Goal: Communication & Community: Answer question/provide support

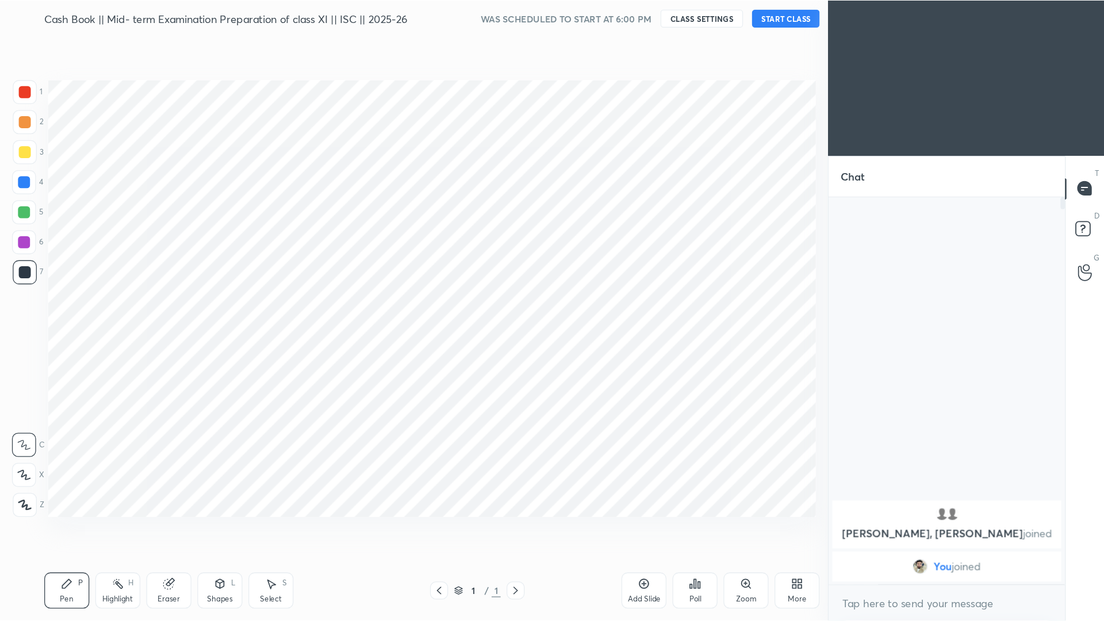
scroll to position [57109, 56922]
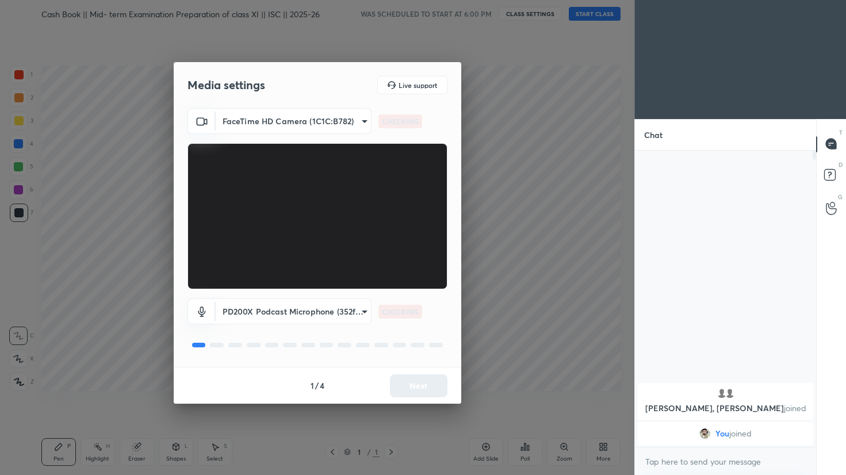
click at [288, 118] on body "1 2 3 4 5 6 7 C X Z C X Z E E Erase all H H Cash Book || Mid- term Examination …" at bounding box center [423, 237] width 846 height 475
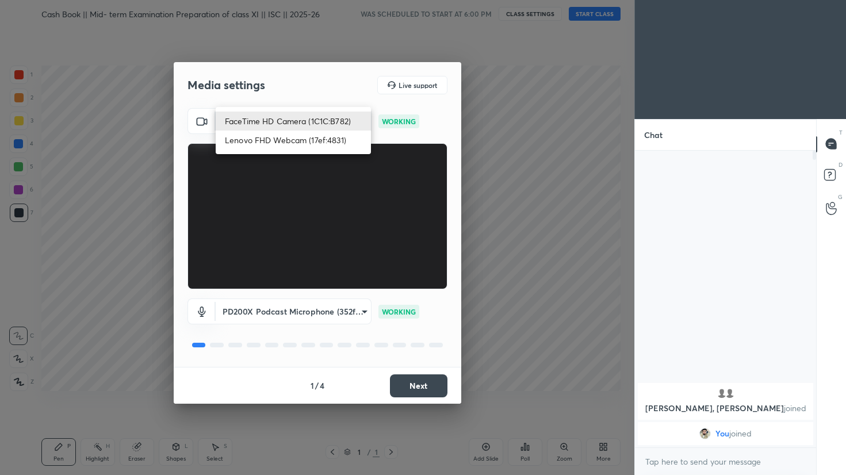
click at [329, 142] on li "Lenovo FHD Webcam (17ef:4831)" at bounding box center [293, 140] width 155 height 19
type input "d0fa245790e9ce16792c940b44dbbf6100c44addb5204c2f3e339e1be1292b3c"
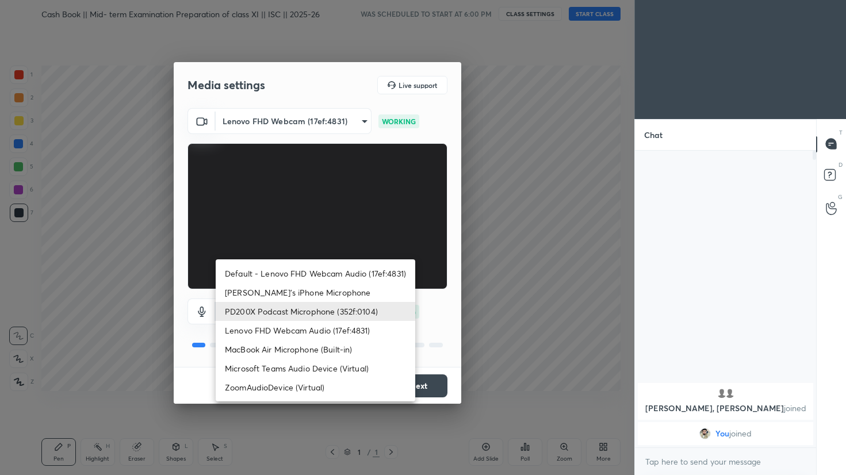
click at [336, 305] on body "1 2 3 4 5 6 7 C X Z C X Z E E Erase all H H Cash Book || Mid- term Examination …" at bounding box center [423, 237] width 846 height 475
click at [336, 306] on li "PD200X Podcast Microphone (352f:0104)" at bounding box center [316, 311] width 200 height 19
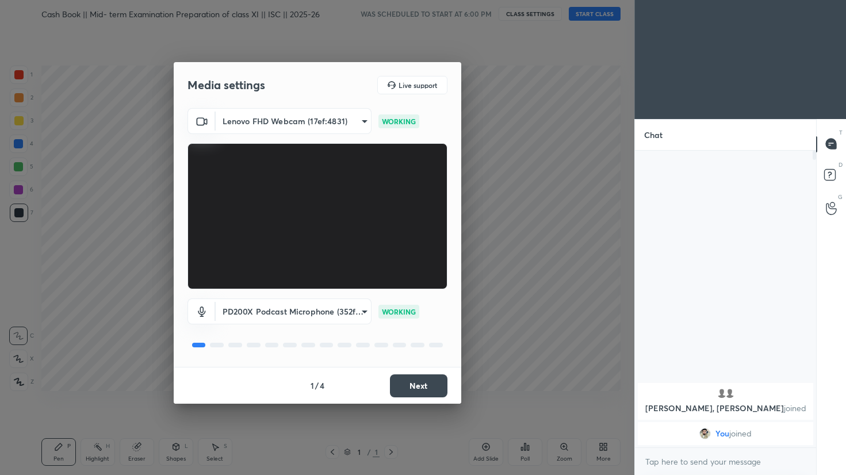
click at [409, 382] on button "Next" at bounding box center [419, 385] width 58 height 23
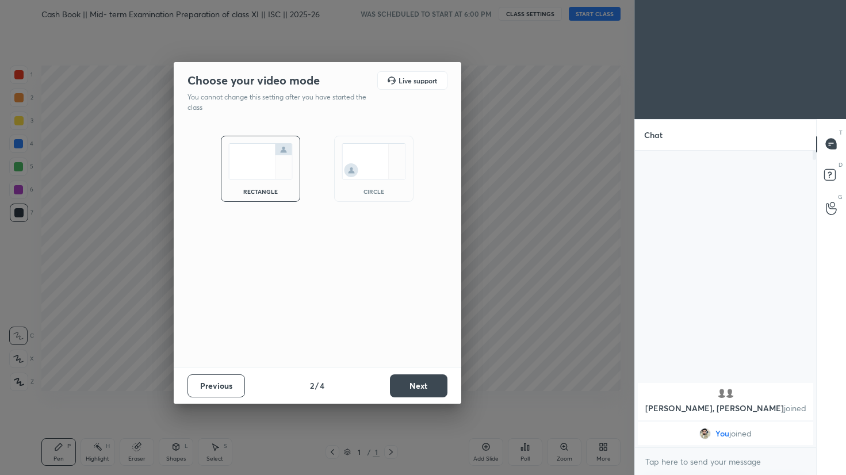
click at [409, 382] on button "Next" at bounding box center [419, 385] width 58 height 23
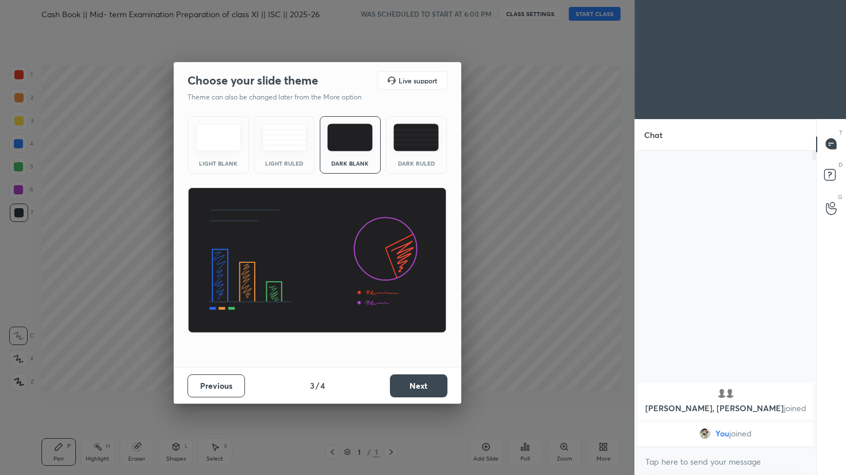
click at [398, 141] on img at bounding box center [415, 138] width 45 height 28
click at [414, 384] on button "Next" at bounding box center [419, 385] width 58 height 23
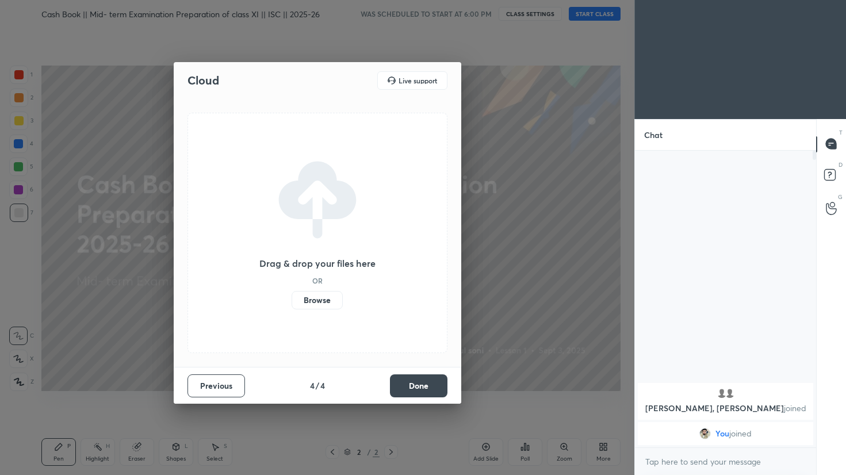
click at [428, 393] on button "Done" at bounding box center [419, 385] width 58 height 23
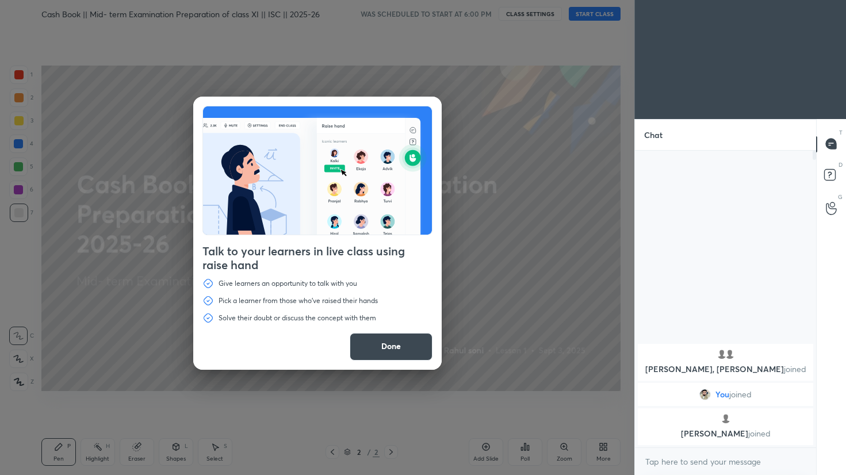
click at [392, 357] on button "Done" at bounding box center [391, 347] width 83 height 28
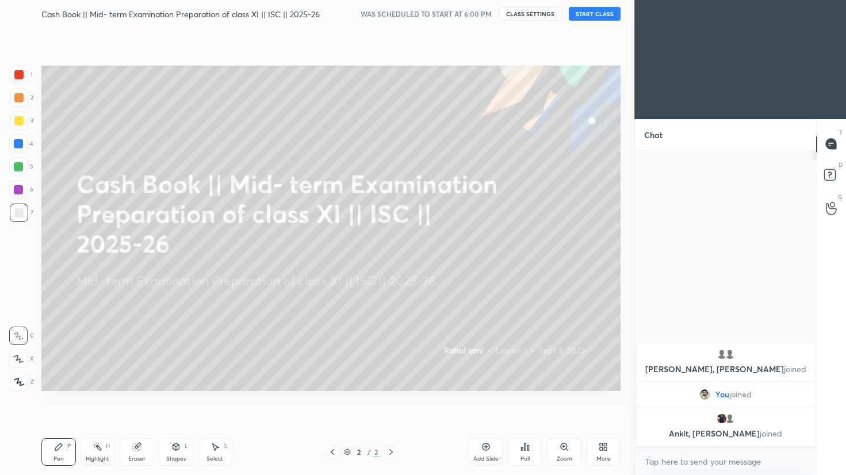
click at [599, 14] on button "START CLASS" at bounding box center [595, 14] width 52 height 14
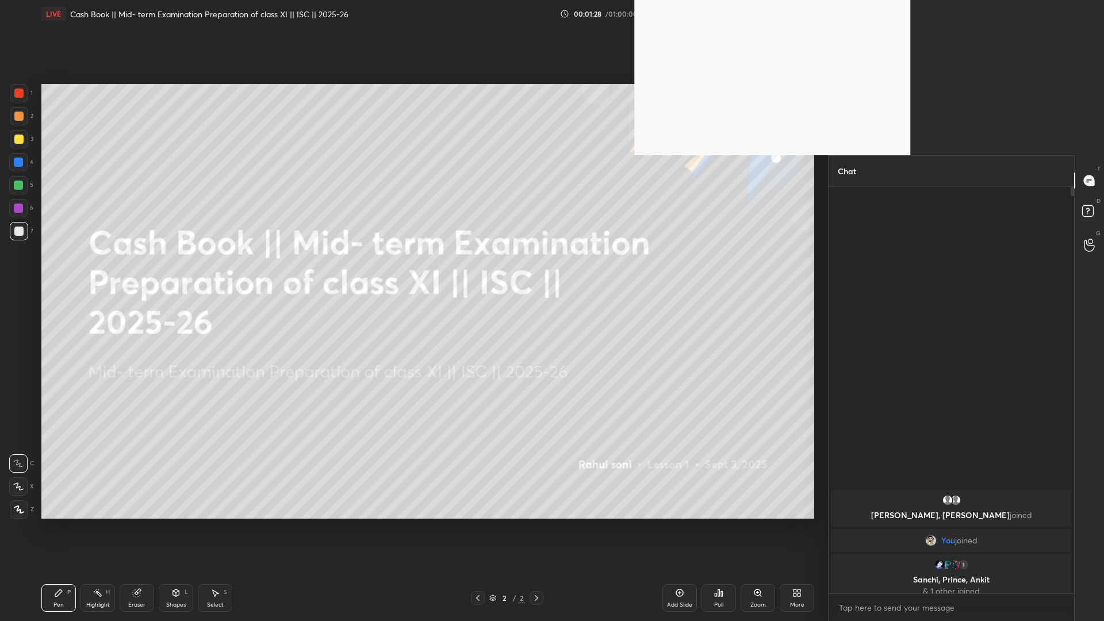
scroll to position [431, 242]
type textarea "x"
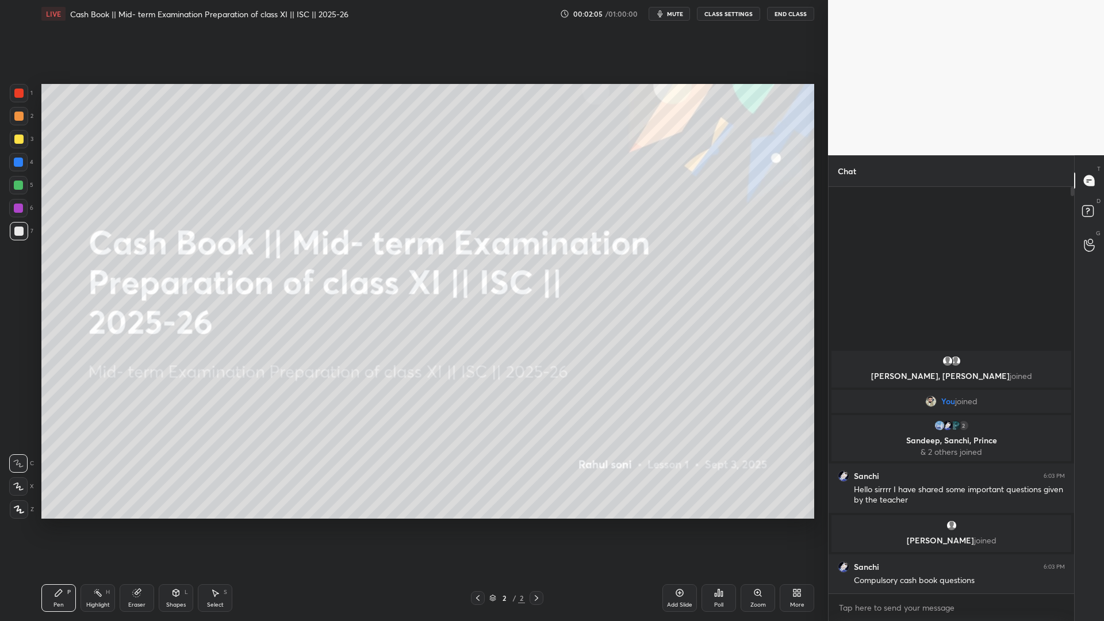
click at [799, 474] on icon at bounding box center [799, 590] width 3 height 3
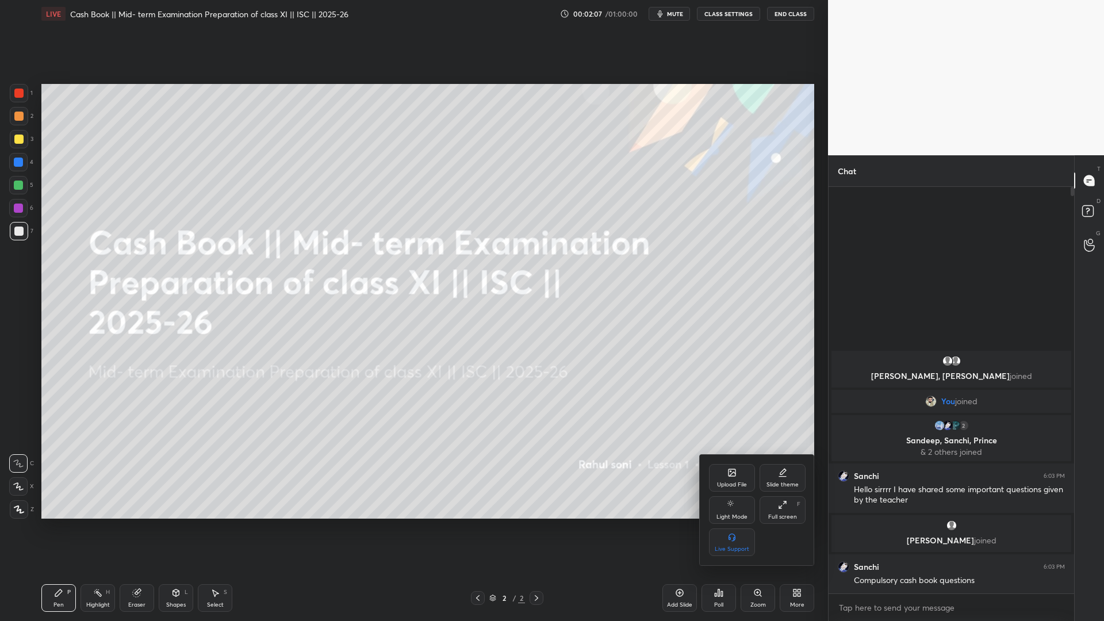
click at [721, 474] on div "Upload File" at bounding box center [732, 478] width 46 height 28
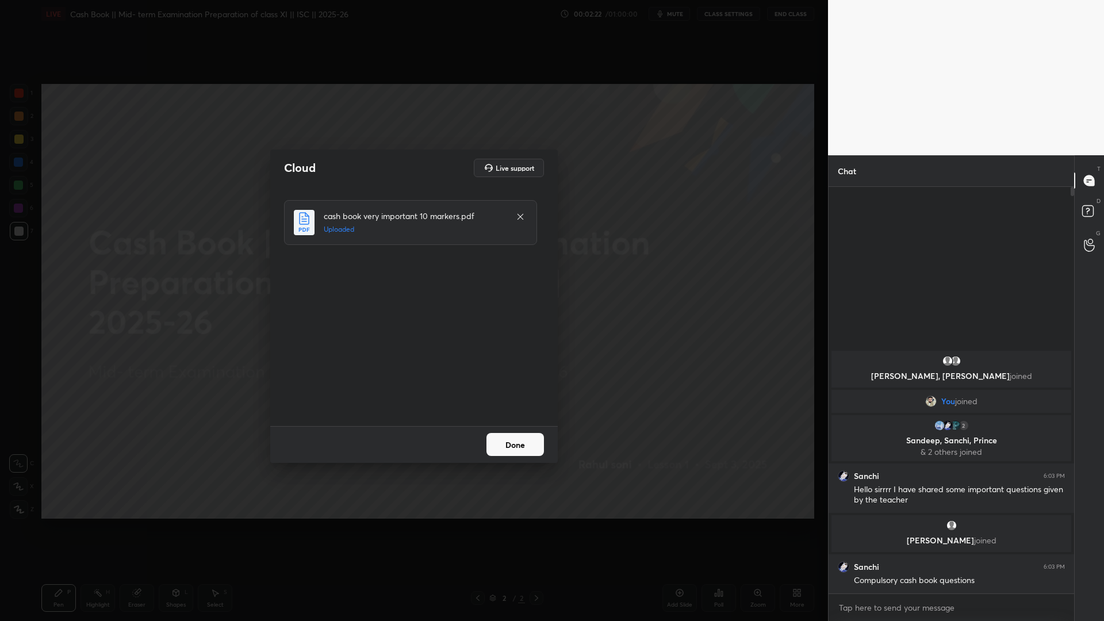
click at [500, 442] on button "Done" at bounding box center [516, 444] width 58 height 23
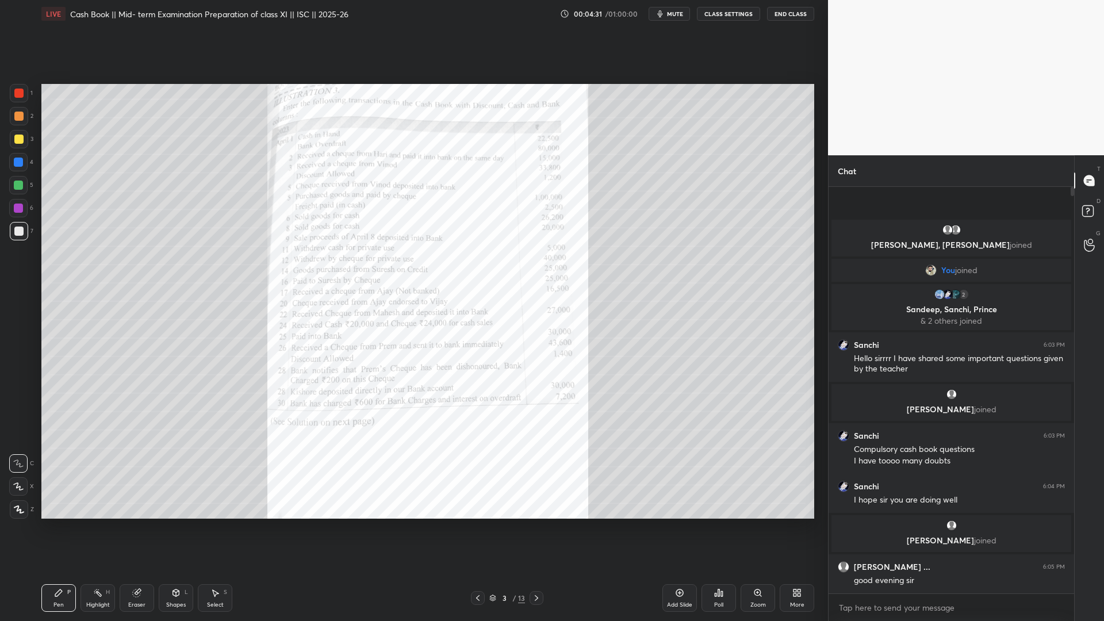
click at [676, 16] on span "mute" at bounding box center [675, 14] width 16 height 8
click at [684, 474] on div "Add Slide" at bounding box center [680, 598] width 35 height 28
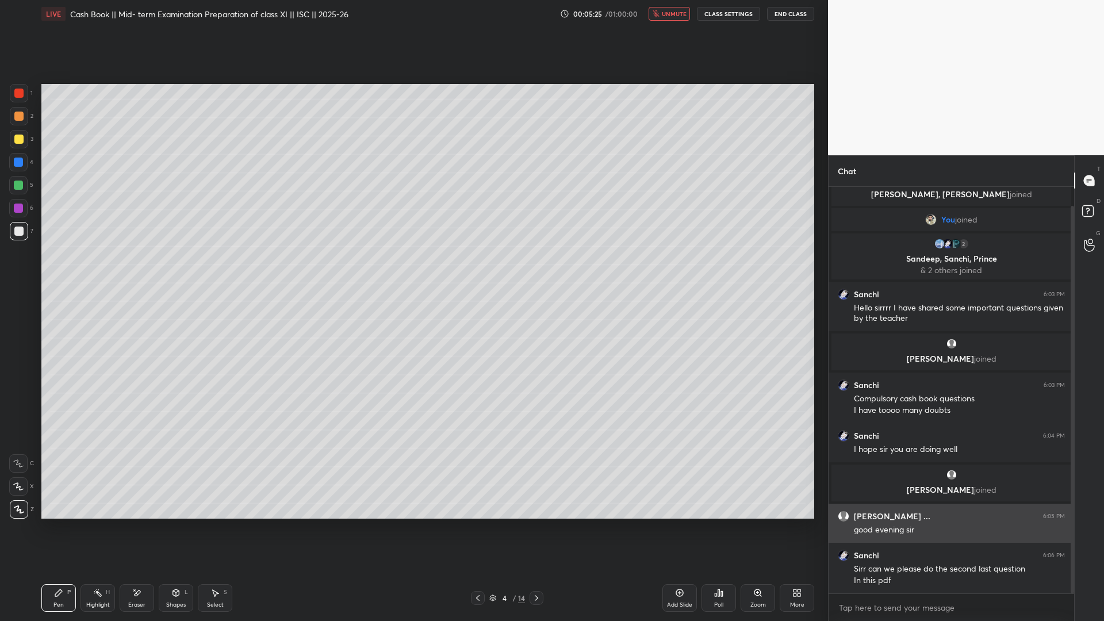
scroll to position [62, 0]
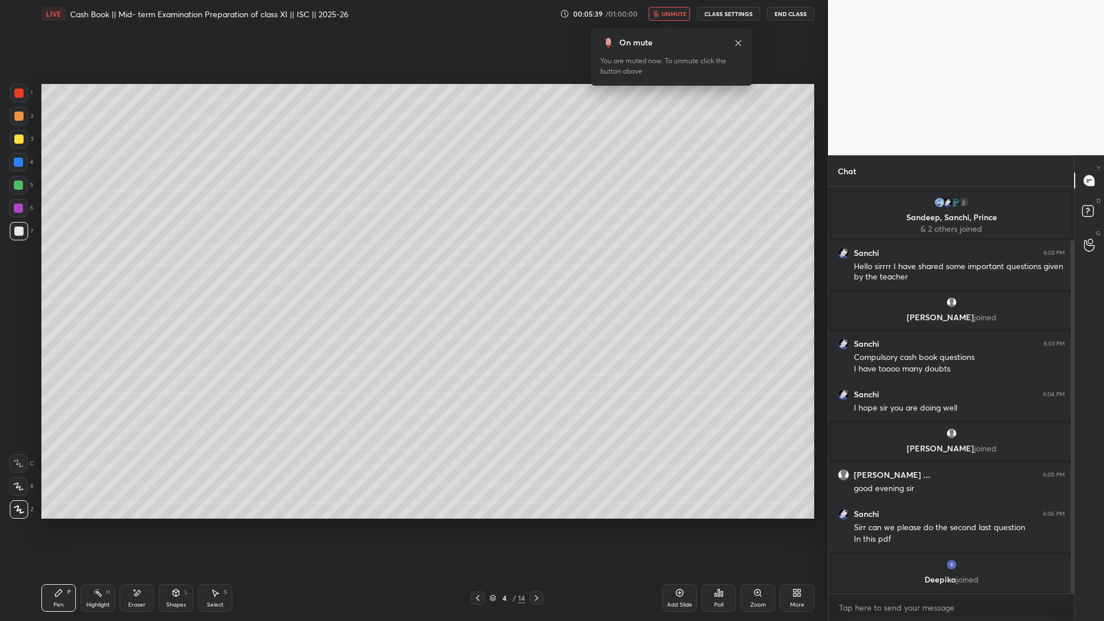
click at [677, 19] on button "unmute" at bounding box center [669, 14] width 41 height 14
click at [676, 18] on button "mute" at bounding box center [669, 14] width 41 height 14
click at [676, 17] on span "unmute" at bounding box center [674, 14] width 25 height 8
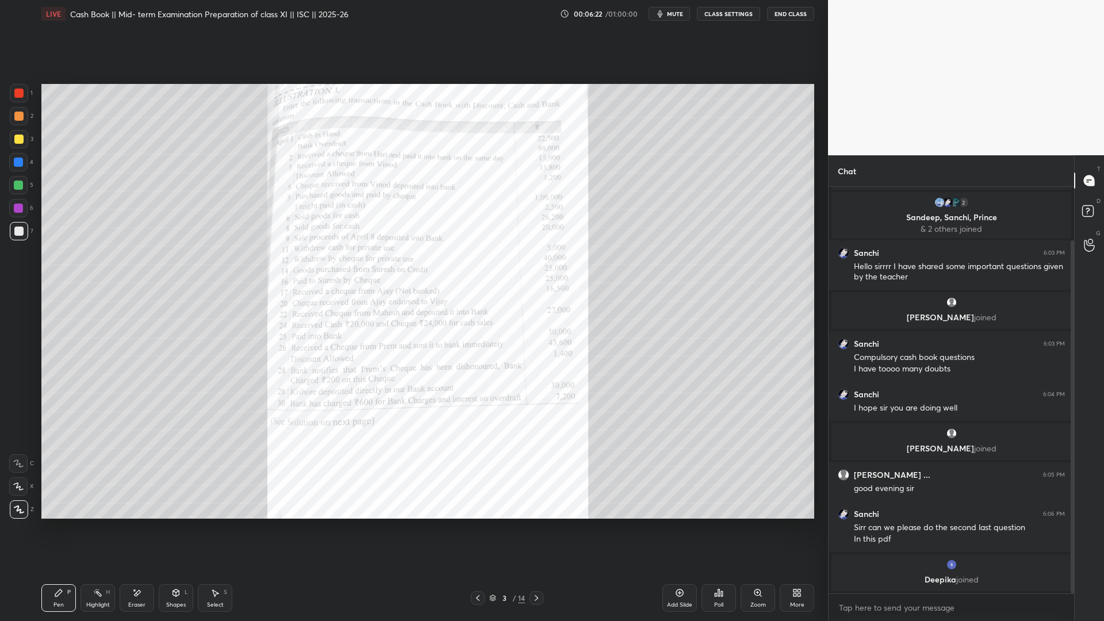
click at [21, 92] on div at bounding box center [18, 93] width 9 height 9
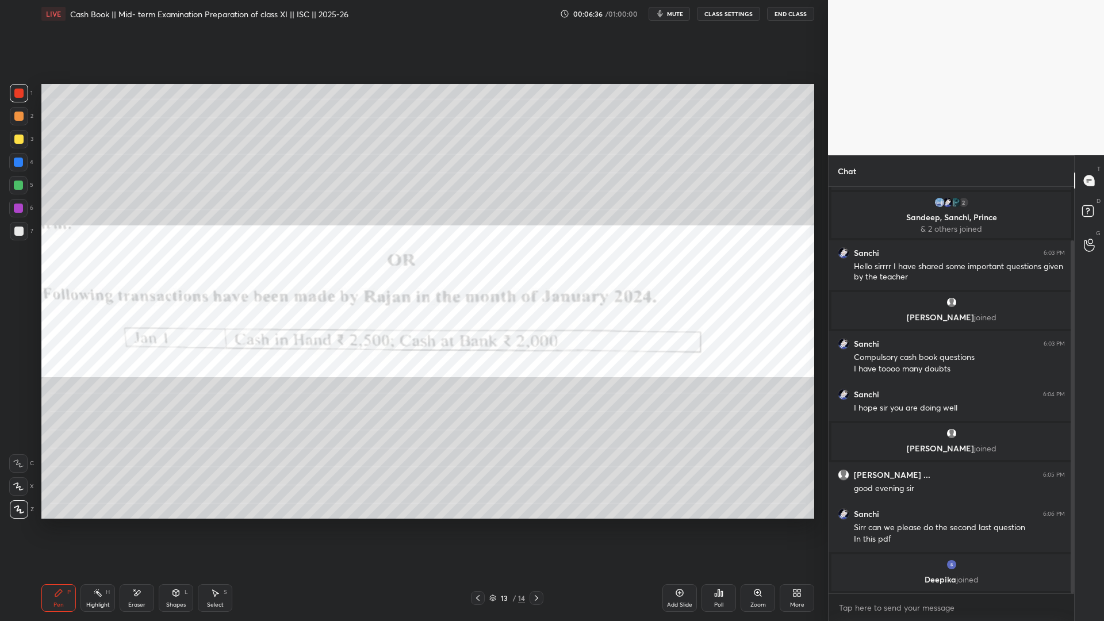
click at [676, 21] on div "LIVE Cash Book || Mid- term Examination Preparation of class XI || ISC || 2025-…" at bounding box center [427, 14] width 773 height 28
click at [676, 17] on span "mute" at bounding box center [675, 14] width 16 height 8
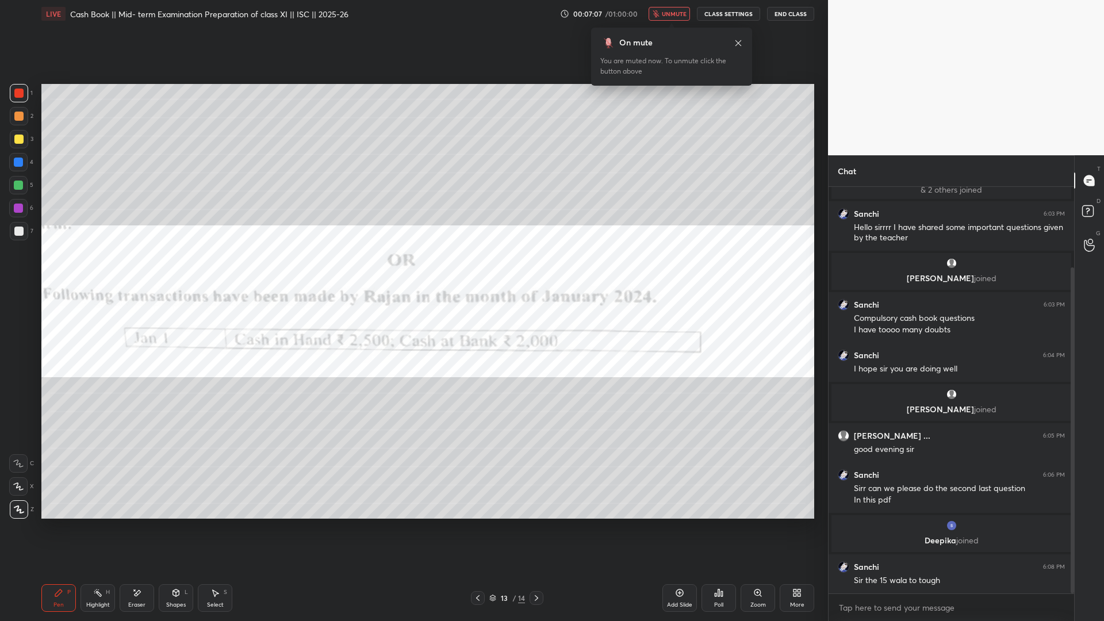
click at [676, 18] on button "unmute" at bounding box center [669, 14] width 41 height 14
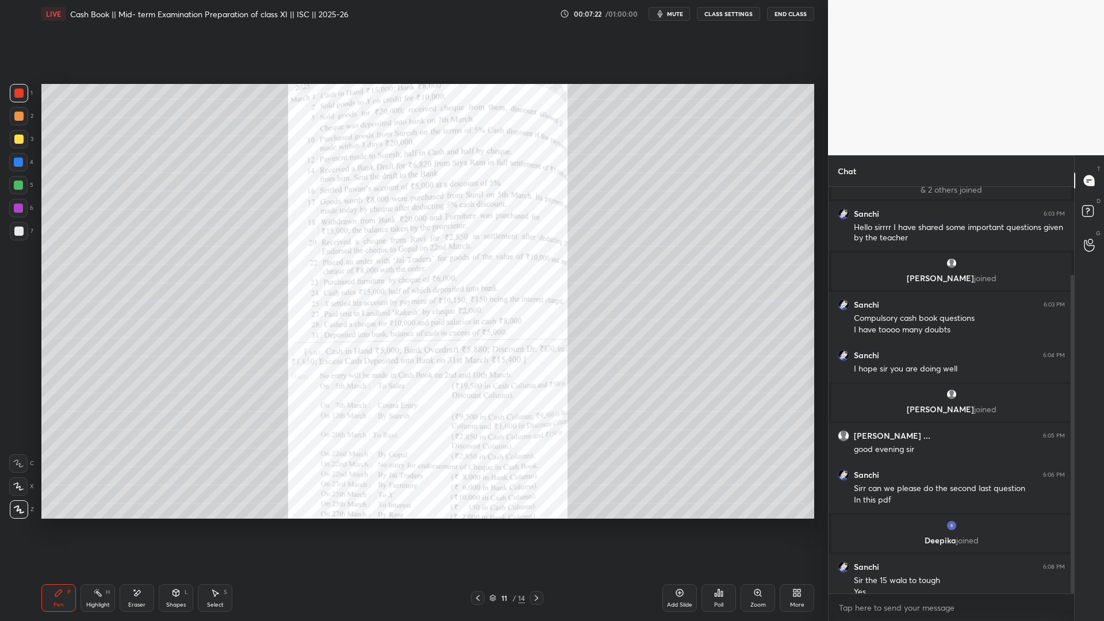
click at [305, 81] on div "Setting up your live class Poll for secs No correct answer Start poll" at bounding box center [428, 301] width 782 height 547
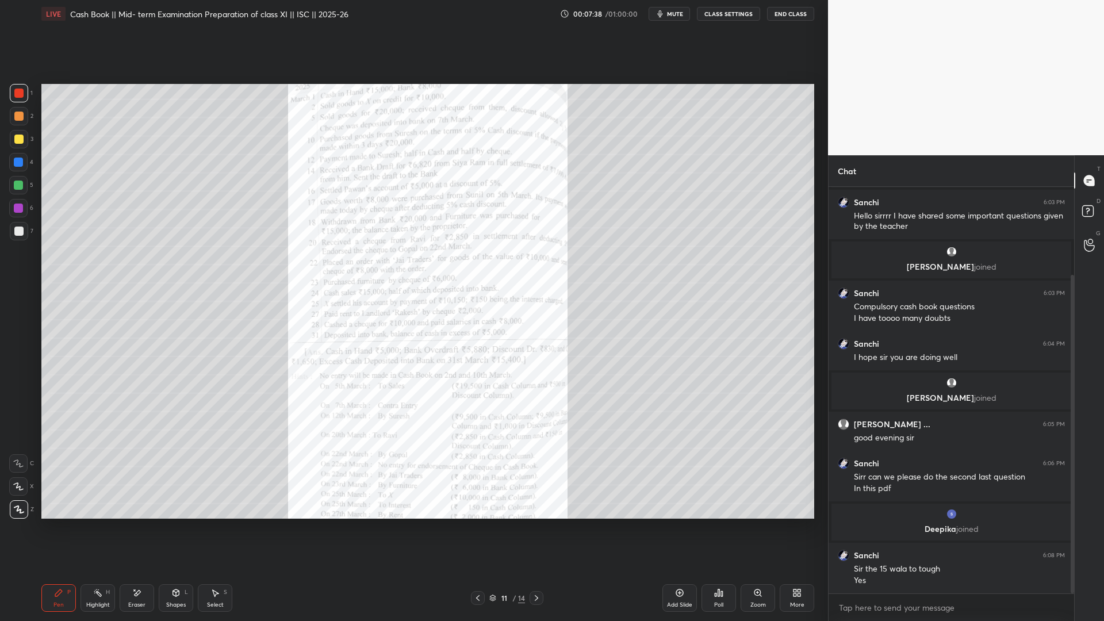
click at [20, 143] on div at bounding box center [18, 139] width 9 height 9
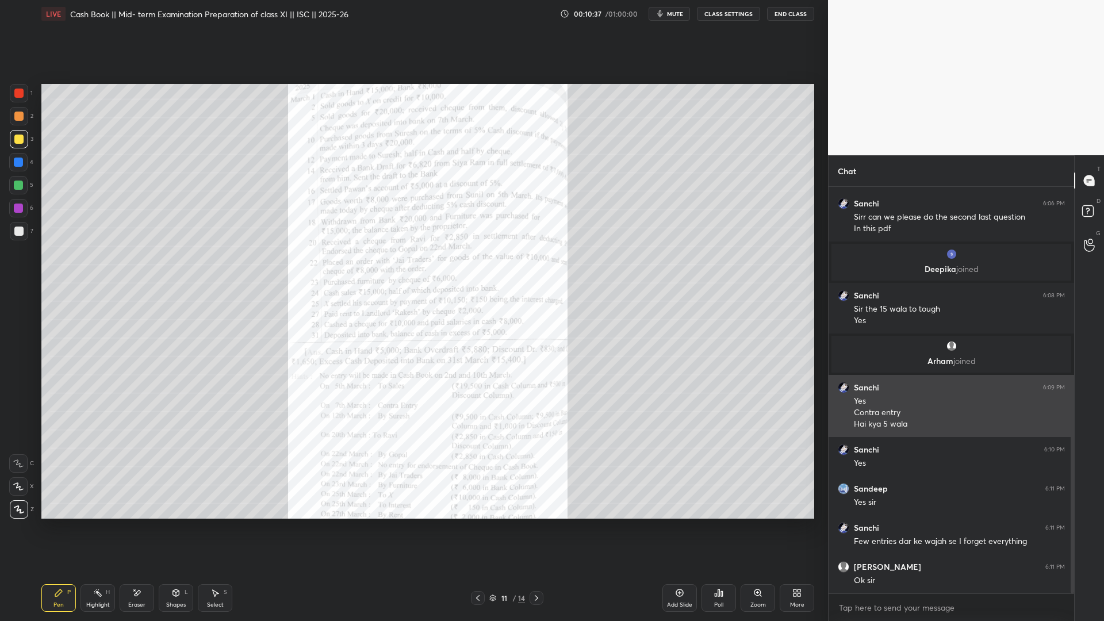
scroll to position [411, 0]
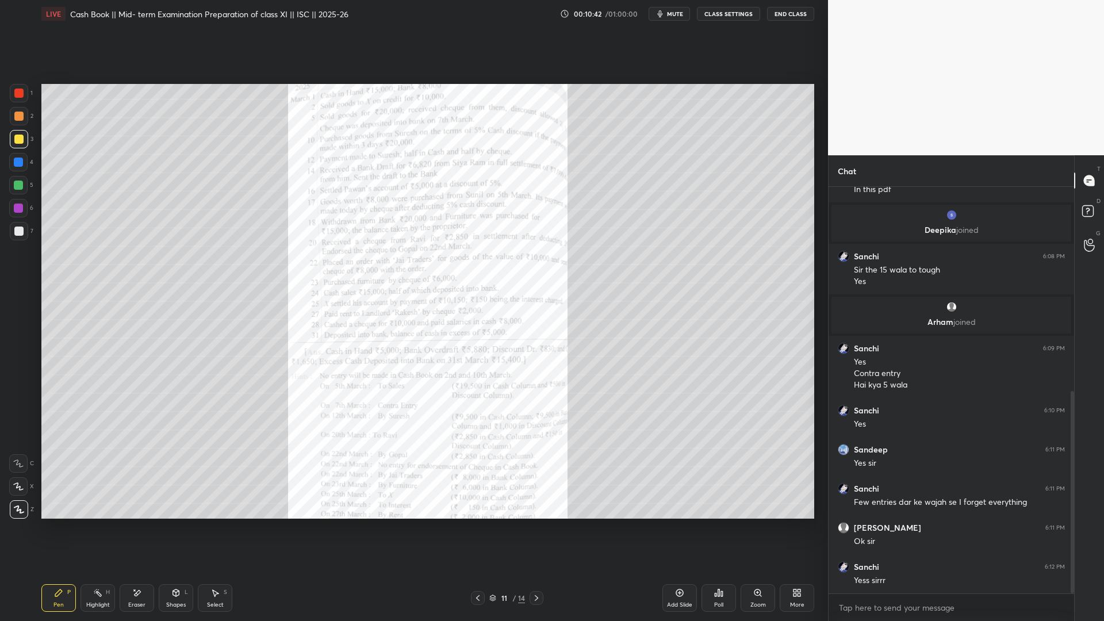
click at [677, 474] on div "Add Slide" at bounding box center [680, 598] width 35 height 28
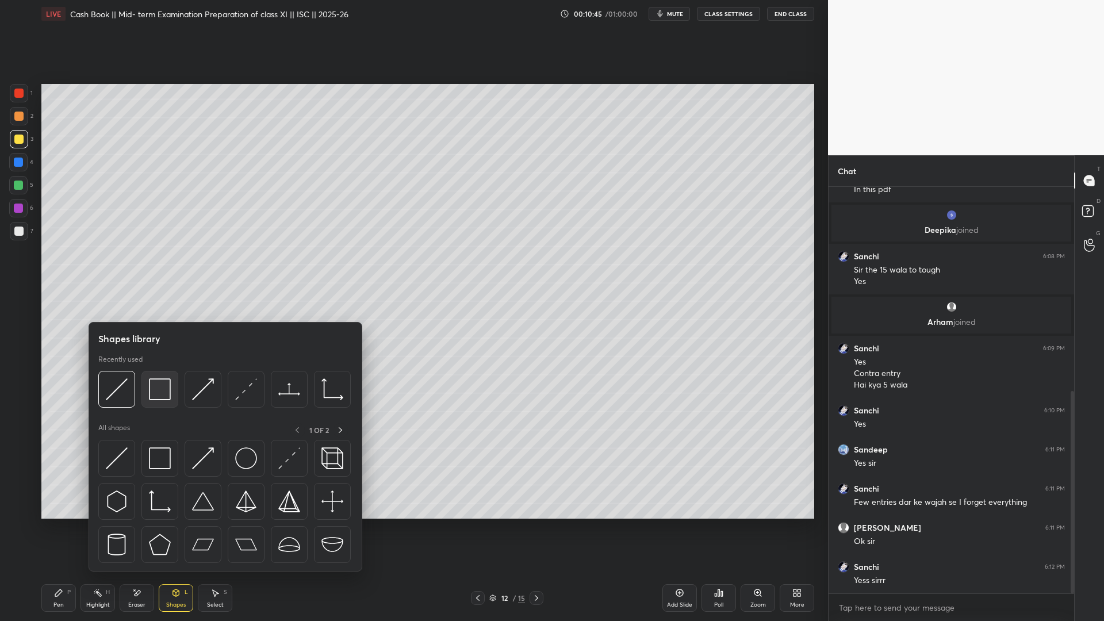
click at [155, 397] on img at bounding box center [160, 389] width 22 height 22
click at [172, 396] on div at bounding box center [159, 389] width 37 height 37
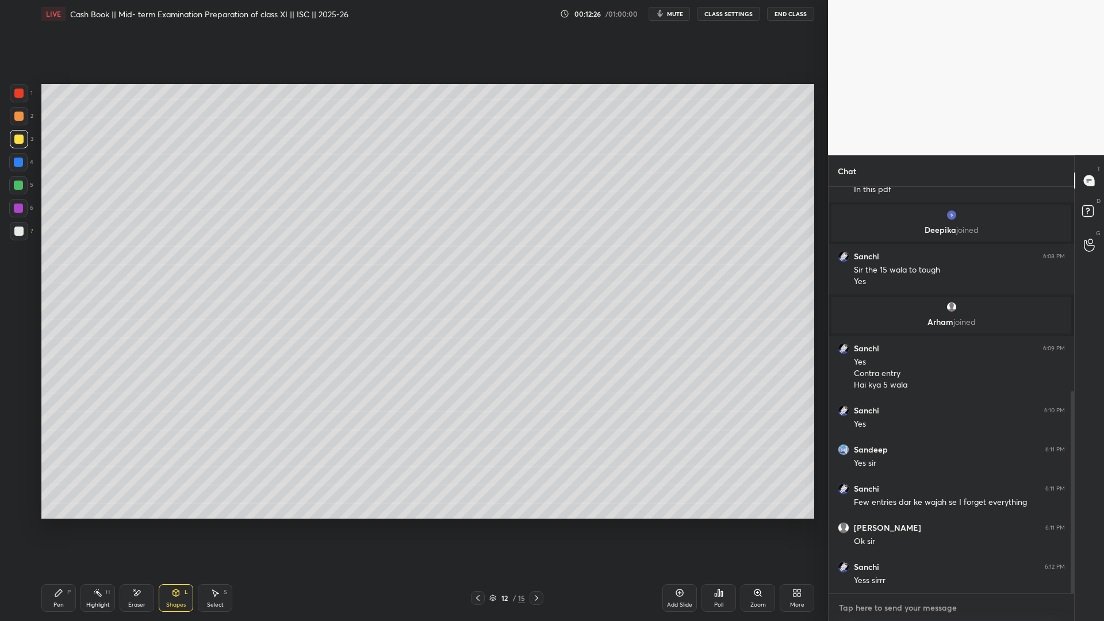
click at [845, 474] on textarea at bounding box center [951, 608] width 227 height 18
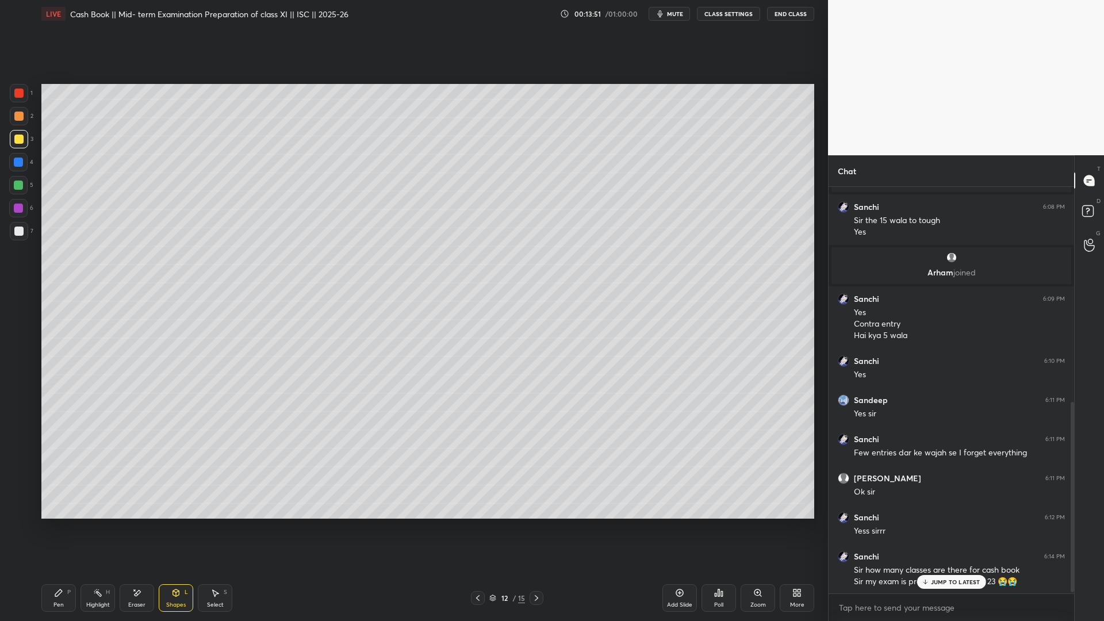
scroll to position [459, 0]
type textarea "x"
type textarea "p"
type textarea "x"
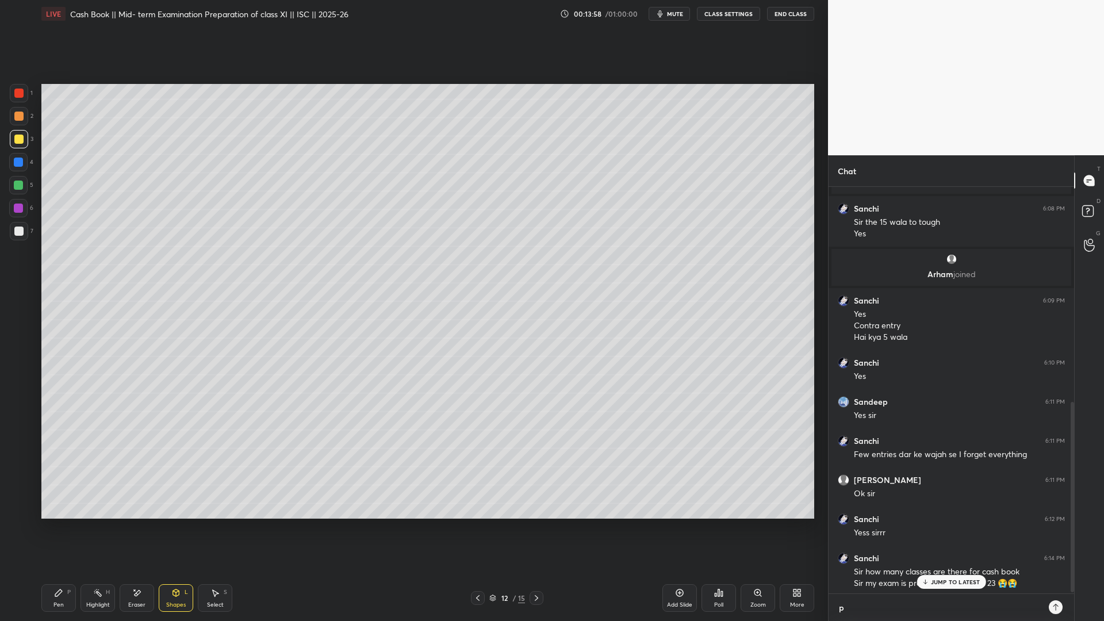
type textarea "pp"
type textarea "x"
type textarea "ppp"
type textarea "x"
type textarea "ppp"
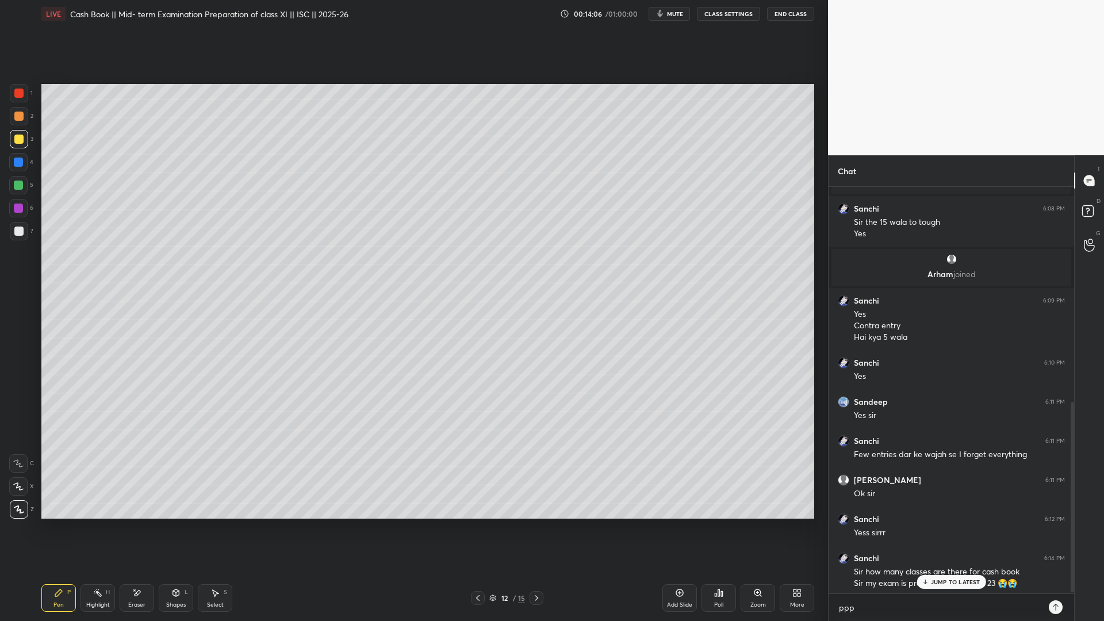
click at [845, 474] on p "JUMP TO LATEST" at bounding box center [955, 582] width 49 height 7
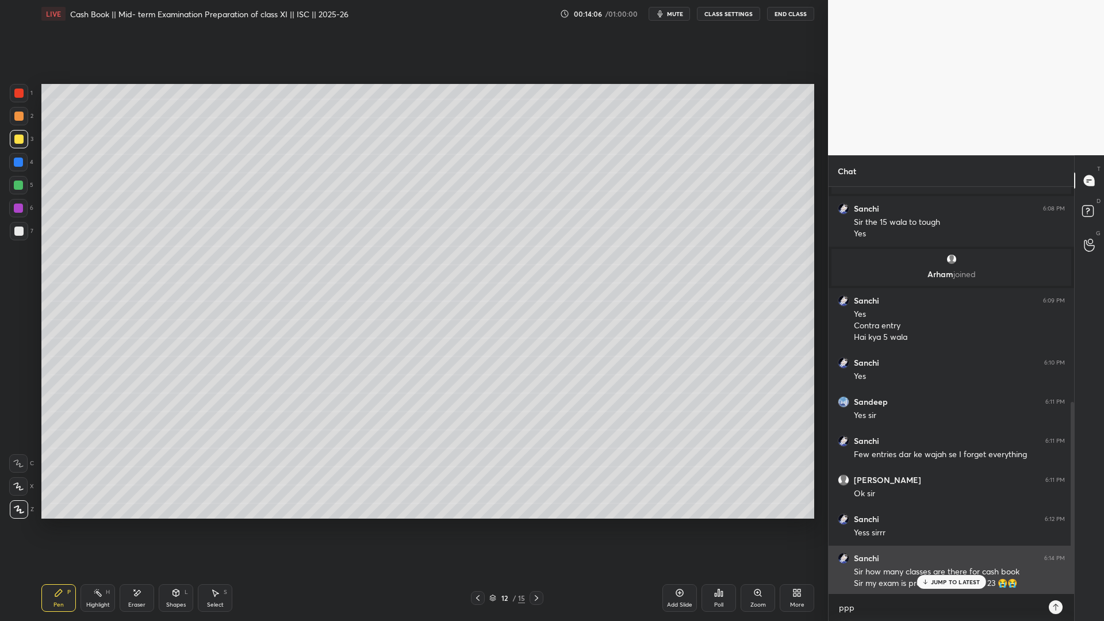
scroll to position [462, 0]
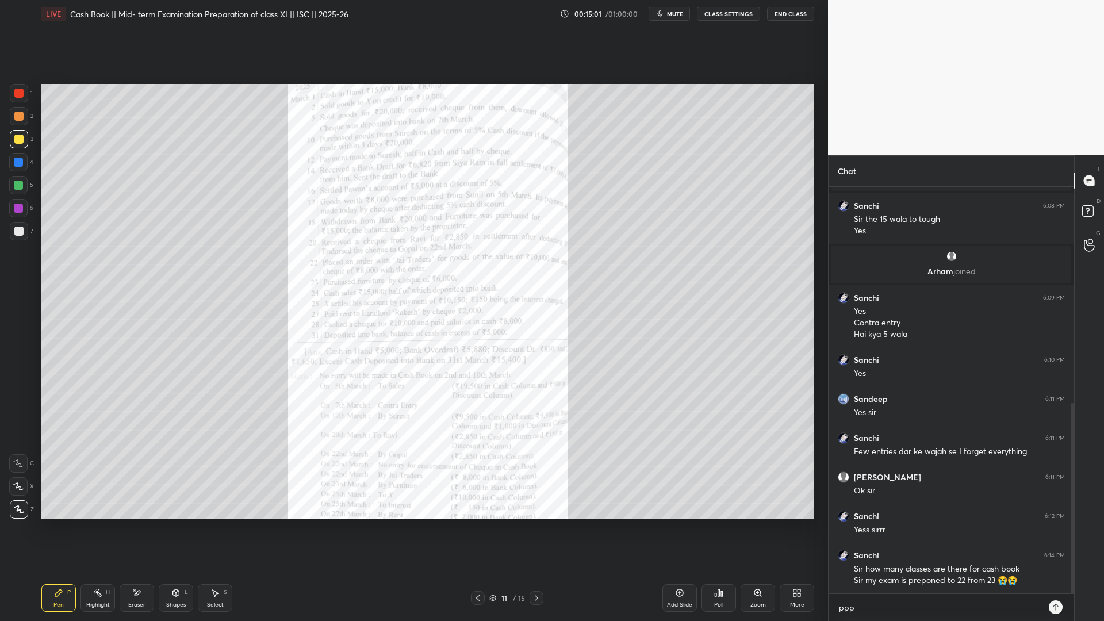
click at [755, 474] on icon at bounding box center [758, 592] width 6 height 6
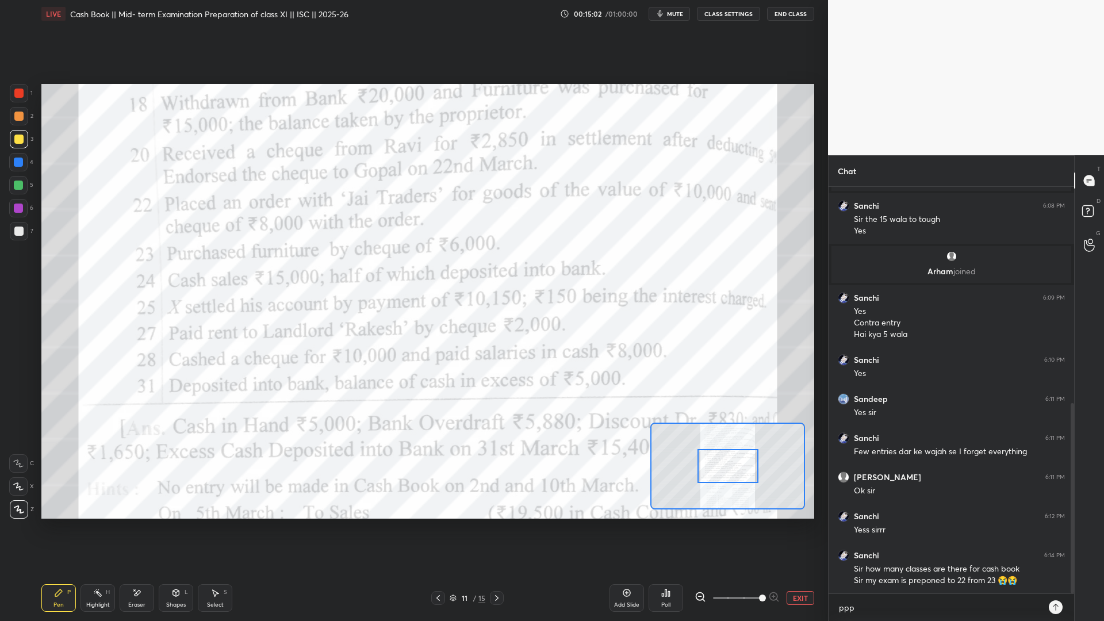
click at [775, 474] on div "Add Slide Poll EXIT" at bounding box center [712, 598] width 205 height 64
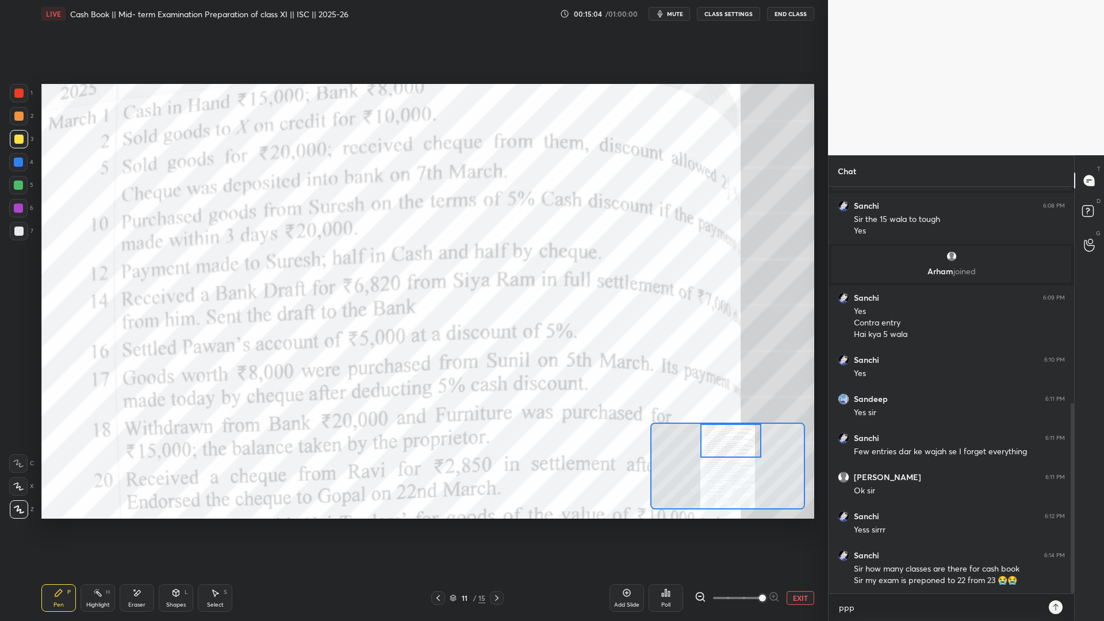
drag, startPoint x: 732, startPoint y: 451, endPoint x: 735, endPoint y: 434, distance: 17.5
click at [735, 434] on div at bounding box center [730, 441] width 61 height 34
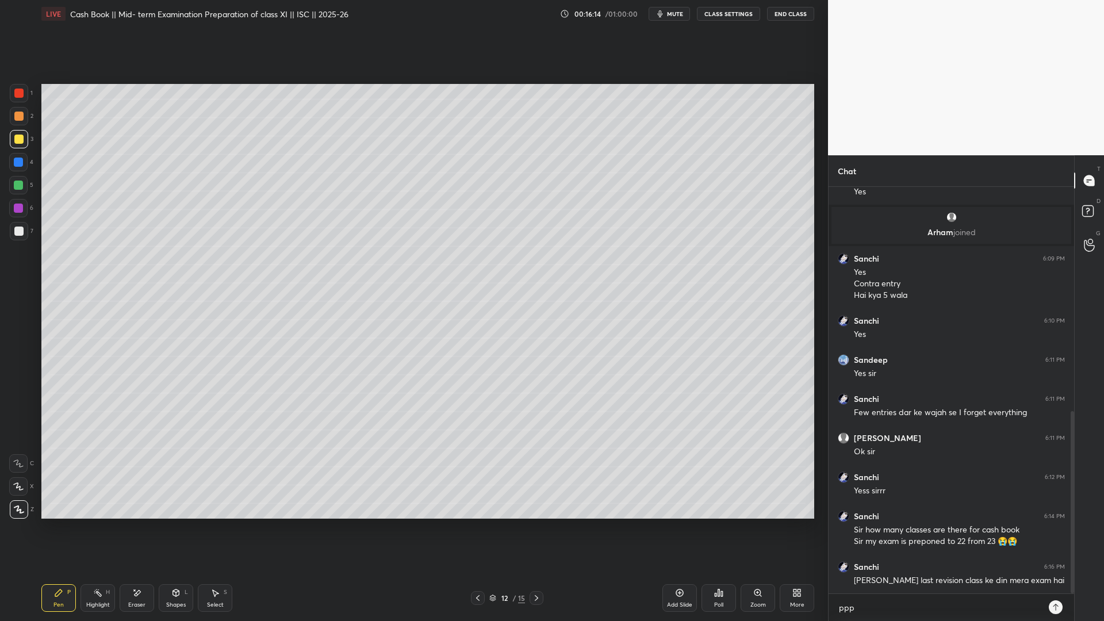
scroll to position [540, 0]
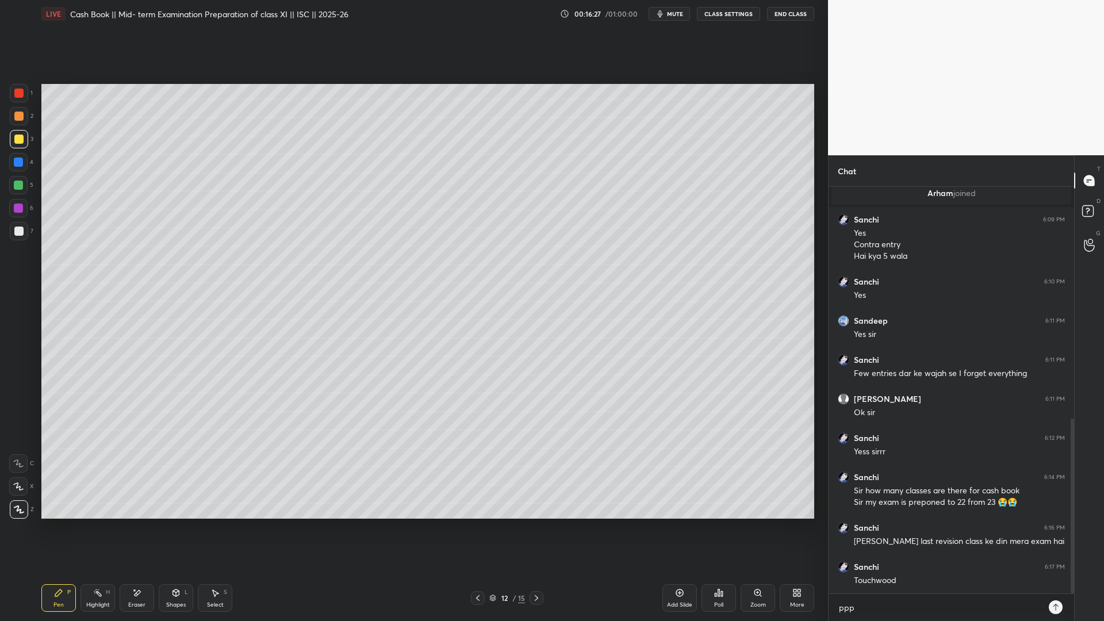
drag, startPoint x: 683, startPoint y: 594, endPoint x: 681, endPoint y: 584, distance: 10.0
click at [683, 474] on icon at bounding box center [679, 592] width 9 height 9
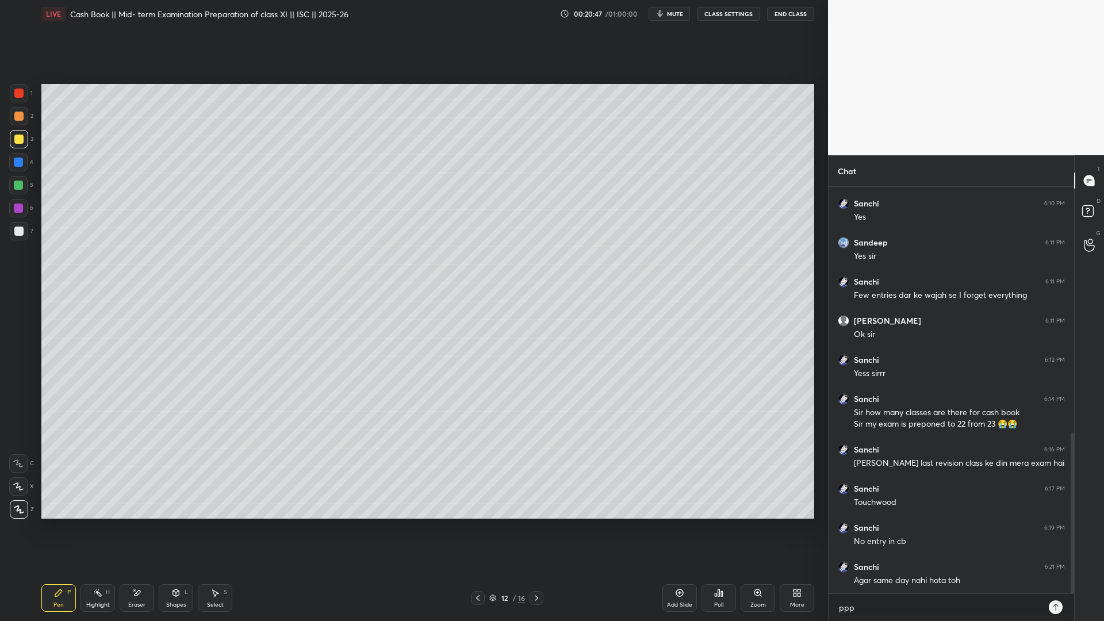
scroll to position [657, 0]
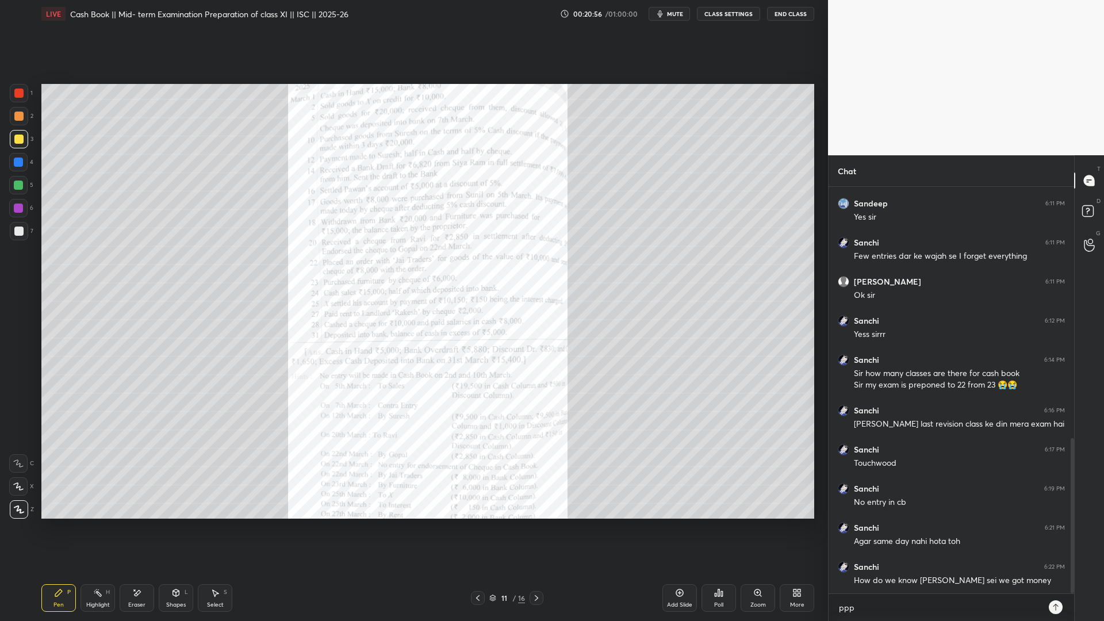
click at [751, 474] on div "Zoom" at bounding box center [758, 598] width 35 height 28
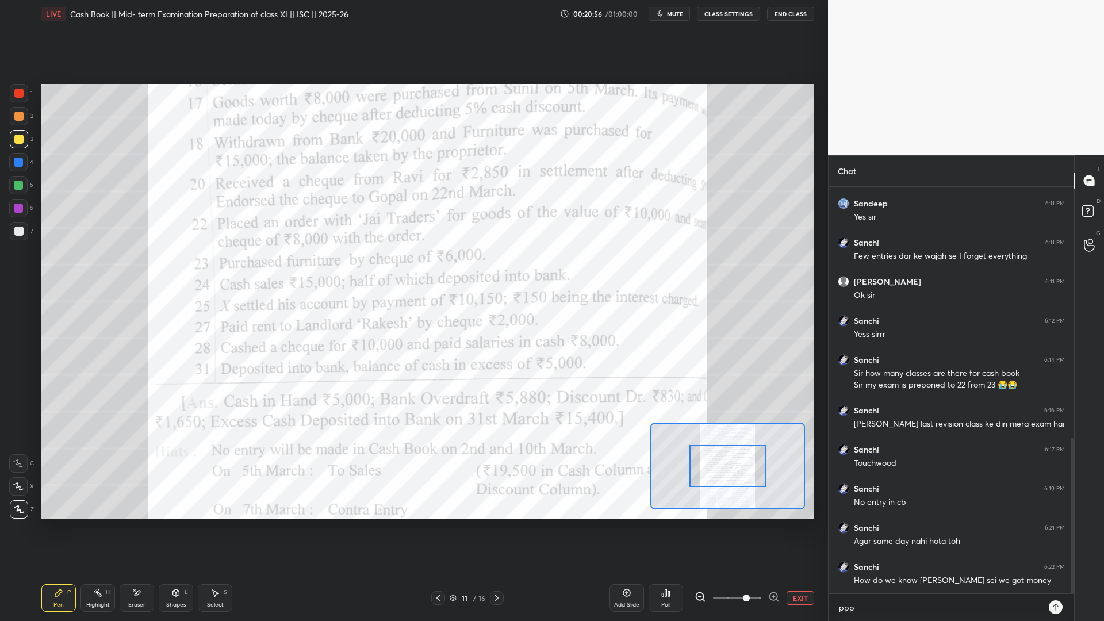
click at [760, 474] on span at bounding box center [737, 597] width 48 height 17
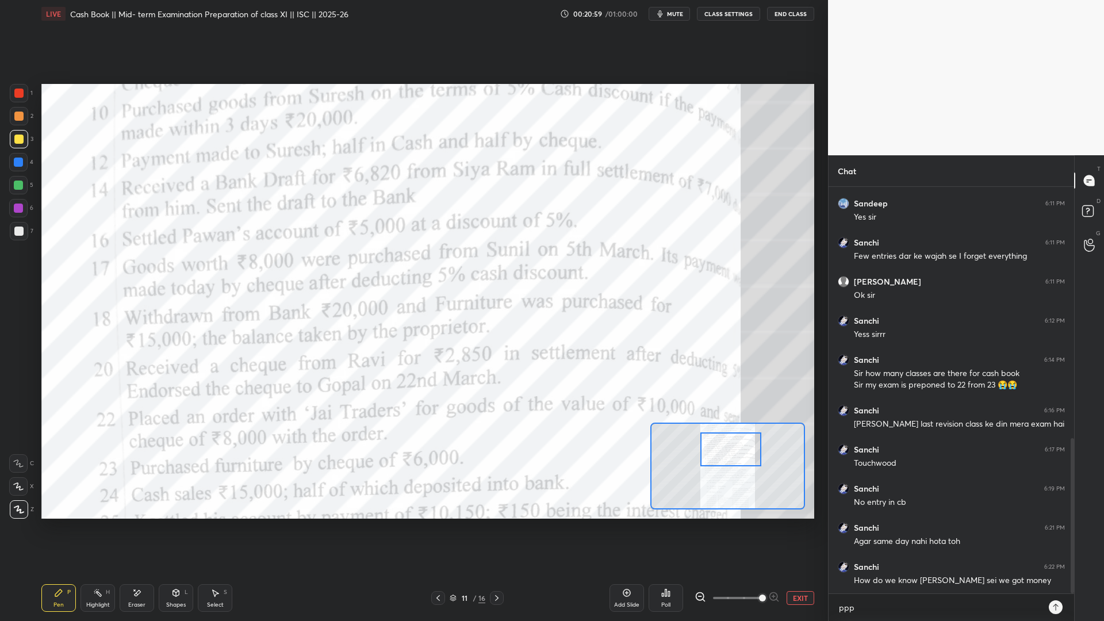
drag, startPoint x: 739, startPoint y: 462, endPoint x: 744, endPoint y: 441, distance: 21.2
click at [742, 447] on div at bounding box center [730, 449] width 61 height 34
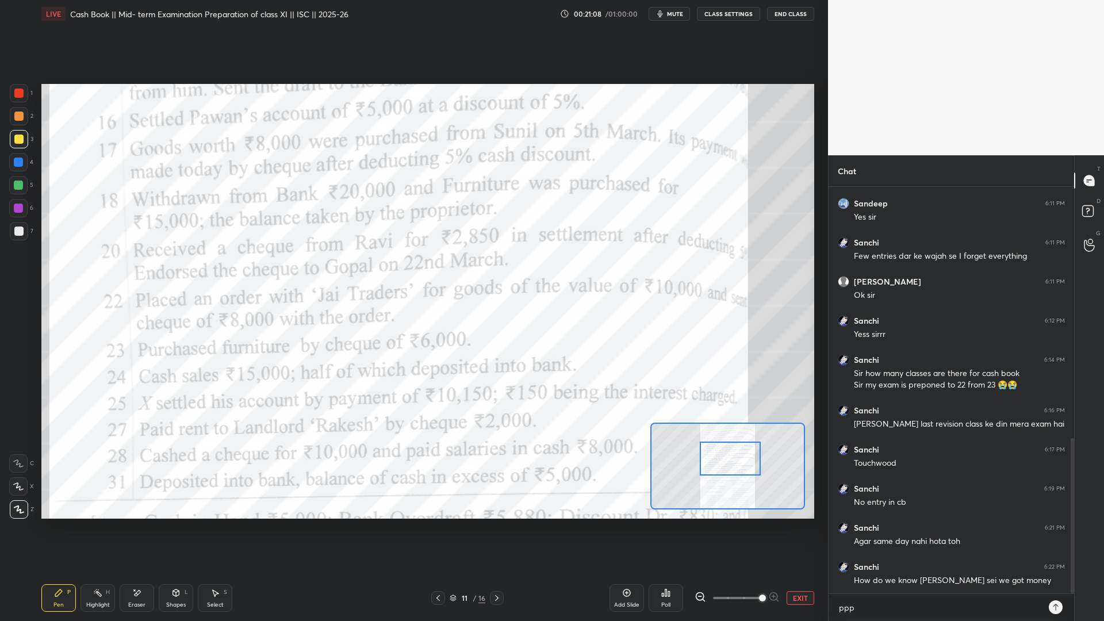
drag, startPoint x: 732, startPoint y: 454, endPoint x: 726, endPoint y: 456, distance: 6.2
click at [730, 464] on div at bounding box center [730, 459] width 61 height 34
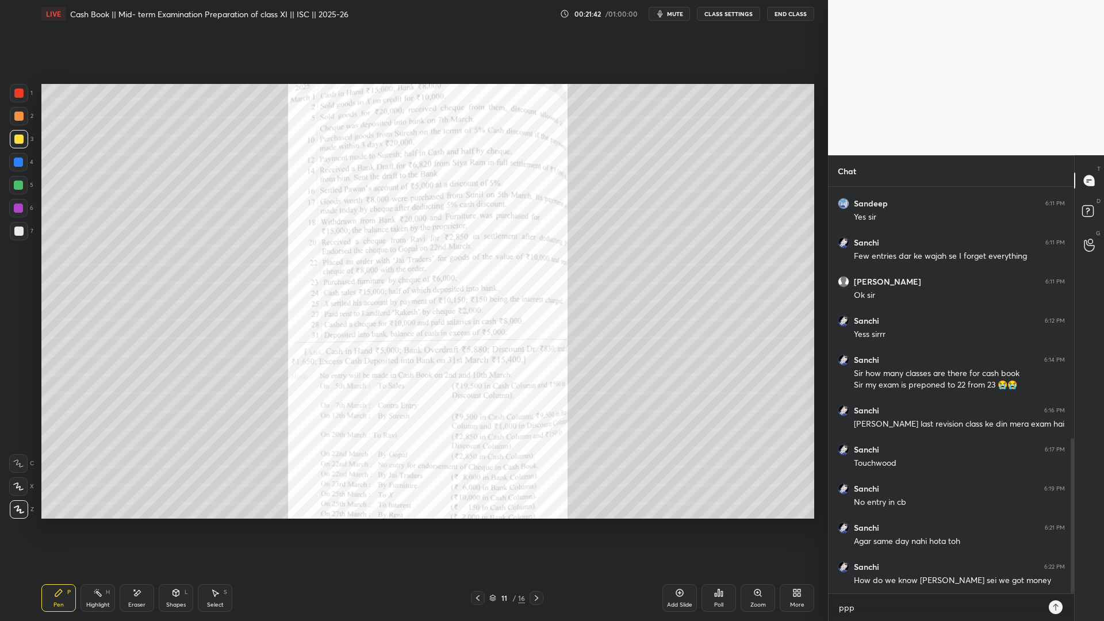
click at [753, 474] on div "Zoom" at bounding box center [758, 598] width 35 height 28
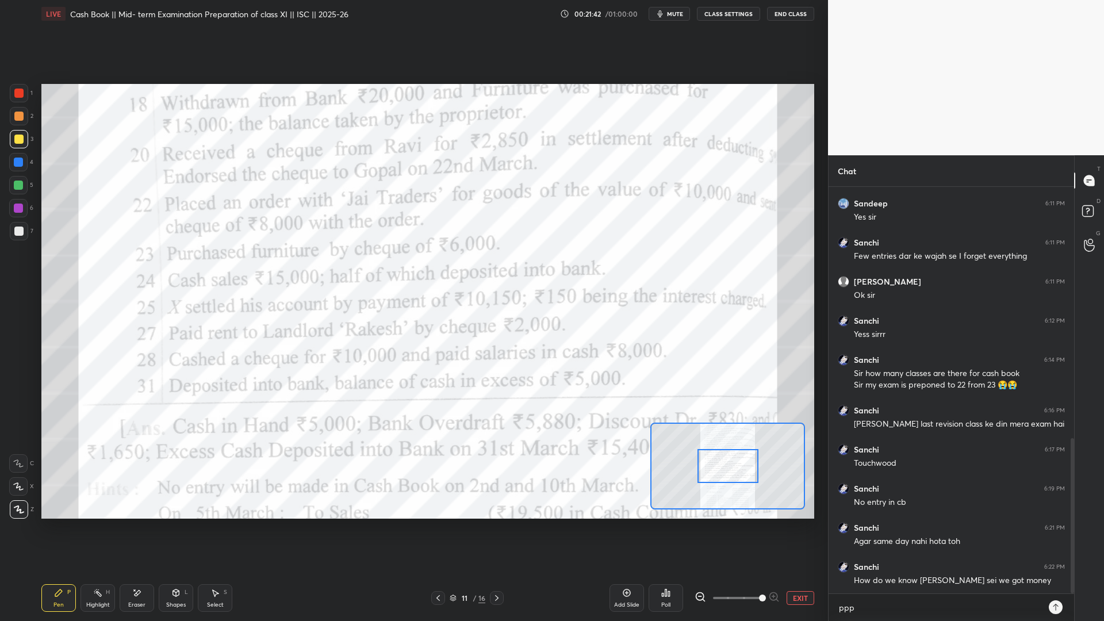
click at [761, 474] on span at bounding box center [737, 597] width 48 height 17
click at [737, 456] on div at bounding box center [727, 466] width 155 height 87
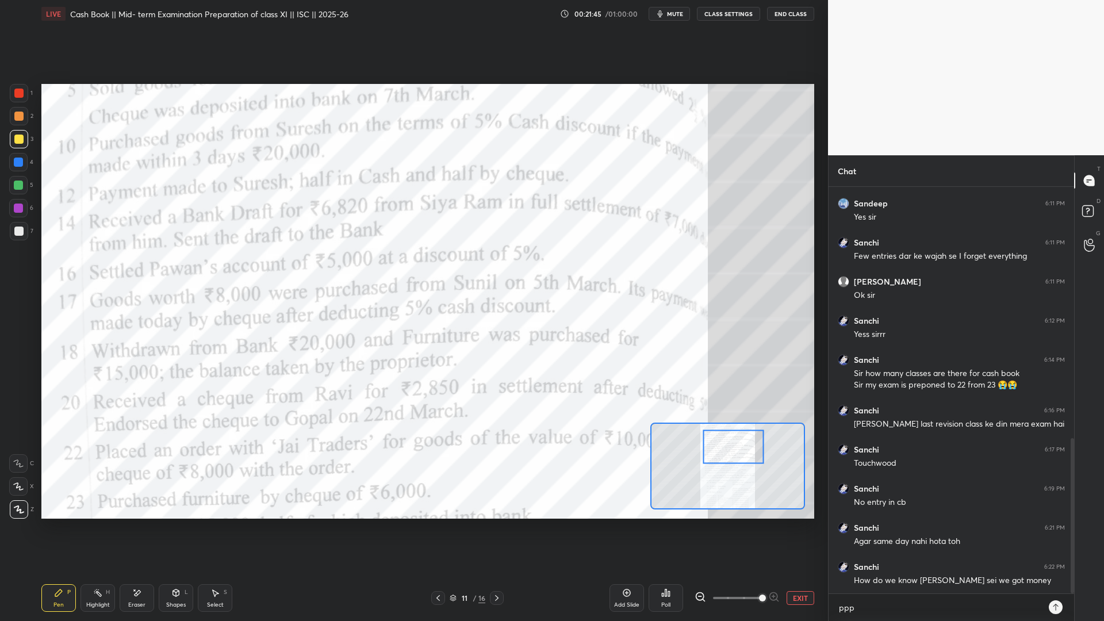
drag, startPoint x: 732, startPoint y: 472, endPoint x: 728, endPoint y: 462, distance: 10.3
click at [728, 463] on div at bounding box center [733, 447] width 61 height 34
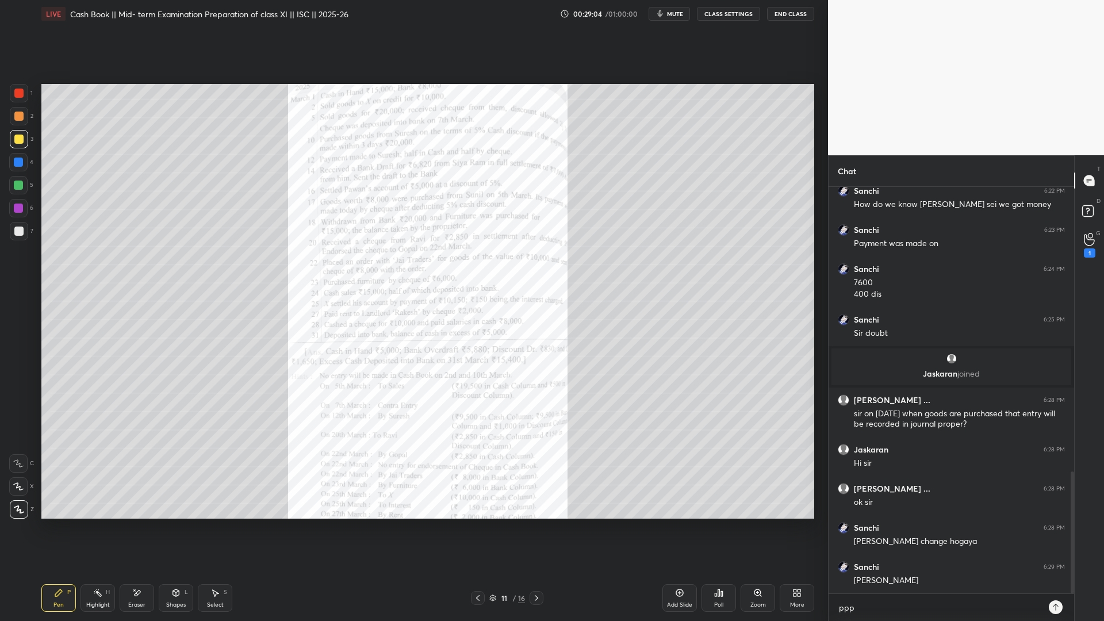
scroll to position [380, 242]
click at [845, 243] on icon at bounding box center [1089, 239] width 11 height 13
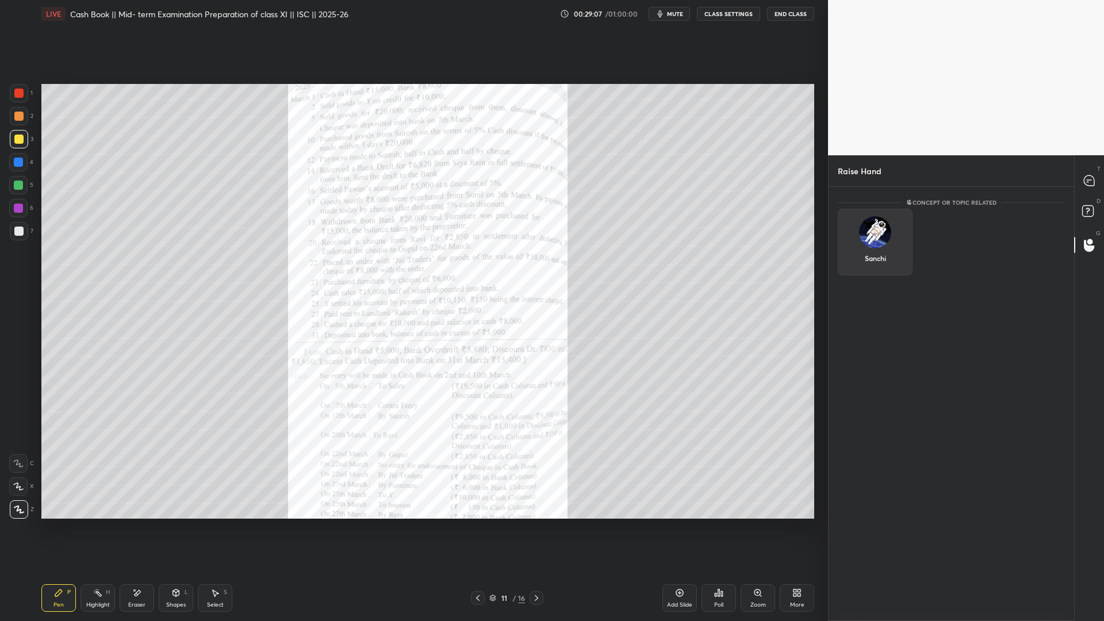
click at [845, 240] on div "Sanchi" at bounding box center [875, 242] width 75 height 67
click at [845, 271] on button "INVITE" at bounding box center [875, 266] width 64 height 15
click at [845, 194] on div "T Messages (T)" at bounding box center [1089, 180] width 29 height 32
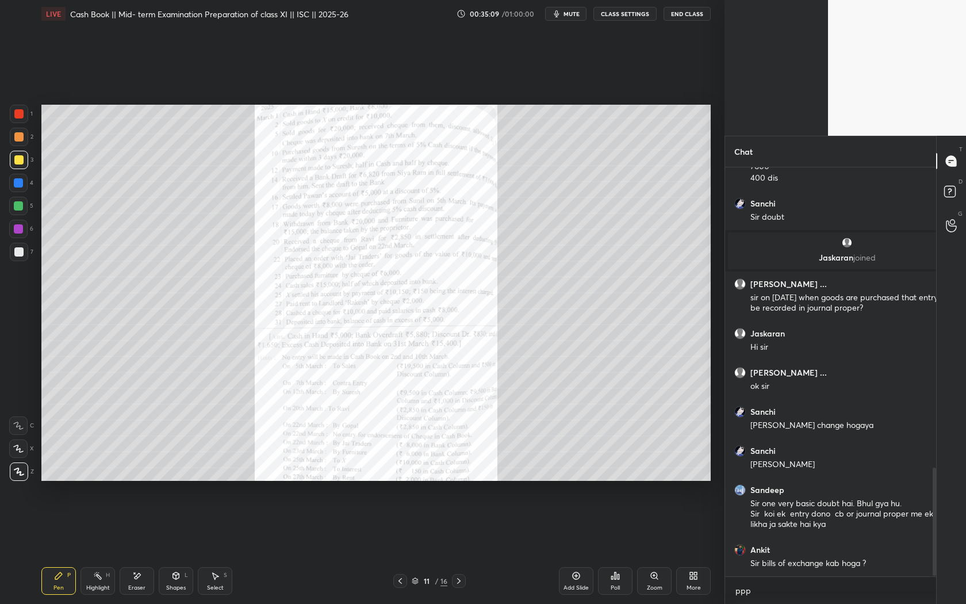
scroll to position [429, 208]
type textarea "x"
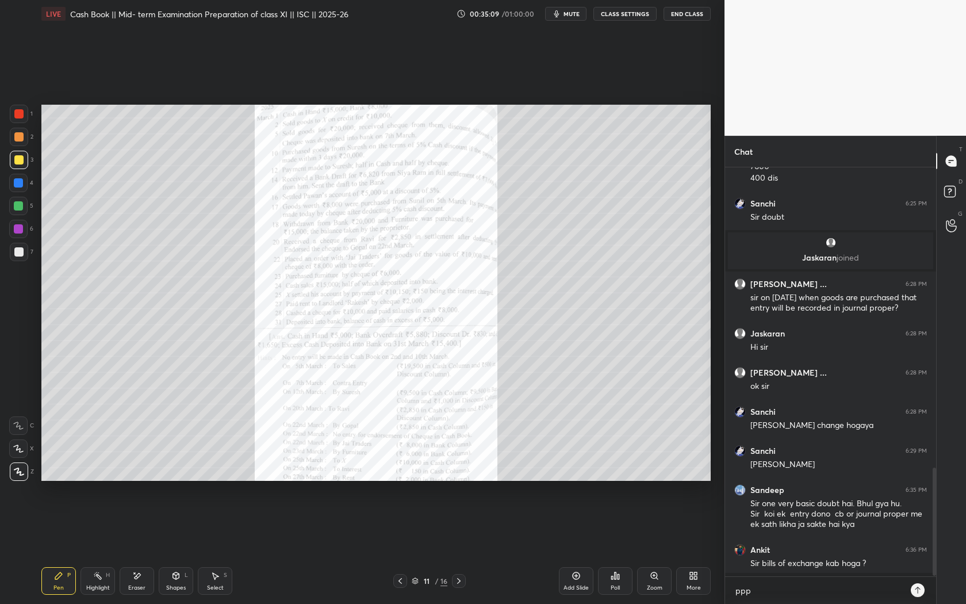
scroll to position [0, 0]
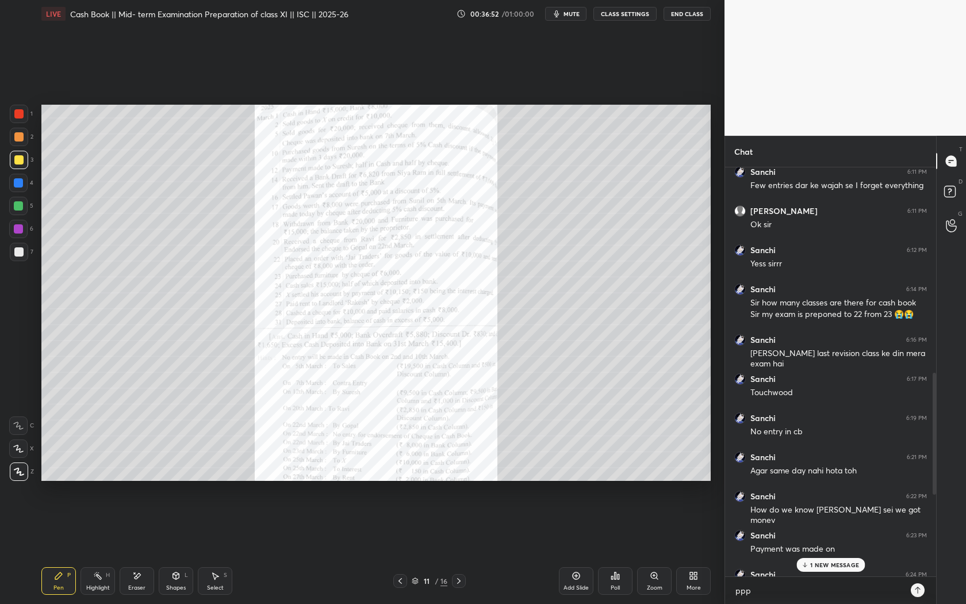
click at [612, 16] on button "CLASS SETTINGS" at bounding box center [625, 14] width 63 height 14
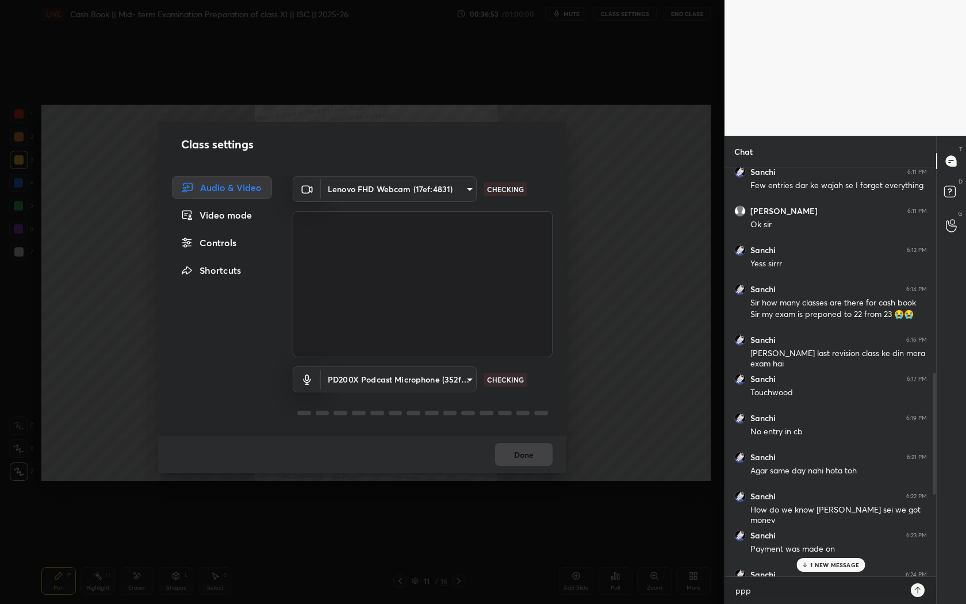
click at [408, 193] on body "1 2 3 4 5 6 7 C X Z E E Erase all H H LIVE Cash Book || Mid- term Examination P…" at bounding box center [483, 302] width 966 height 604
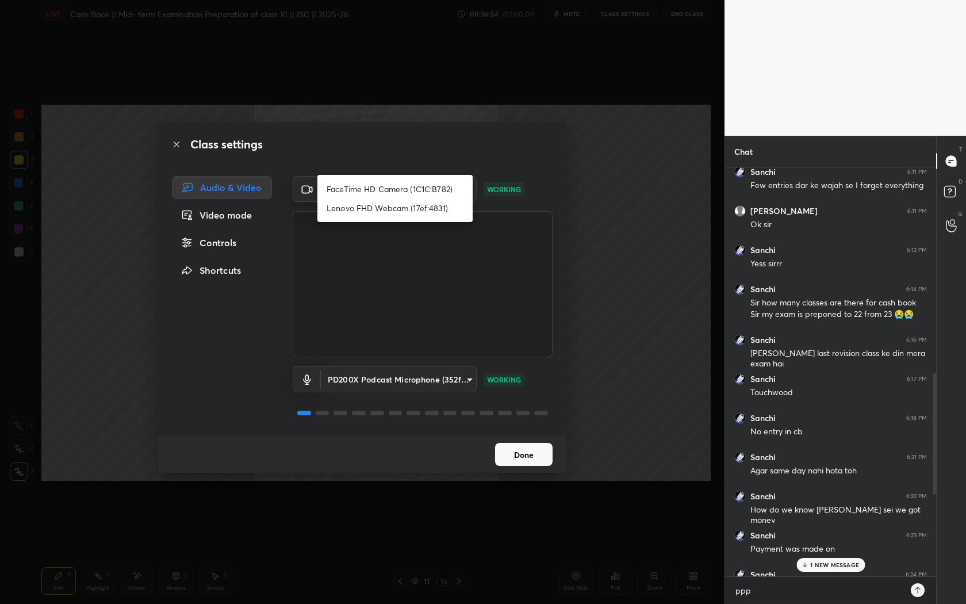
click at [408, 193] on li "FaceTime HD Camera (1C1C:B782)" at bounding box center [394, 188] width 155 height 19
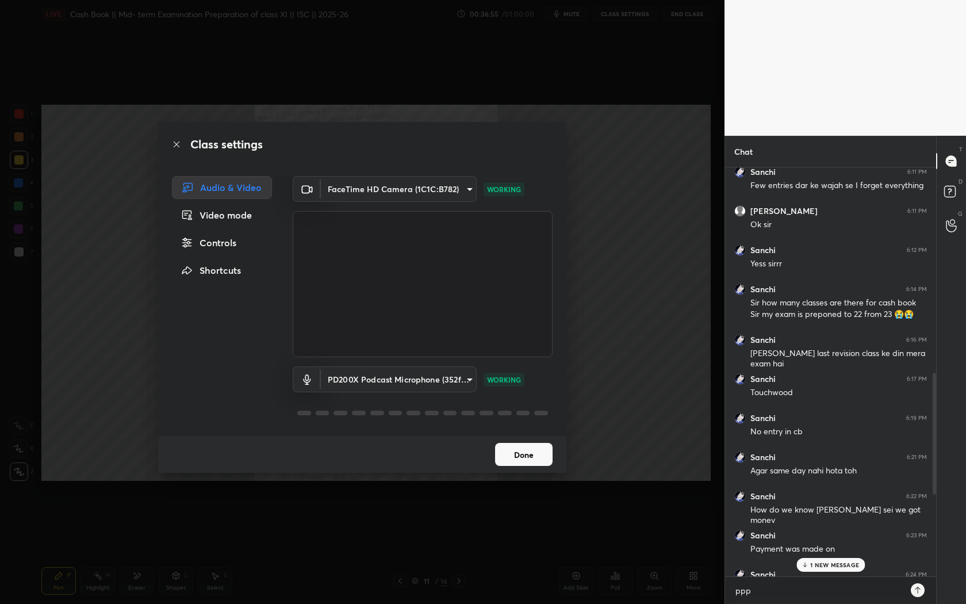
click at [375, 382] on body "1 2 3 4 5 6 7 C X Z E E Erase all H H LIVE Cash Book || Mid- term Examination P…" at bounding box center [483, 302] width 966 height 604
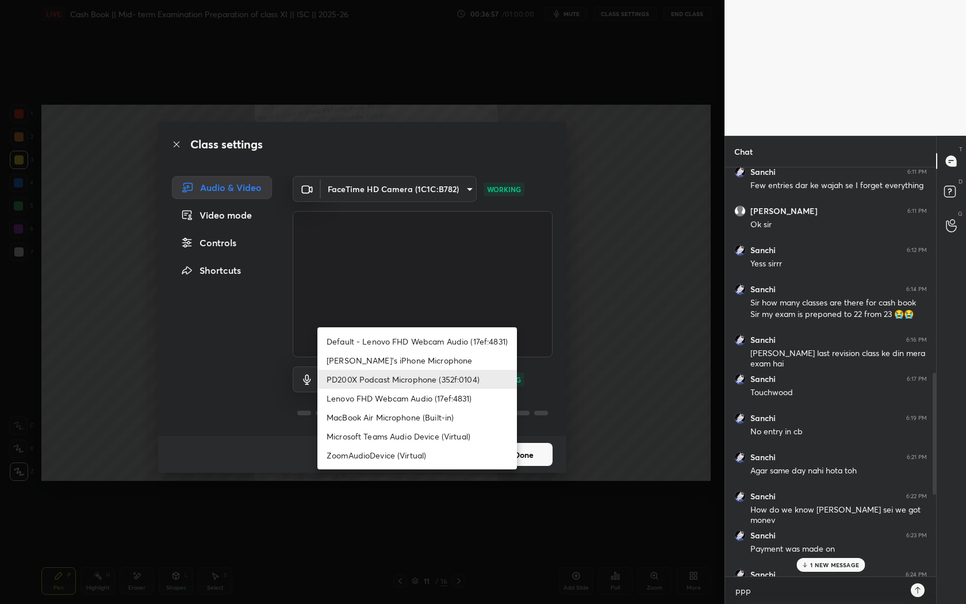
click at [384, 377] on li "PD200X Podcast Microphone (352f:0104)" at bounding box center [417, 379] width 200 height 19
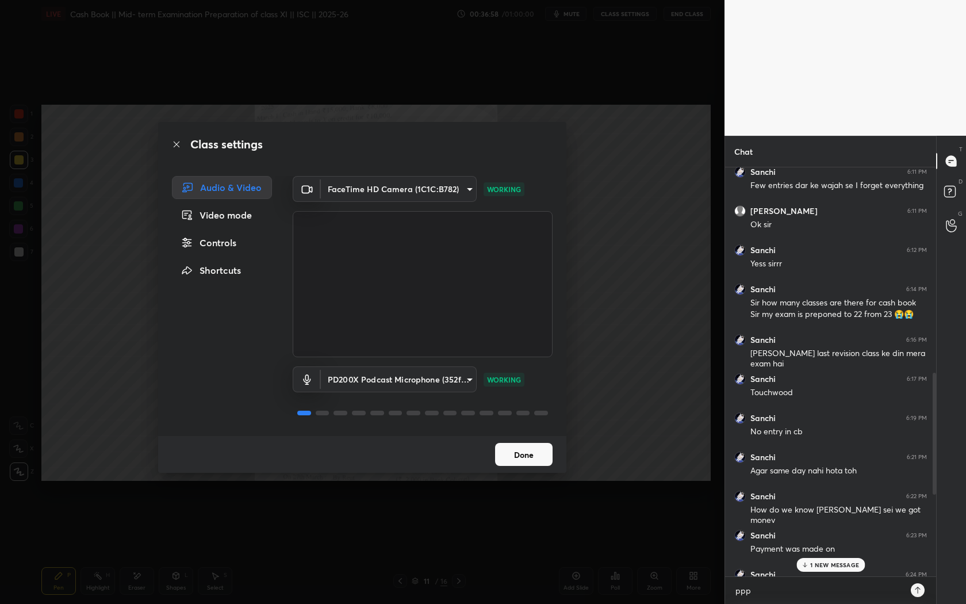
click at [422, 193] on body "1 2 3 4 5 6 7 C X Z E E Erase all H H LIVE Cash Book || Mid- term Examination P…" at bounding box center [483, 302] width 966 height 604
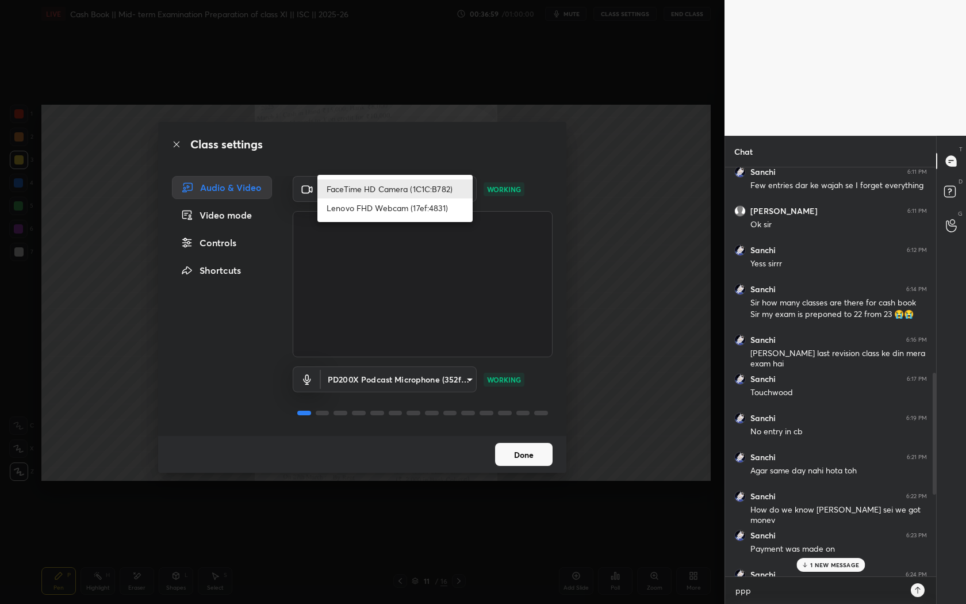
click at [415, 203] on li "Lenovo FHD Webcam (17ef:4831)" at bounding box center [394, 207] width 155 height 19
type input "8bcba00319c592f335e6aa1dd8d1b9d6d17200912b1b48970ab3b7d1d7e60ff5"
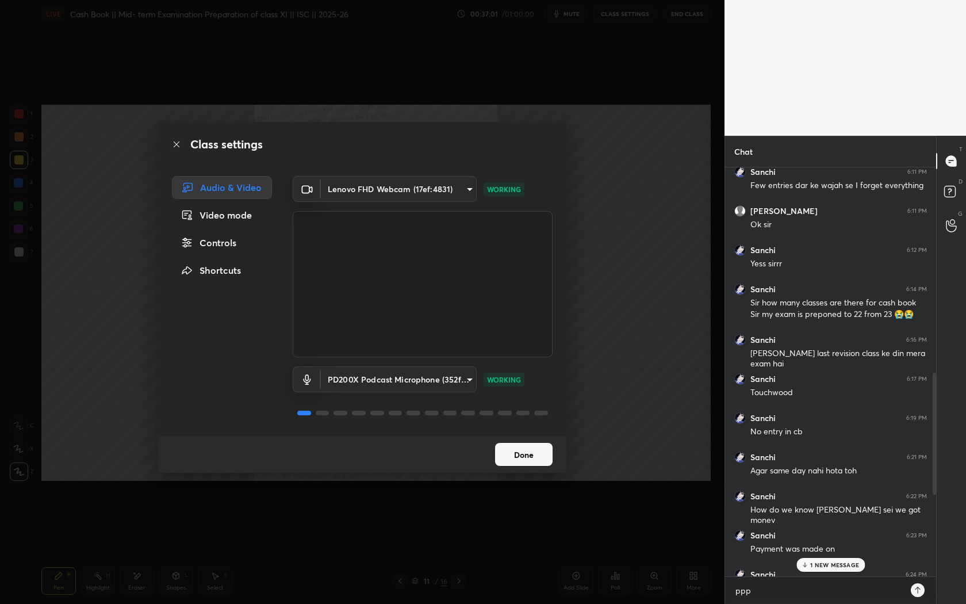
click at [521, 453] on button "Done" at bounding box center [524, 454] width 58 height 23
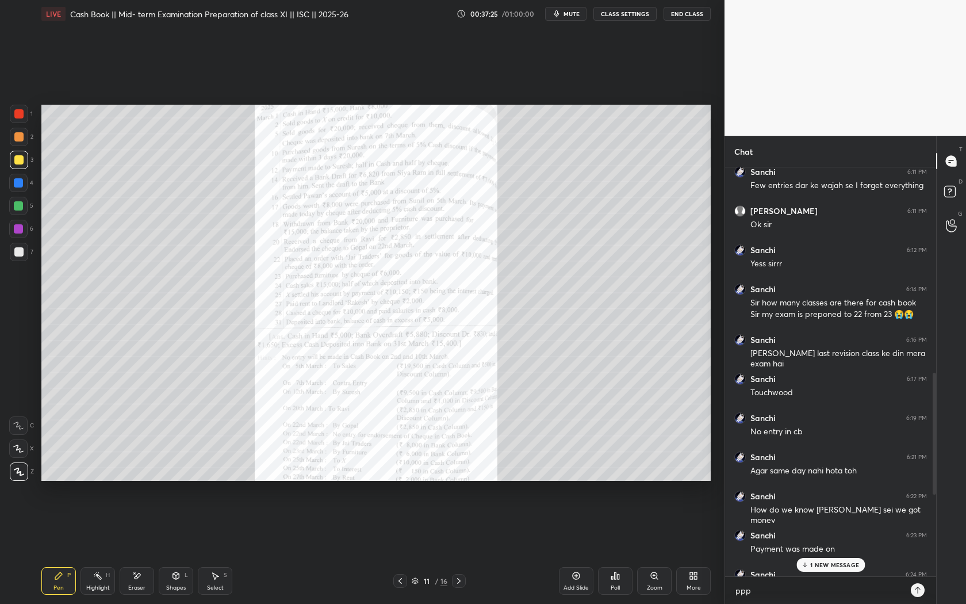
click at [811, 474] on p "1 NEW MESSAGE" at bounding box center [834, 564] width 49 height 7
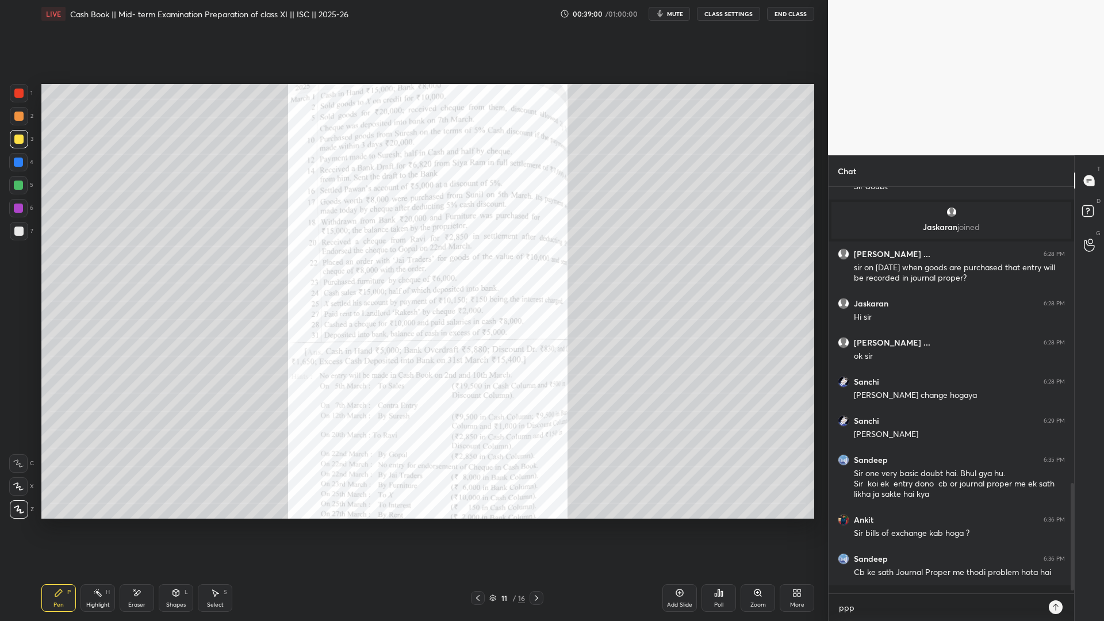
scroll to position [4, 4]
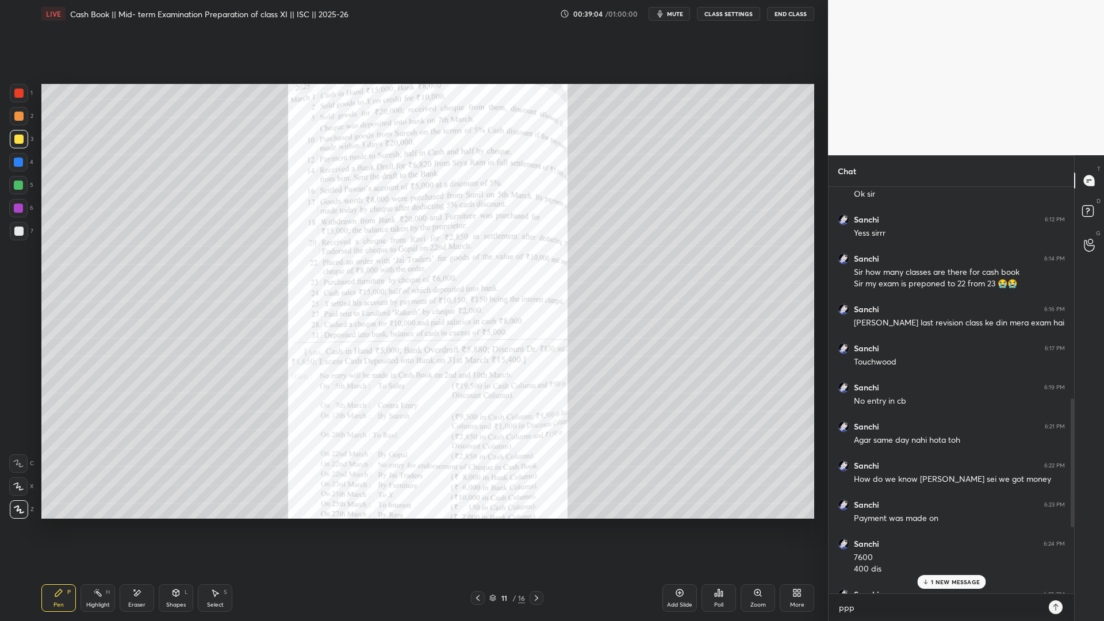
click at [845, 474] on div "1 NEW MESSAGE" at bounding box center [951, 582] width 68 height 14
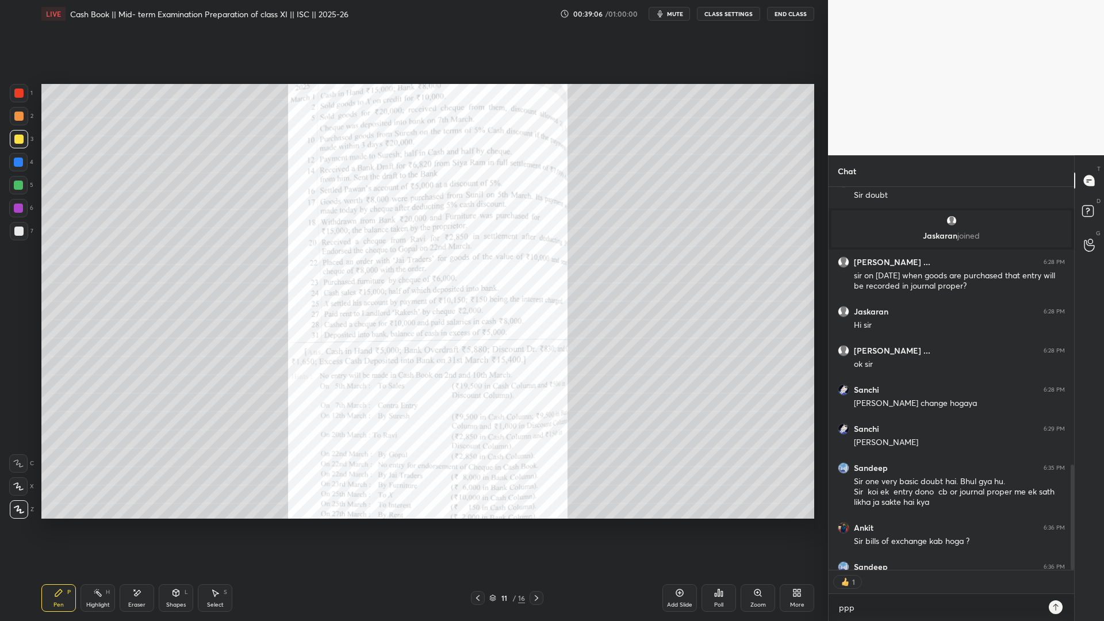
scroll to position [380, 242]
type textarea "x"
click at [845, 474] on textarea "ppp" at bounding box center [940, 608] width 204 height 18
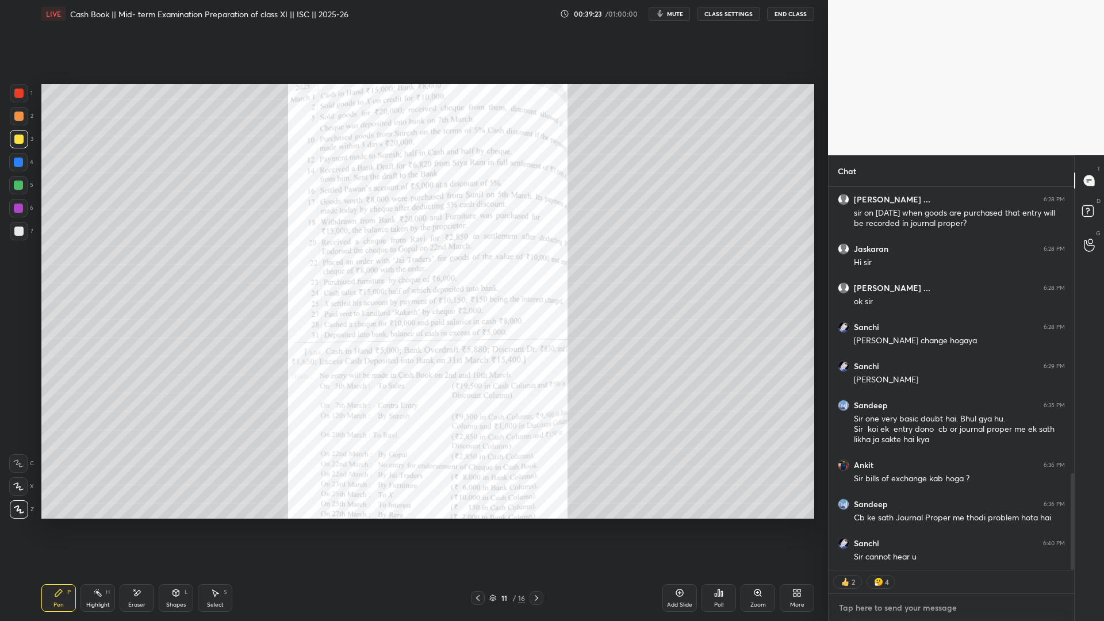
type textarea "x"
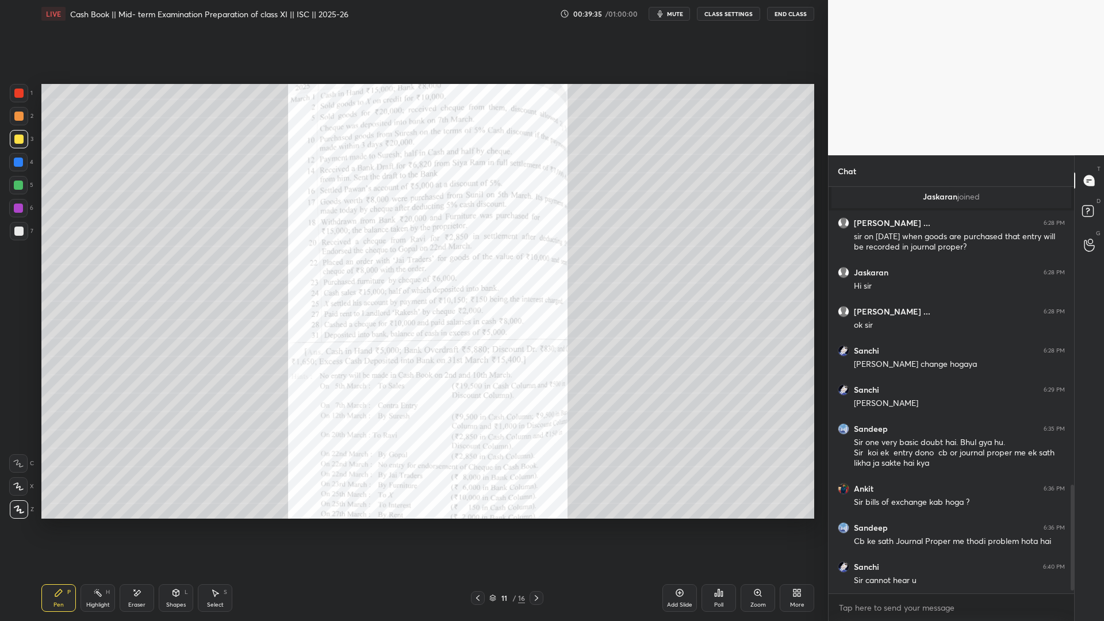
type textarea "x"
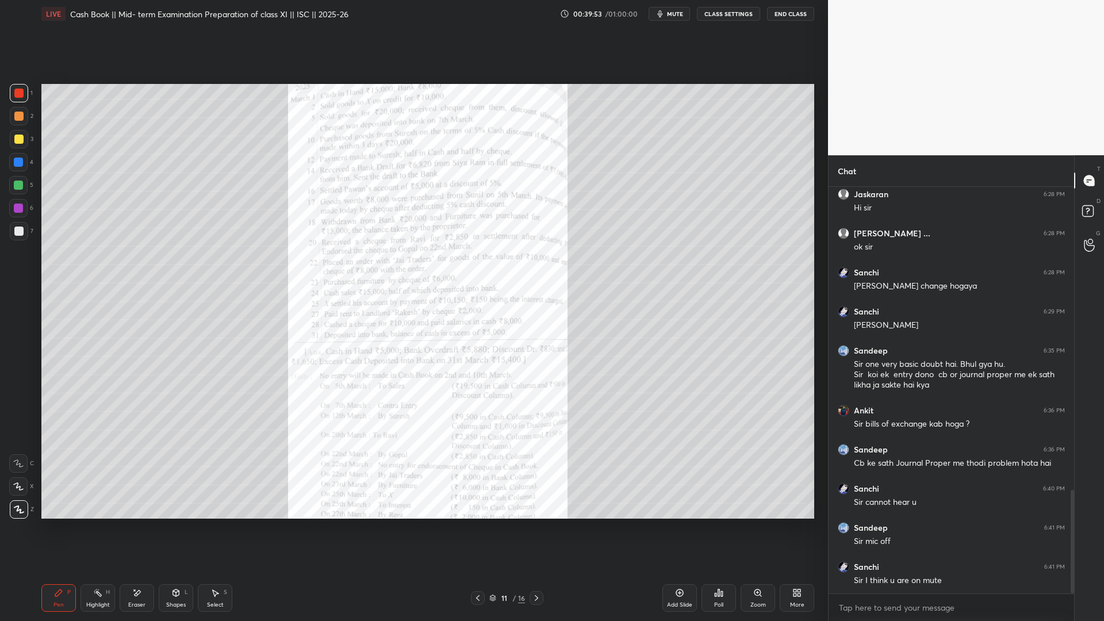
scroll to position [1244, 0]
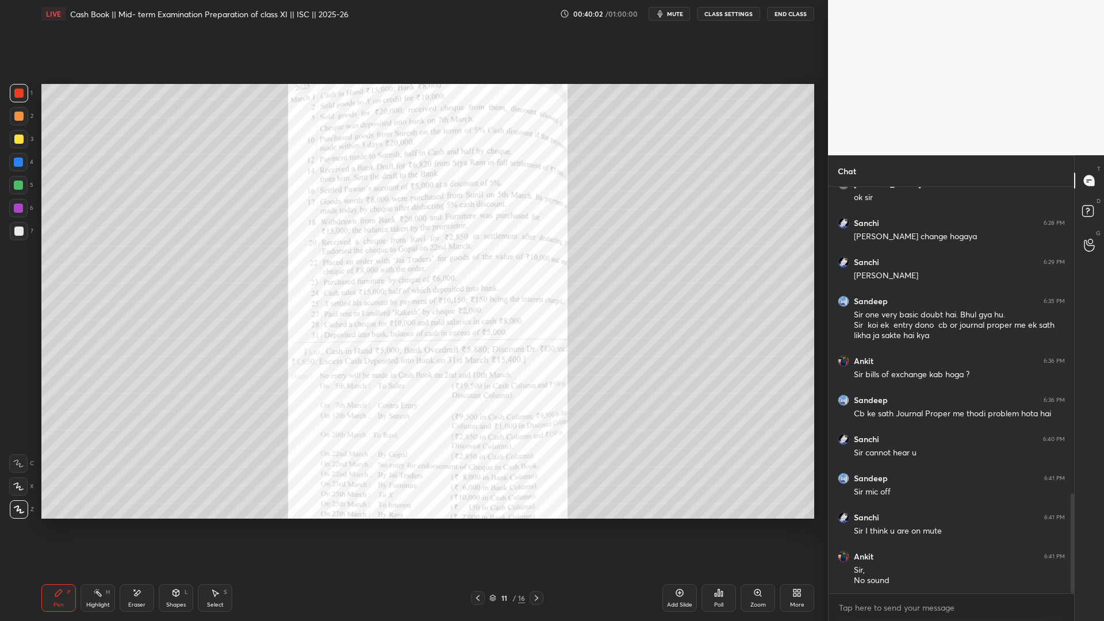
drag, startPoint x: 697, startPoint y: 13, endPoint x: 697, endPoint y: 566, distance: 552.7
click at [697, 13] on div "00:40:02 / 01:00:00 mute CLASS SETTINGS End Class" at bounding box center [687, 14] width 254 height 14
drag, startPoint x: 717, startPoint y: 13, endPoint x: 717, endPoint y: 566, distance: 552.7
click at [717, 13] on button "CLASS SETTINGS" at bounding box center [728, 14] width 63 height 14
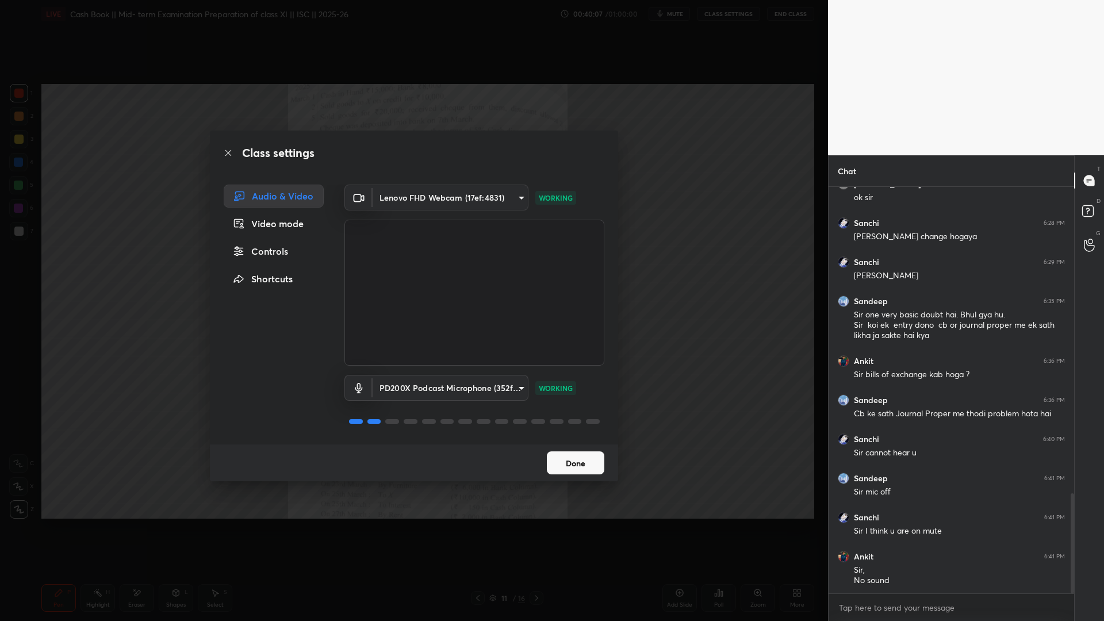
click at [567, 457] on button "Done" at bounding box center [576, 462] width 58 height 23
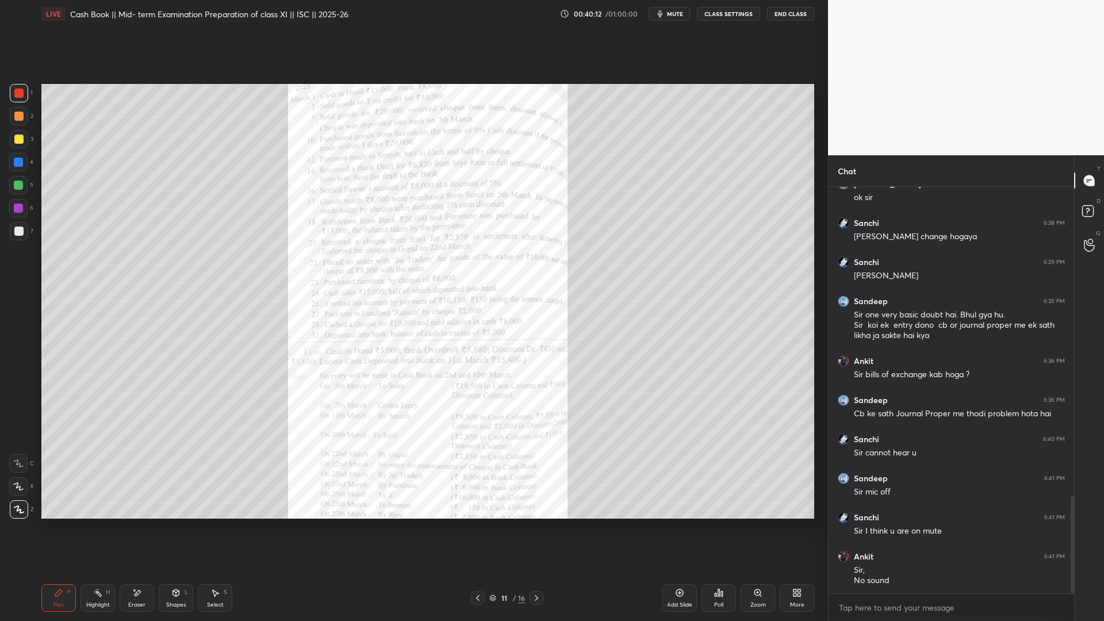
scroll to position [1283, 0]
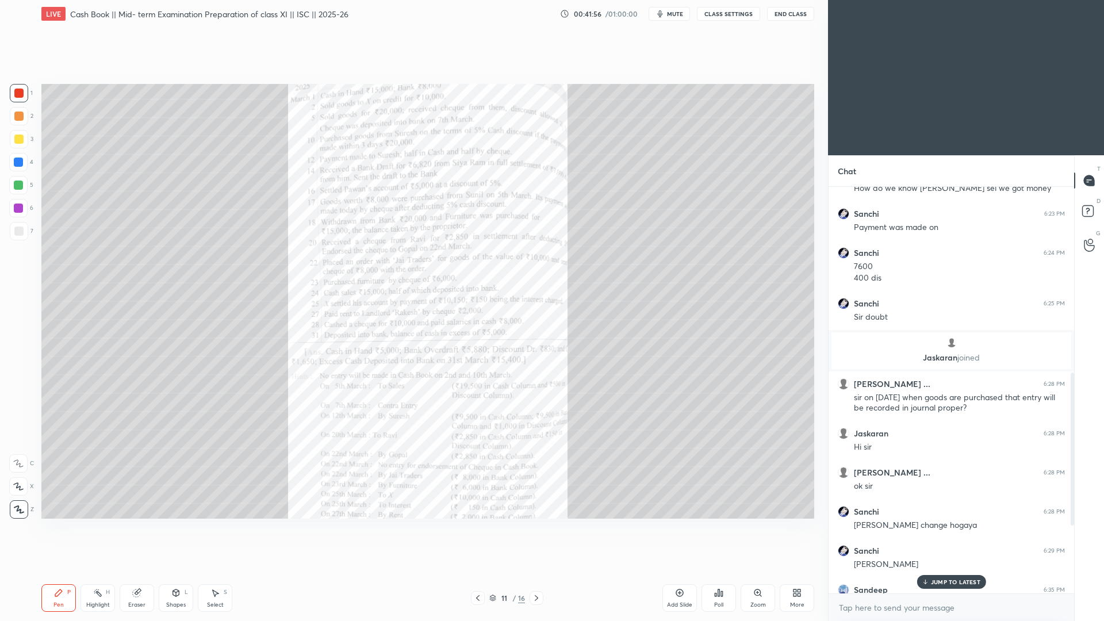
click at [798, 474] on icon at bounding box center [799, 595] width 3 height 3
click at [780, 474] on div "Full screen F" at bounding box center [783, 510] width 46 height 28
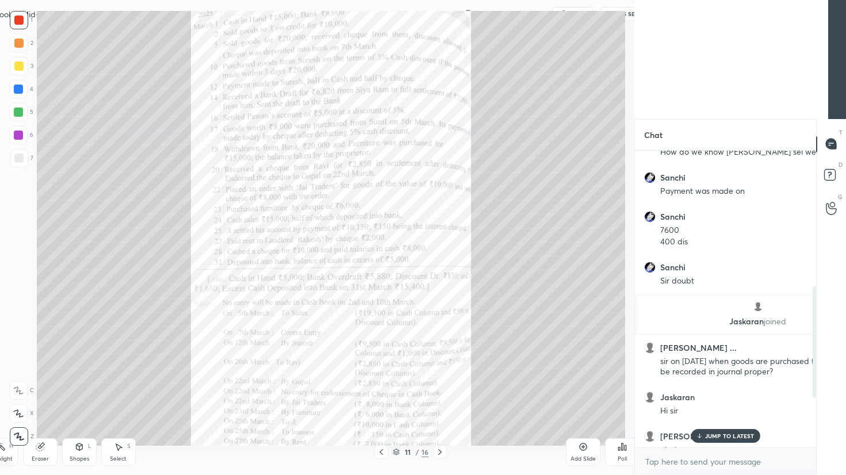
scroll to position [290, 192]
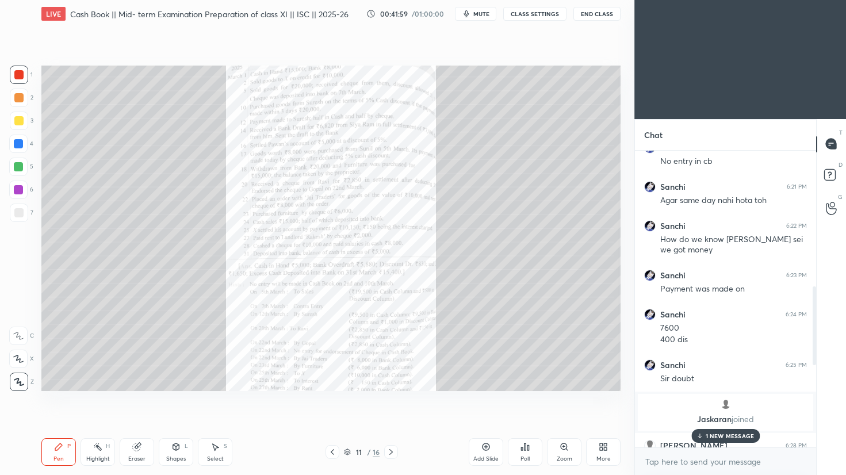
click at [618, 447] on div "More" at bounding box center [603, 452] width 35 height 28
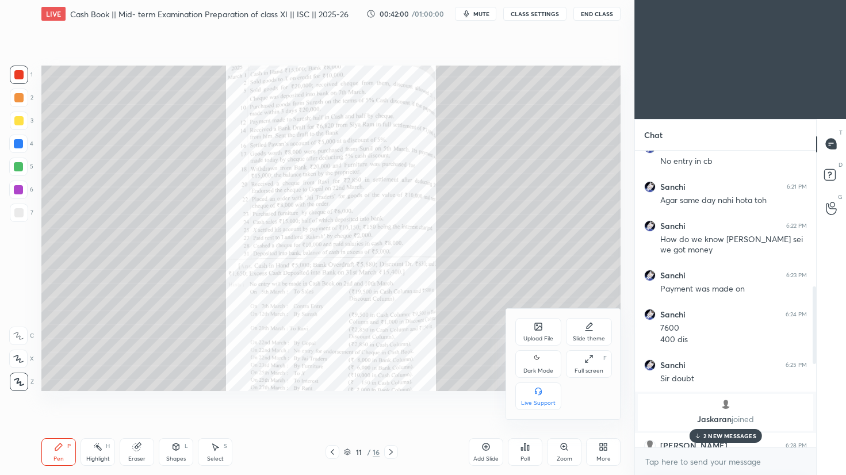
click at [542, 368] on div "Dark Mode" at bounding box center [538, 371] width 30 height 6
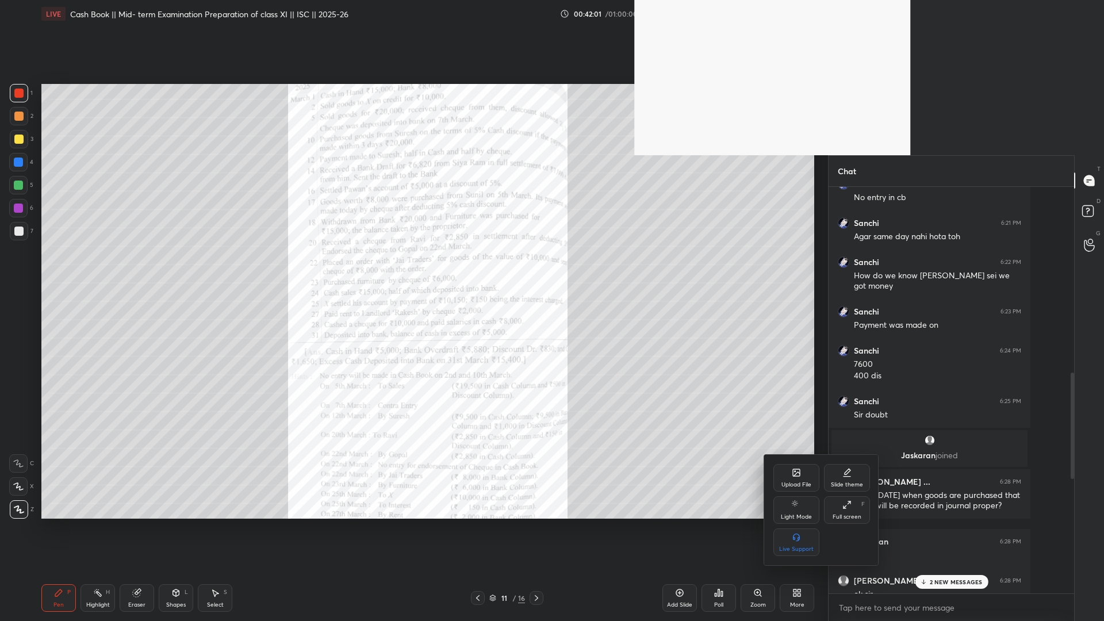
type textarea "x"
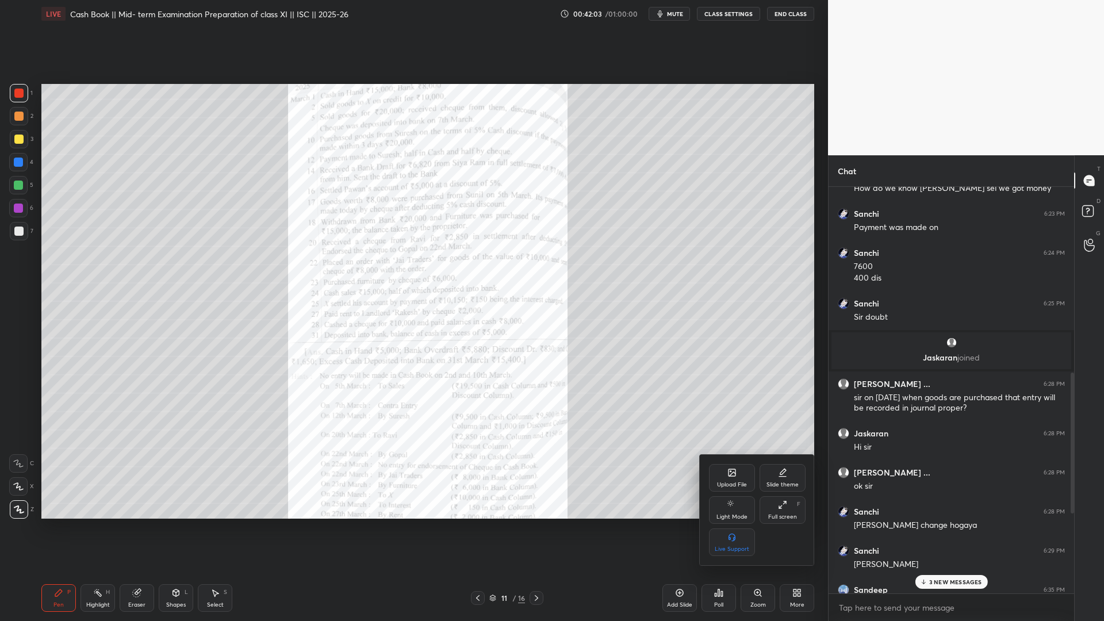
click at [845, 474] on div at bounding box center [552, 310] width 1104 height 621
click at [845, 474] on div "Upload File Slide theme Light Mode Full screen F Live Support" at bounding box center [552, 310] width 1104 height 621
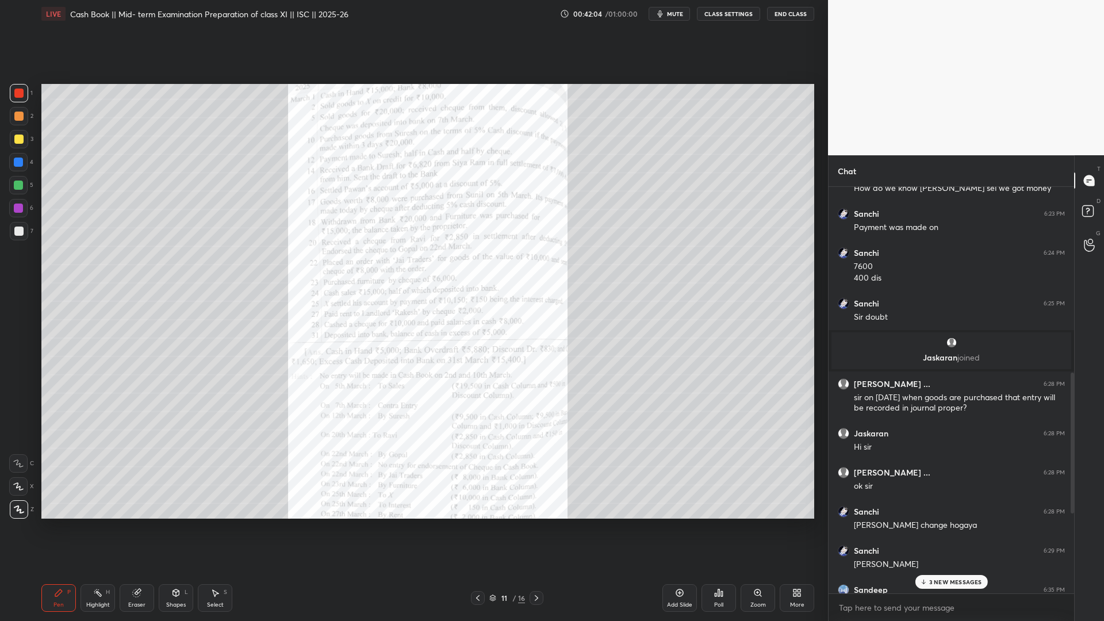
click at [845, 474] on p "3 NEW MESSAGES" at bounding box center [955, 582] width 53 height 7
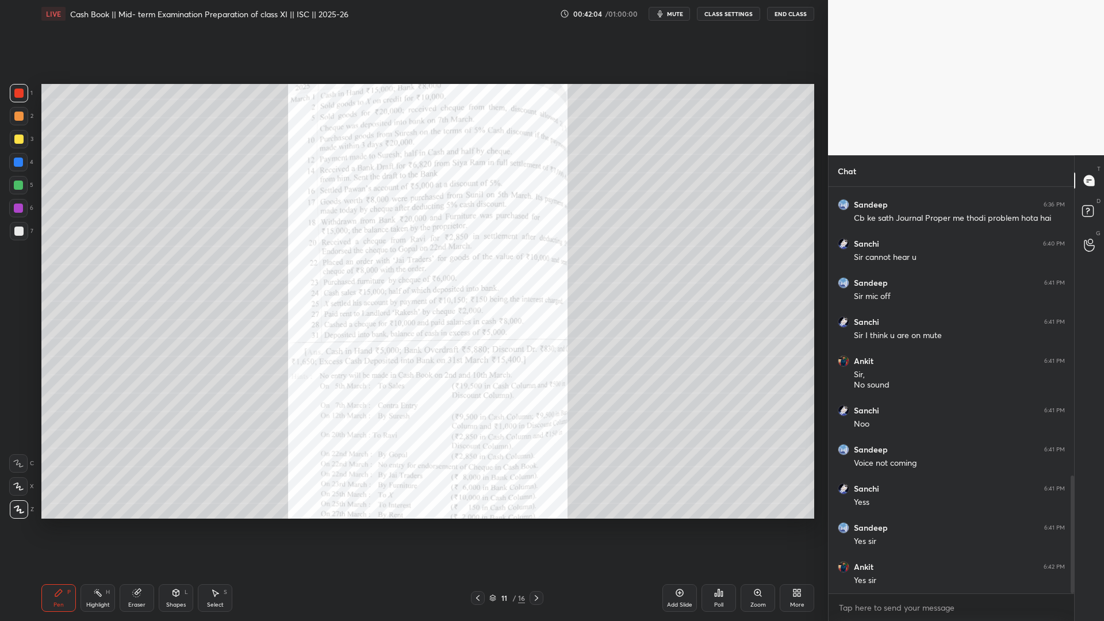
click at [845, 474] on div "Yes sir" at bounding box center [959, 581] width 211 height 12
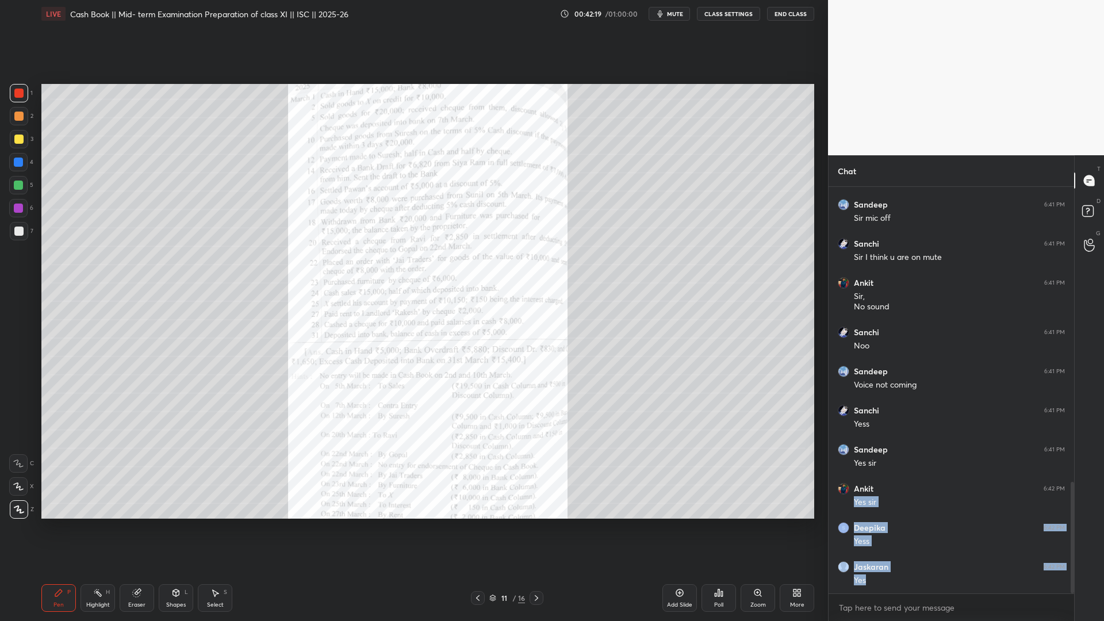
drag, startPoint x: 537, startPoint y: 620, endPoint x: 538, endPoint y: 606, distance: 13.8
click at [537, 474] on div "Pen P Highlight H Eraser Shapes L Select S 11 / 16 Add Slide Poll Zoom More" at bounding box center [427, 598] width 773 height 46
click at [539, 474] on div at bounding box center [537, 598] width 14 height 14
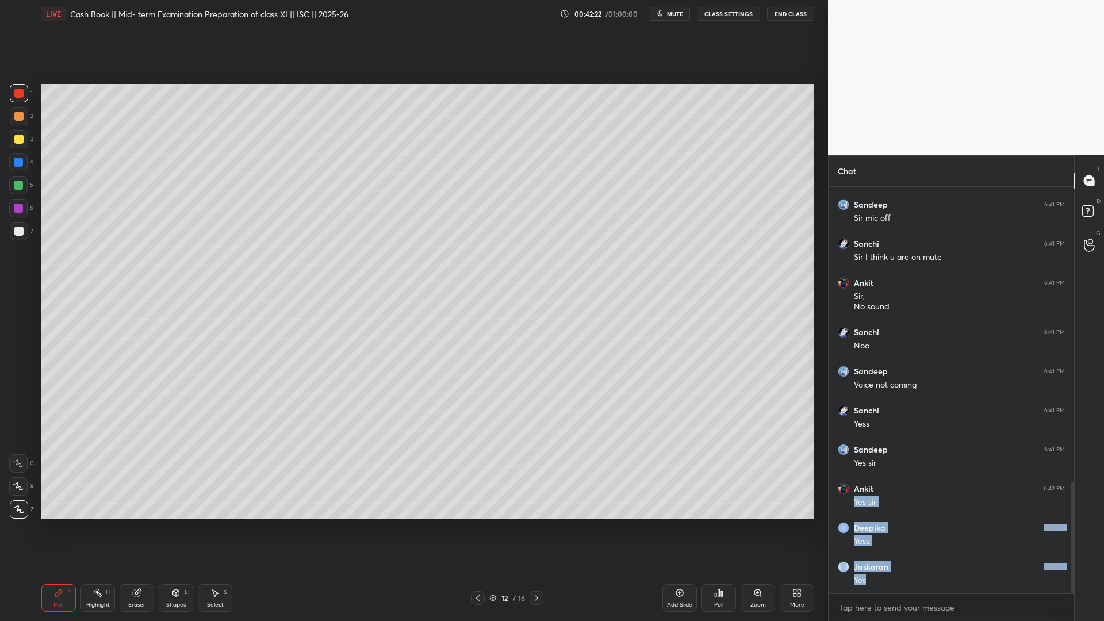
click at [29, 140] on div "3" at bounding box center [22, 139] width 24 height 18
click at [476, 474] on icon at bounding box center [477, 598] width 9 height 9
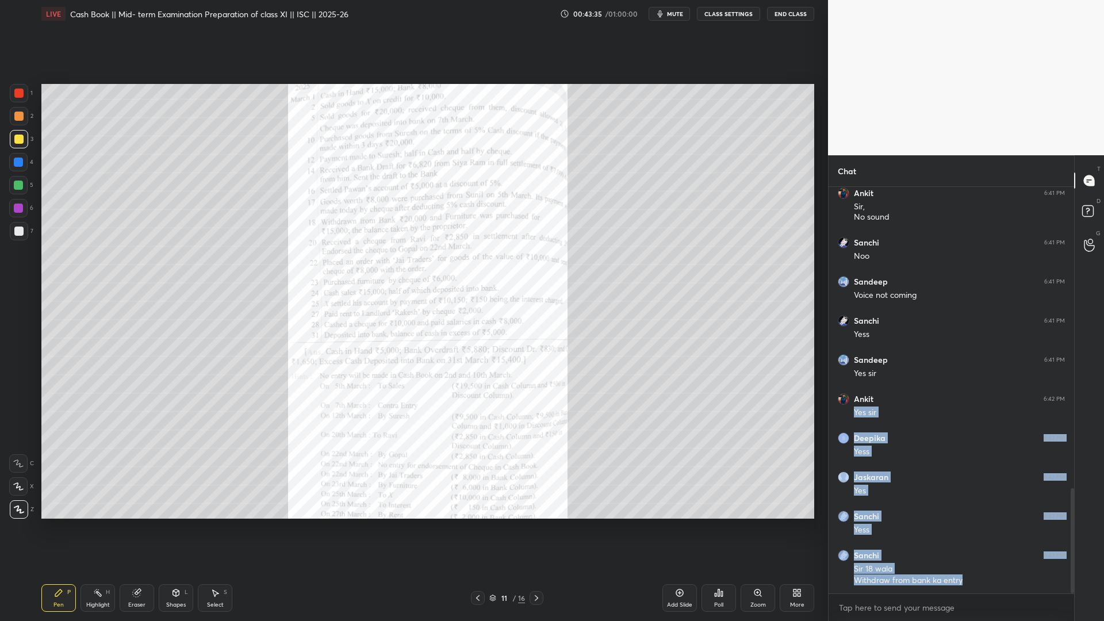
scroll to position [1177, 0]
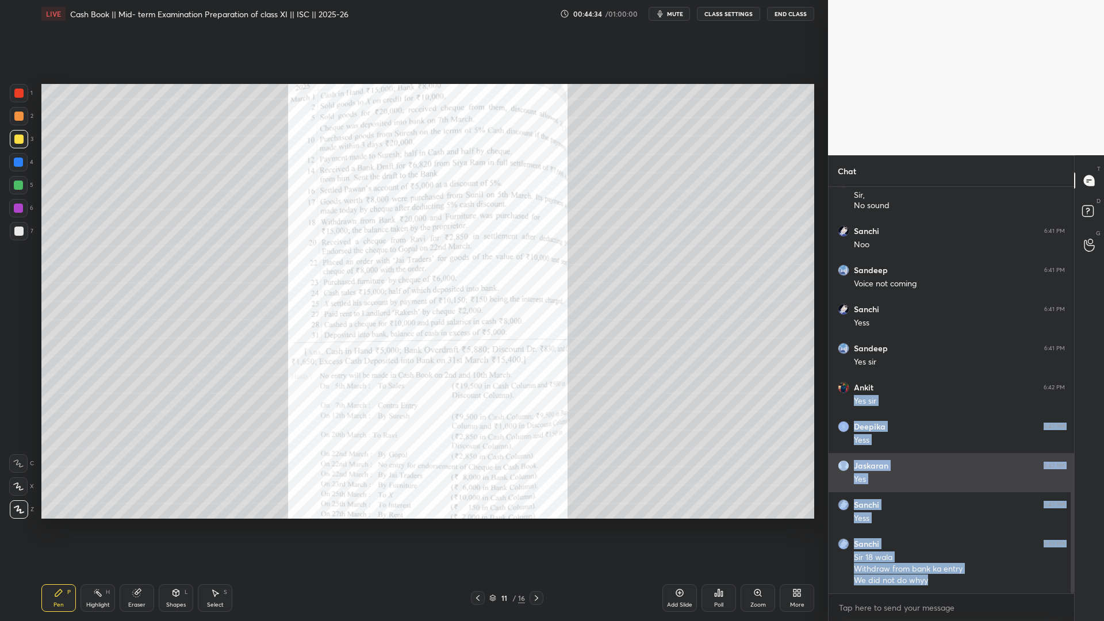
click at [845, 474] on div "Yes" at bounding box center [959, 480] width 211 height 12
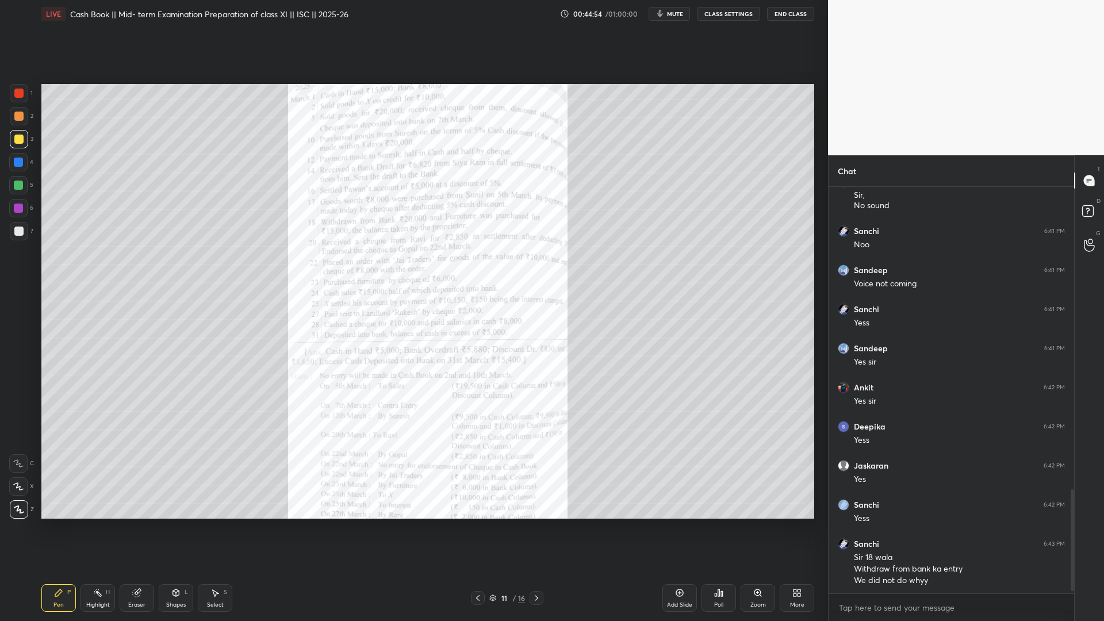
scroll to position [1216, 0]
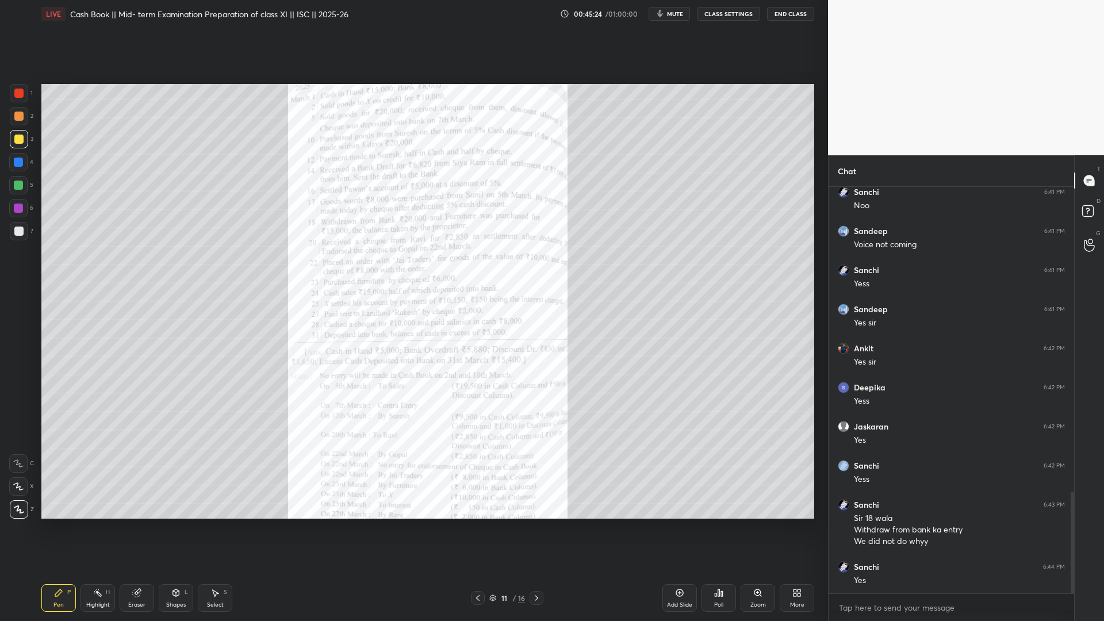
click at [532, 474] on icon at bounding box center [536, 598] width 9 height 9
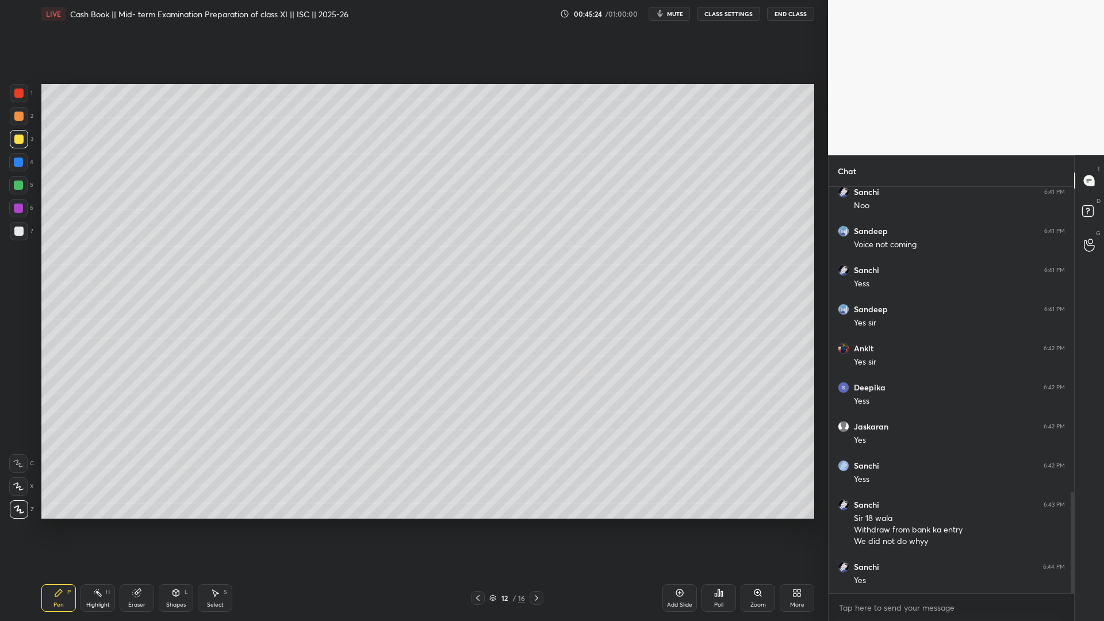
click at [537, 474] on icon at bounding box center [536, 598] width 9 height 9
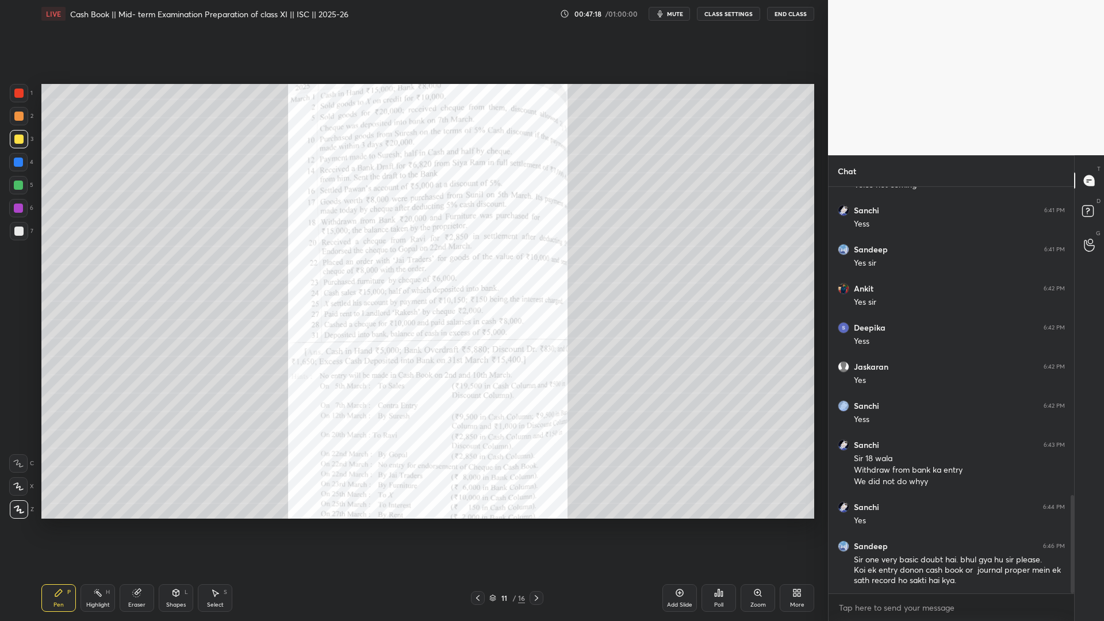
scroll to position [1315, 0]
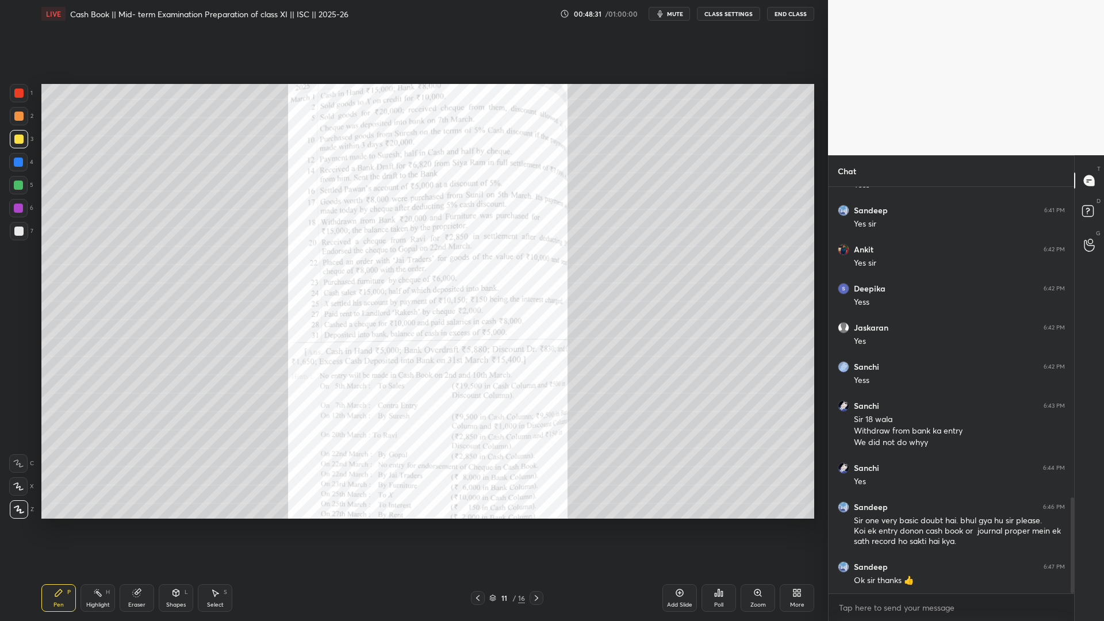
drag, startPoint x: 541, startPoint y: 596, endPoint x: 535, endPoint y: 593, distance: 6.4
click at [538, 474] on div at bounding box center [537, 598] width 14 height 14
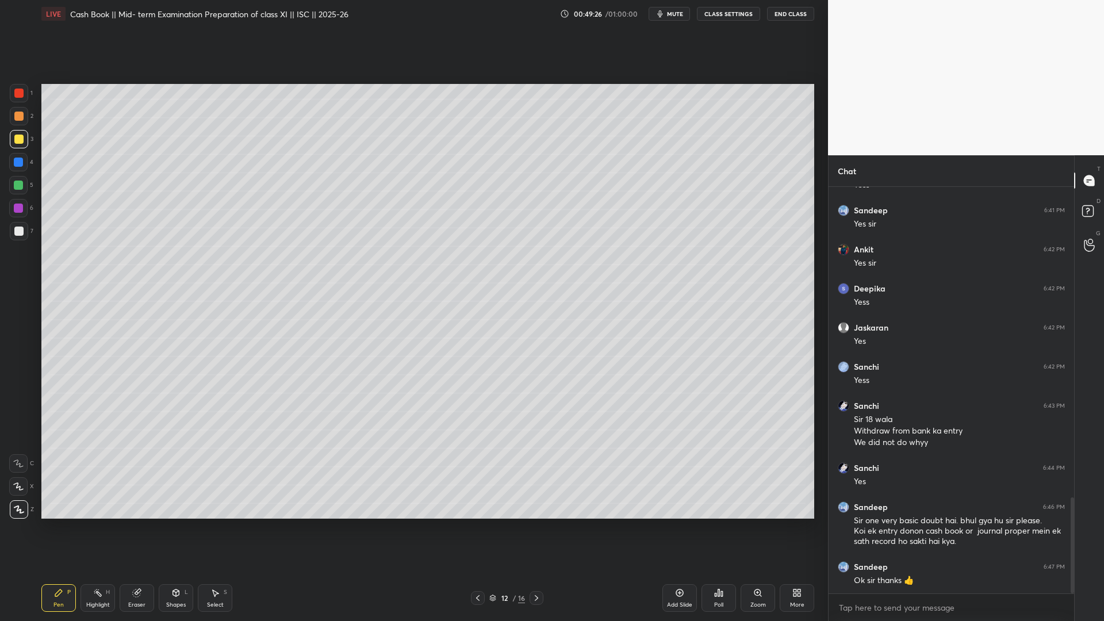
scroll to position [1354, 0]
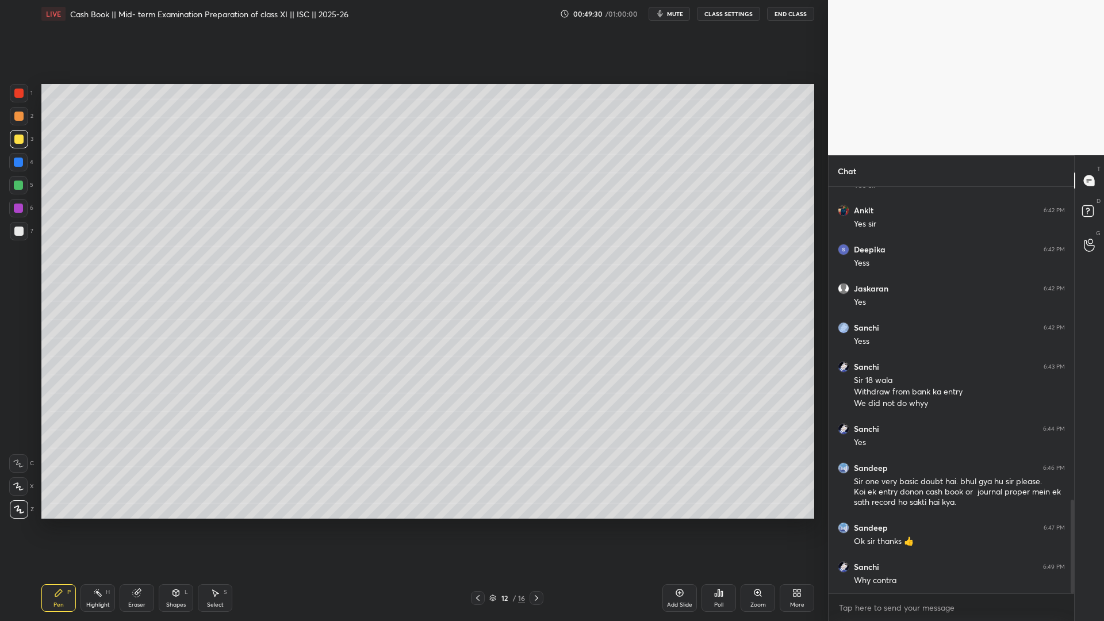
click at [675, 474] on icon at bounding box center [679, 592] width 9 height 9
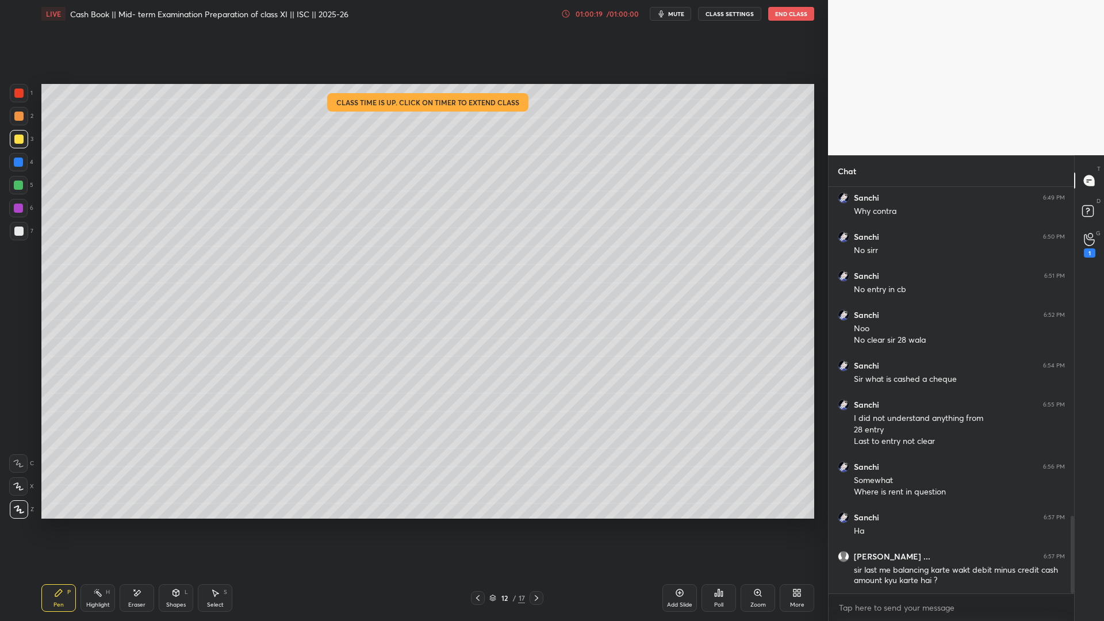
scroll to position [1763, 0]
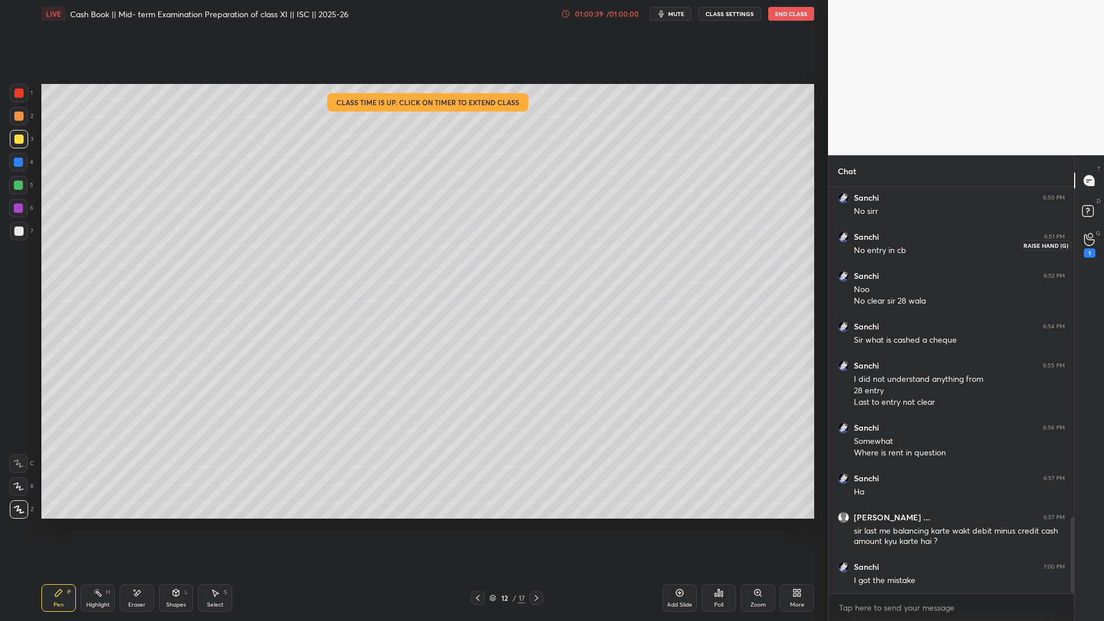
click at [845, 247] on div "1" at bounding box center [1090, 245] width 12 height 25
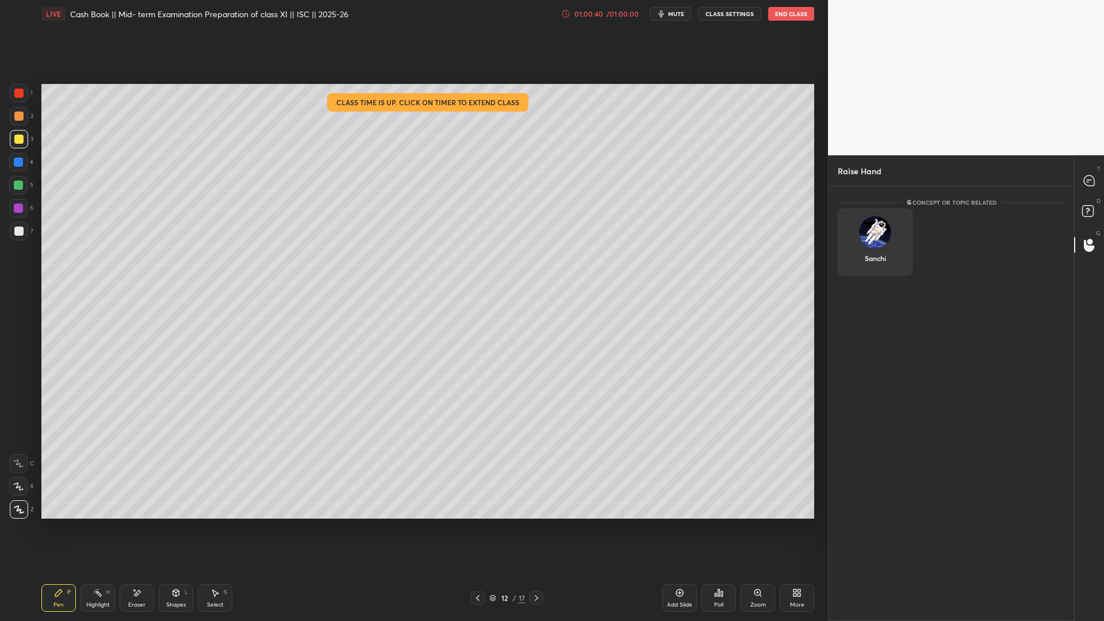
click at [845, 233] on div "Sanchi" at bounding box center [875, 242] width 75 height 67
click at [845, 271] on button "INVITE" at bounding box center [875, 266] width 64 height 15
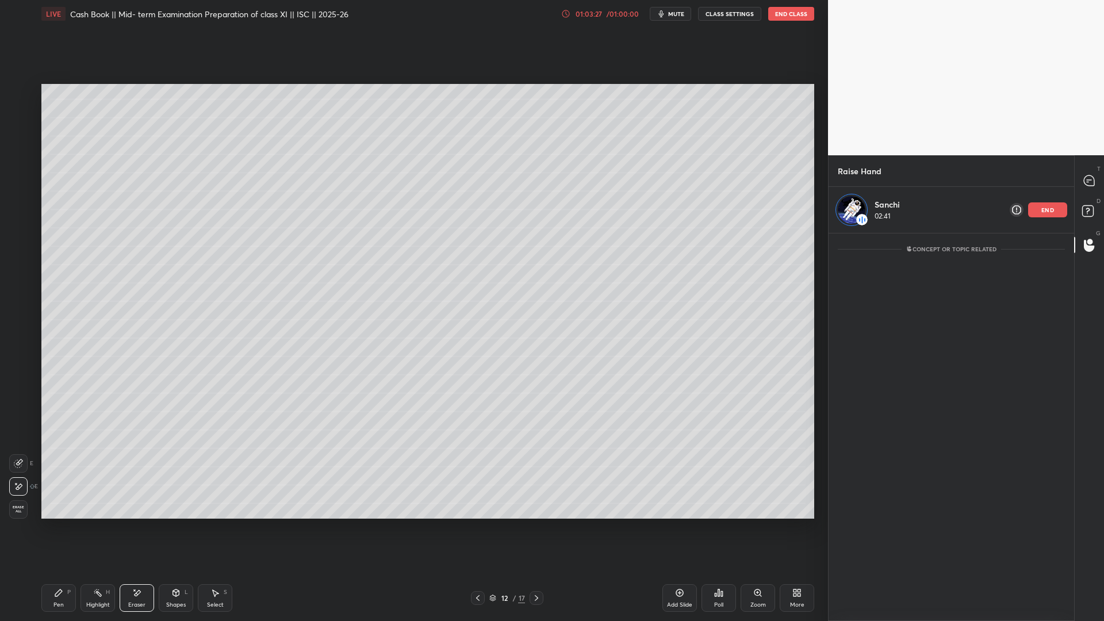
click at [787, 17] on button "End Class" at bounding box center [791, 14] width 46 height 14
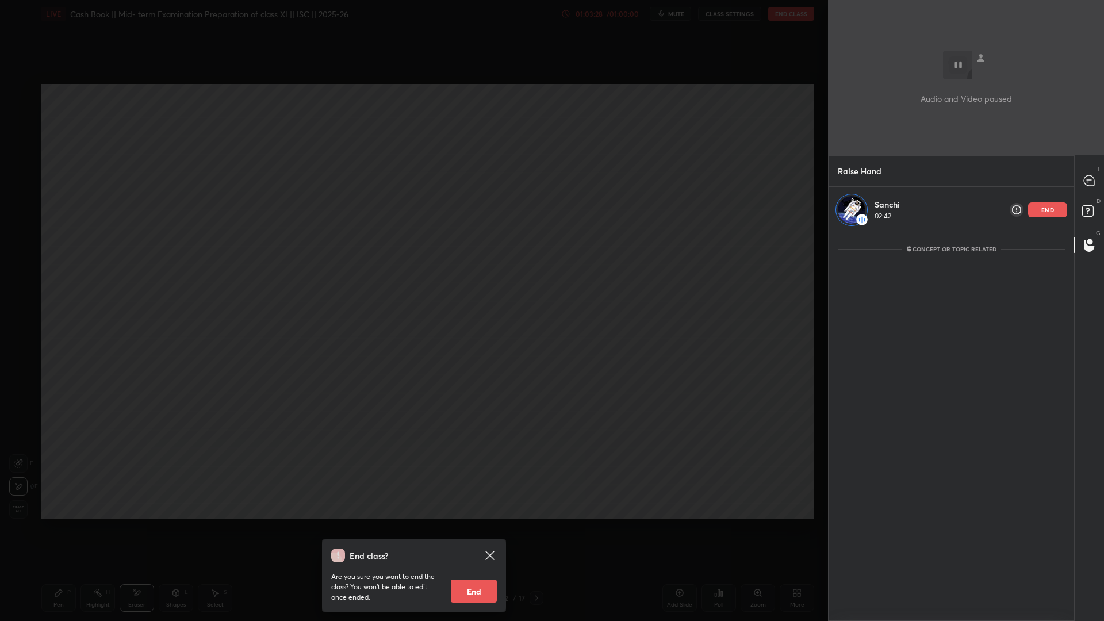
click at [469, 474] on button "End" at bounding box center [474, 591] width 46 height 23
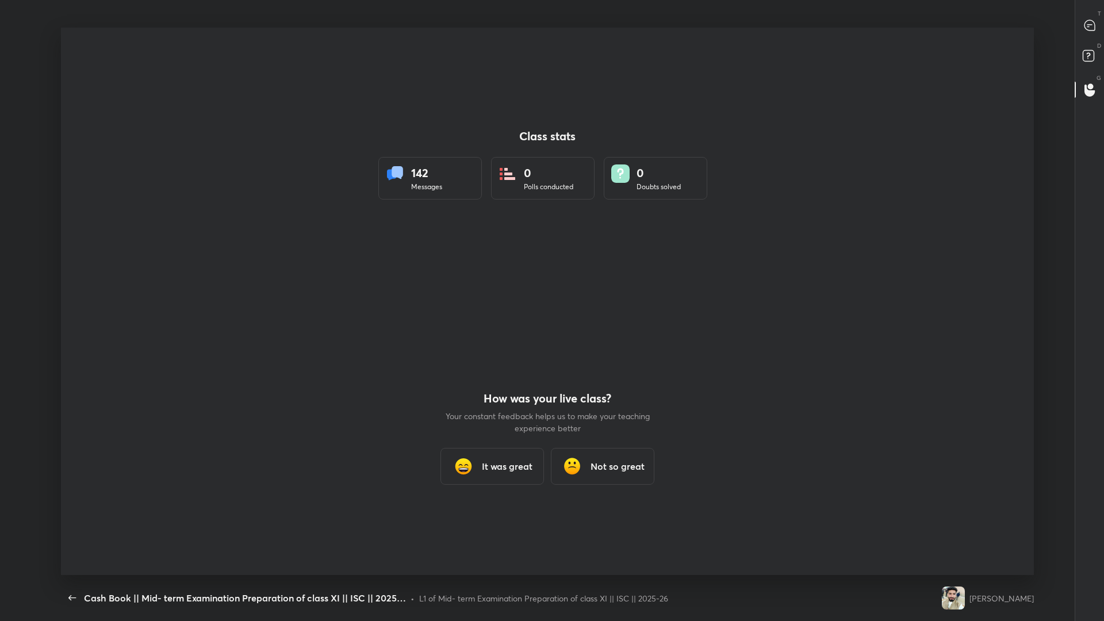
scroll to position [56963, 56415]
click at [68, 474] on button "button" at bounding box center [72, 598] width 23 height 23
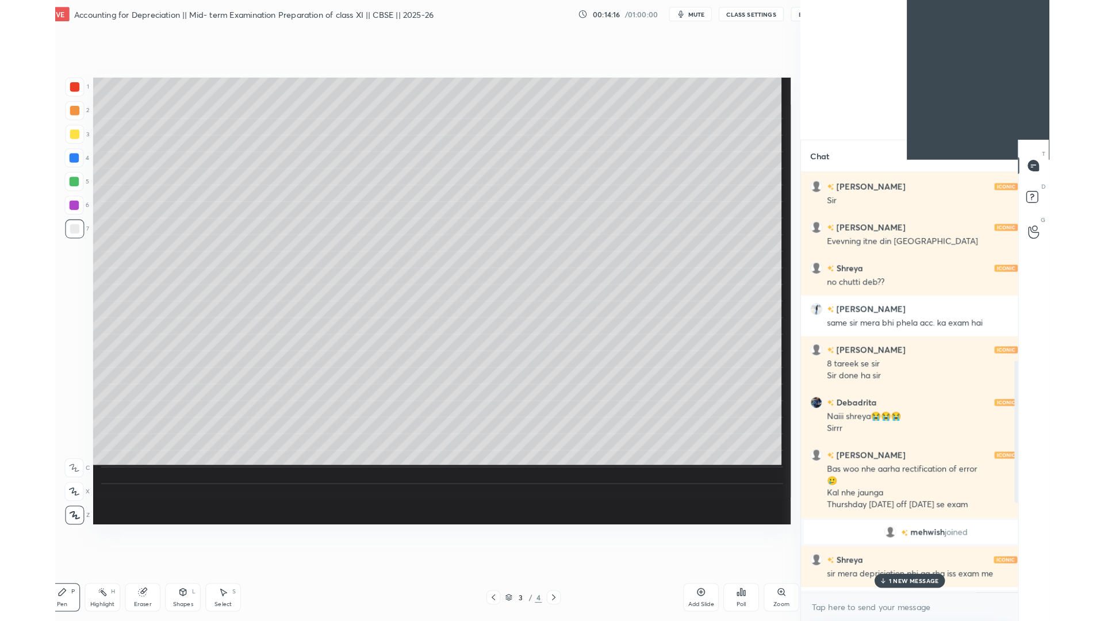
scroll to position [4, 4]
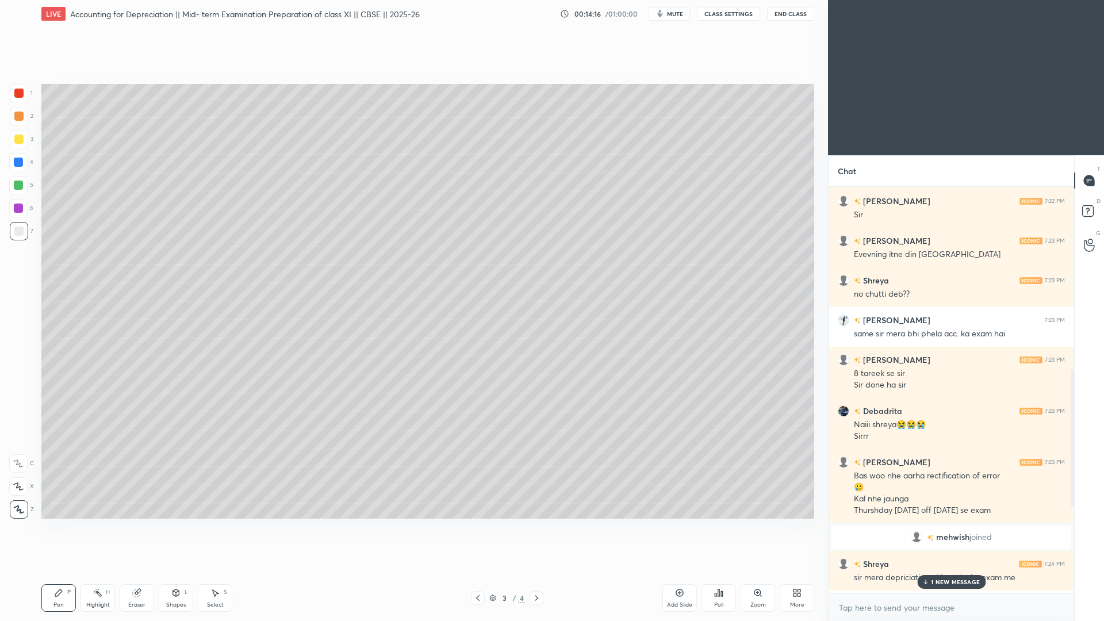
type textarea "x"
click at [711, 17] on button "CLASS SETTINGS" at bounding box center [728, 14] width 63 height 14
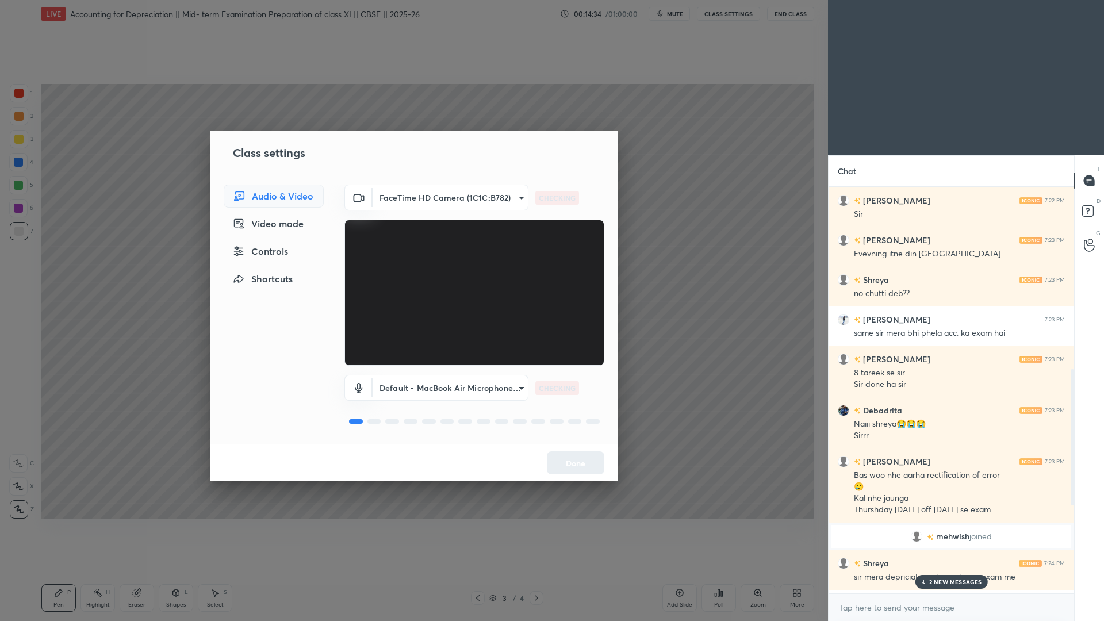
click at [454, 181] on div "Class settings Audio & Video Video mode Controls Shortcuts FaceTime HD Camera (…" at bounding box center [414, 306] width 408 height 351
click at [451, 187] on body "1 2 3 4 5 6 7 C X Z C X Z E E Erase all H H LIVE Accounting for Depreciation ||…" at bounding box center [552, 310] width 1104 height 621
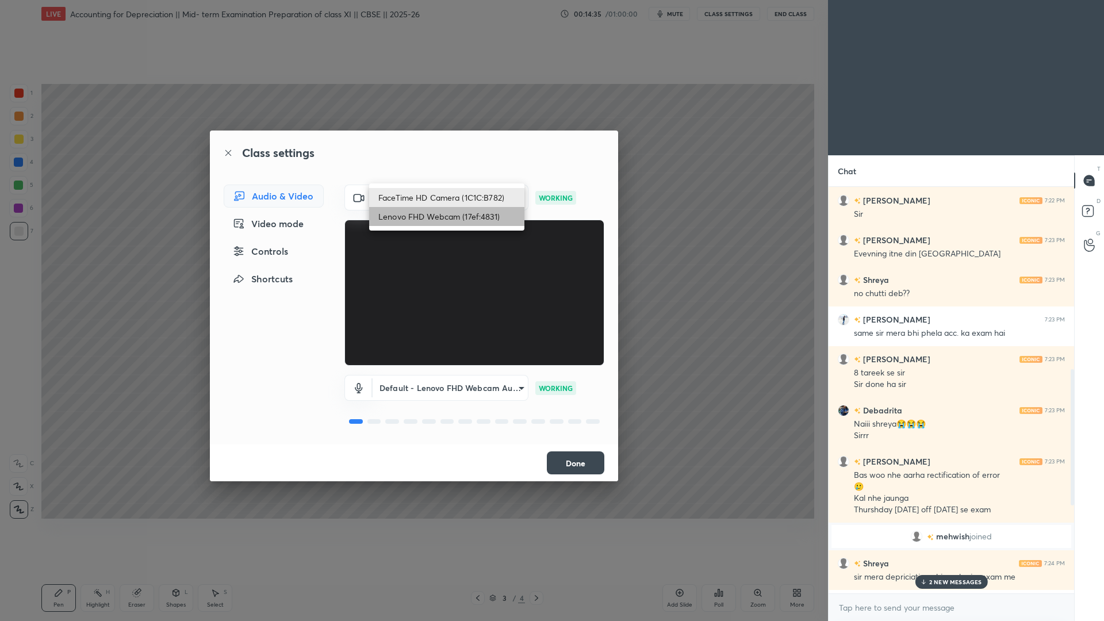
click at [478, 213] on li "Lenovo FHD Webcam (17ef:4831)" at bounding box center [446, 216] width 155 height 19
type input "d0fa245790e9ce16792c940b44dbbf6100c44addb5204c2f3e339e1be1292b3c"
click at [479, 389] on body "1 2 3 4 5 6 7 C X Z C X Z E E Erase all H H LIVE Accounting for Depreciation ||…" at bounding box center [552, 310] width 1104 height 621
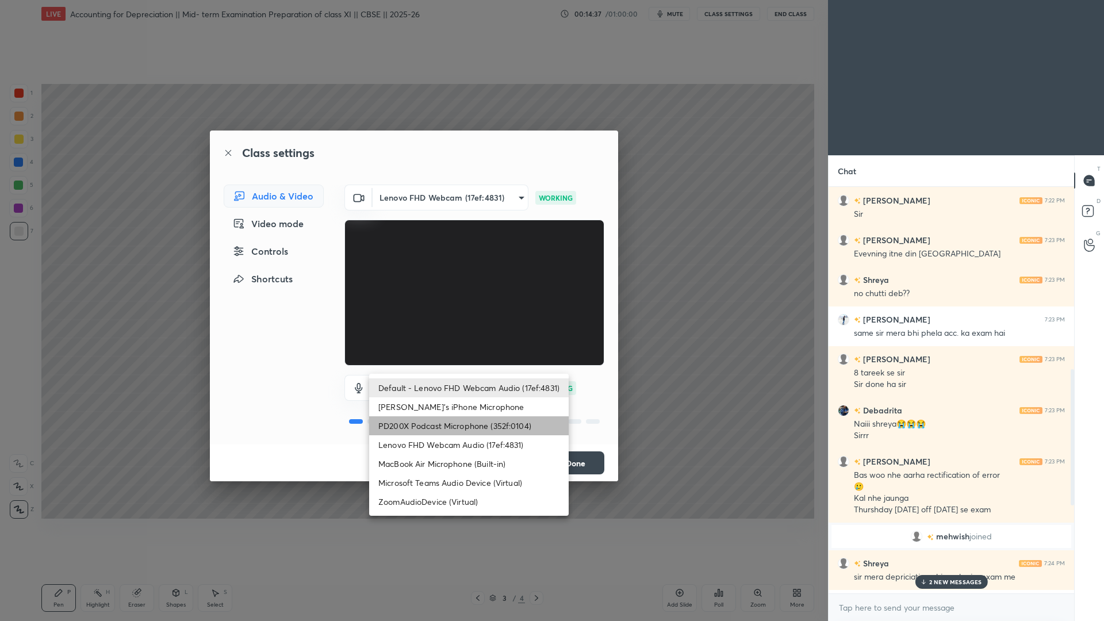
click at [476, 426] on li "PD200X Podcast Microphone (352f:0104)" at bounding box center [469, 425] width 200 height 19
type input "4c9fbf5468f1481c52a5ff51bcfd6705ef783a73d3fcff9077e92115846a1dc8"
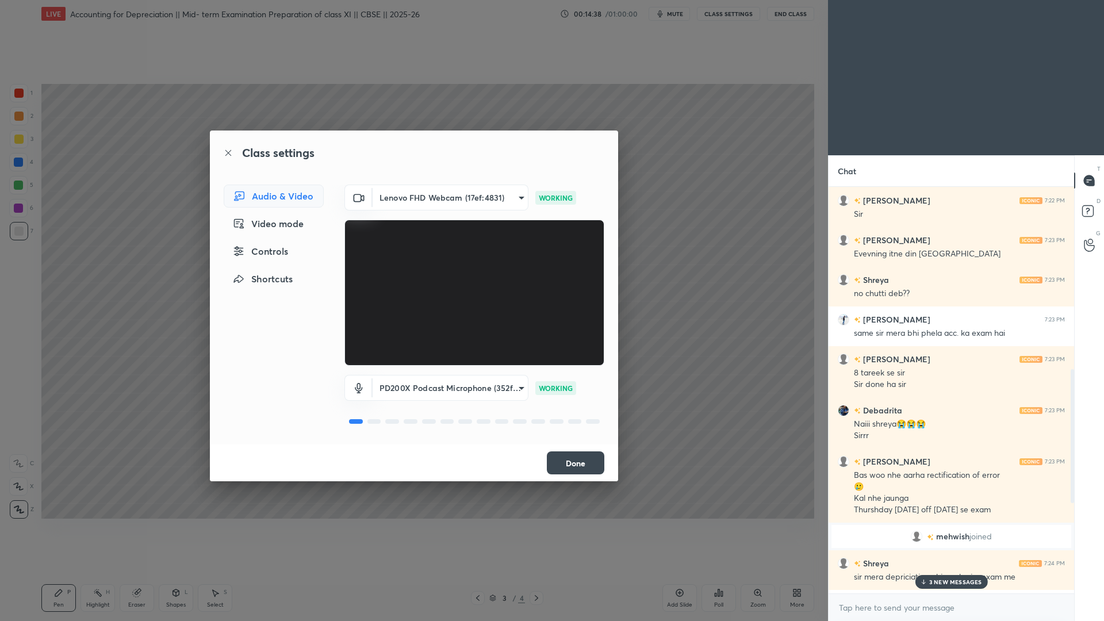
click at [592, 468] on button "Done" at bounding box center [576, 462] width 58 height 23
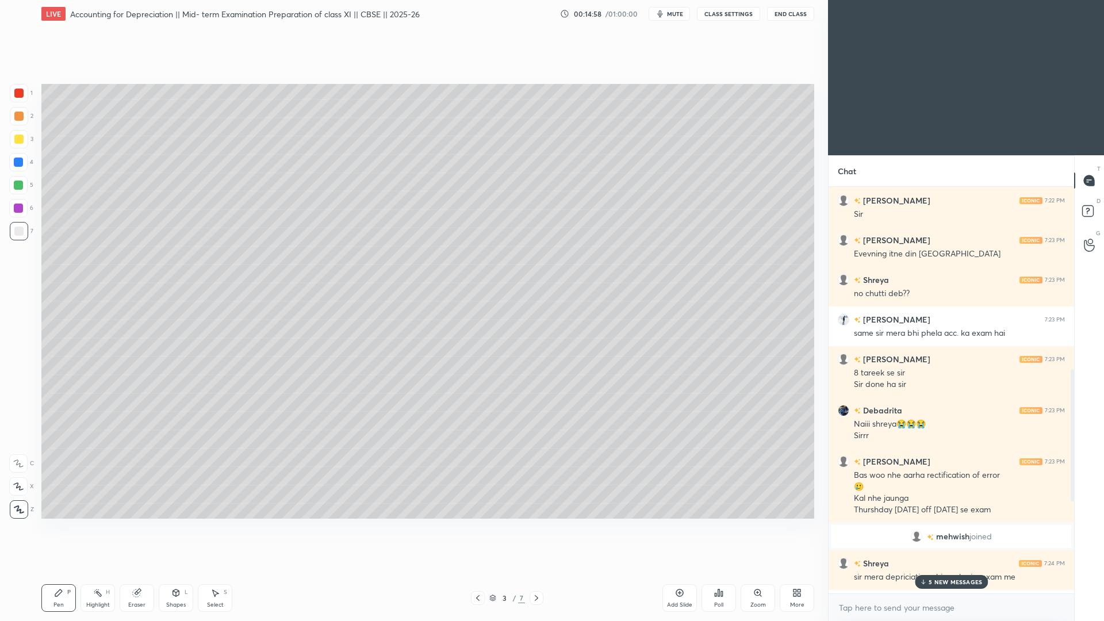
click at [845, 474] on icon at bounding box center [923, 582] width 7 height 7
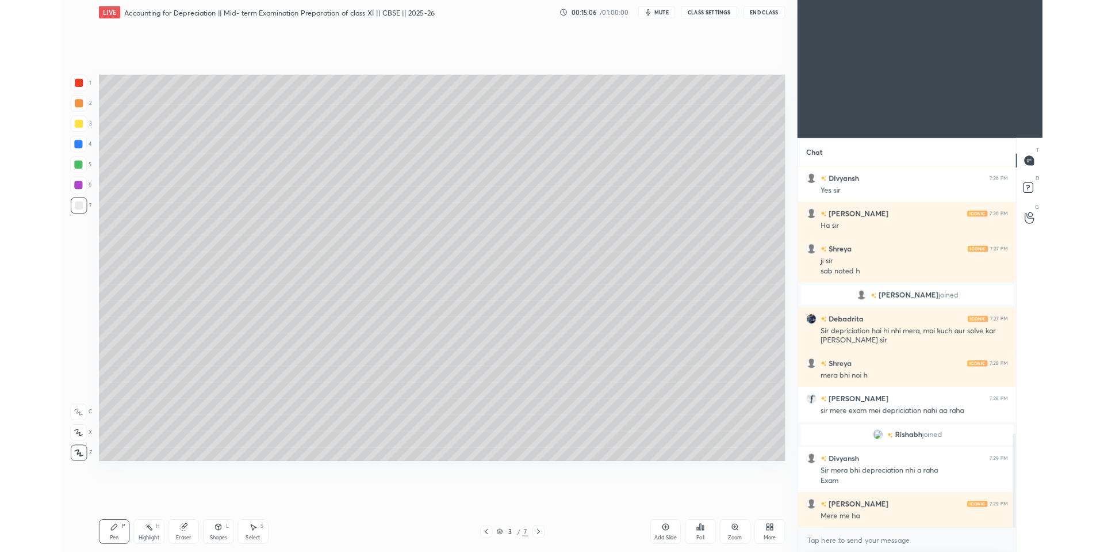
scroll to position [1146, 0]
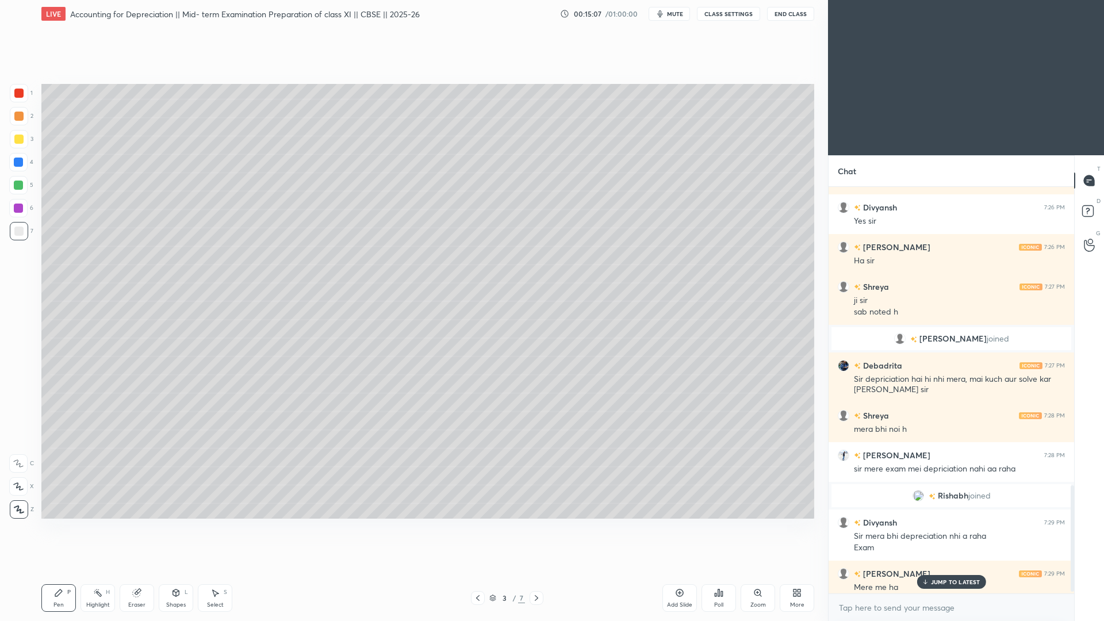
click at [788, 474] on div "More" at bounding box center [797, 598] width 35 height 28
click at [725, 474] on div "Upload File" at bounding box center [732, 485] width 30 height 6
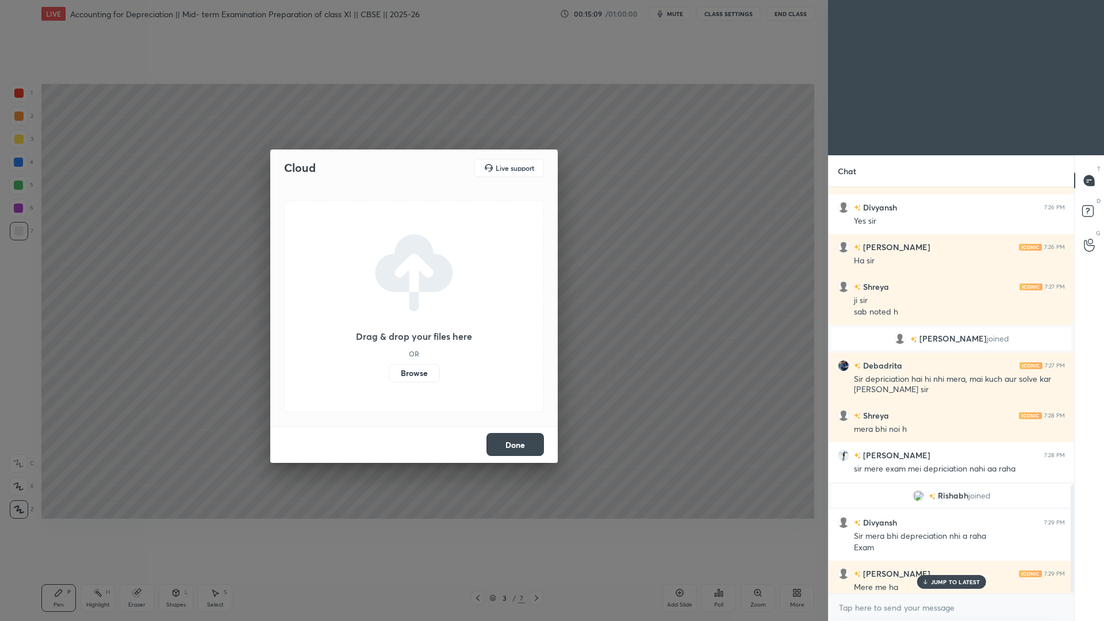
click at [411, 374] on label "Browse" at bounding box center [414, 373] width 51 height 18
click at [389, 374] on input "Browse" at bounding box center [389, 373] width 0 height 18
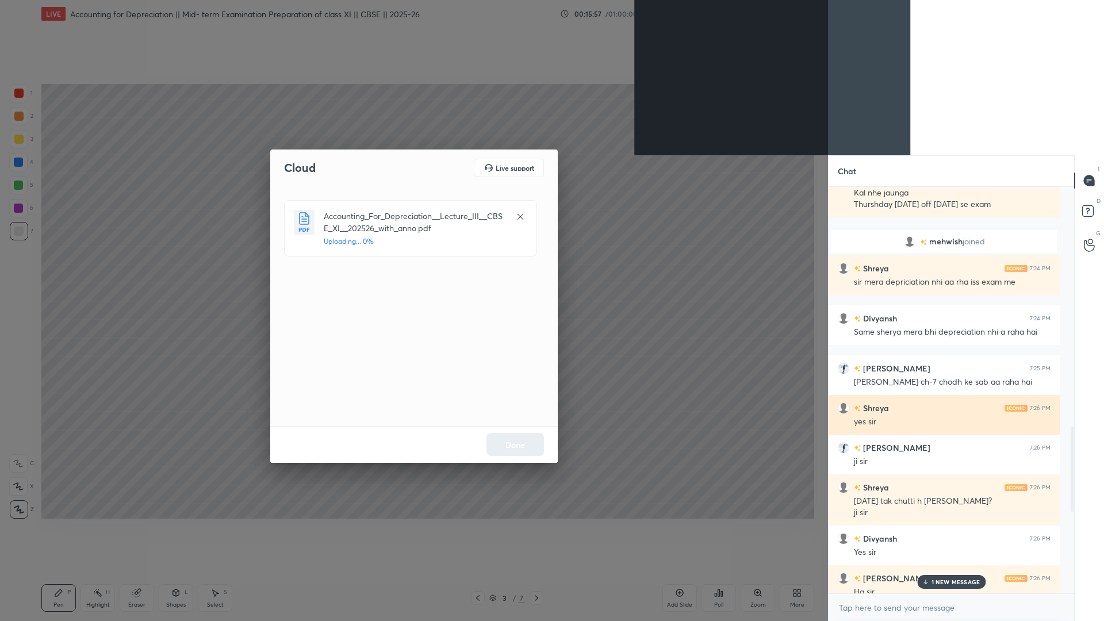
scroll to position [431, 242]
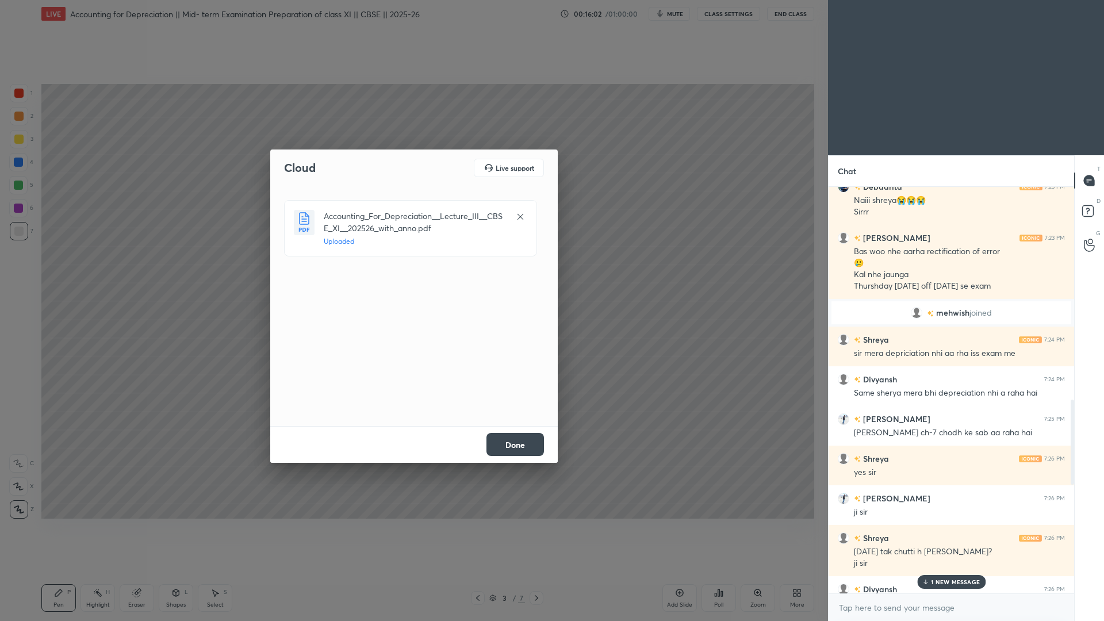
click at [517, 447] on button "Done" at bounding box center [516, 444] width 58 height 23
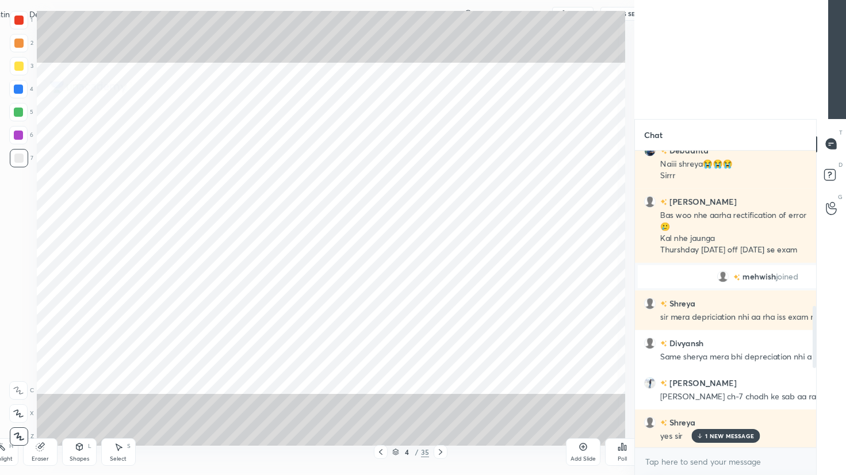
scroll to position [317, 178]
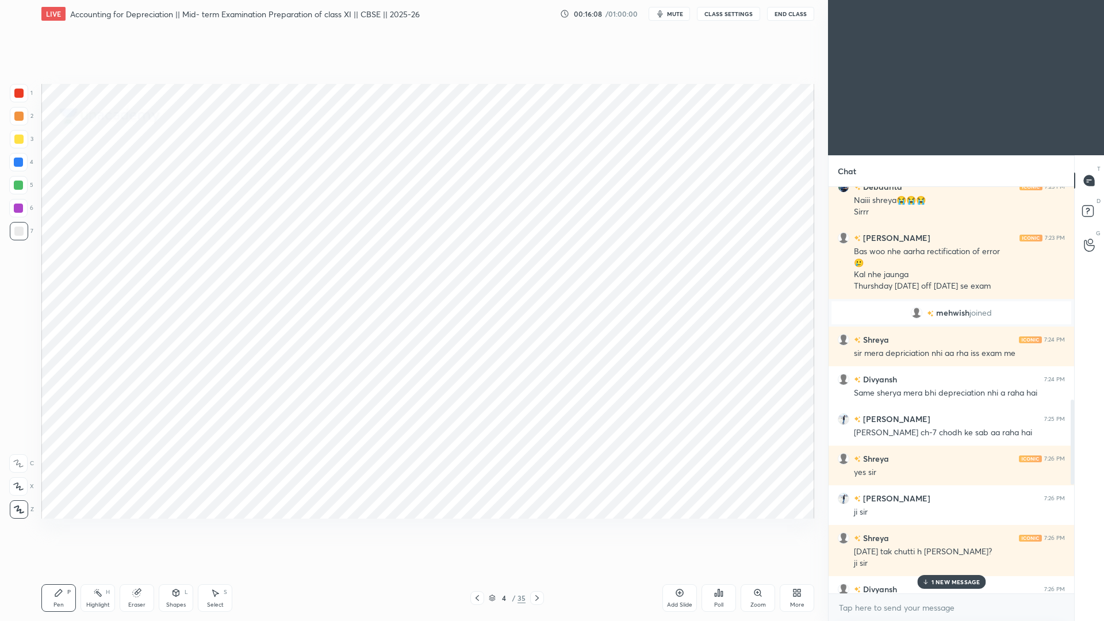
click at [804, 474] on div "More" at bounding box center [797, 598] width 35 height 28
click at [732, 474] on div "Dark Mode" at bounding box center [732, 517] width 30 height 6
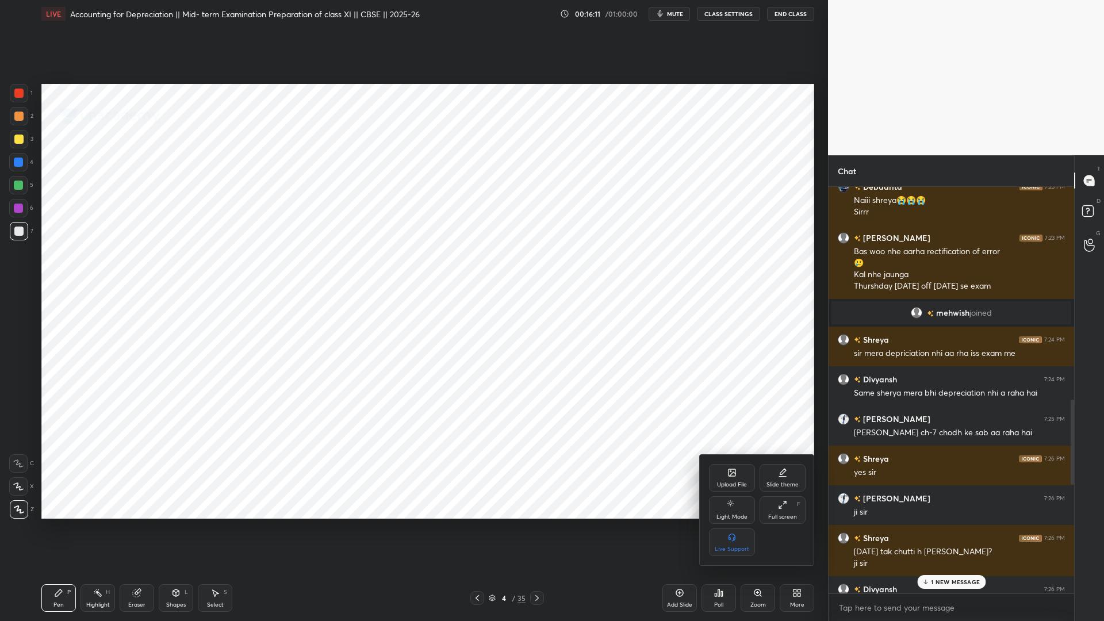
click at [845, 474] on div at bounding box center [552, 310] width 1104 height 621
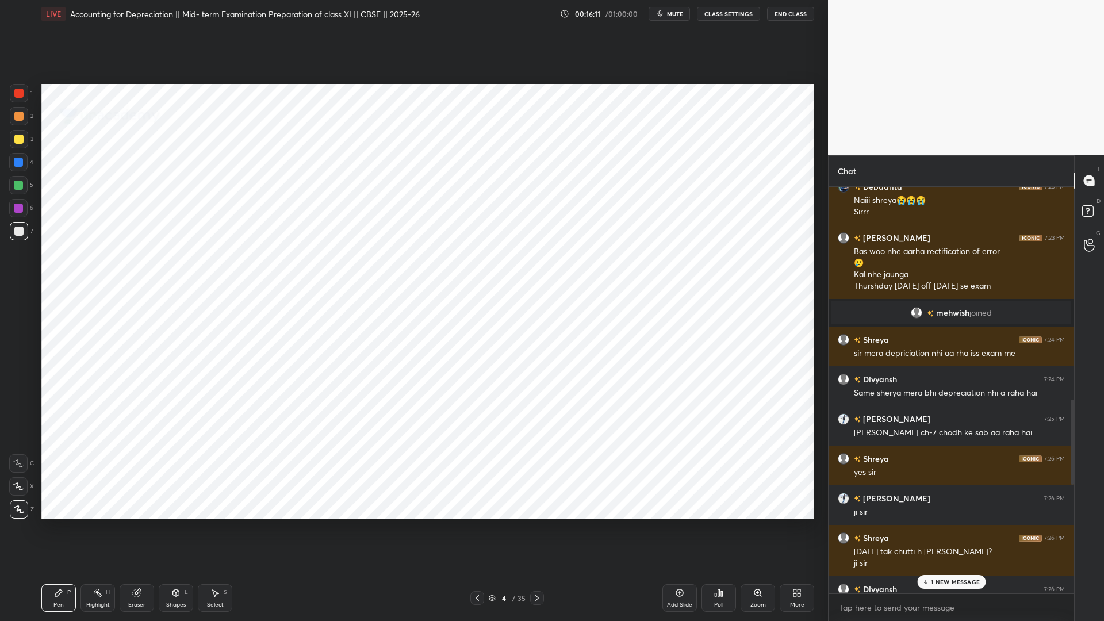
click at [845, 474] on p "1 NEW MESSAGE" at bounding box center [955, 582] width 49 height 7
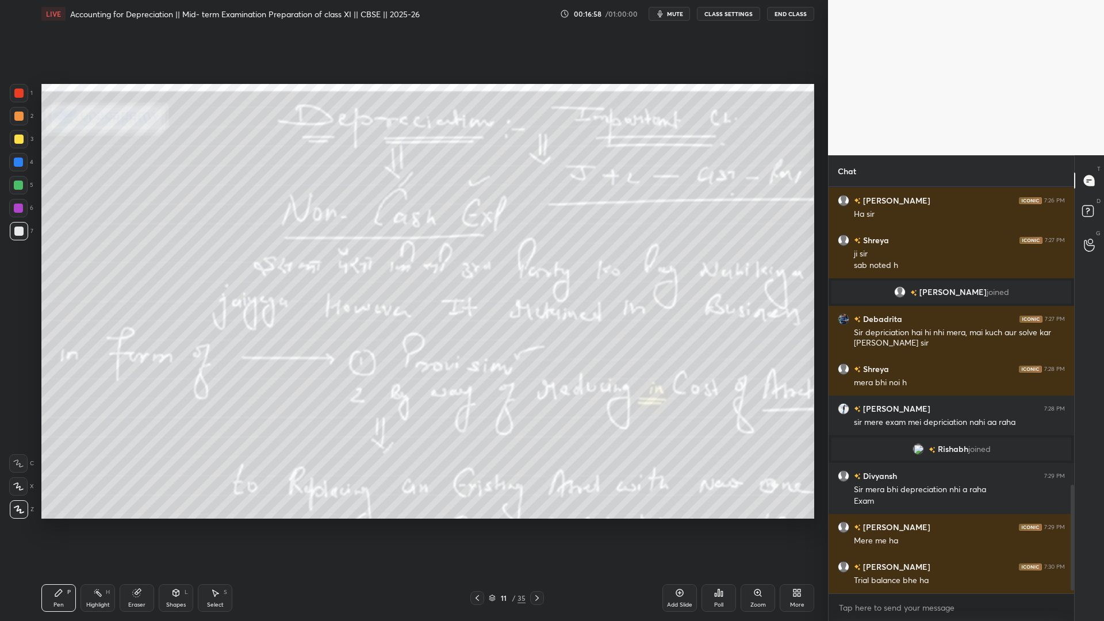
scroll to position [1154, 0]
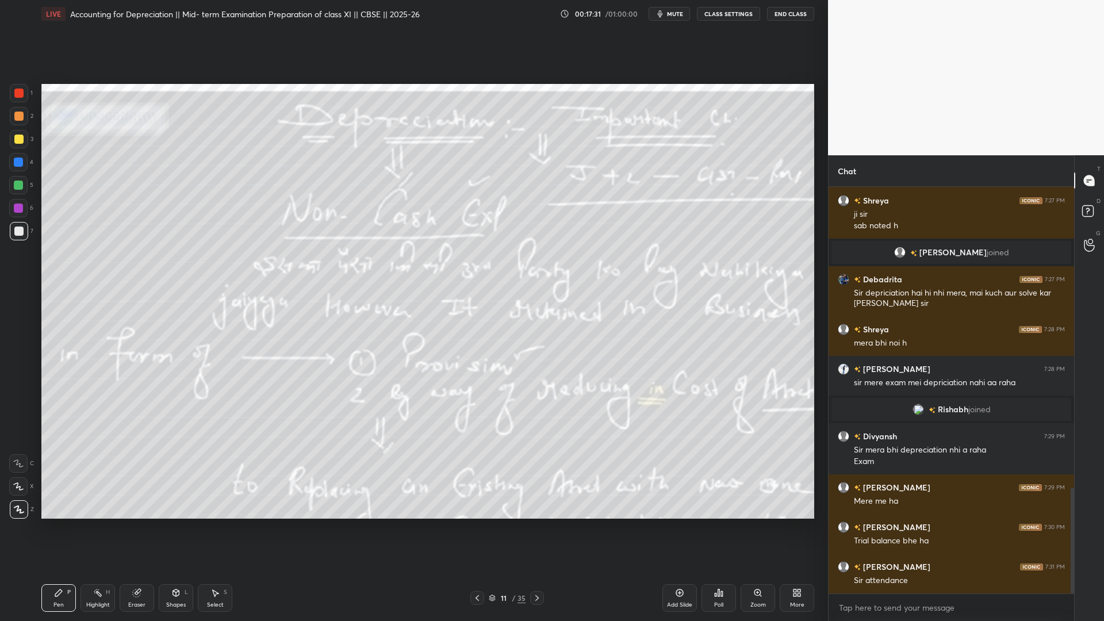
click at [722, 474] on div "Poll" at bounding box center [718, 605] width 9 height 6
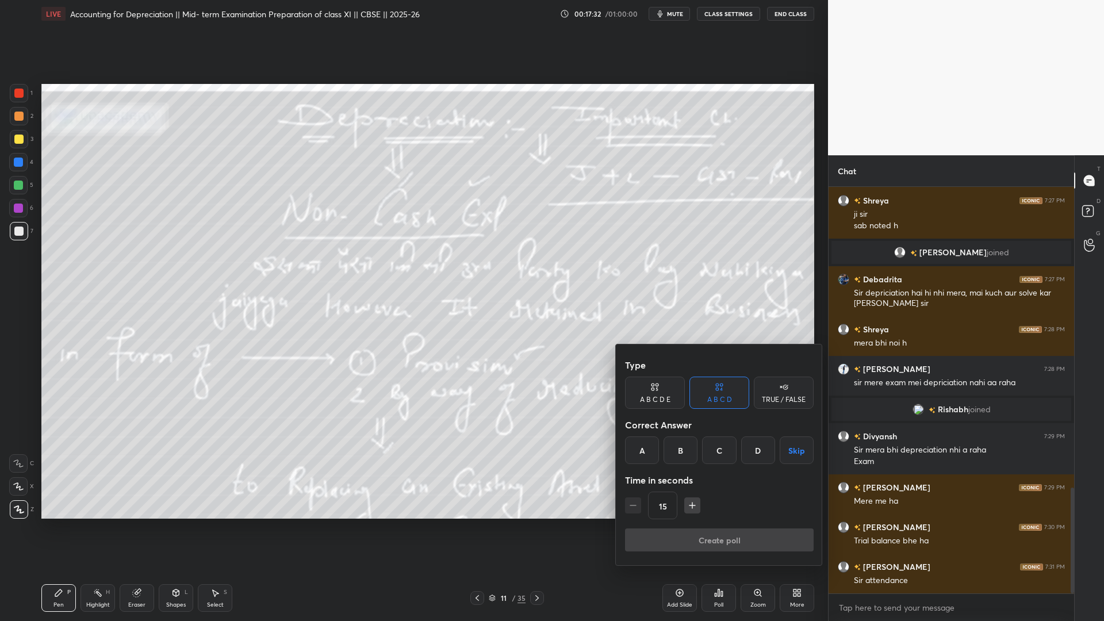
click at [650, 445] on div "A" at bounding box center [642, 451] width 34 height 28
click at [672, 474] on button "Create poll" at bounding box center [719, 540] width 189 height 23
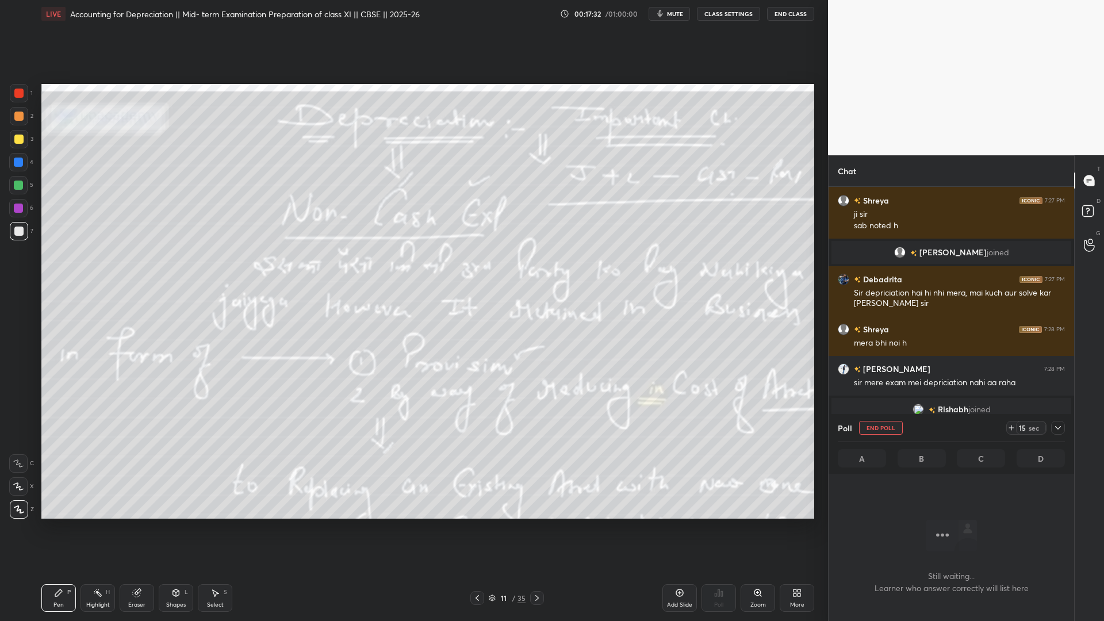
scroll to position [371, 242]
click at [845, 432] on div at bounding box center [1058, 428] width 14 height 14
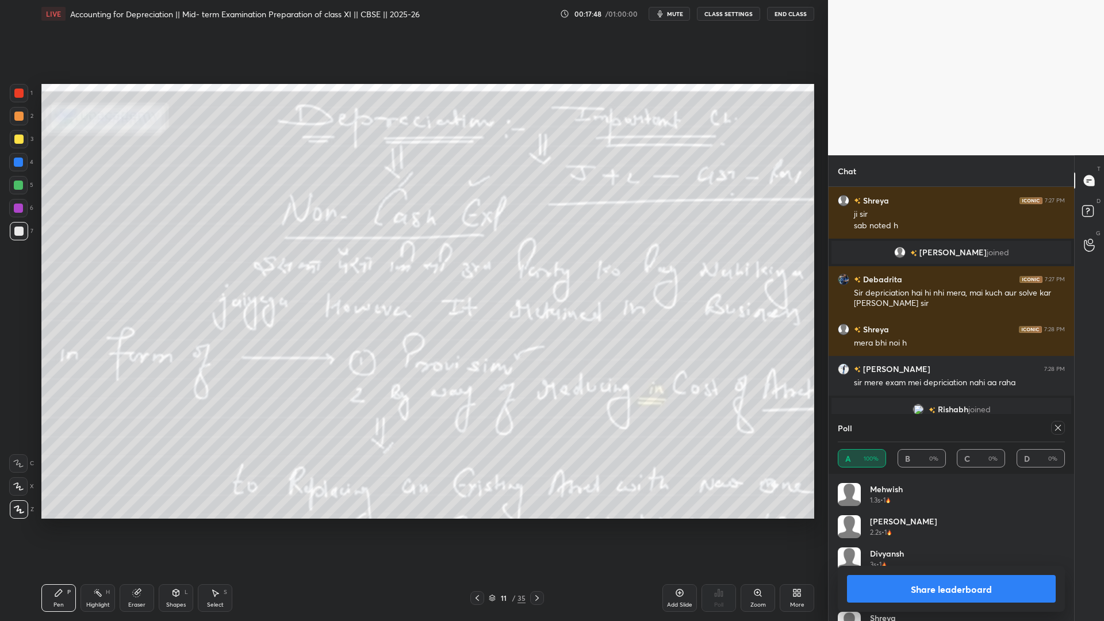
scroll to position [135, 224]
click at [845, 474] on button "Share leaderboard" at bounding box center [951, 589] width 209 height 28
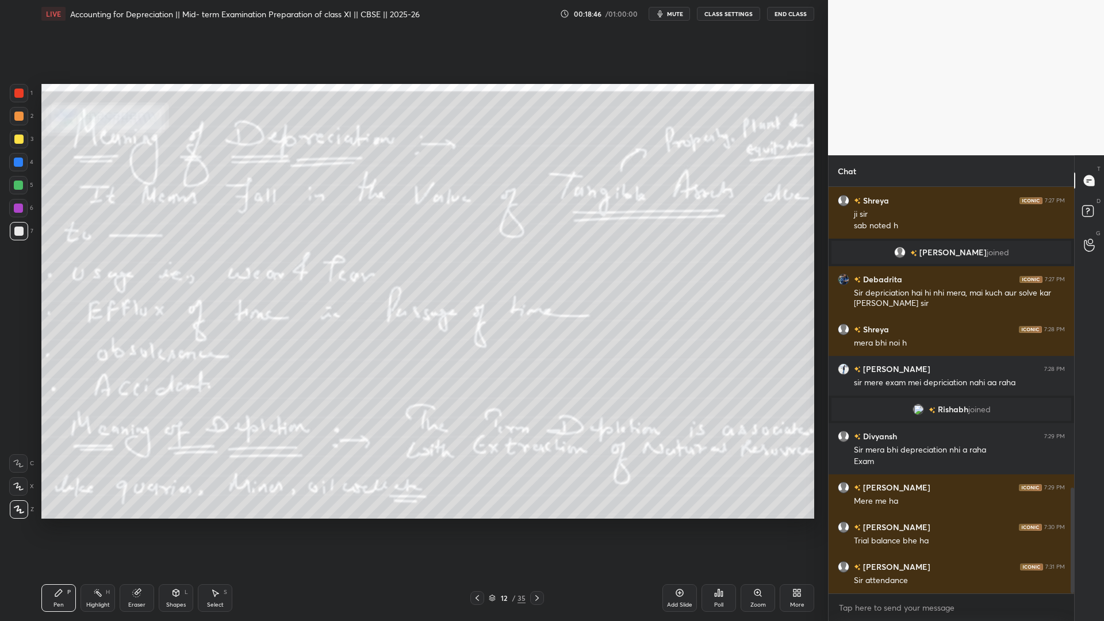
scroll to position [1204, 0]
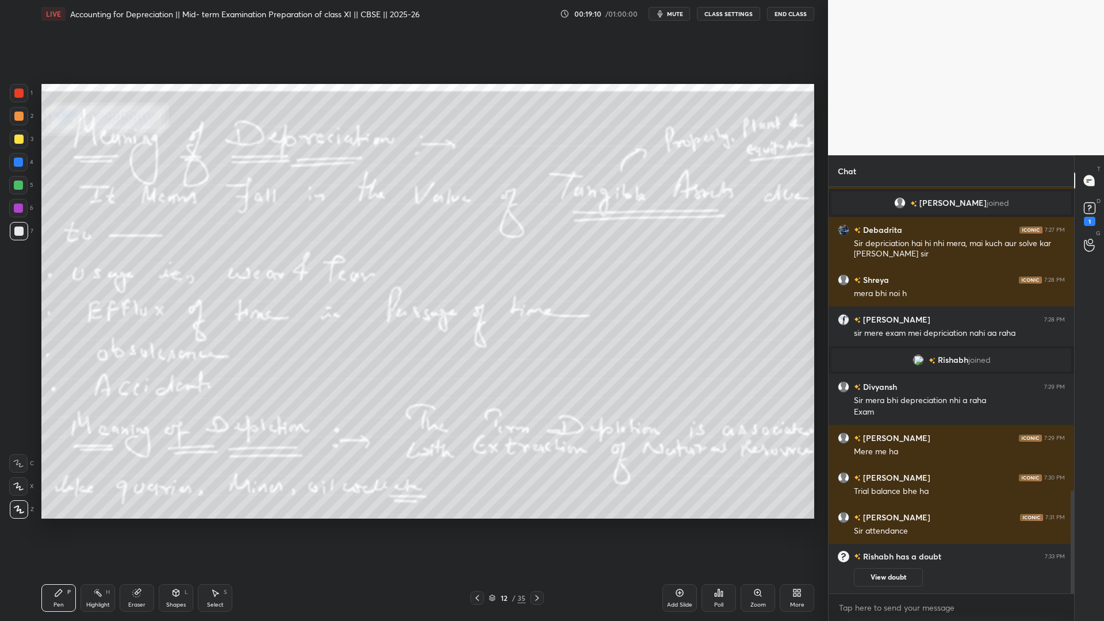
click at [845, 210] on rect at bounding box center [1089, 208] width 11 height 11
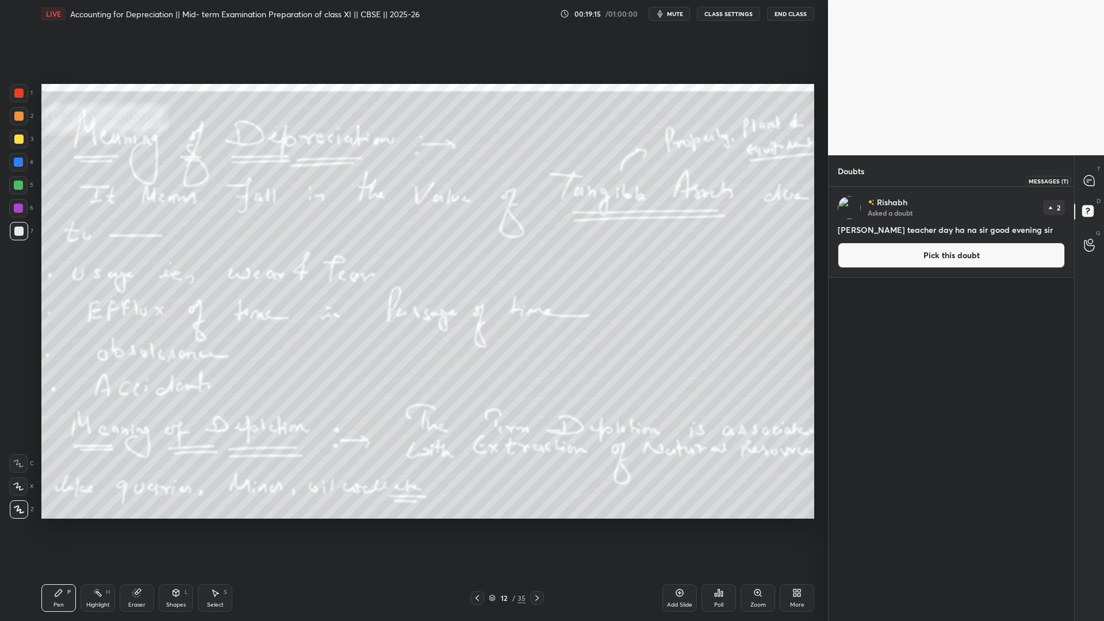
click at [845, 181] on div at bounding box center [1089, 180] width 23 height 21
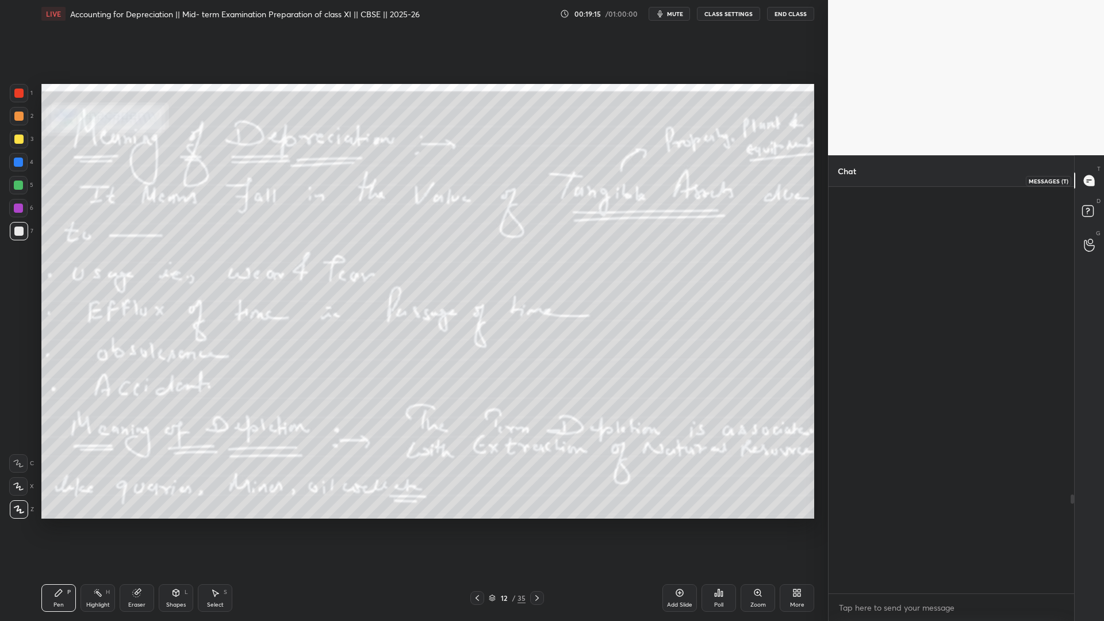
scroll to position [403, 242]
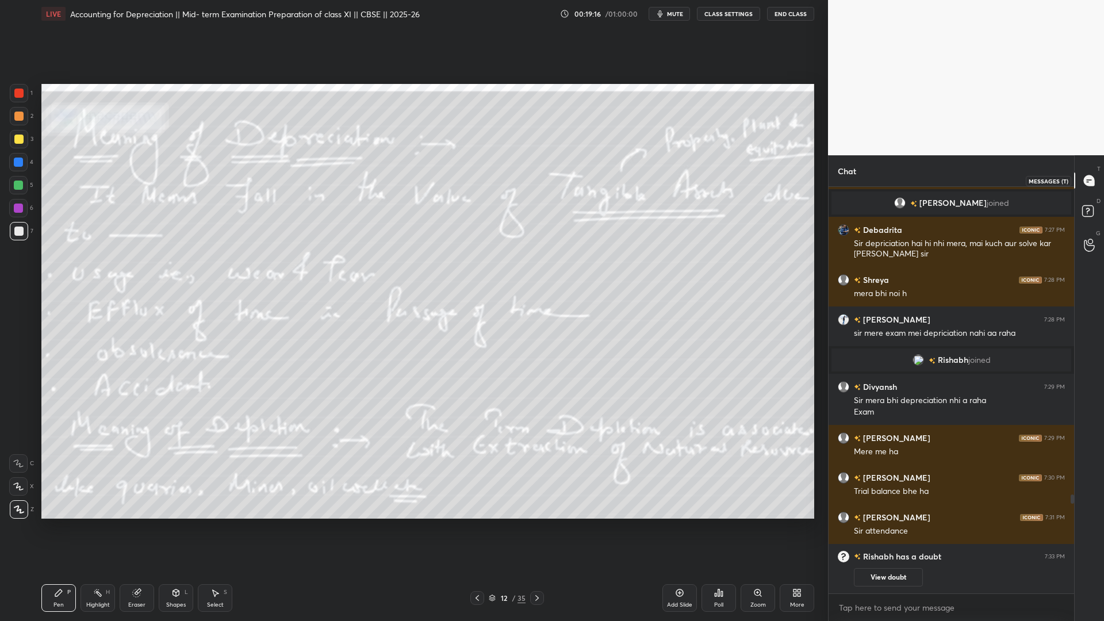
click at [845, 185] on icon at bounding box center [1089, 180] width 10 height 10
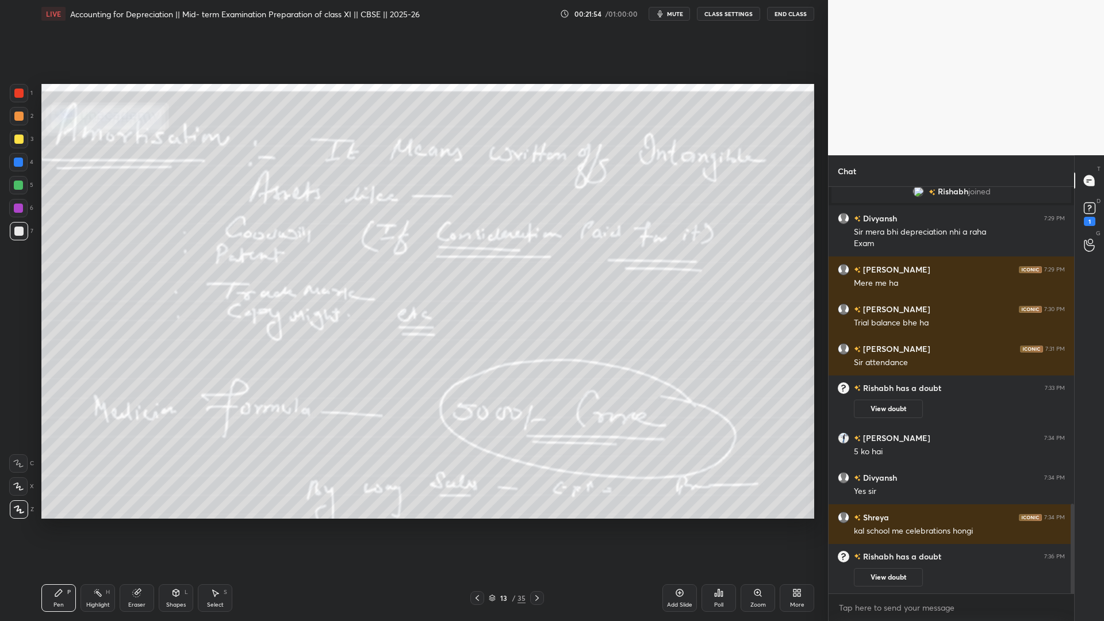
scroll to position [1179, 0]
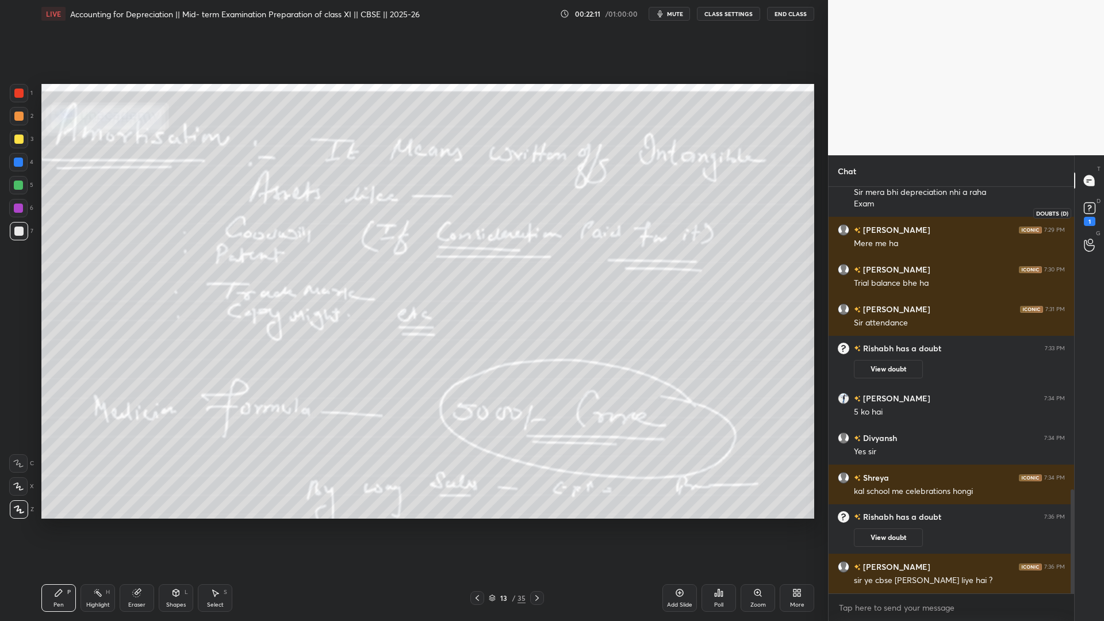
click at [845, 217] on div "1" at bounding box center [1090, 221] width 12 height 9
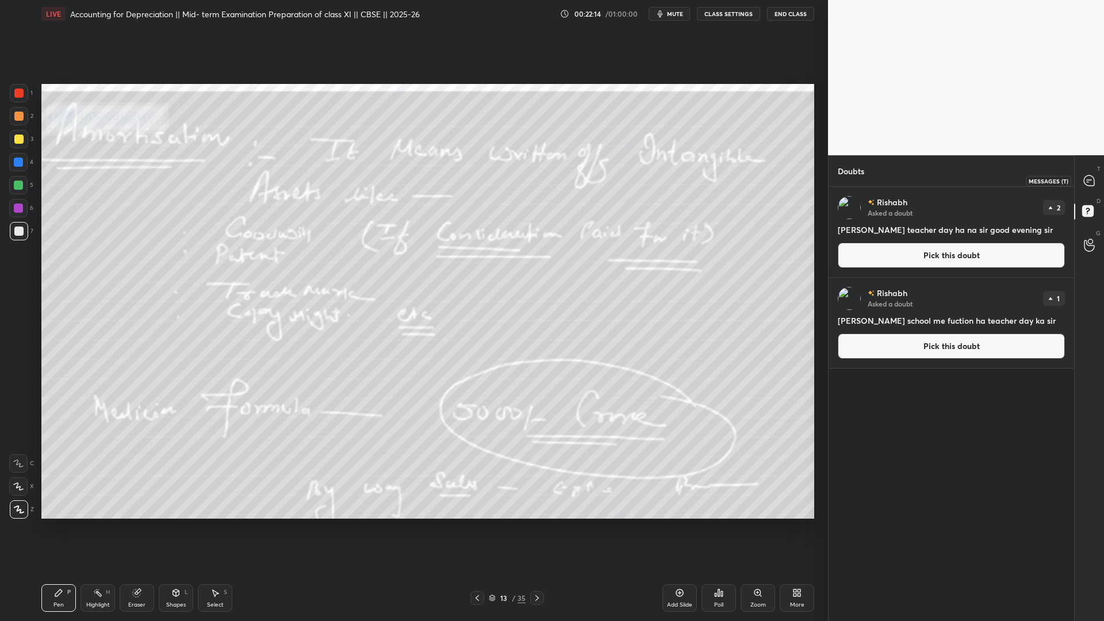
click at [845, 180] on icon at bounding box center [1089, 180] width 5 height 0
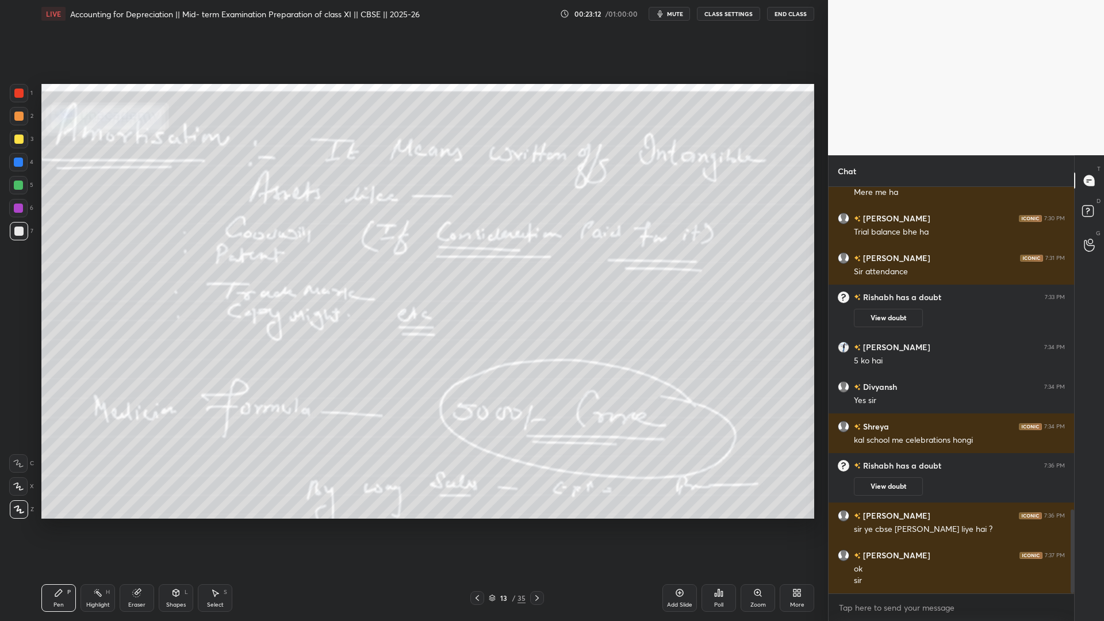
scroll to position [1609, 0]
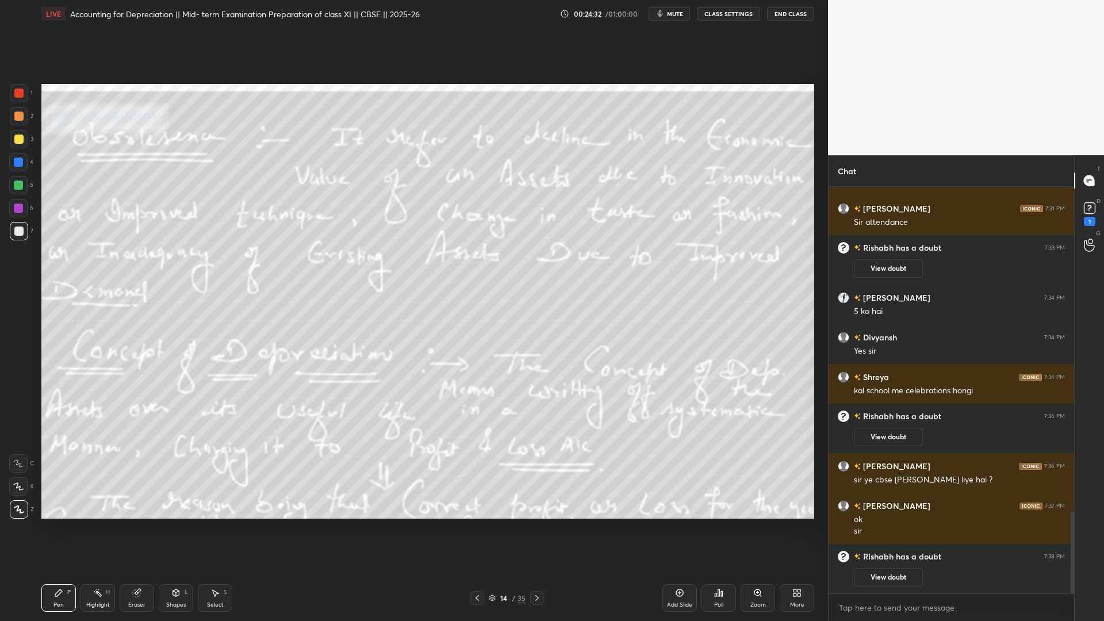
click at [823, 295] on div "1 2 3 4 5 6 7 C X Z C X Z E E Erase all H H LIVE Accounting for Depreciation ||…" at bounding box center [414, 310] width 828 height 621
click at [845, 213] on rect at bounding box center [1089, 208] width 11 height 11
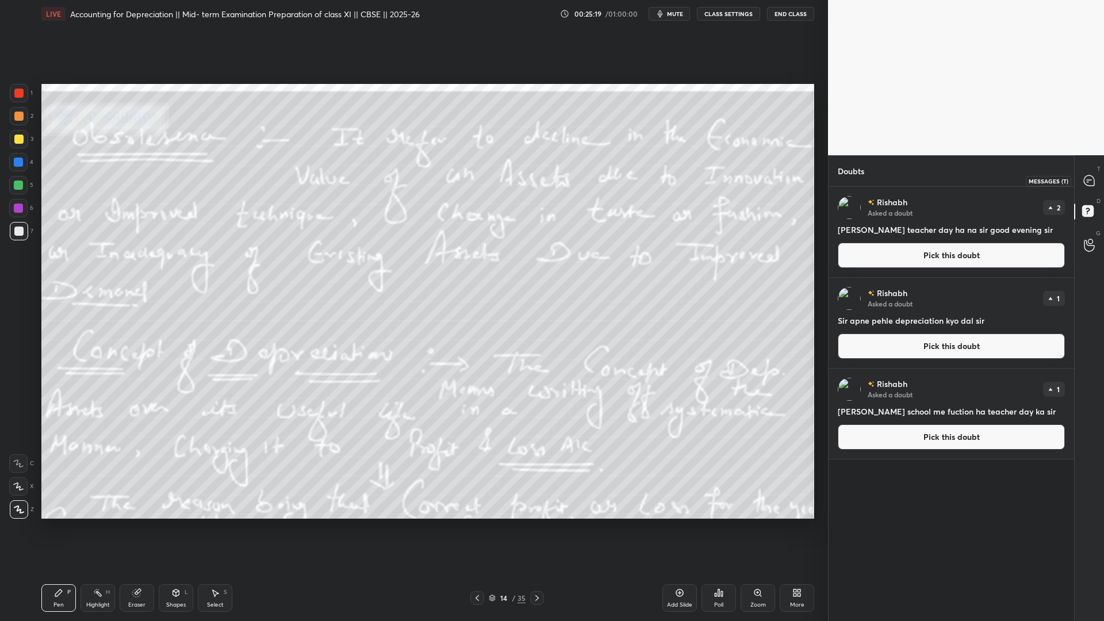
click at [845, 181] on icon at bounding box center [1089, 180] width 10 height 10
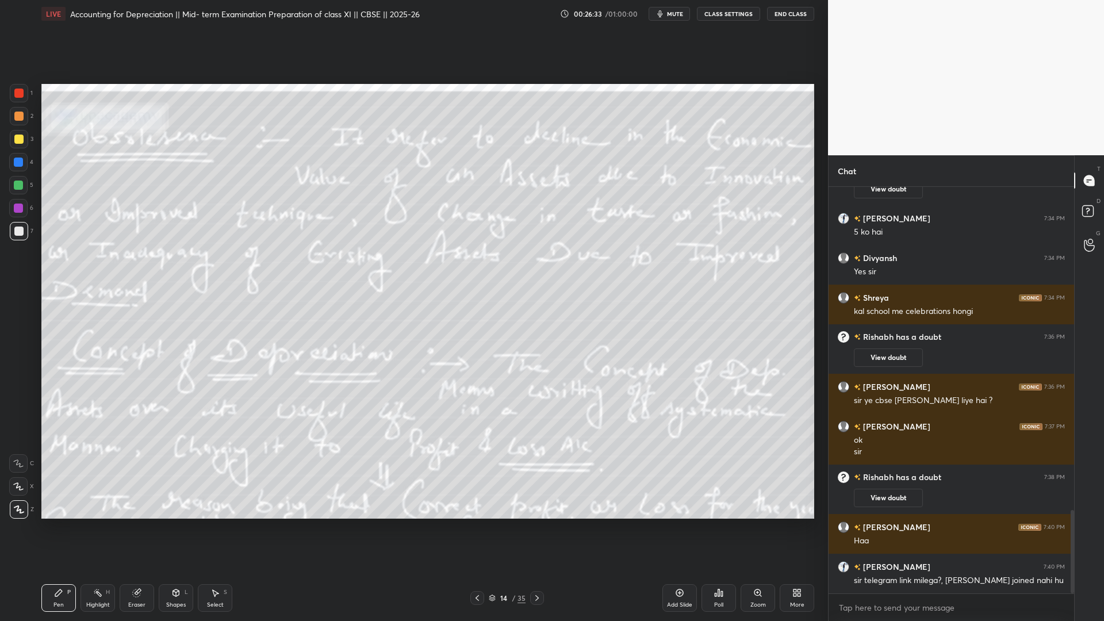
scroll to position [1619, 0]
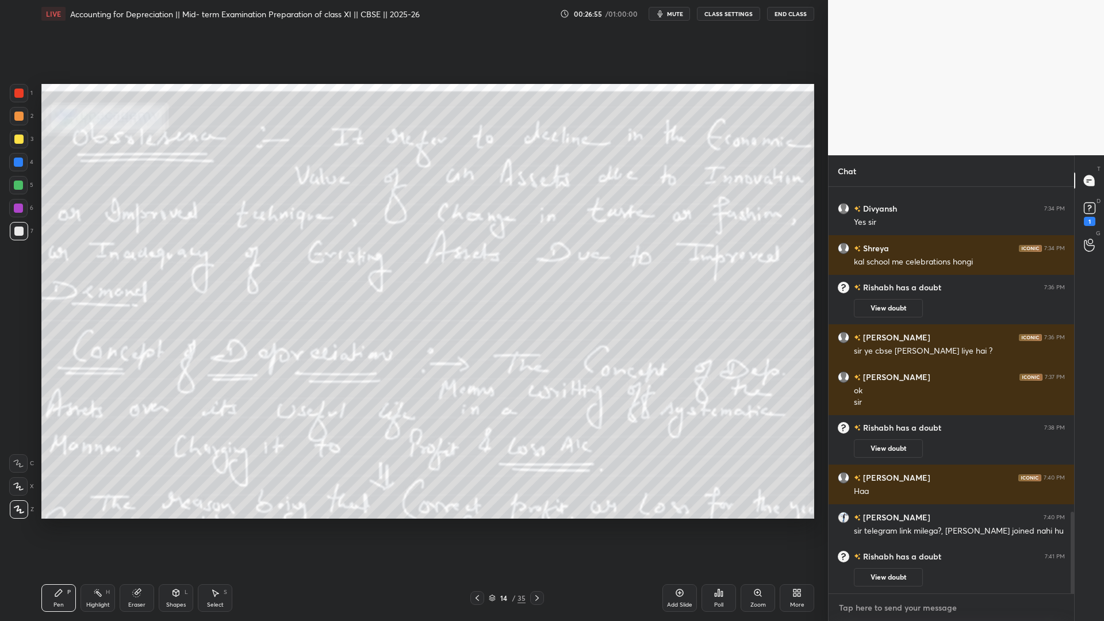
click at [845, 474] on textarea at bounding box center [951, 608] width 227 height 18
type textarea "x"
click at [845, 474] on textarea at bounding box center [951, 608] width 227 height 18
paste textarea "[URL][DOMAIN_NAME]"
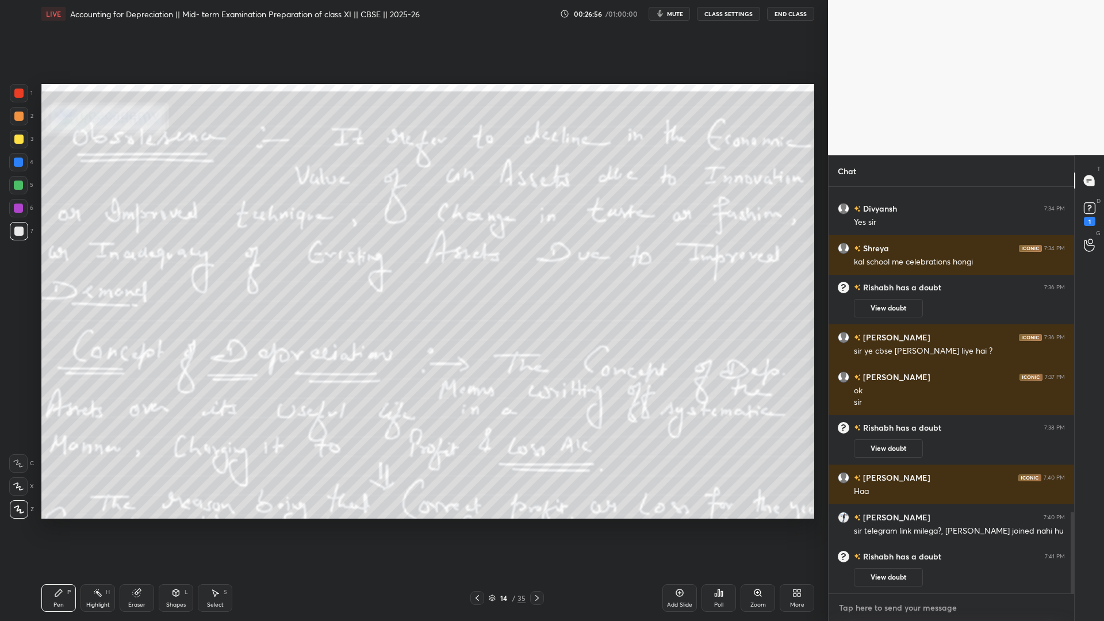
type textarea "[URL][DOMAIN_NAME]"
type textarea "x"
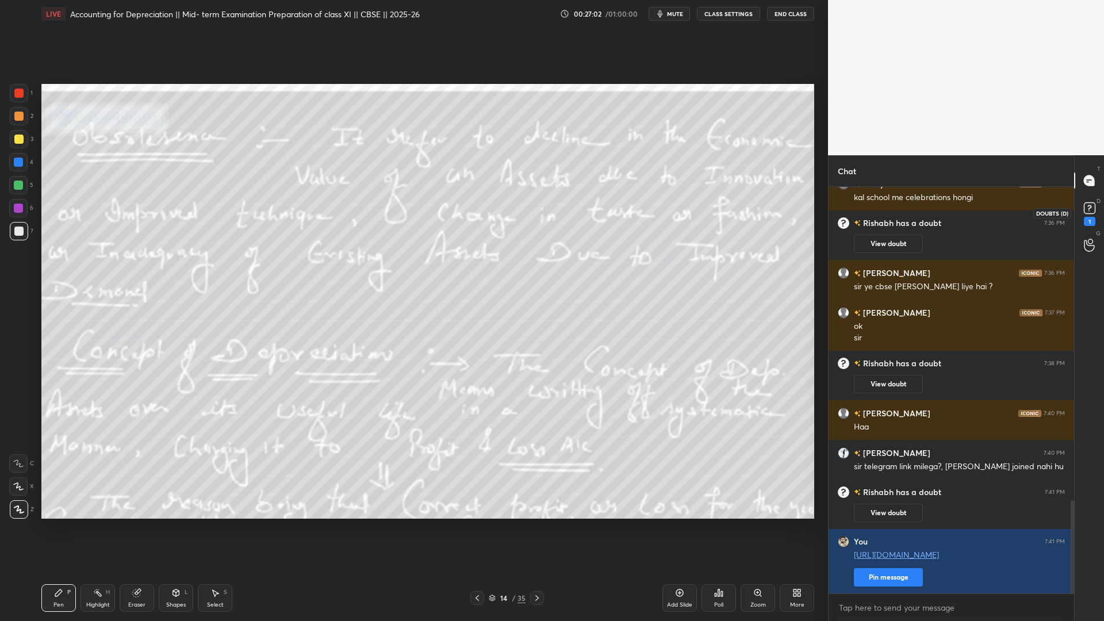
click at [845, 215] on icon at bounding box center [1089, 208] width 17 height 17
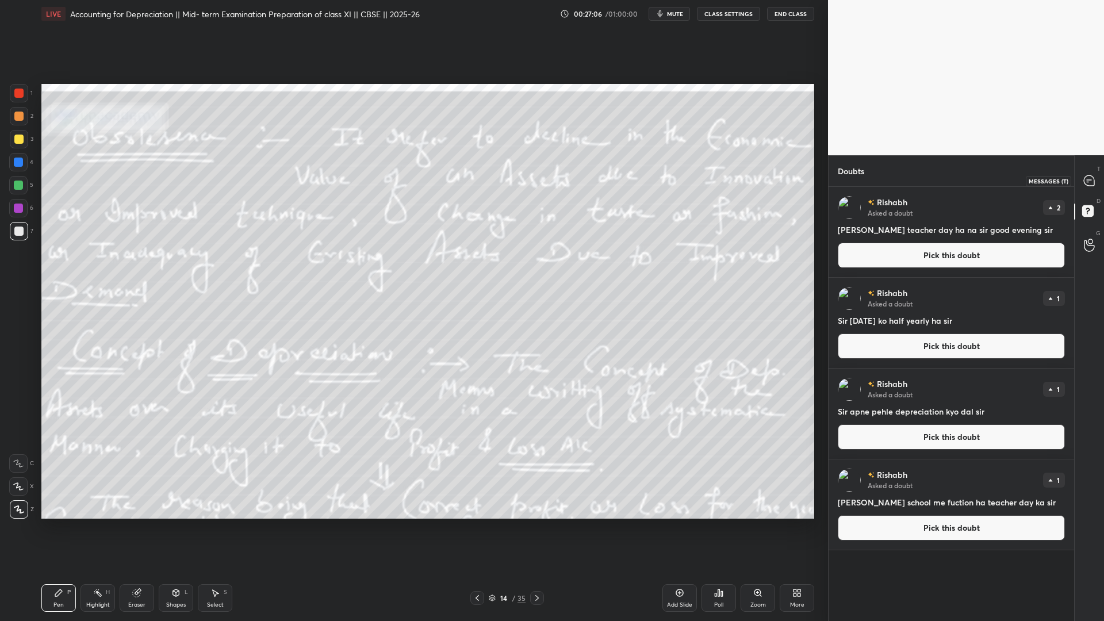
click at [845, 185] on icon at bounding box center [1089, 180] width 10 height 10
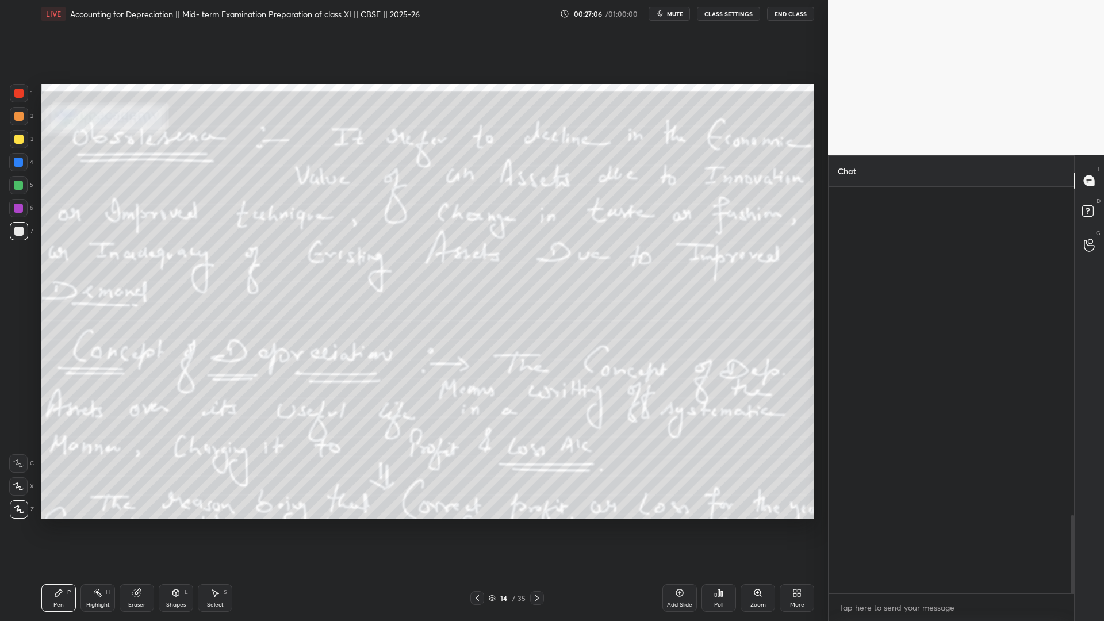
scroll to position [403, 242]
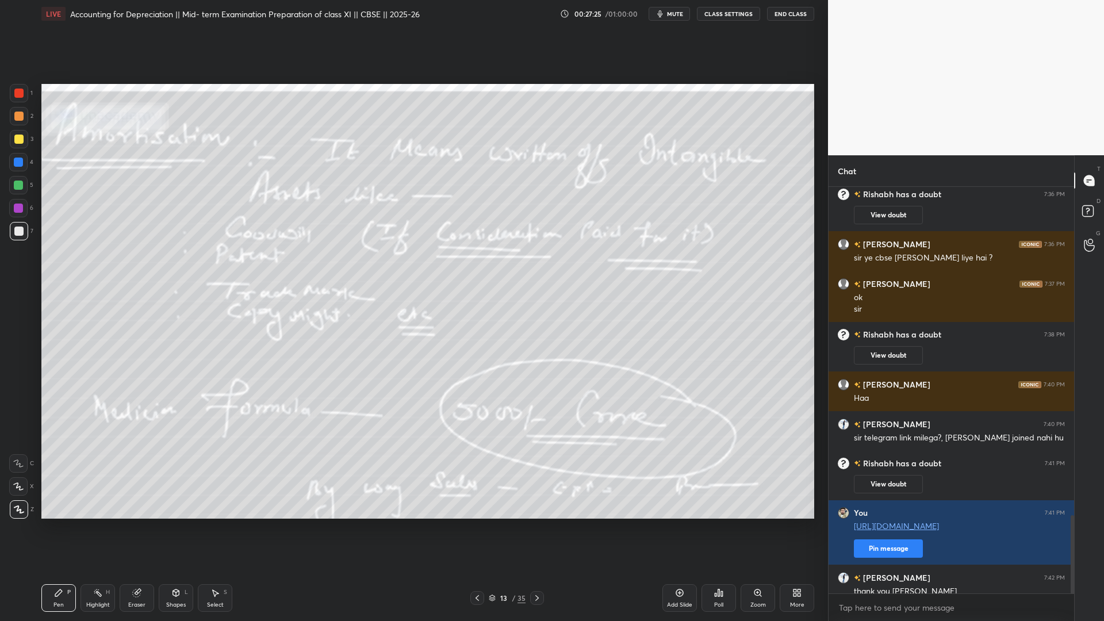
click at [687, 474] on div "Add Slide" at bounding box center [680, 598] width 35 height 28
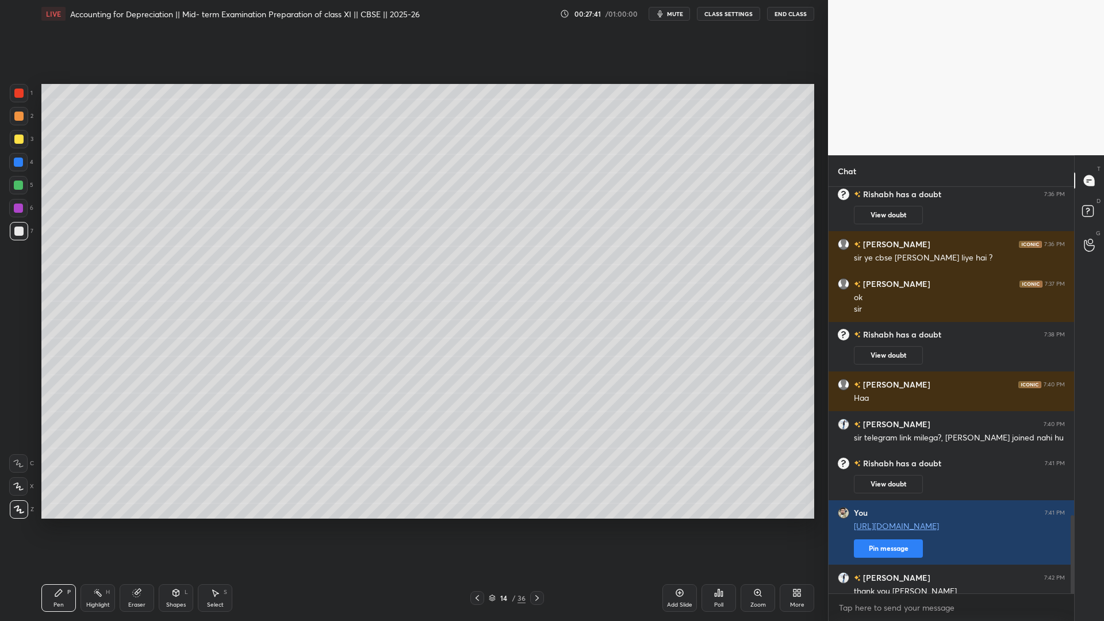
scroll to position [1813, 0]
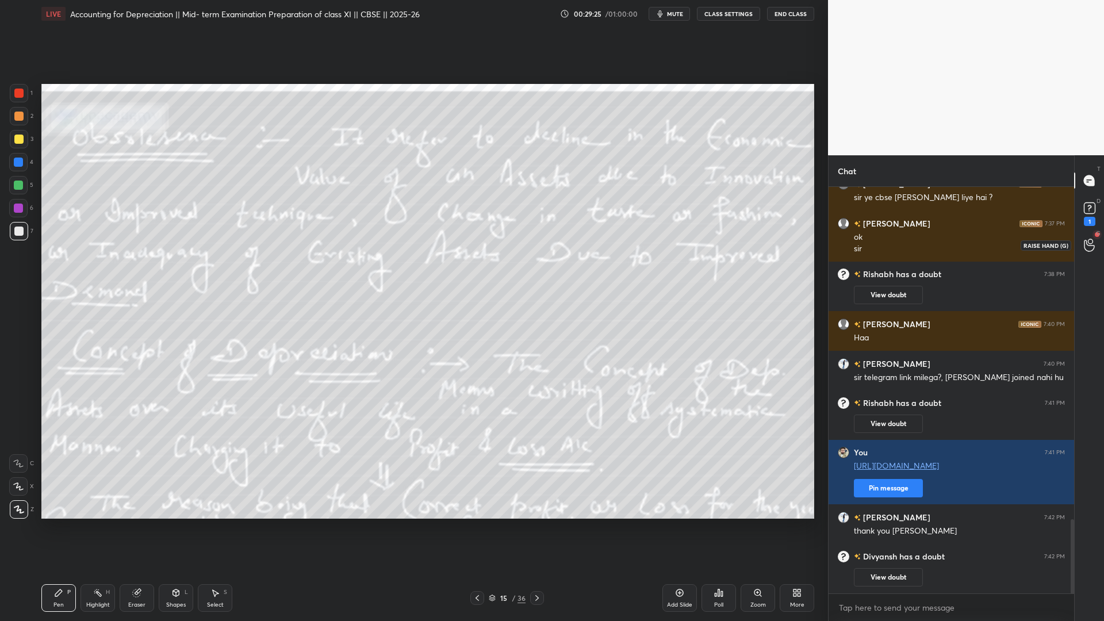
click at [845, 243] on div at bounding box center [1089, 245] width 23 height 21
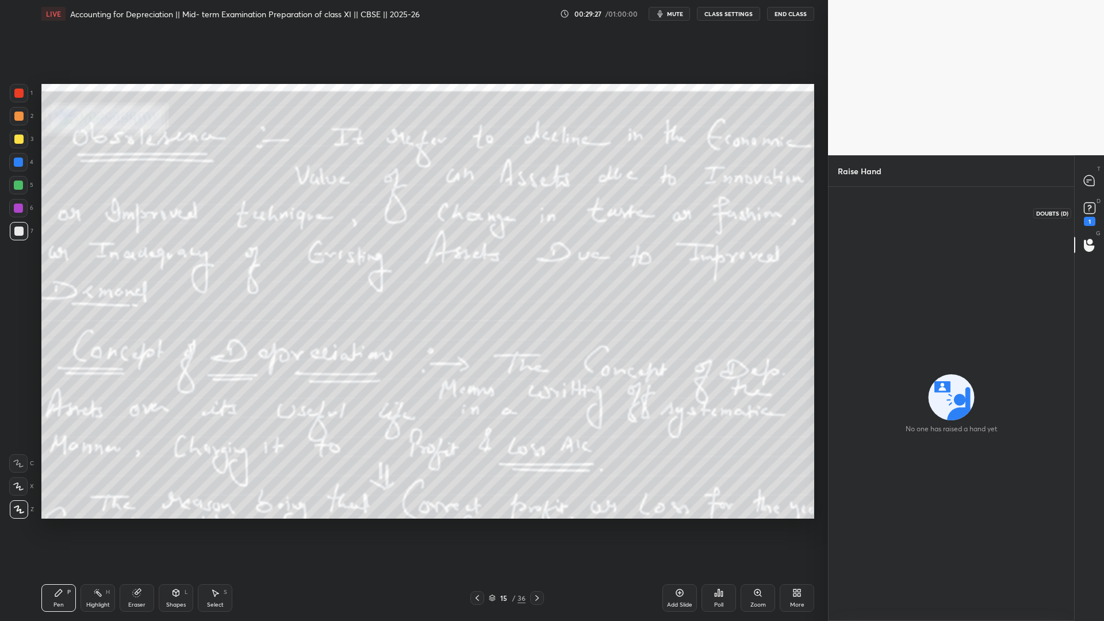
click at [845, 212] on rect at bounding box center [1089, 208] width 11 height 11
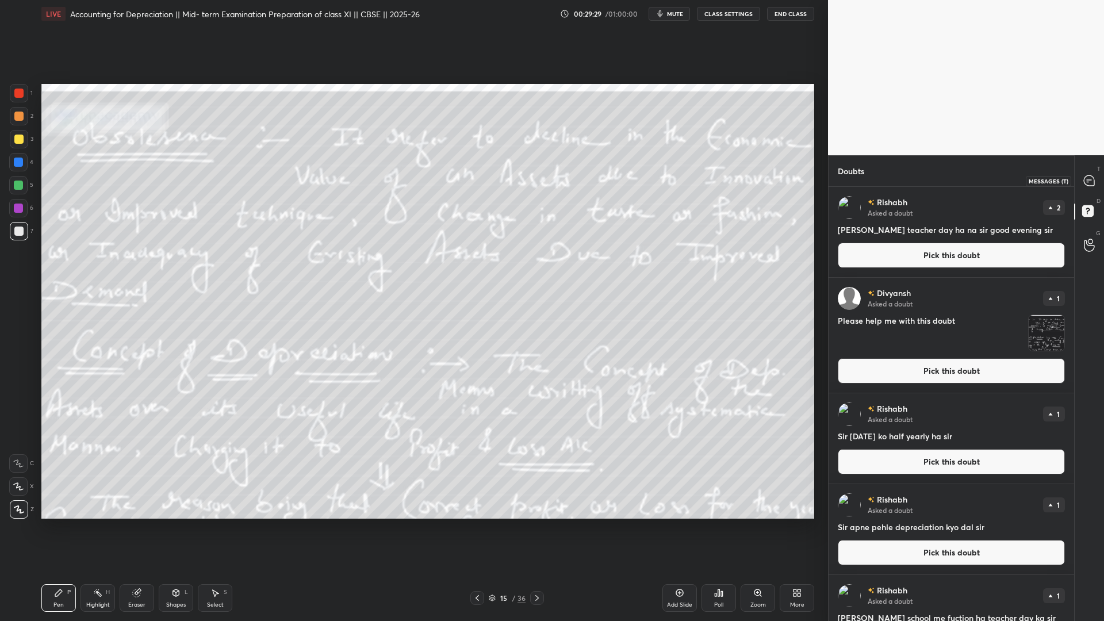
click at [845, 180] on icon at bounding box center [1089, 180] width 10 height 10
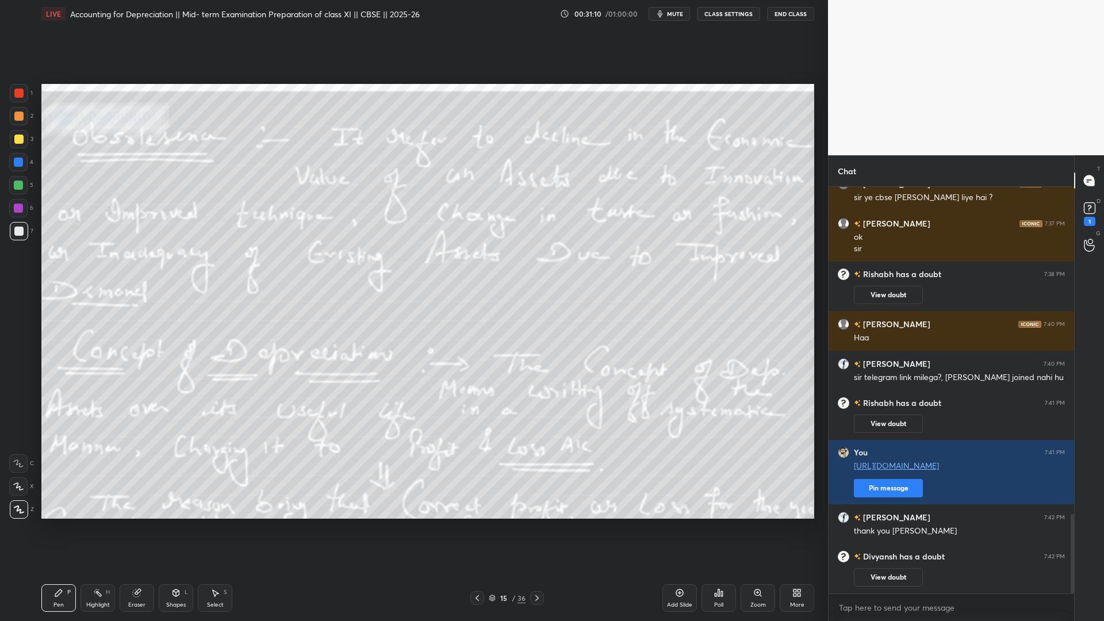
scroll to position [1724, 0]
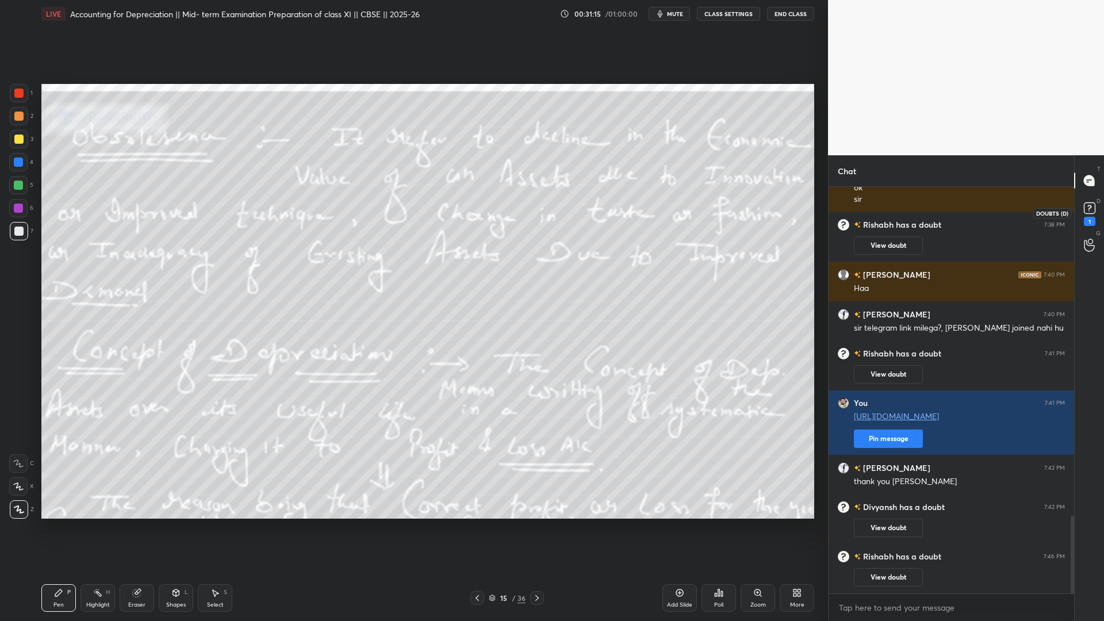
click at [845, 211] on rect at bounding box center [1089, 208] width 11 height 11
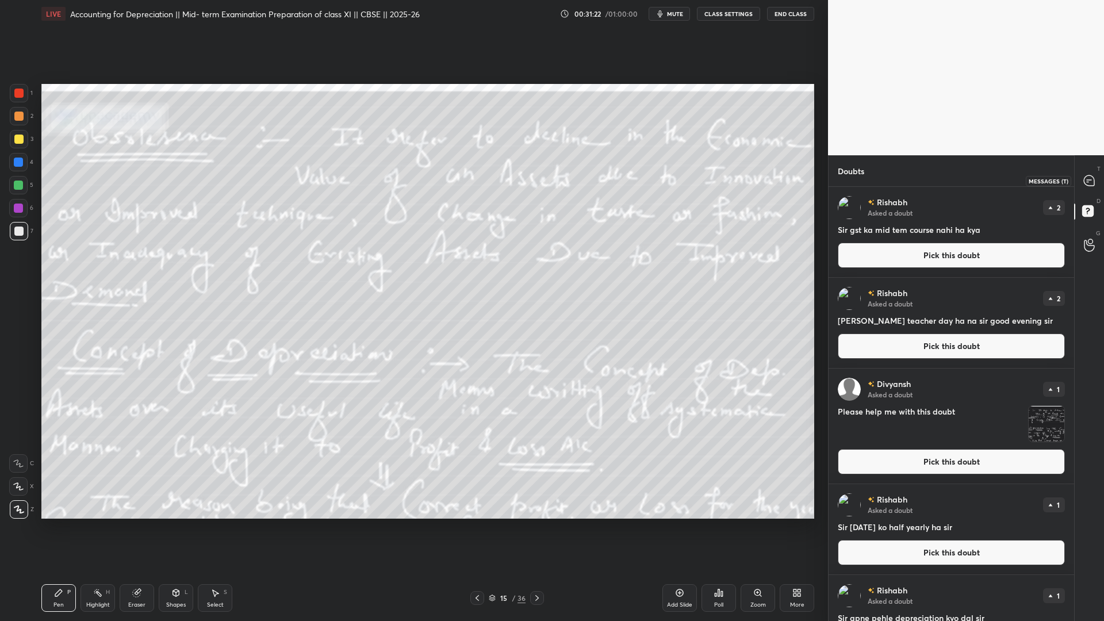
click at [845, 177] on icon at bounding box center [1089, 180] width 10 height 10
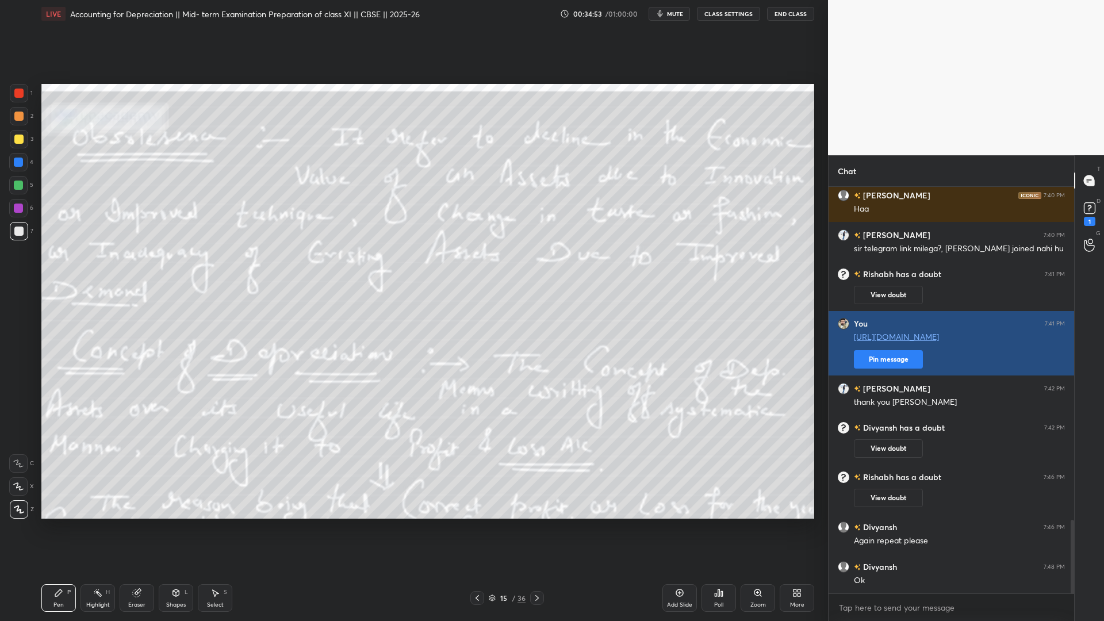
scroll to position [1842, 0]
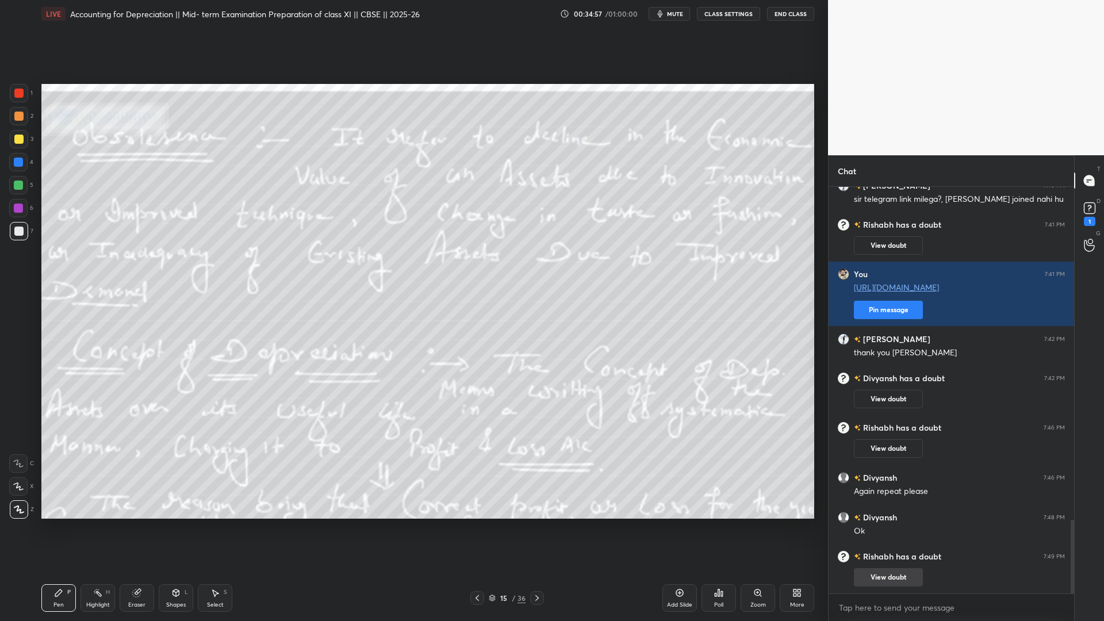
click at [845, 474] on button "View doubt" at bounding box center [888, 577] width 69 height 18
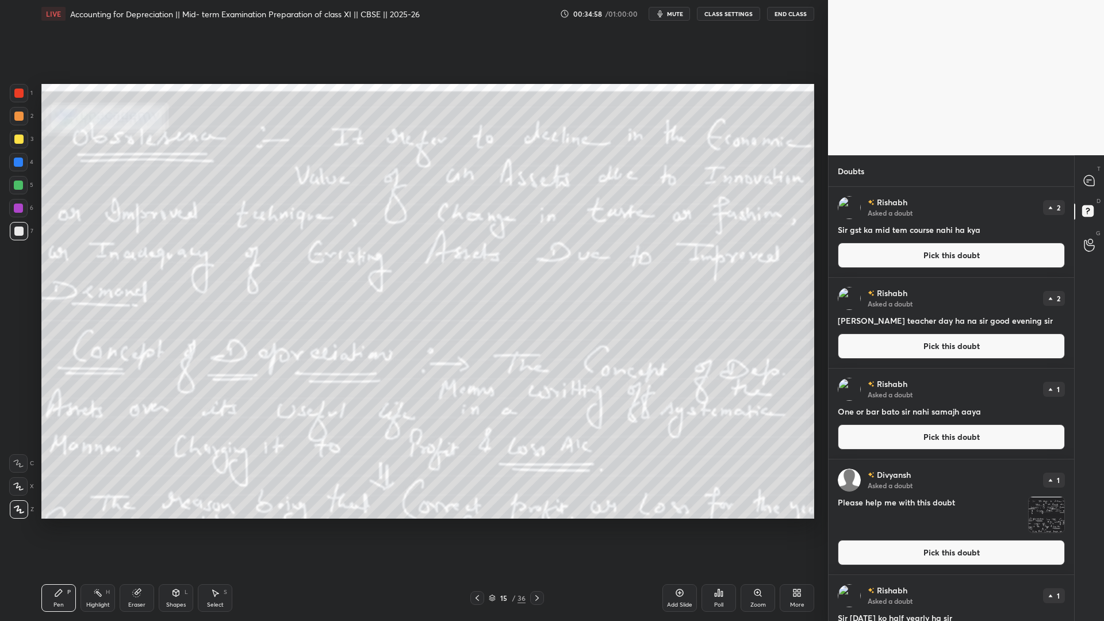
scroll to position [0, 0]
drag, startPoint x: 956, startPoint y: 350, endPoint x: 956, endPoint y: 344, distance: 6.4
click at [845, 350] on button "Pick this doubt" at bounding box center [951, 346] width 227 height 25
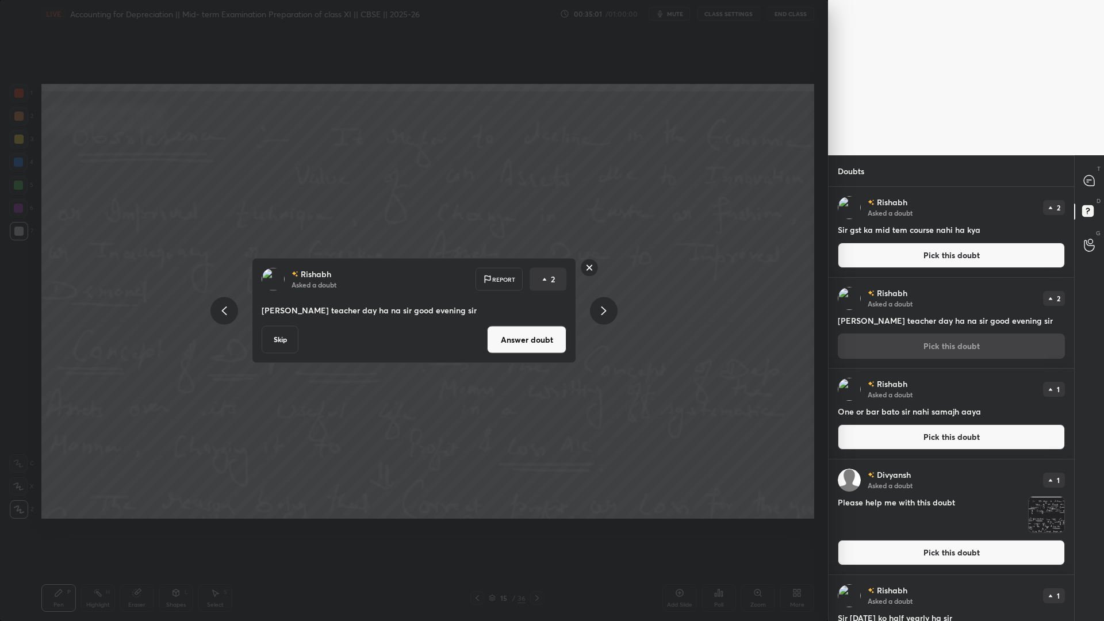
click at [267, 342] on button "Skip" at bounding box center [280, 340] width 37 height 28
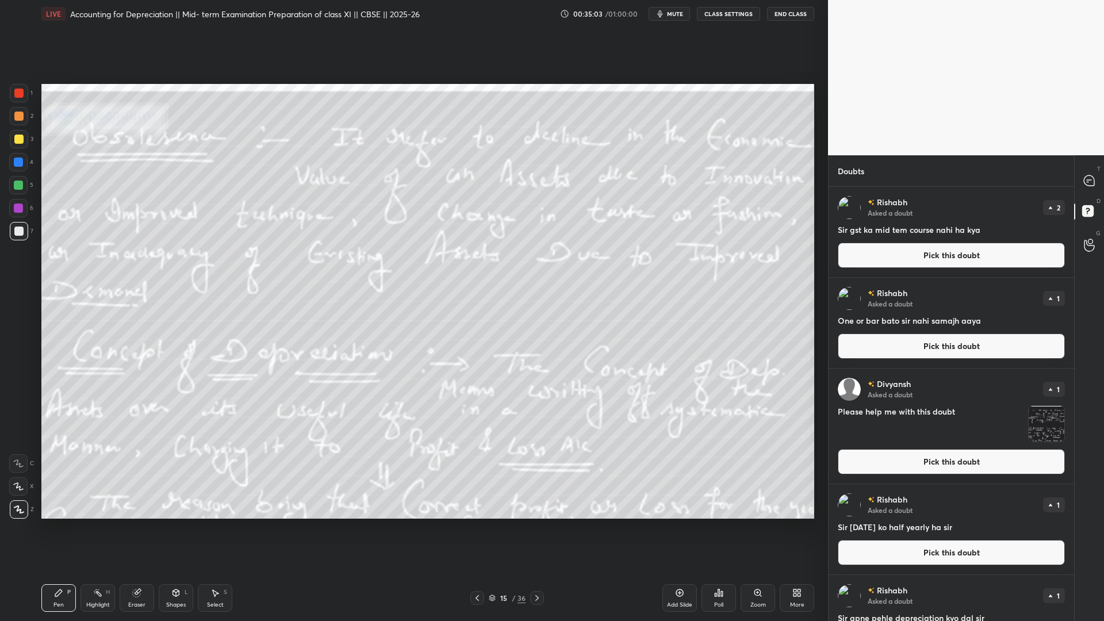
click at [845, 252] on button "Pick this doubt" at bounding box center [951, 255] width 227 height 25
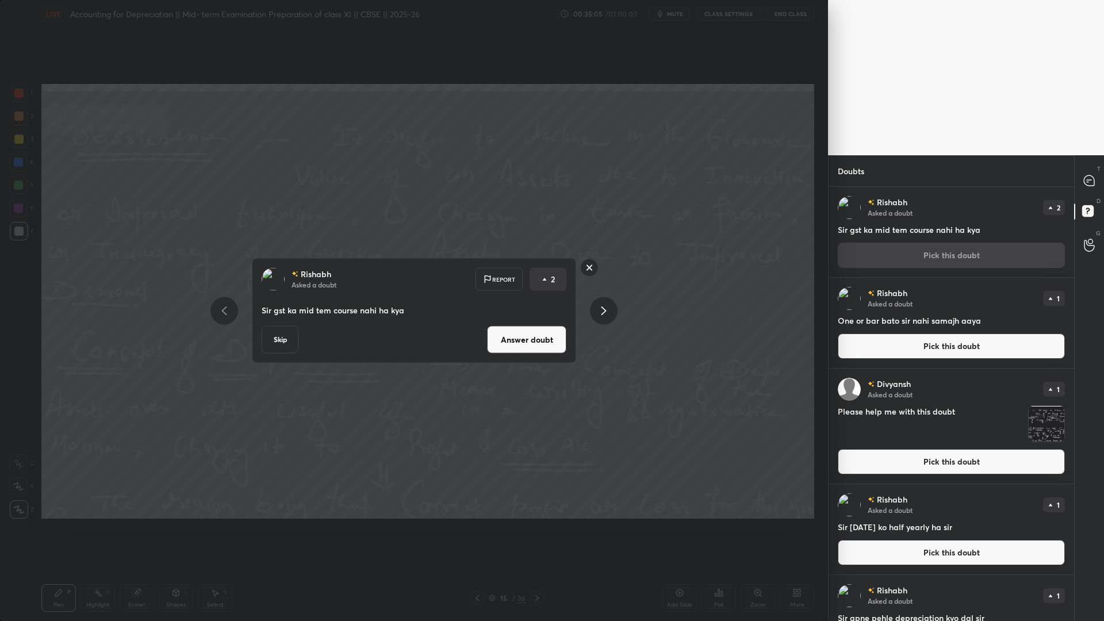
click at [263, 344] on button "Skip" at bounding box center [280, 340] width 37 height 28
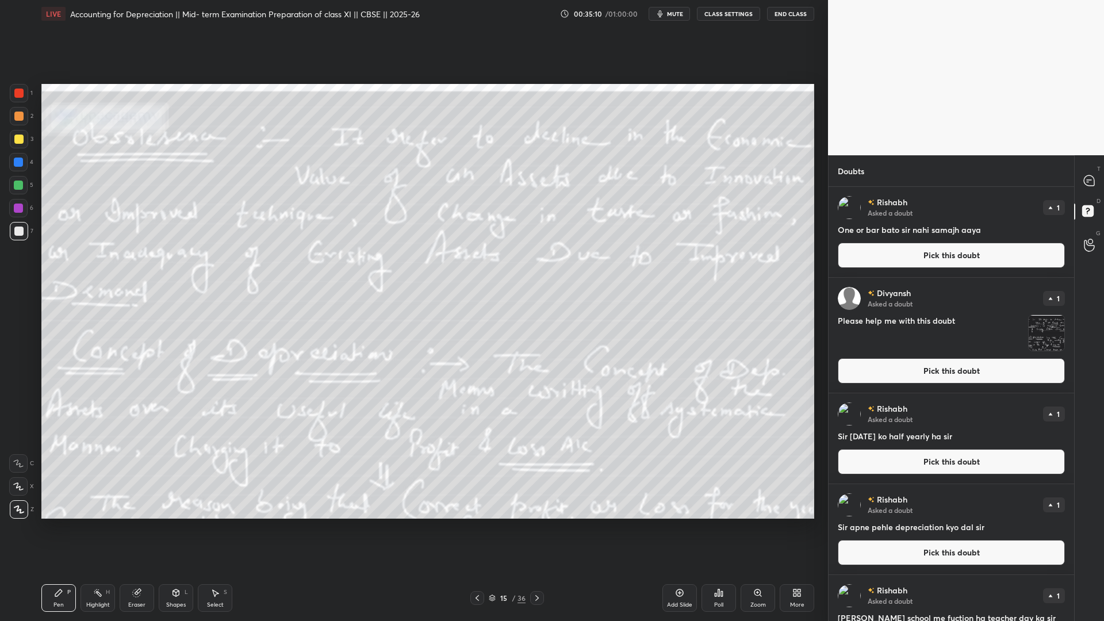
click at [845, 255] on button "Pick this doubt" at bounding box center [951, 255] width 227 height 25
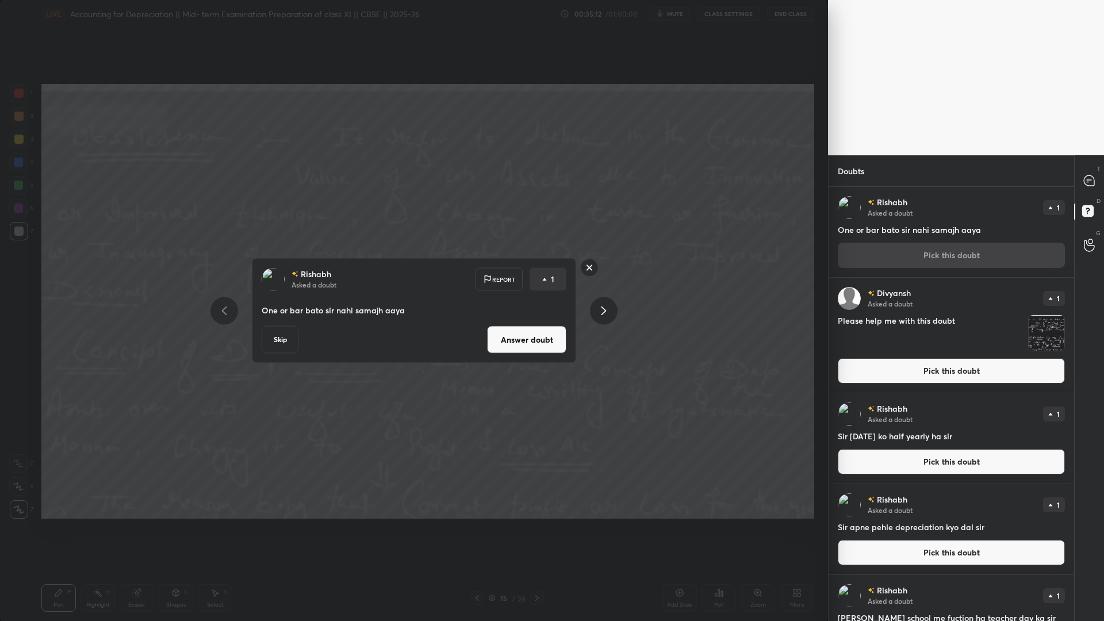
click at [281, 324] on div "[PERSON_NAME] Asked a doubt Report 1 One or bar bato sir nahi samajh aaya Skip …" at bounding box center [414, 310] width 324 height 105
click at [273, 329] on button "Skip" at bounding box center [280, 340] width 37 height 28
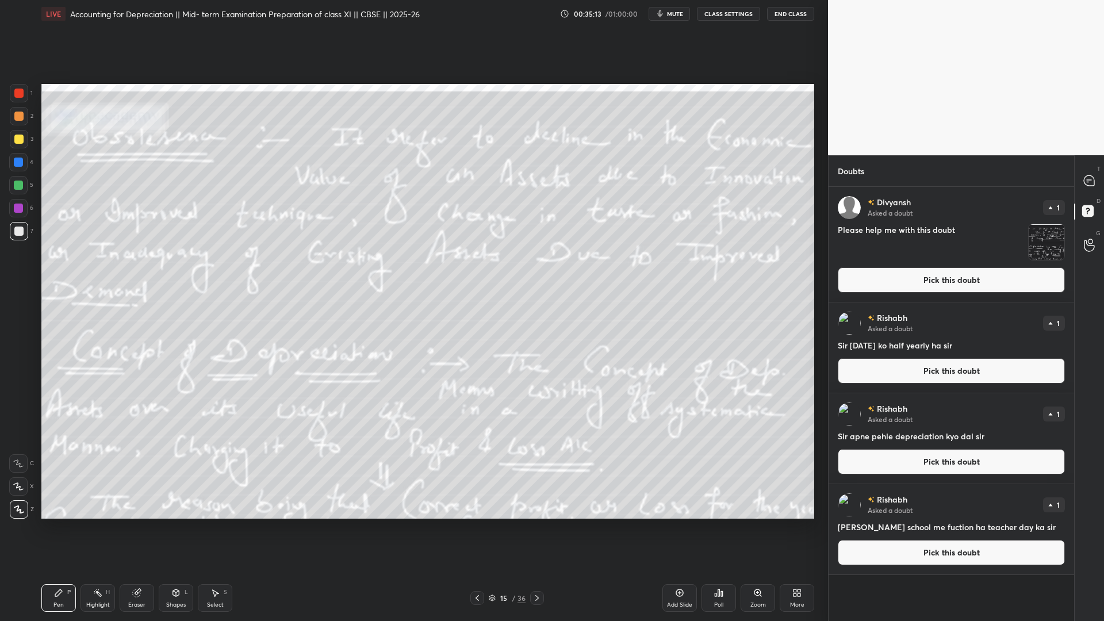
click at [845, 294] on div "[PERSON_NAME] Asked a doubt 1 Please help me with this doubt Pick this doubt" at bounding box center [952, 244] width 246 height 115
click at [845, 279] on button "Pick this doubt" at bounding box center [951, 279] width 227 height 25
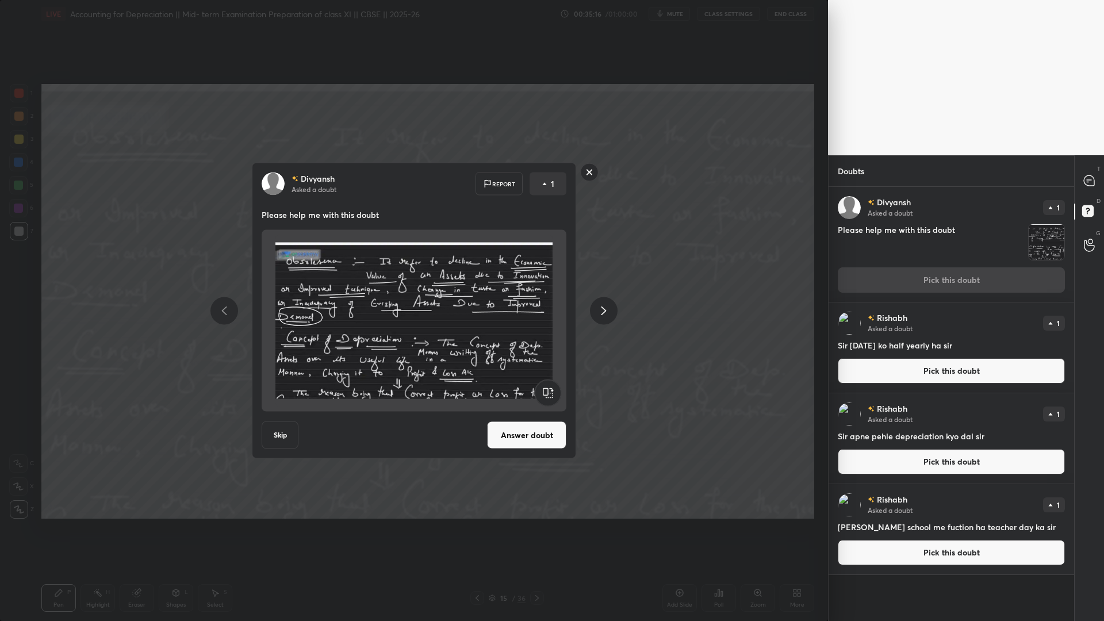
click at [284, 427] on button "Skip" at bounding box center [280, 436] width 37 height 28
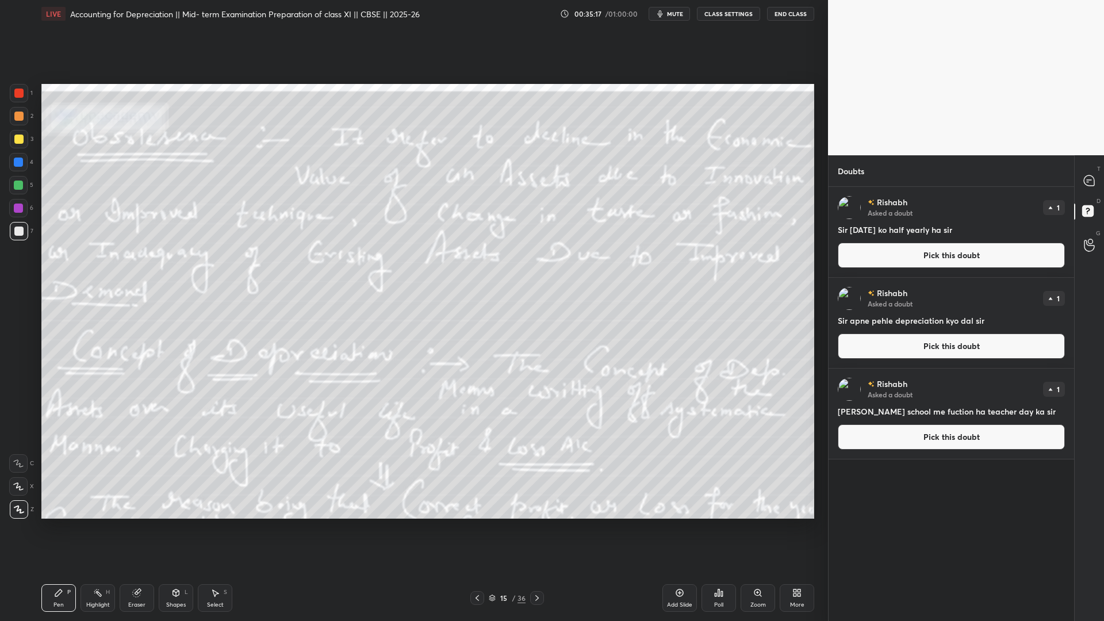
click at [845, 442] on button "Pick this doubt" at bounding box center [951, 436] width 227 height 25
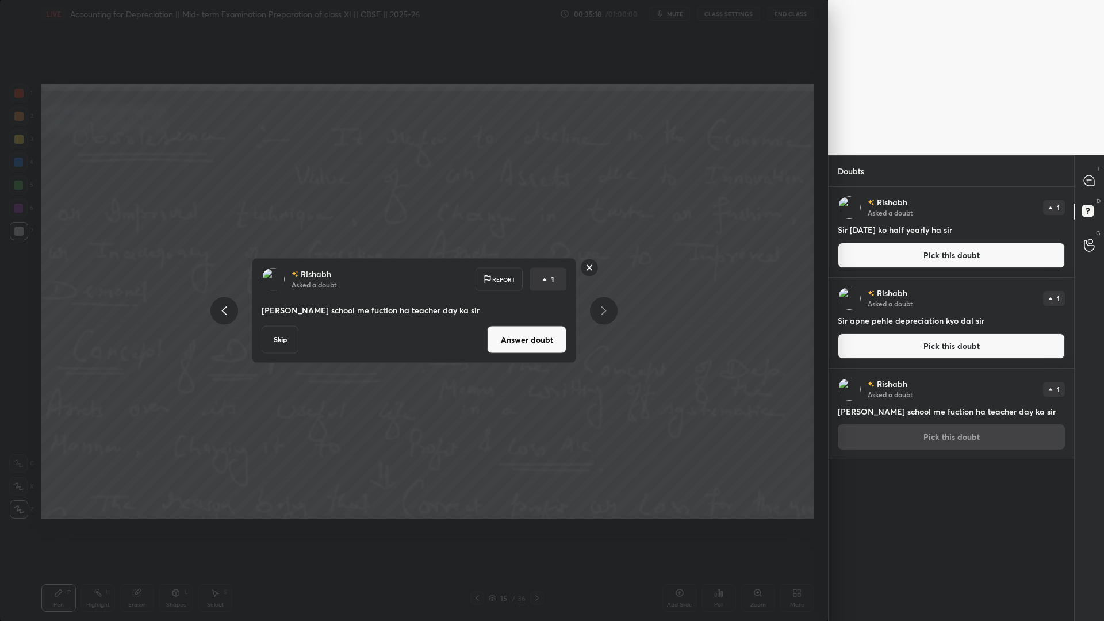
click at [264, 343] on button "Skip" at bounding box center [280, 340] width 37 height 28
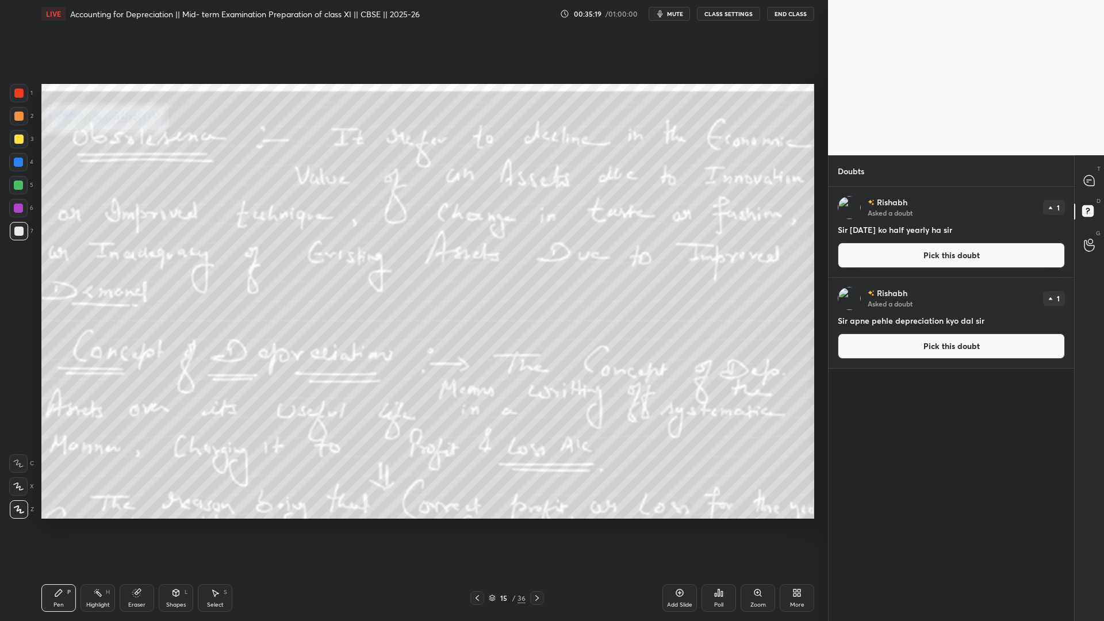
click at [845, 350] on button "Pick this doubt" at bounding box center [951, 346] width 227 height 25
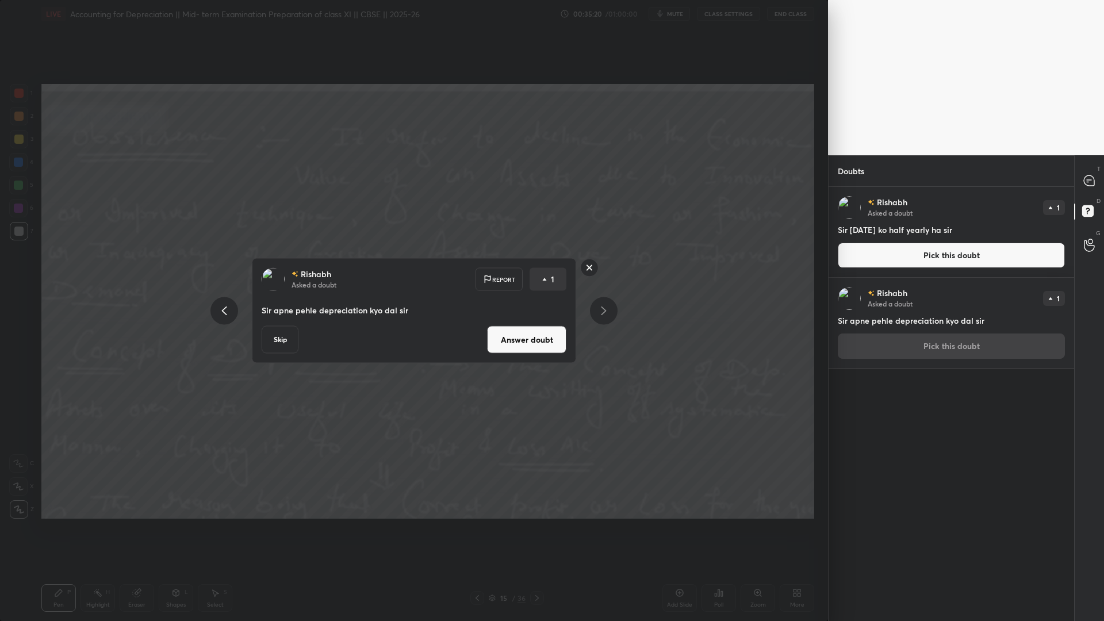
click at [273, 339] on button "Skip" at bounding box center [280, 340] width 37 height 28
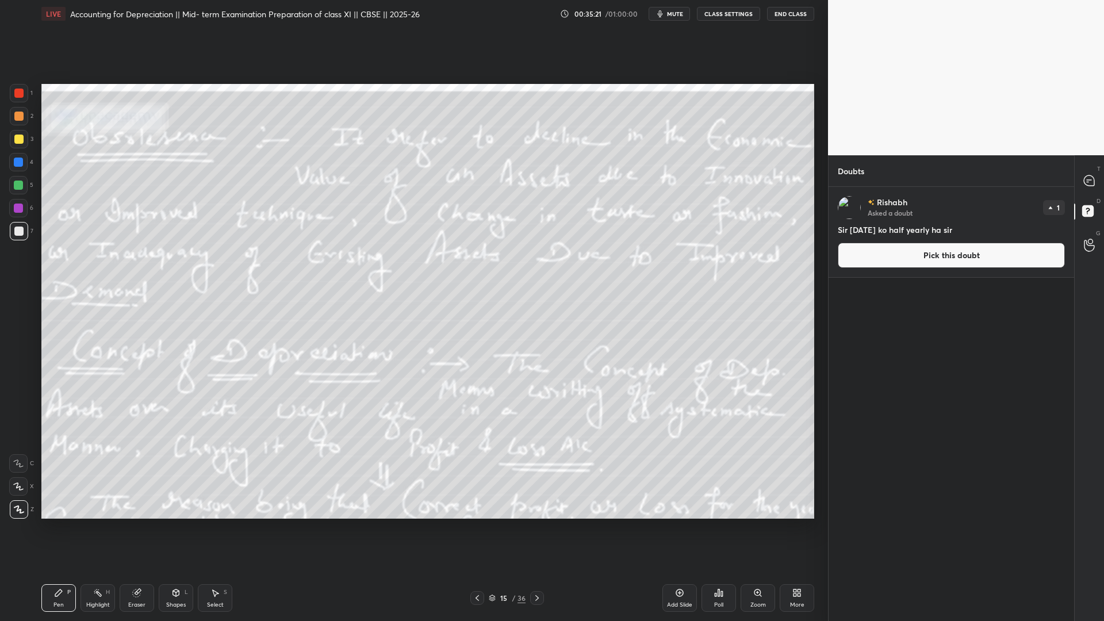
click at [845, 258] on button "Pick this doubt" at bounding box center [951, 255] width 227 height 25
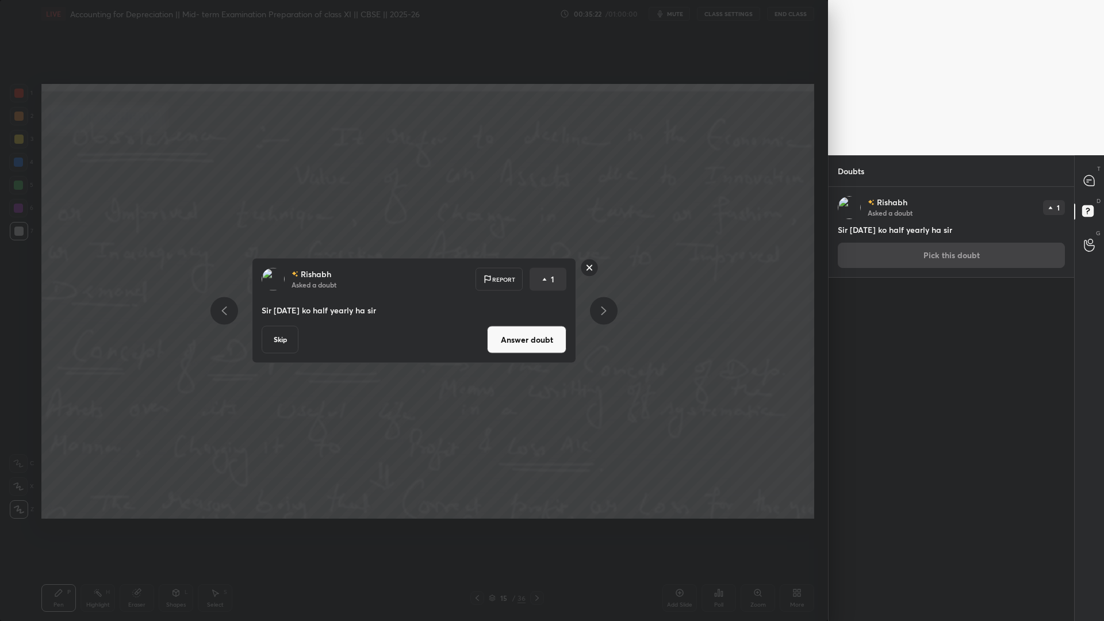
click at [279, 343] on button "Skip" at bounding box center [280, 340] width 37 height 28
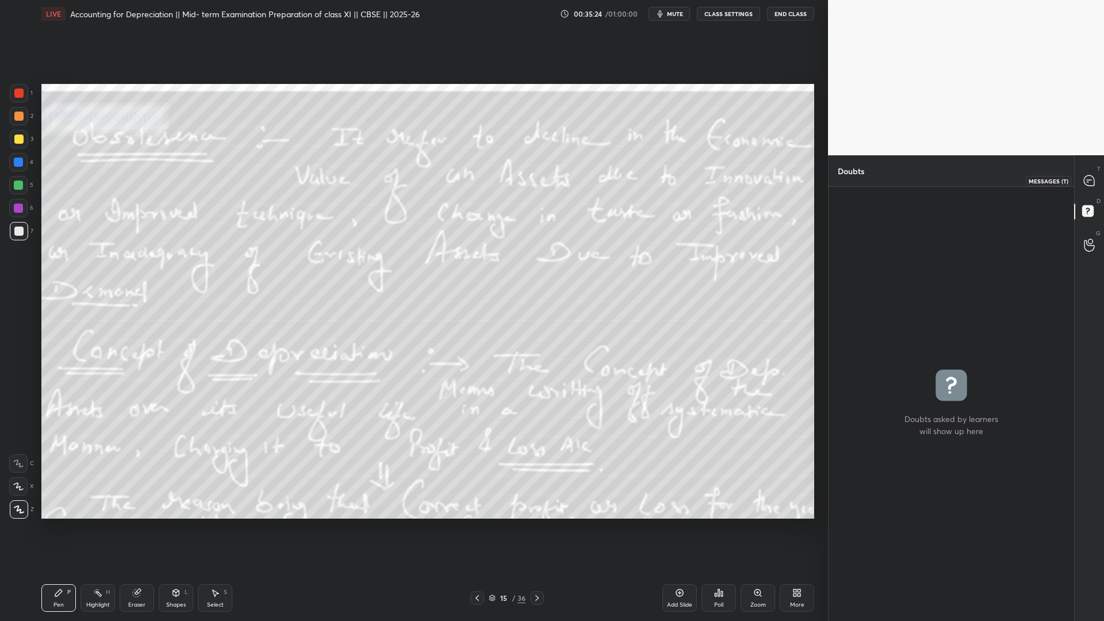
click at [845, 183] on icon at bounding box center [1089, 180] width 10 height 10
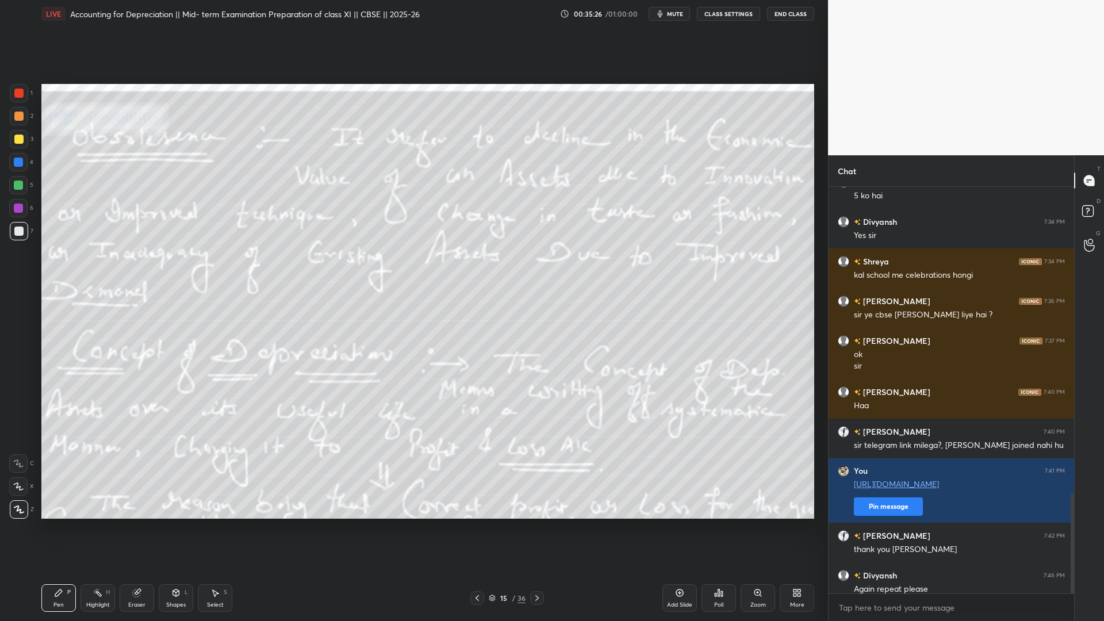
scroll to position [1600, 0]
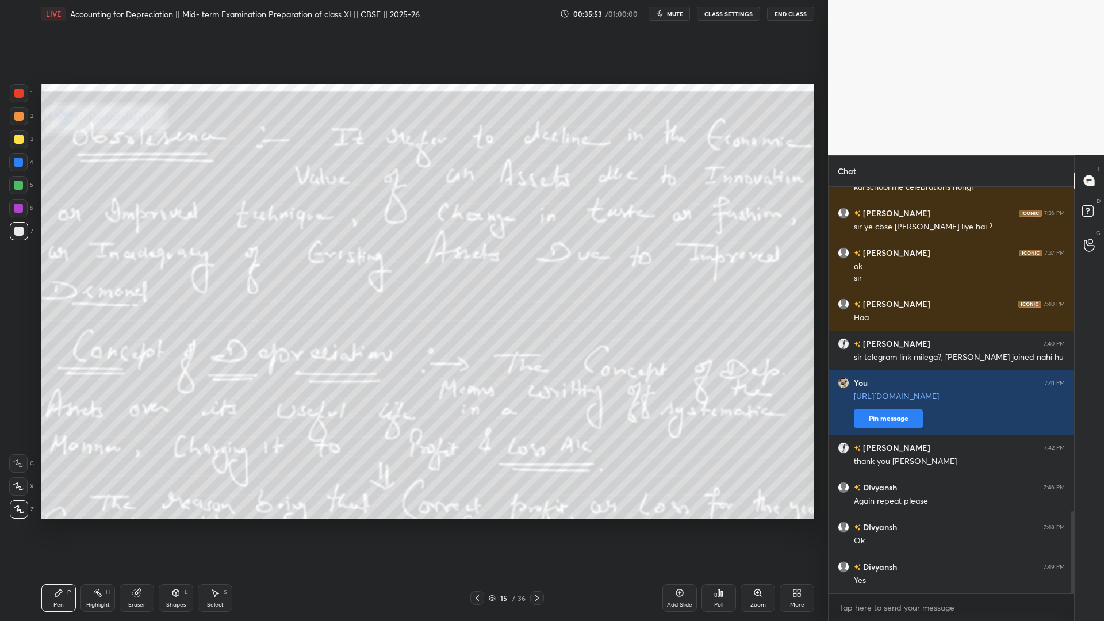
click at [672, 474] on div "Add Slide" at bounding box center [679, 605] width 25 height 6
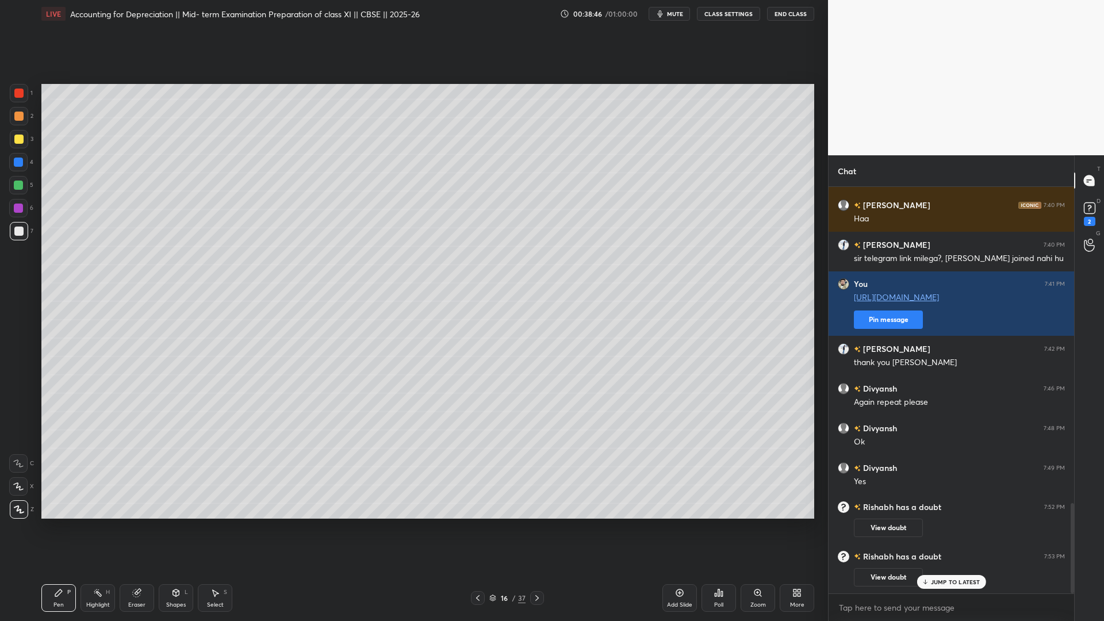
scroll to position [1423, 0]
click at [845, 213] on rect at bounding box center [1089, 208] width 11 height 11
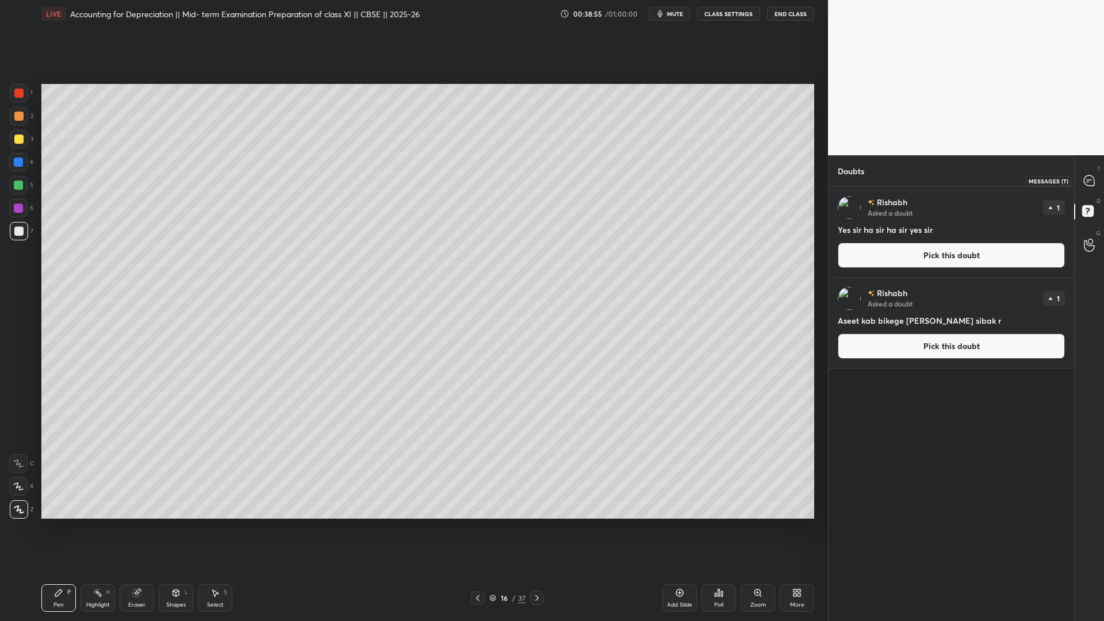
click at [845, 187] on div at bounding box center [1089, 180] width 23 height 21
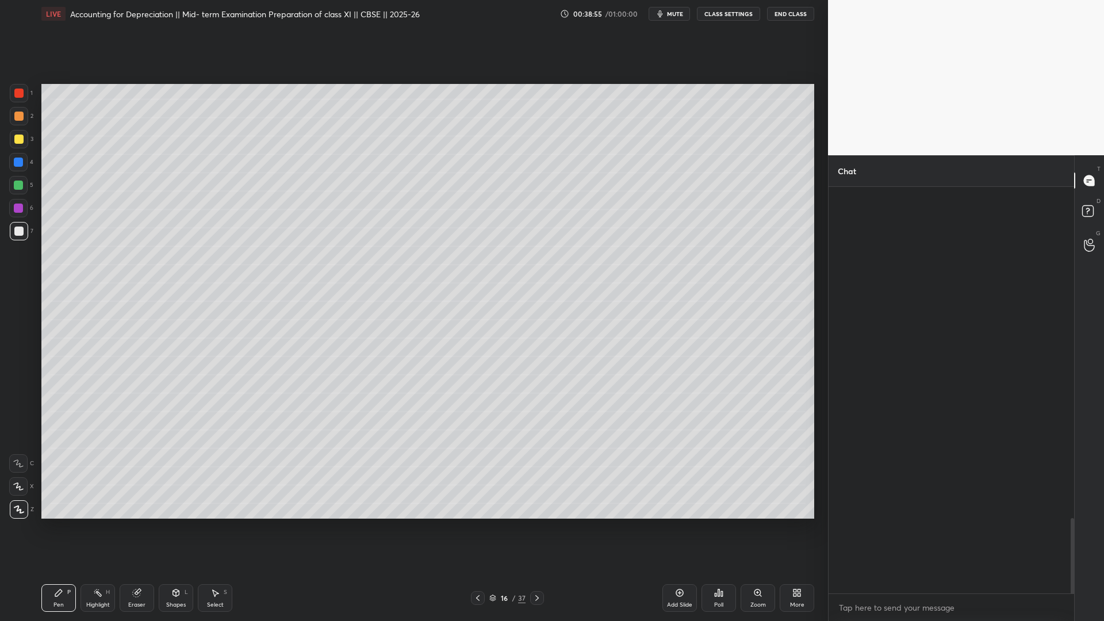
scroll to position [403, 242]
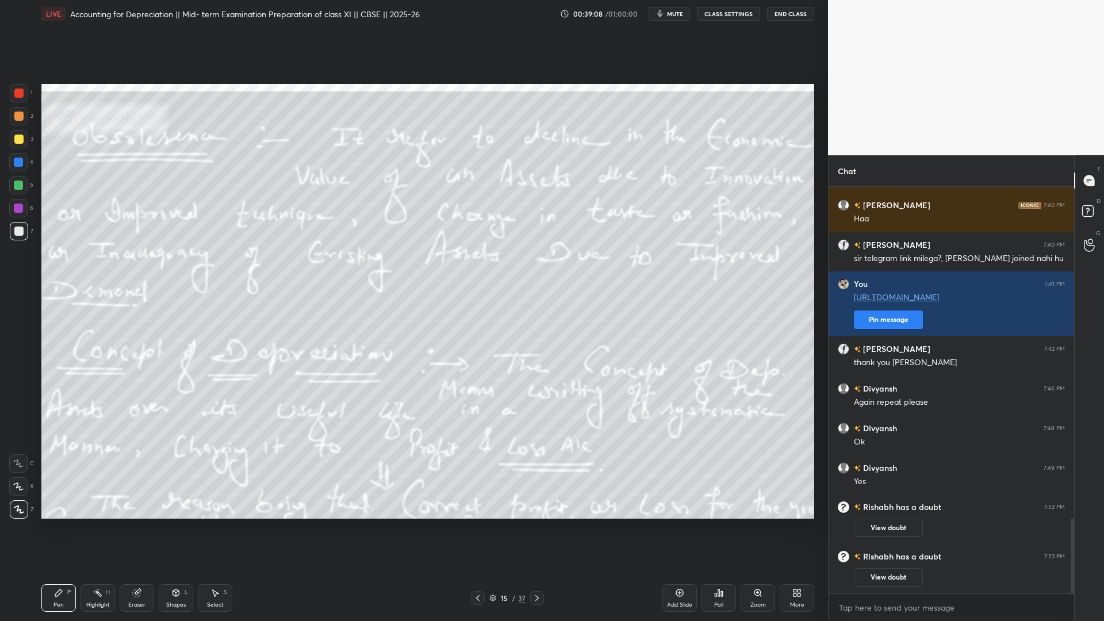
click at [810, 474] on div "Setting up your live class Poll for secs No correct answer Start poll" at bounding box center [428, 301] width 782 height 547
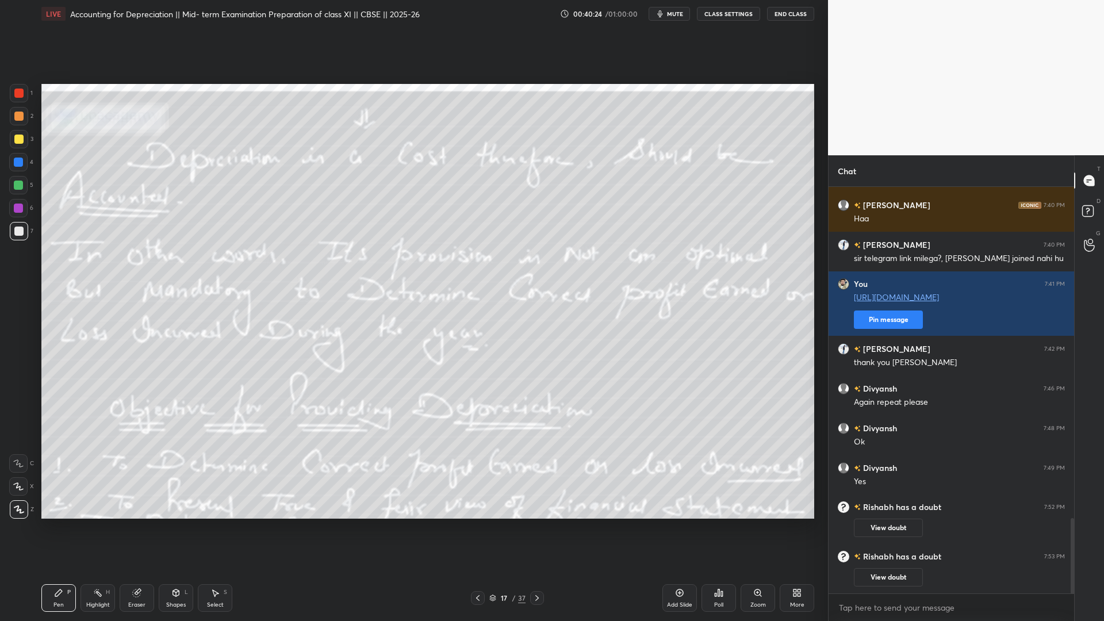
scroll to position [1835, 0]
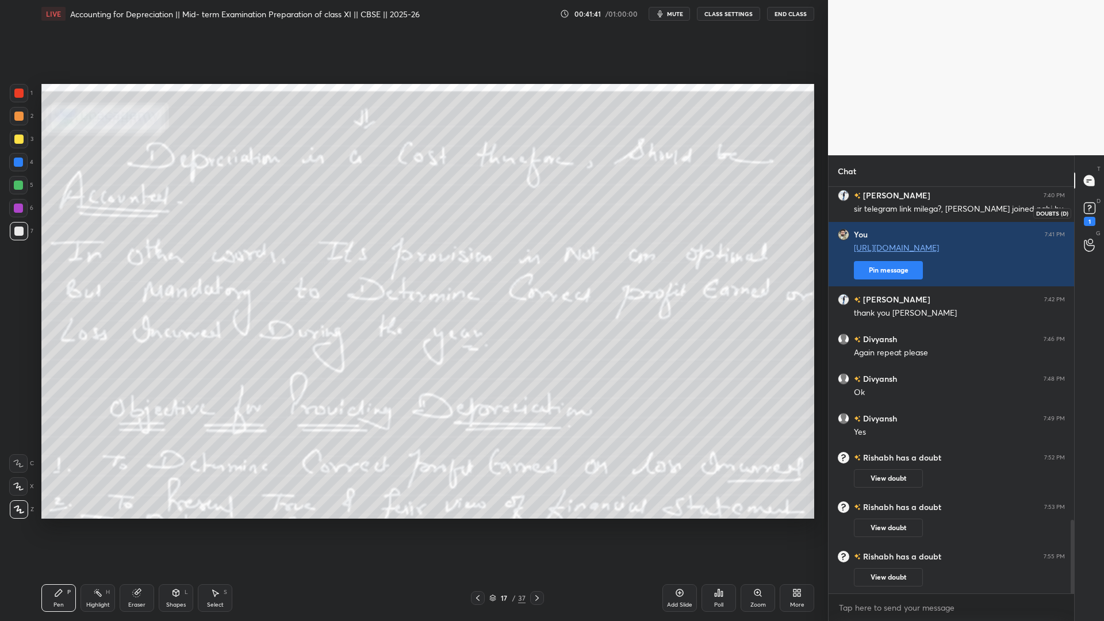
click at [845, 217] on div "1" at bounding box center [1090, 221] width 12 height 9
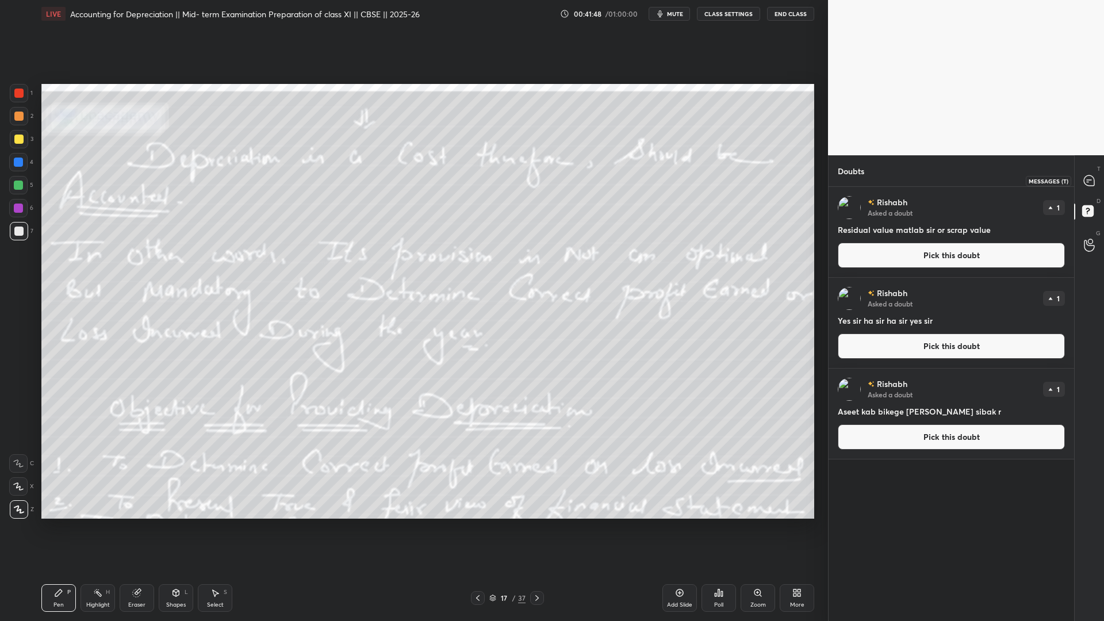
click at [845, 178] on icon at bounding box center [1089, 180] width 10 height 10
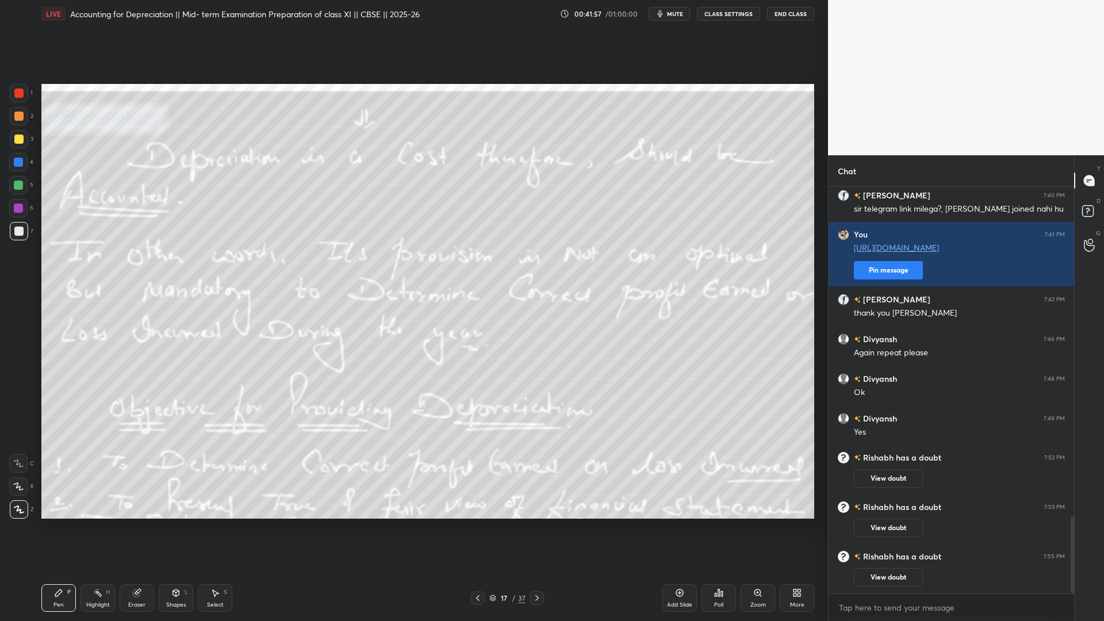
scroll to position [1744, 0]
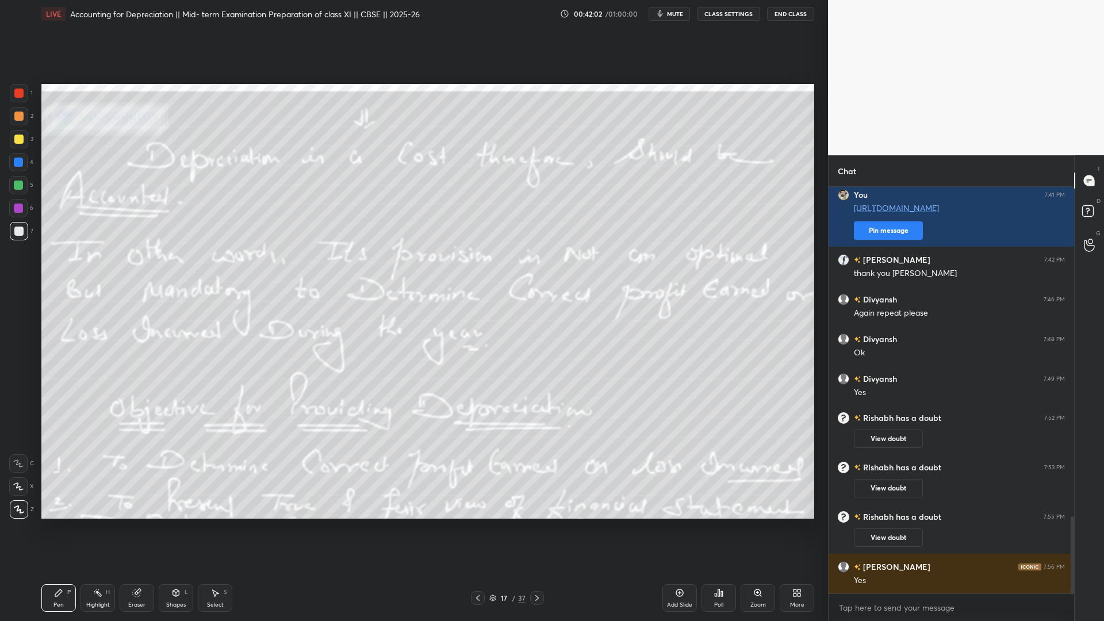
click at [533, 474] on icon at bounding box center [537, 598] width 9 height 9
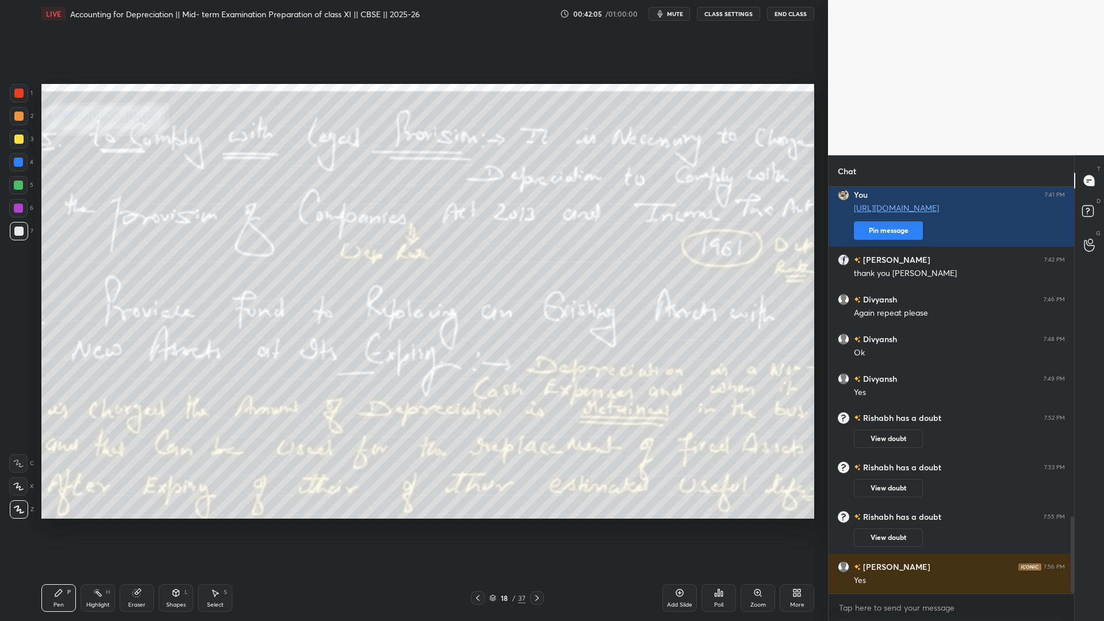
click at [480, 474] on icon at bounding box center [477, 598] width 9 height 9
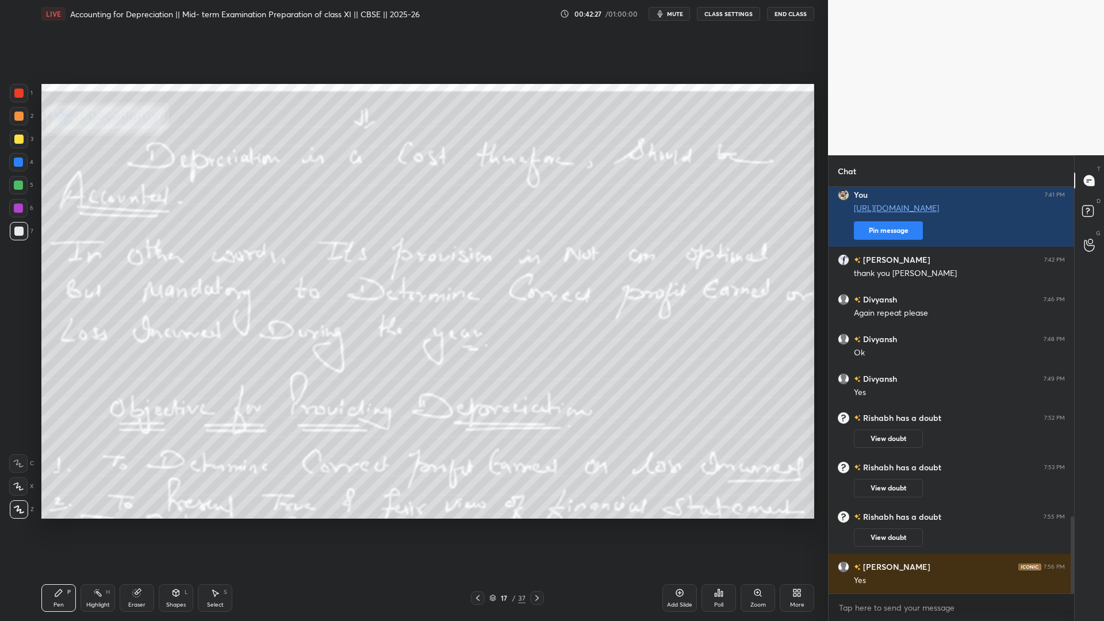
scroll to position [1794, 0]
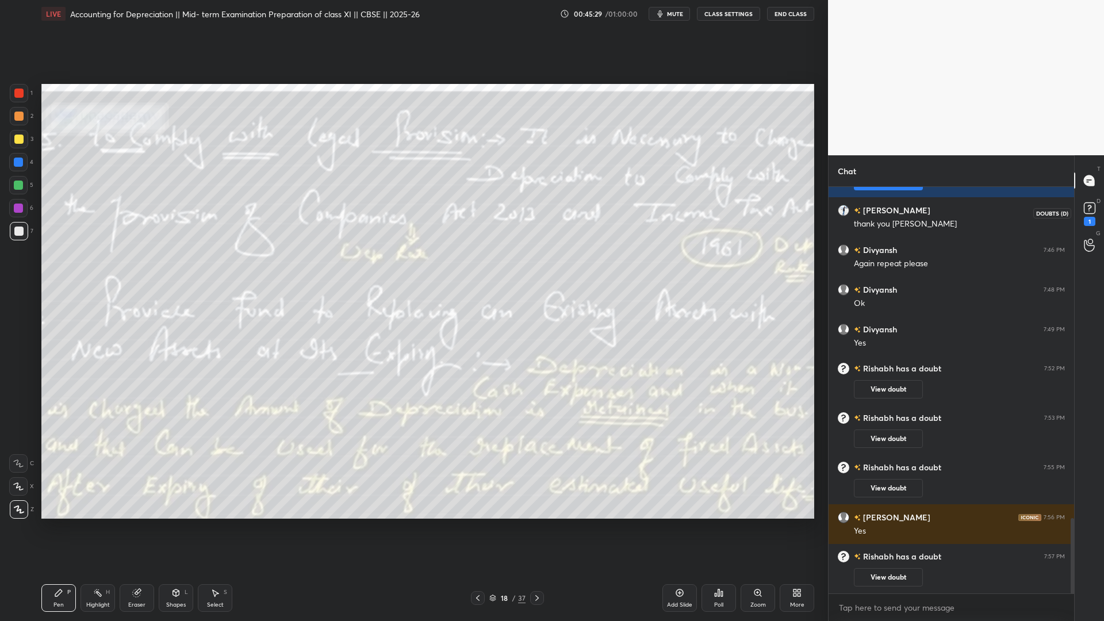
click at [845, 208] on rect at bounding box center [1089, 208] width 11 height 11
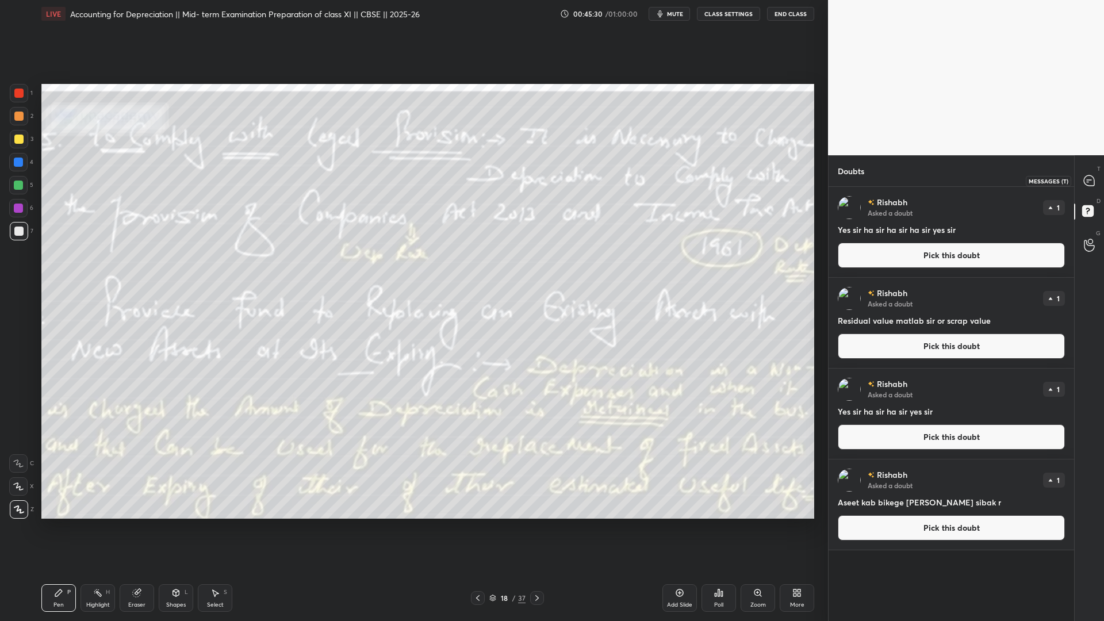
click at [845, 174] on div at bounding box center [1089, 180] width 23 height 21
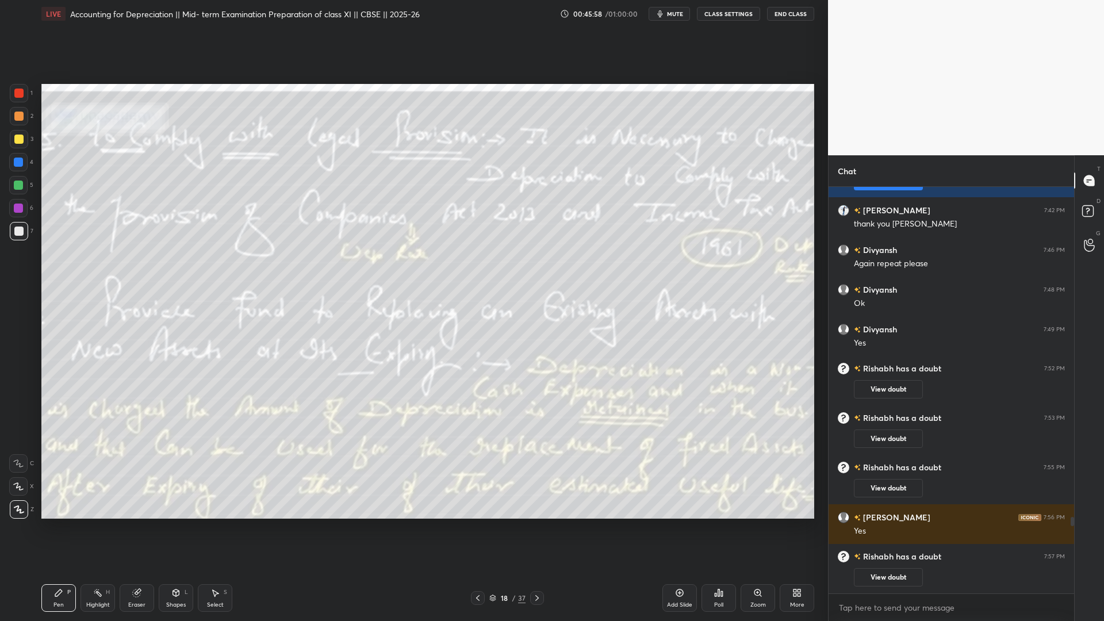
scroll to position [1799, 0]
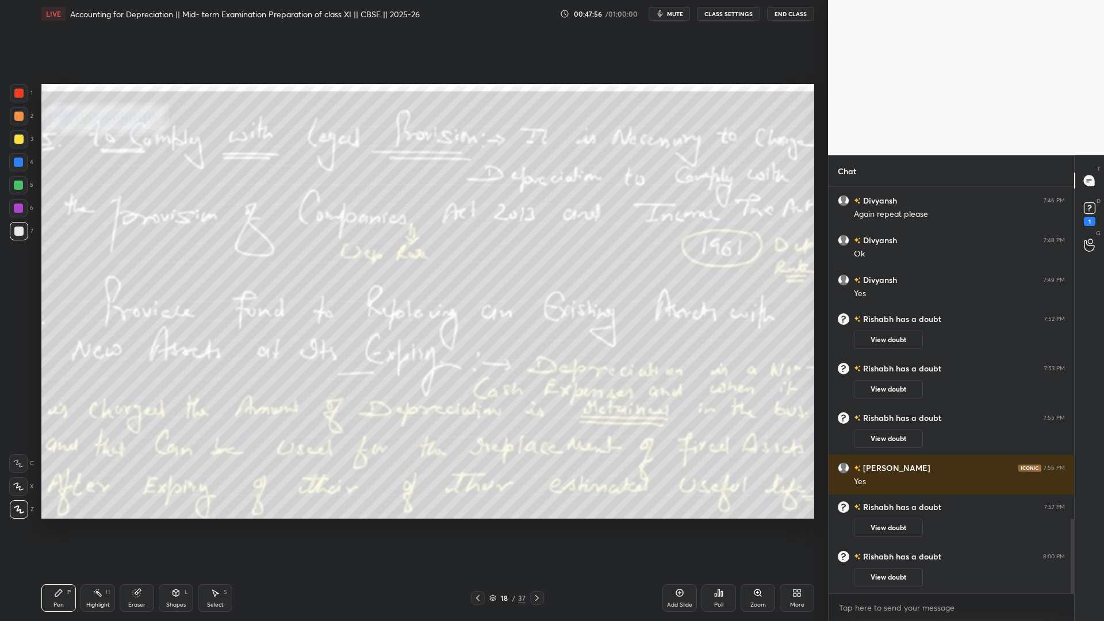
click at [845, 14] on video at bounding box center [966, 77] width 276 height 155
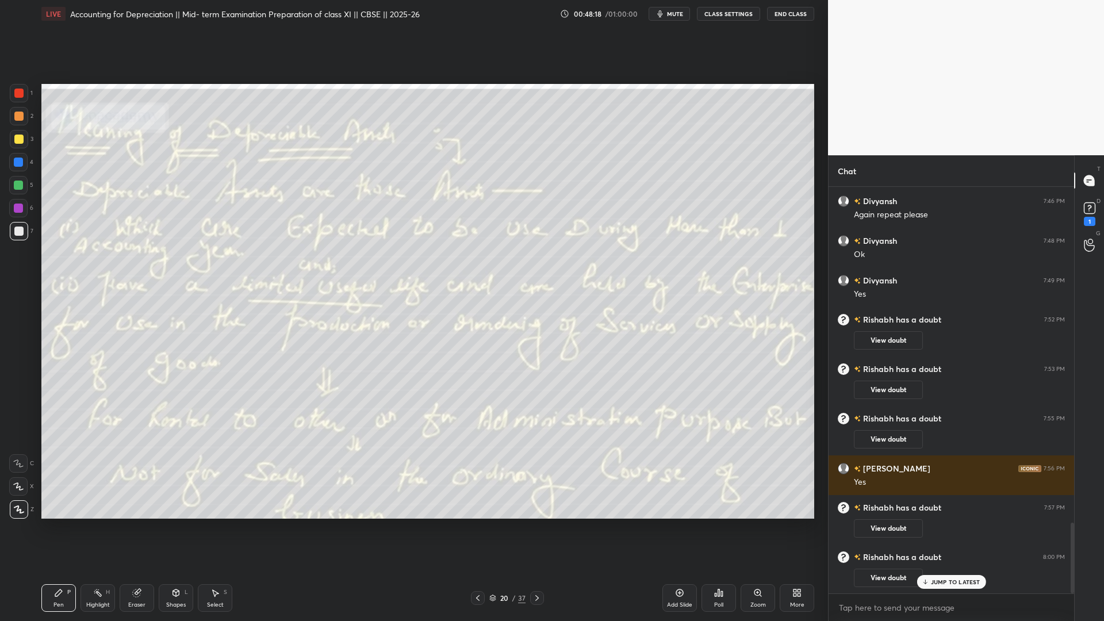
scroll to position [1927, 0]
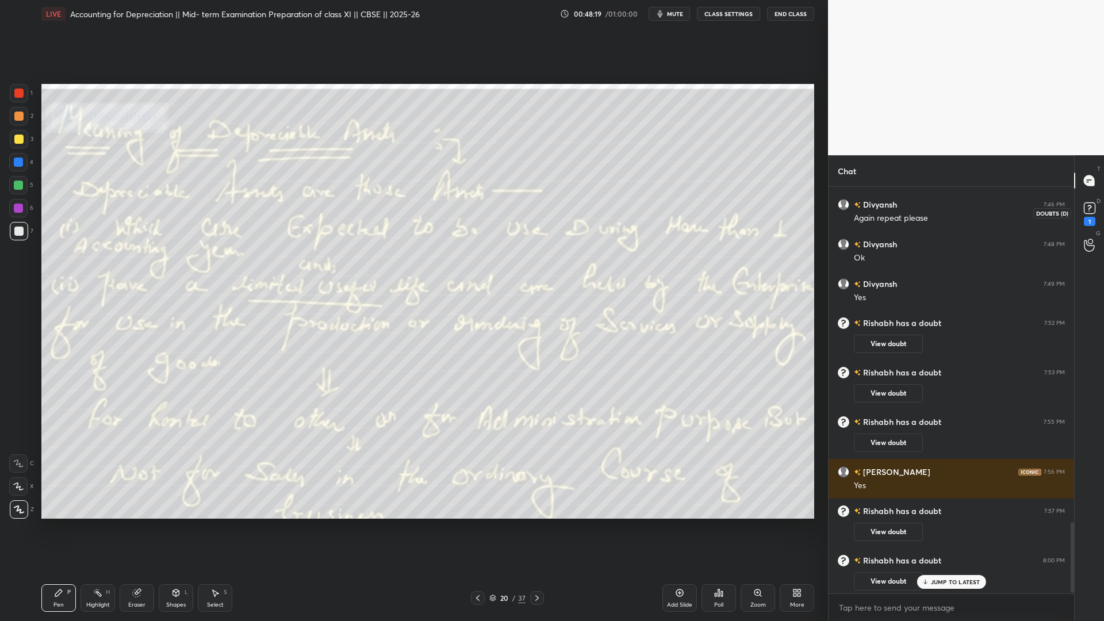
click at [845, 208] on rect at bounding box center [1089, 208] width 11 height 11
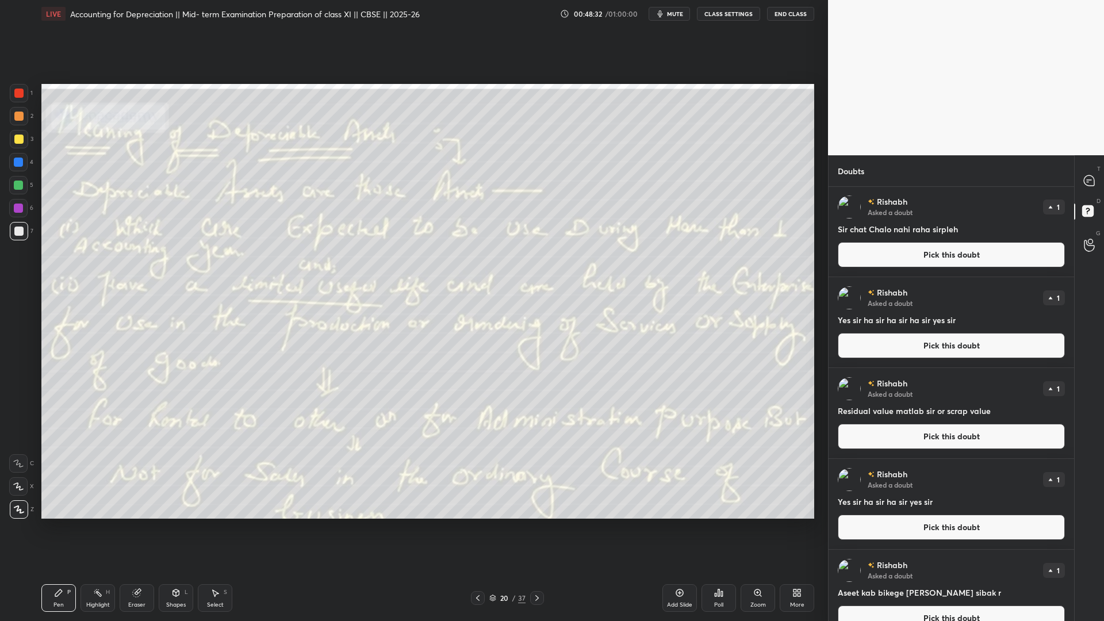
scroll to position [20, 0]
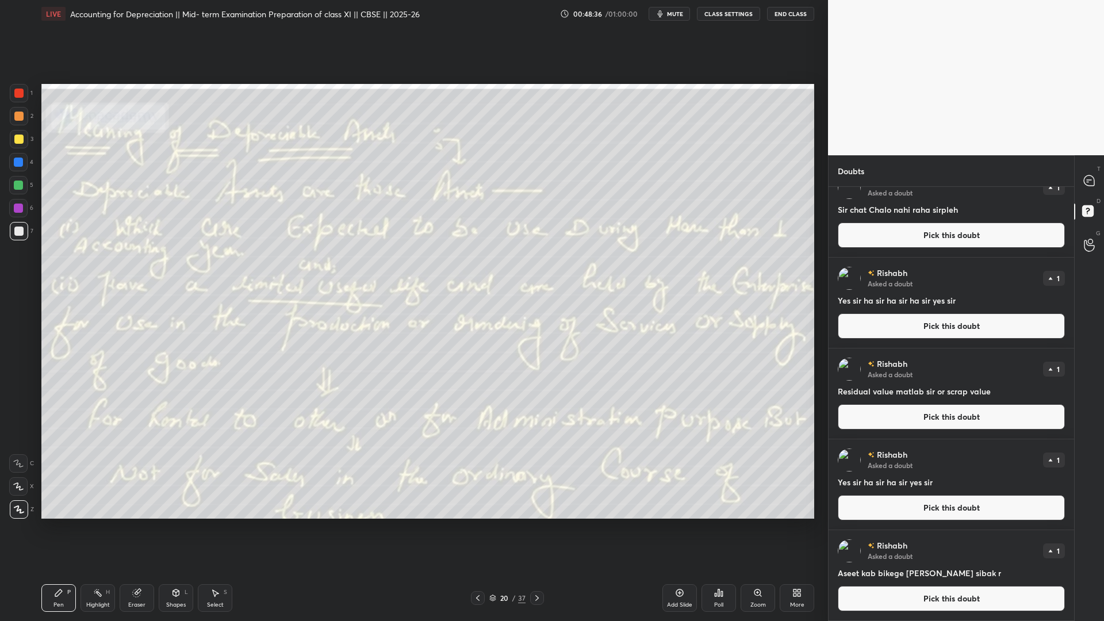
click at [845, 474] on button "Pick this doubt" at bounding box center [951, 598] width 227 height 25
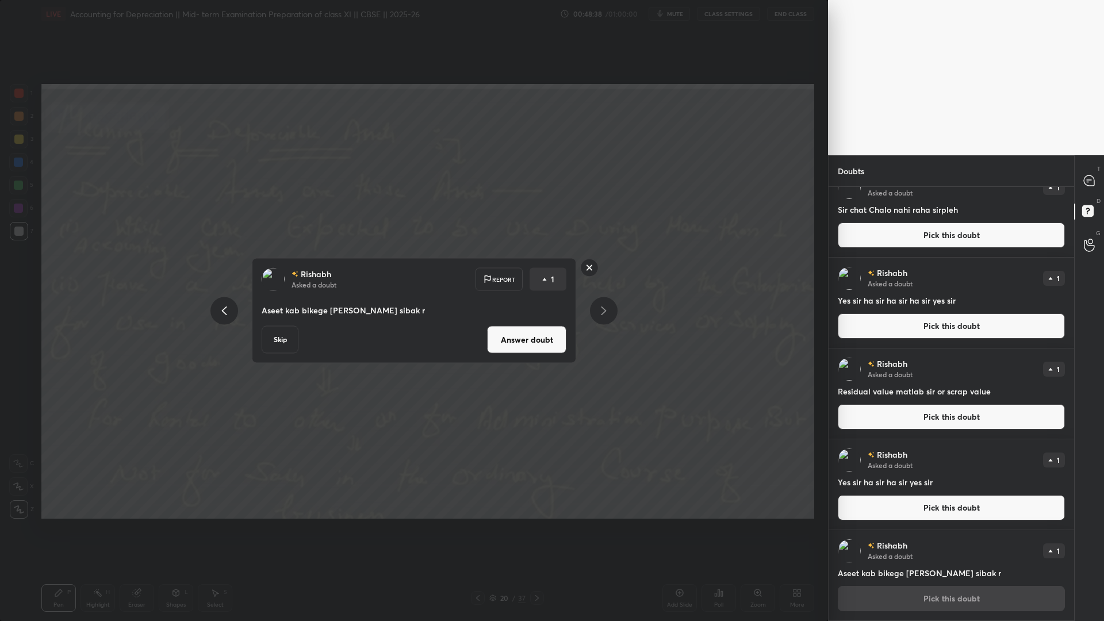
click at [258, 339] on div "[PERSON_NAME] Asked a doubt Report 1 Aseet kab bikege [PERSON_NAME] r Skip Answ…" at bounding box center [414, 310] width 324 height 105
click at [284, 338] on button "Skip" at bounding box center [280, 340] width 37 height 28
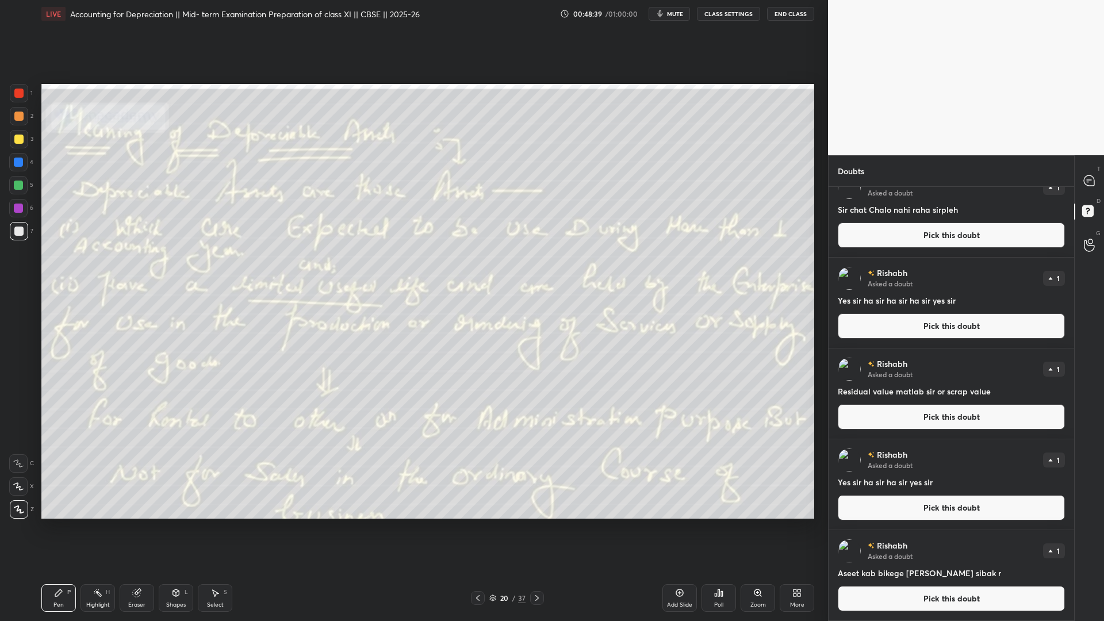
scroll to position [0, 0]
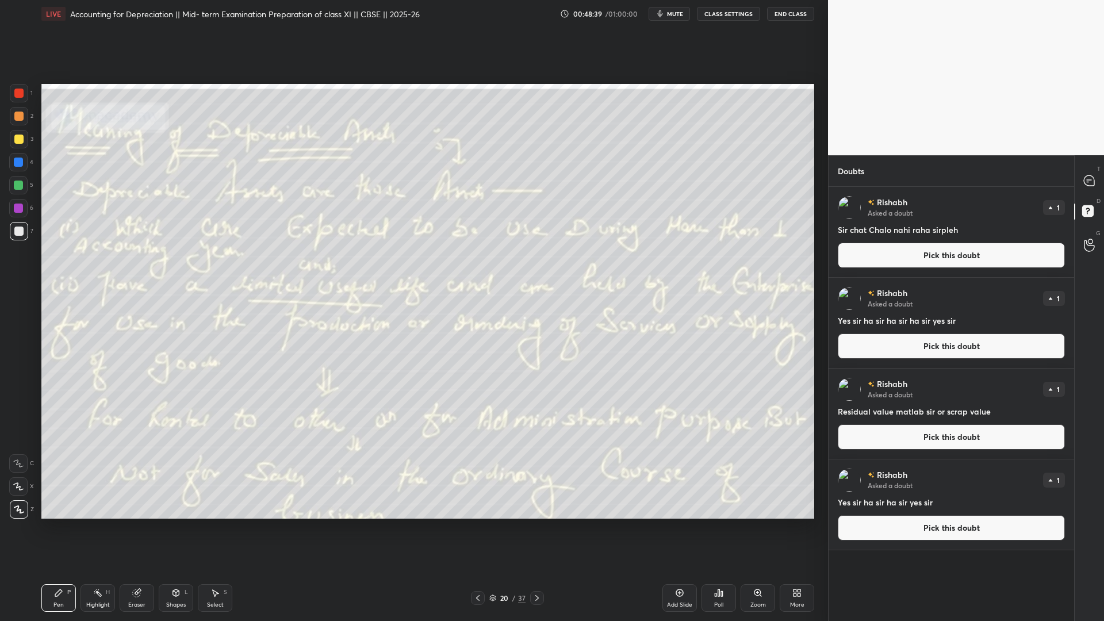
click at [845, 474] on button "Pick this doubt" at bounding box center [951, 527] width 227 height 25
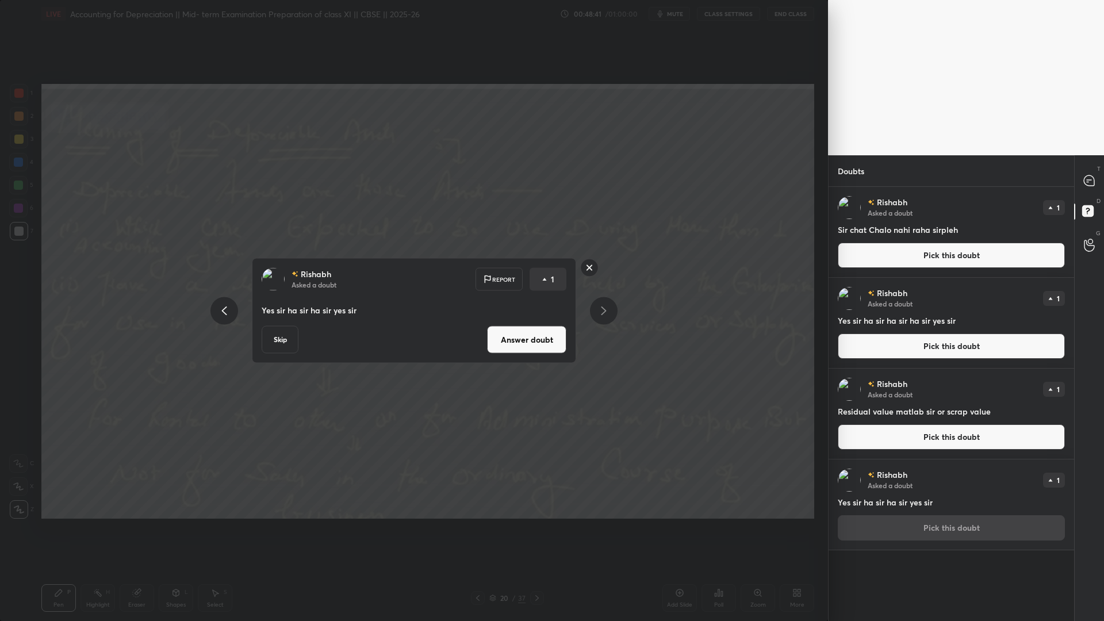
click at [276, 341] on button "Skip" at bounding box center [280, 340] width 37 height 28
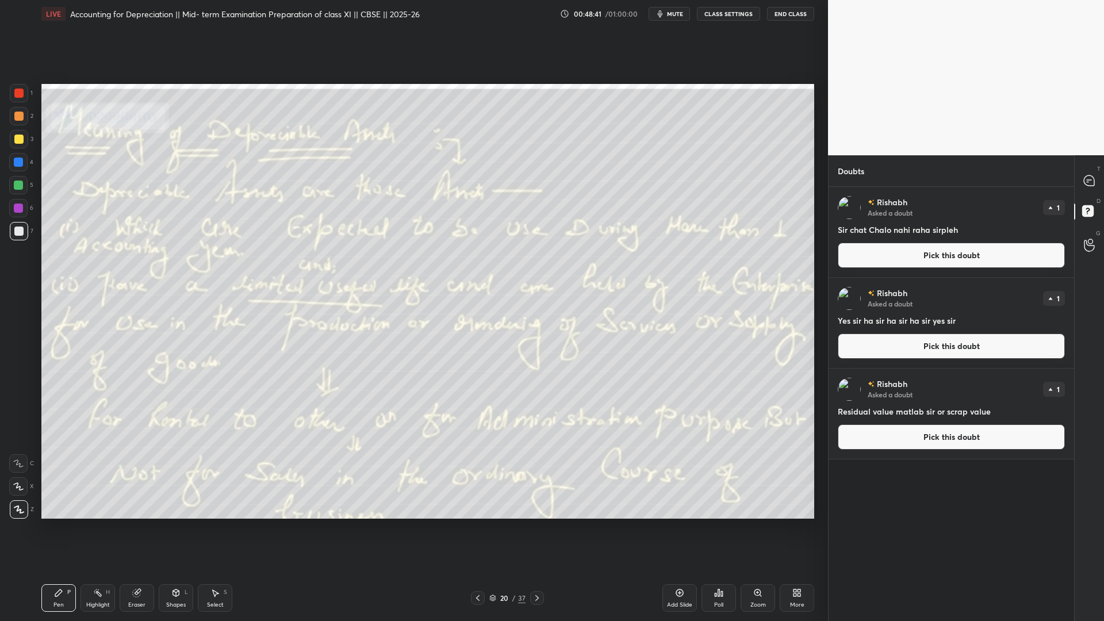
click at [845, 449] on div "[PERSON_NAME] Asked a doubt 1 Residual value matlab sir or scrap value Pick thi…" at bounding box center [952, 414] width 246 height 90
drag, startPoint x: 912, startPoint y: 428, endPoint x: 842, endPoint y: 430, distance: 69.6
click at [845, 430] on button "Pick this doubt" at bounding box center [951, 436] width 227 height 25
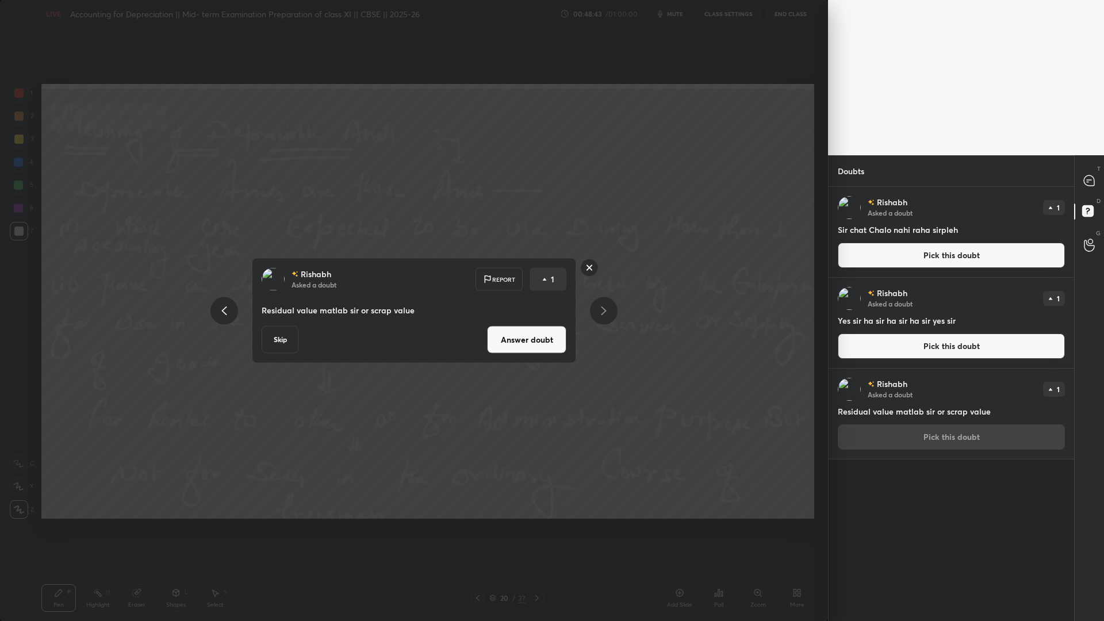
click at [283, 339] on button "Skip" at bounding box center [280, 340] width 37 height 28
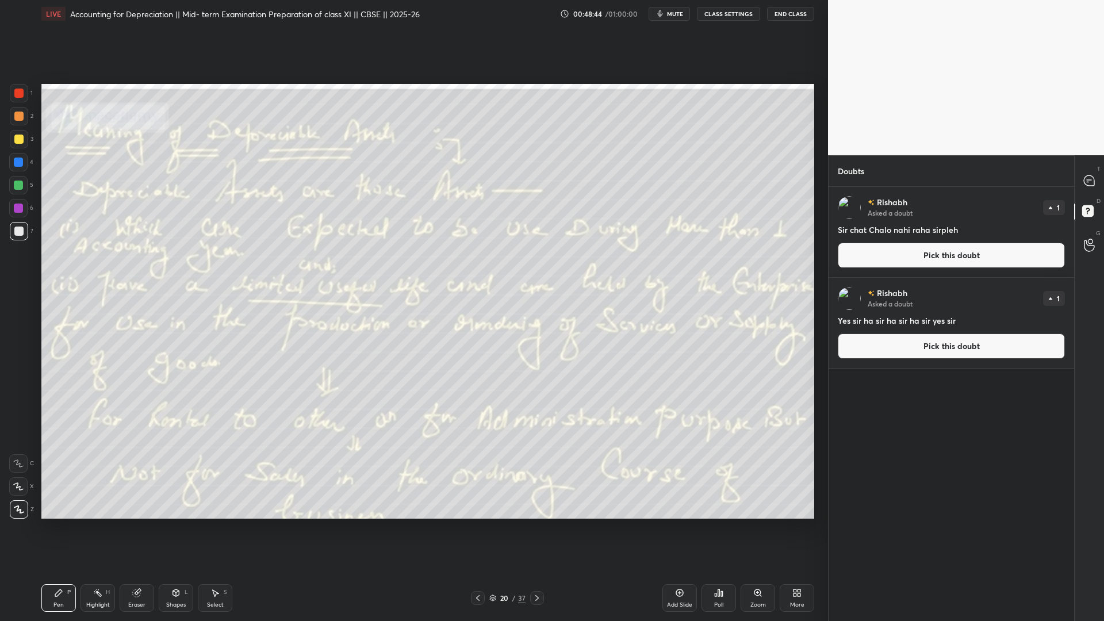
click at [845, 349] on button "Pick this doubt" at bounding box center [951, 346] width 227 height 25
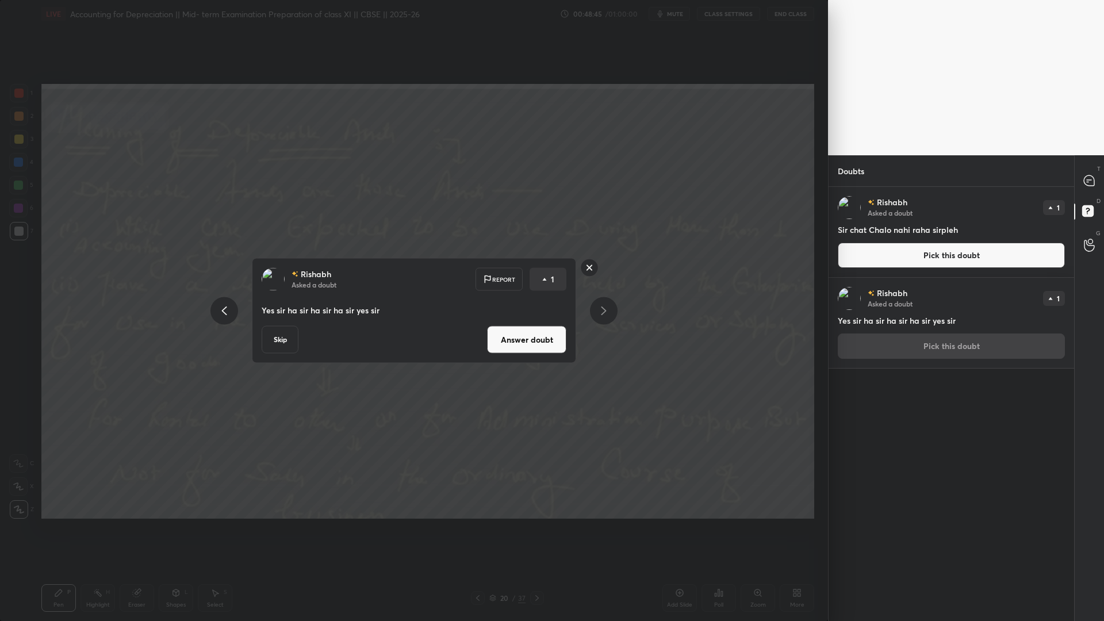
drag, startPoint x: 281, startPoint y: 338, endPoint x: 350, endPoint y: 332, distance: 68.7
click at [281, 338] on button "Skip" at bounding box center [280, 340] width 37 height 28
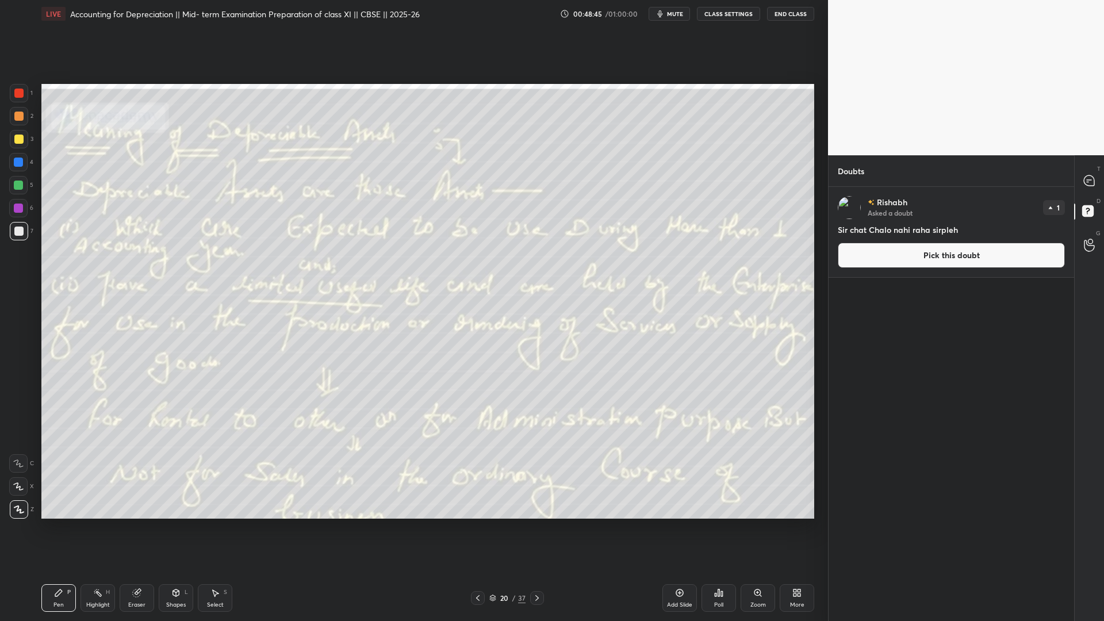
click at [845, 262] on button "Pick this doubt" at bounding box center [951, 255] width 227 height 25
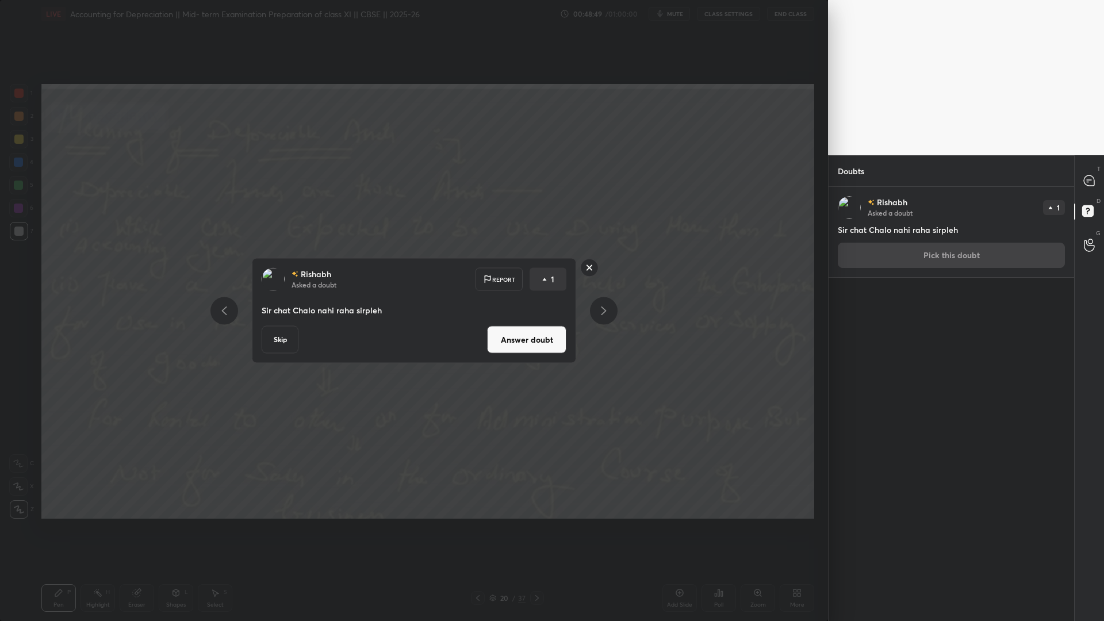
click at [280, 346] on button "Skip" at bounding box center [280, 340] width 37 height 28
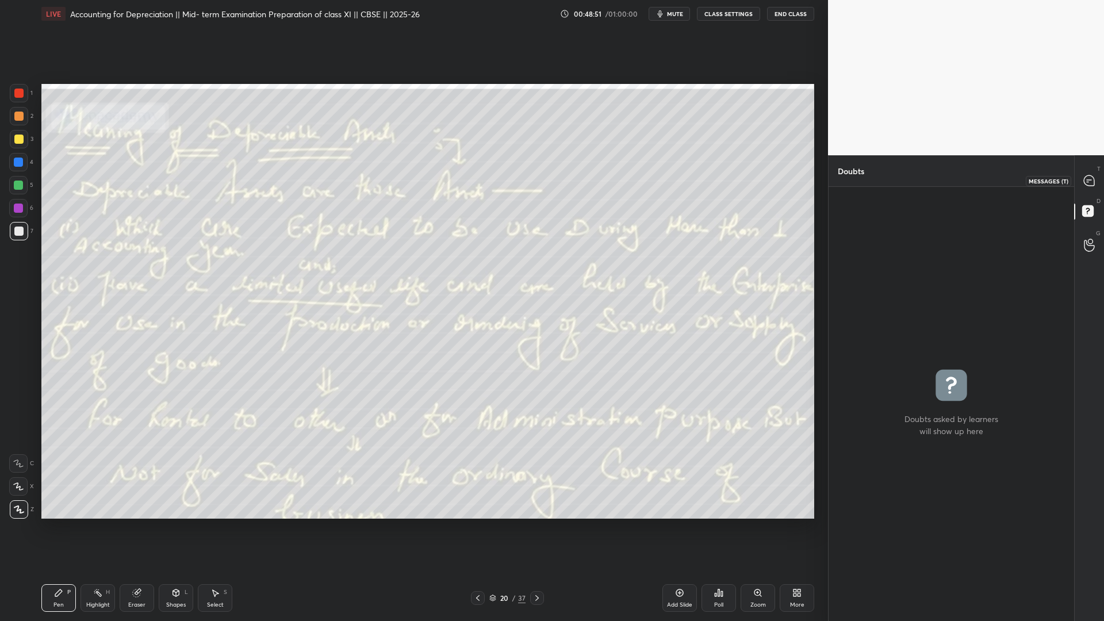
click at [845, 185] on div at bounding box center [1089, 180] width 23 height 21
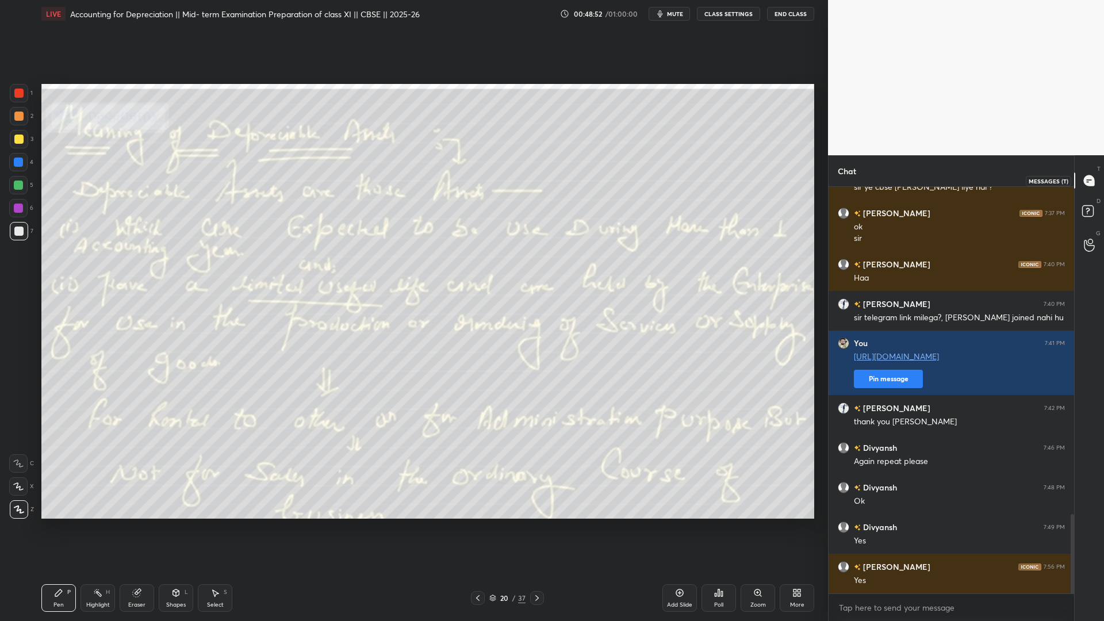
click at [845, 184] on icon at bounding box center [1089, 181] width 12 height 12
click at [432, 474] on div "Setting up your live class Poll for secs No correct answer Start poll" at bounding box center [428, 301] width 782 height 547
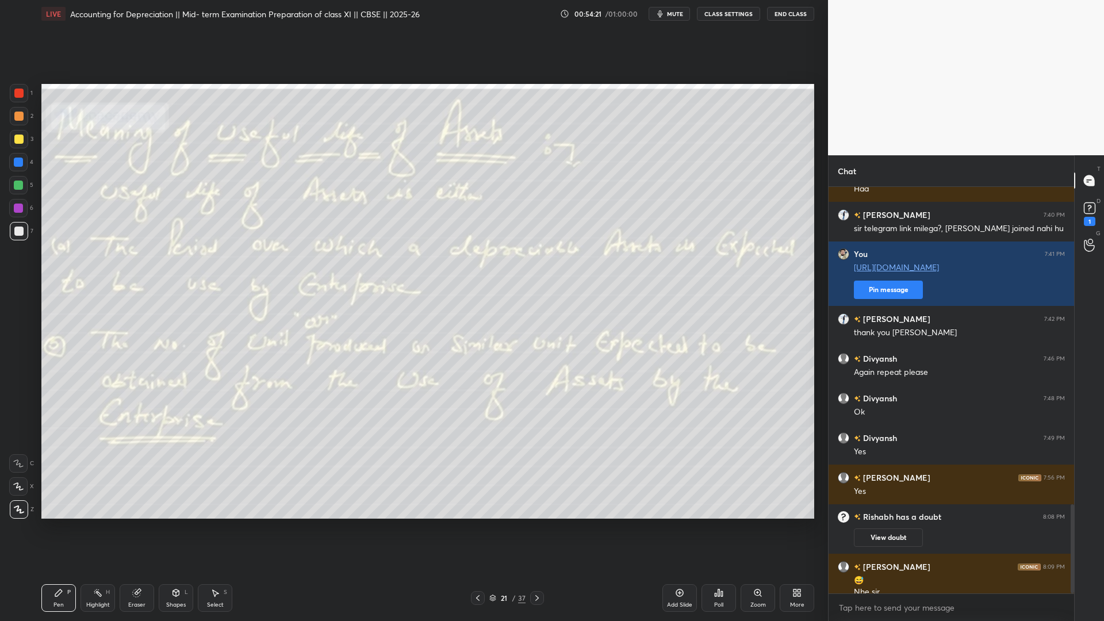
scroll to position [1444, 0]
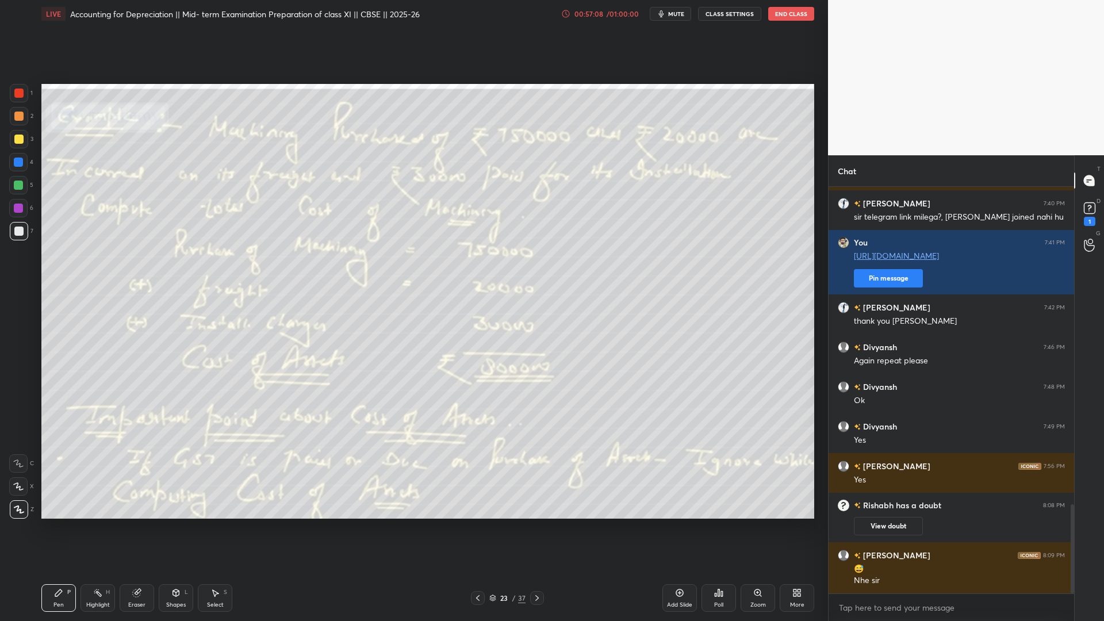
drag, startPoint x: 397, startPoint y: 526, endPoint x: 814, endPoint y: 464, distance: 421.5
click at [816, 465] on div "Setting up your live class Poll for secs No correct answer Start poll" at bounding box center [428, 301] width 782 height 547
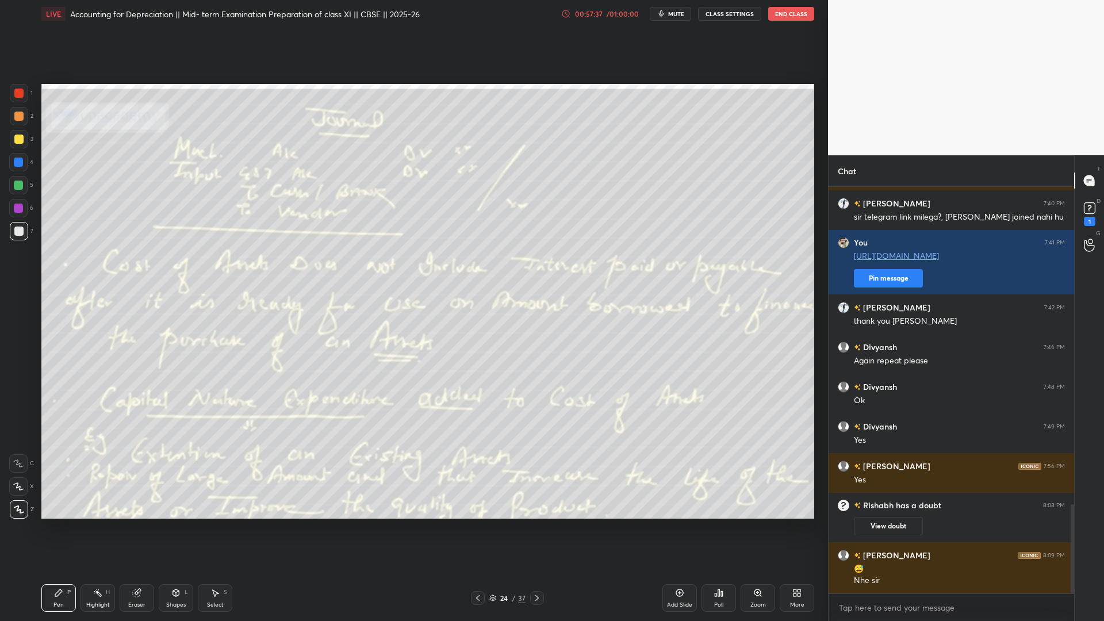
scroll to position [1493, 0]
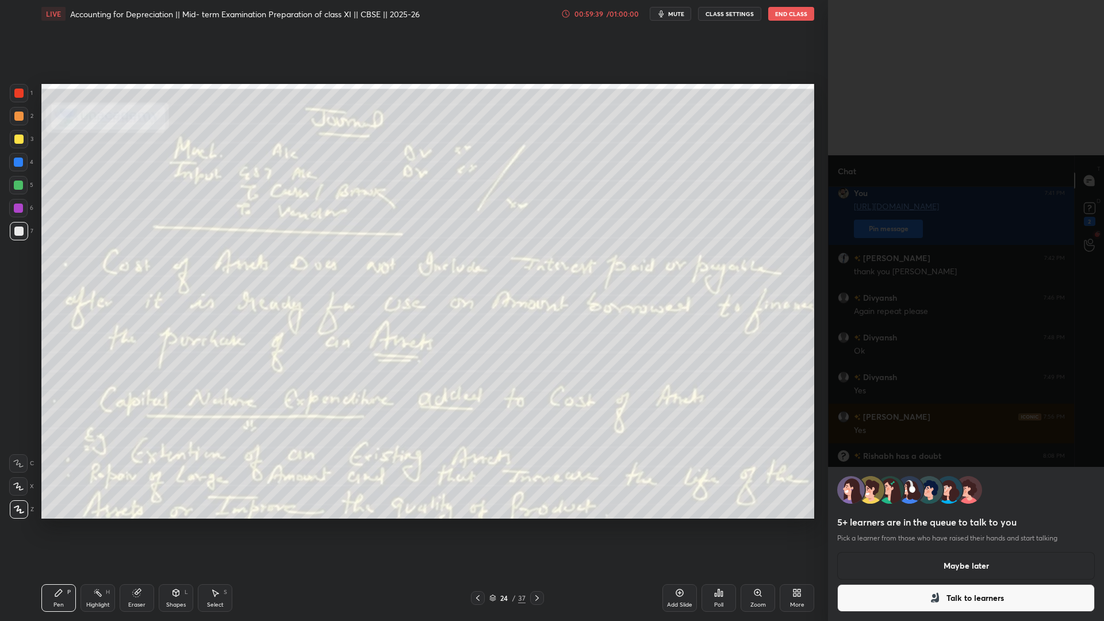
click at [845, 474] on button "Talk to learners" at bounding box center [966, 598] width 258 height 28
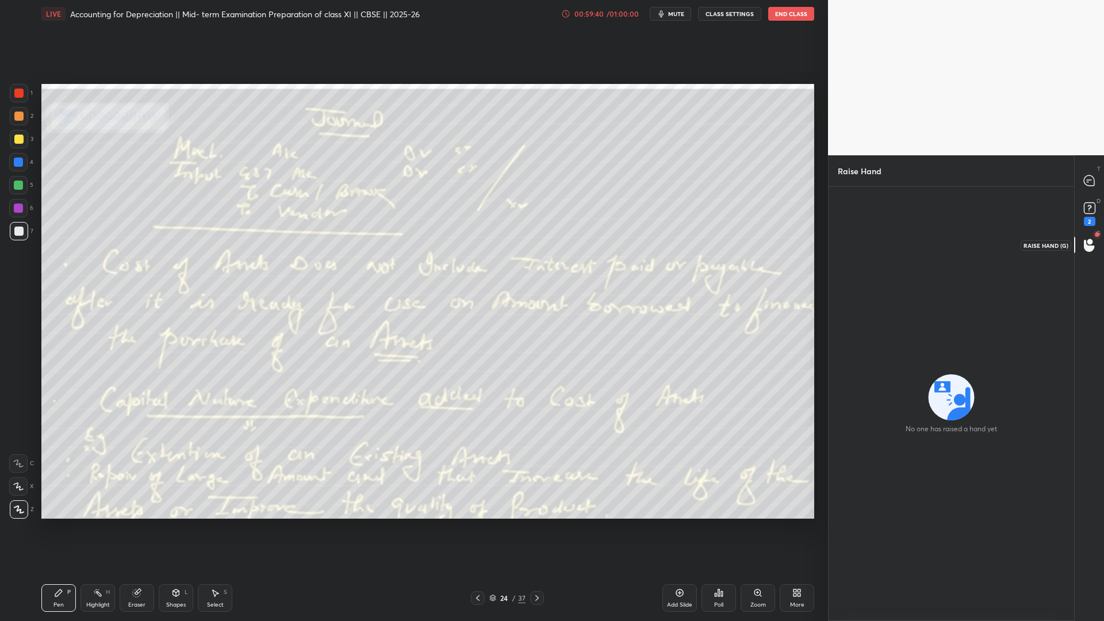
click at [845, 239] on div at bounding box center [1089, 245] width 23 height 21
click at [845, 216] on icon at bounding box center [1089, 208] width 17 height 17
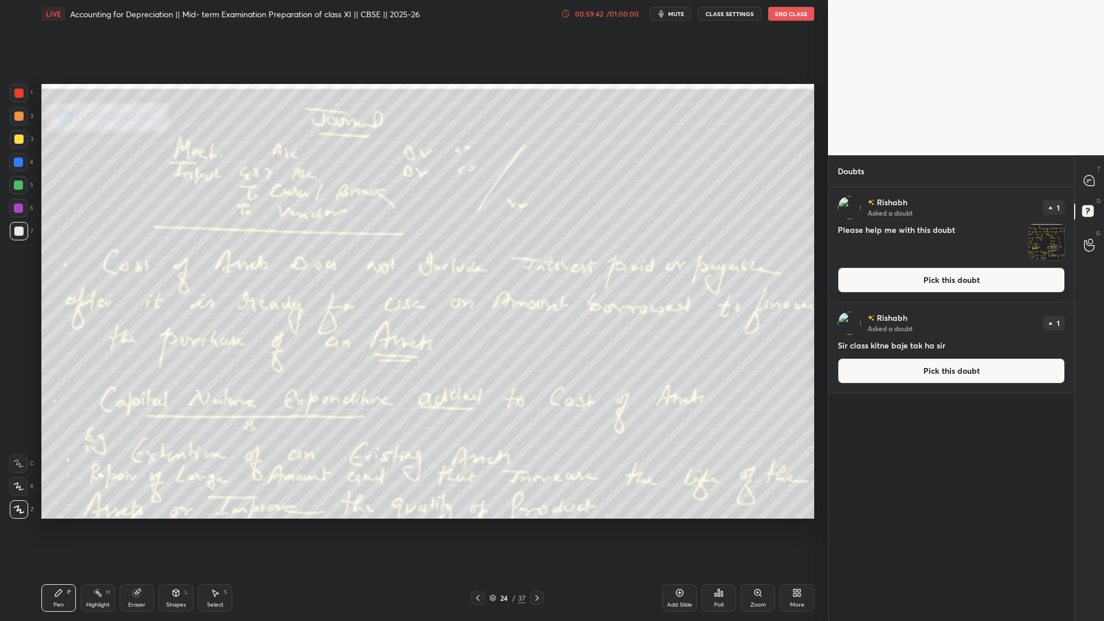
click at [845, 284] on button "Pick this doubt" at bounding box center [951, 279] width 227 height 25
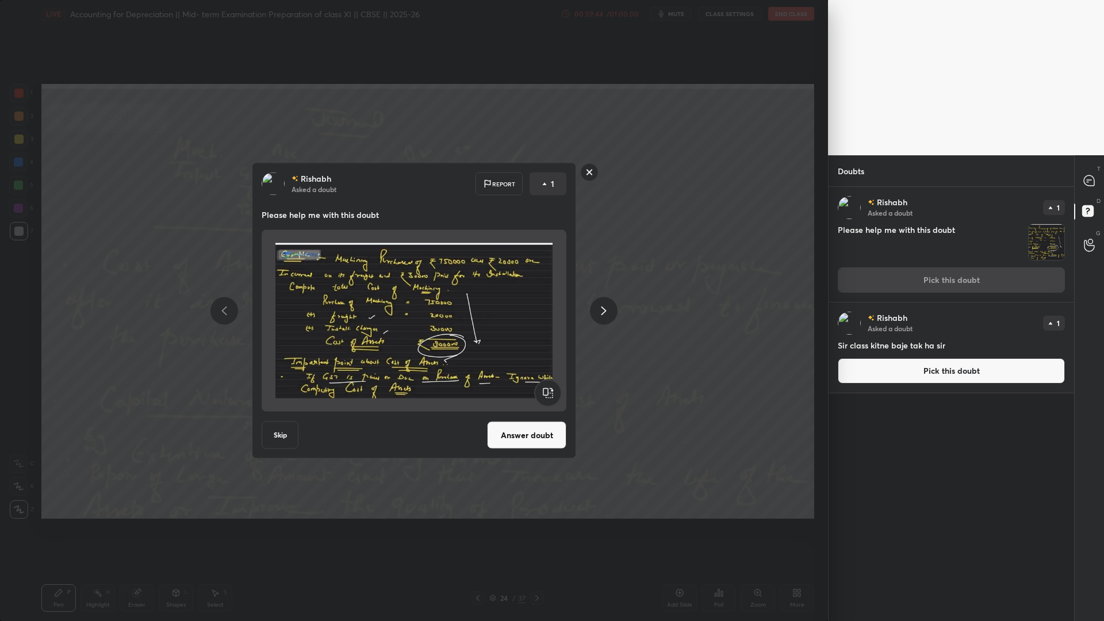
click at [496, 424] on button "Answer doubt" at bounding box center [526, 436] width 79 height 28
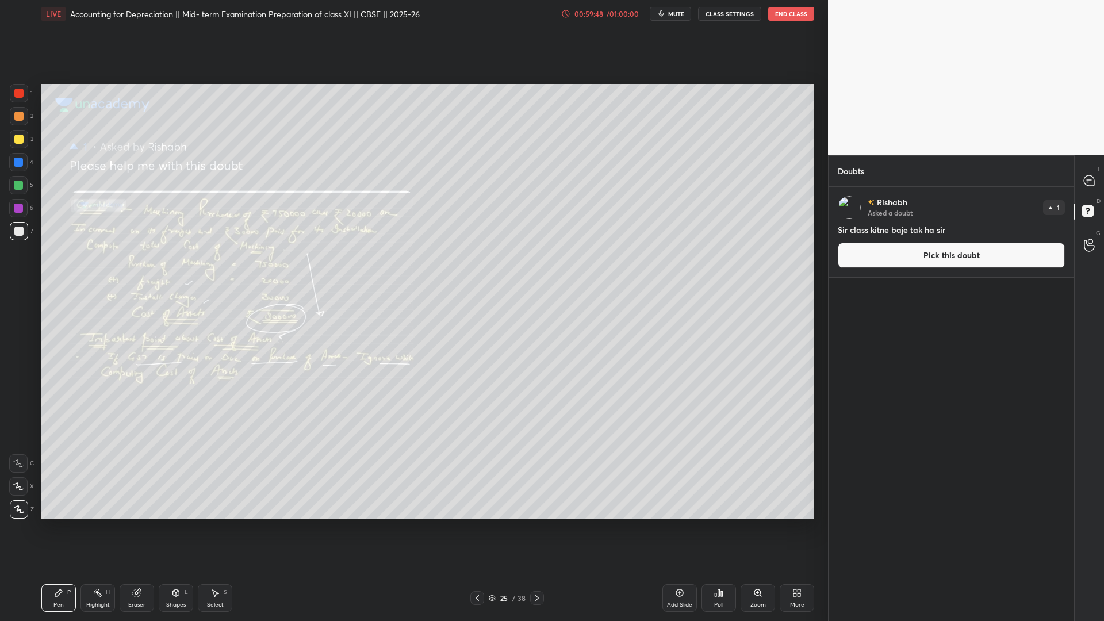
click at [480, 474] on icon at bounding box center [477, 598] width 9 height 9
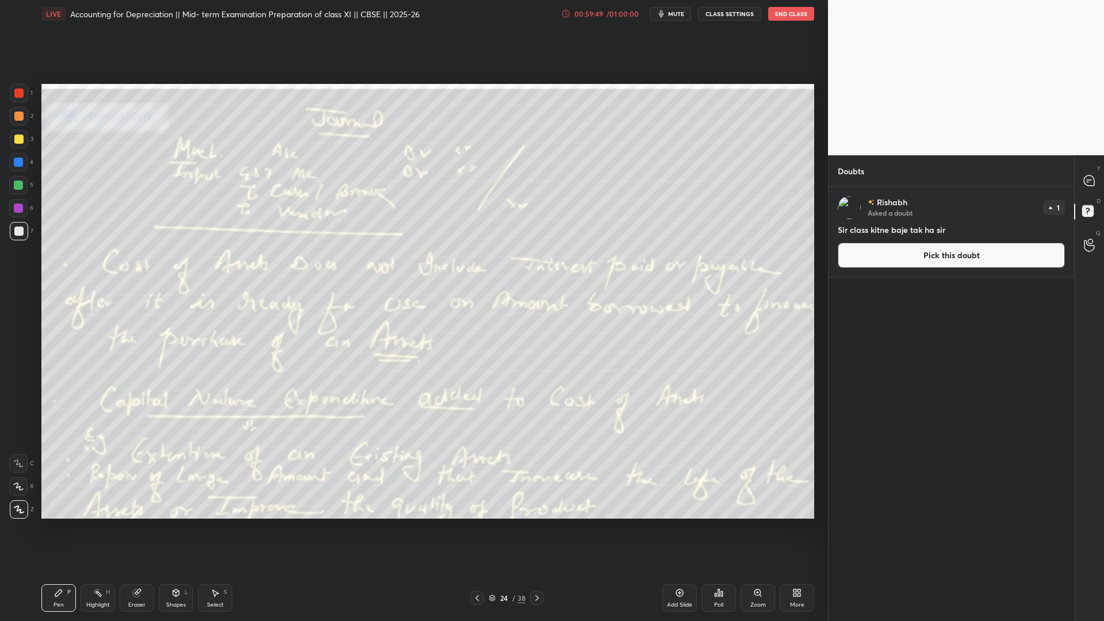
click at [845, 259] on button "Pick this doubt" at bounding box center [951, 255] width 227 height 25
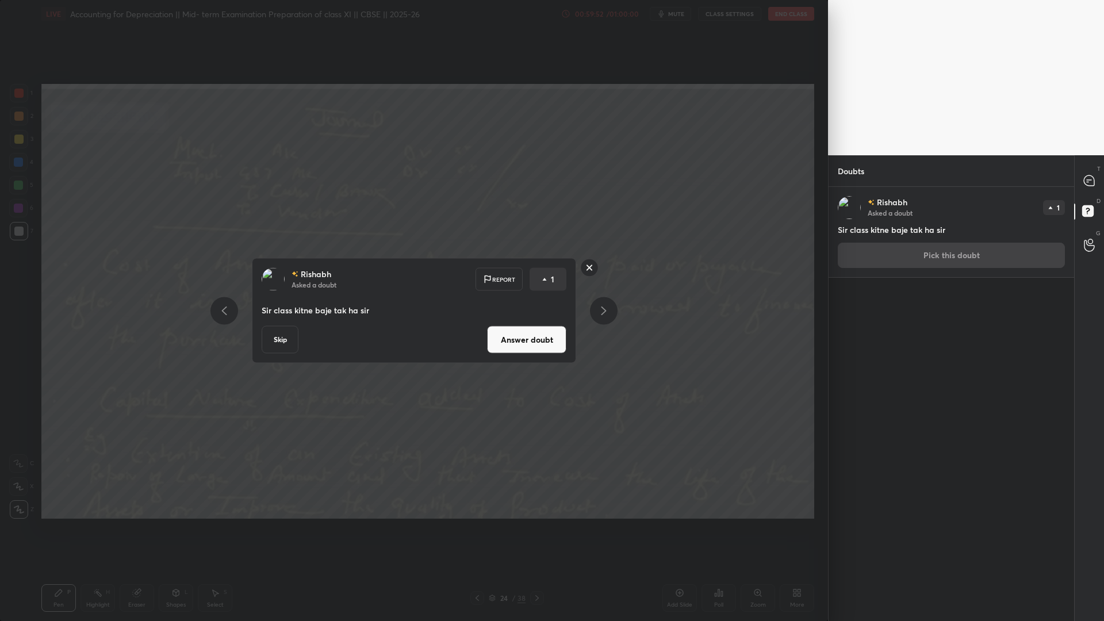
click at [280, 342] on button "Skip" at bounding box center [280, 340] width 37 height 28
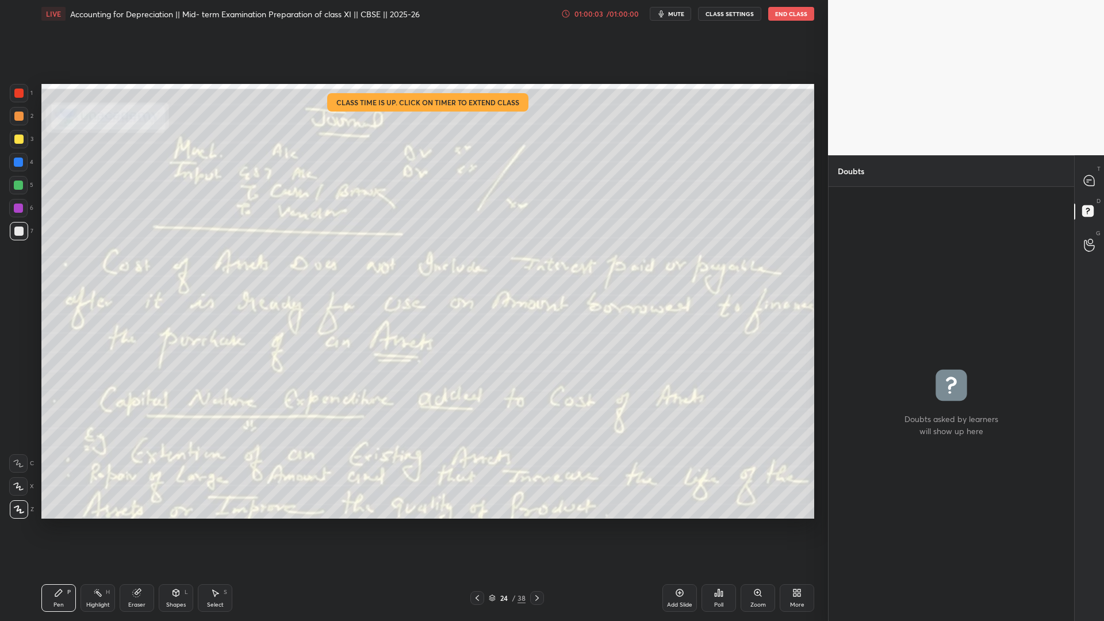
drag, startPoint x: 586, startPoint y: 523, endPoint x: 607, endPoint y: 519, distance: 21.0
click at [607, 474] on div "Setting up your live class Class time is up. Click on timer to extend class Pol…" at bounding box center [428, 301] width 782 height 547
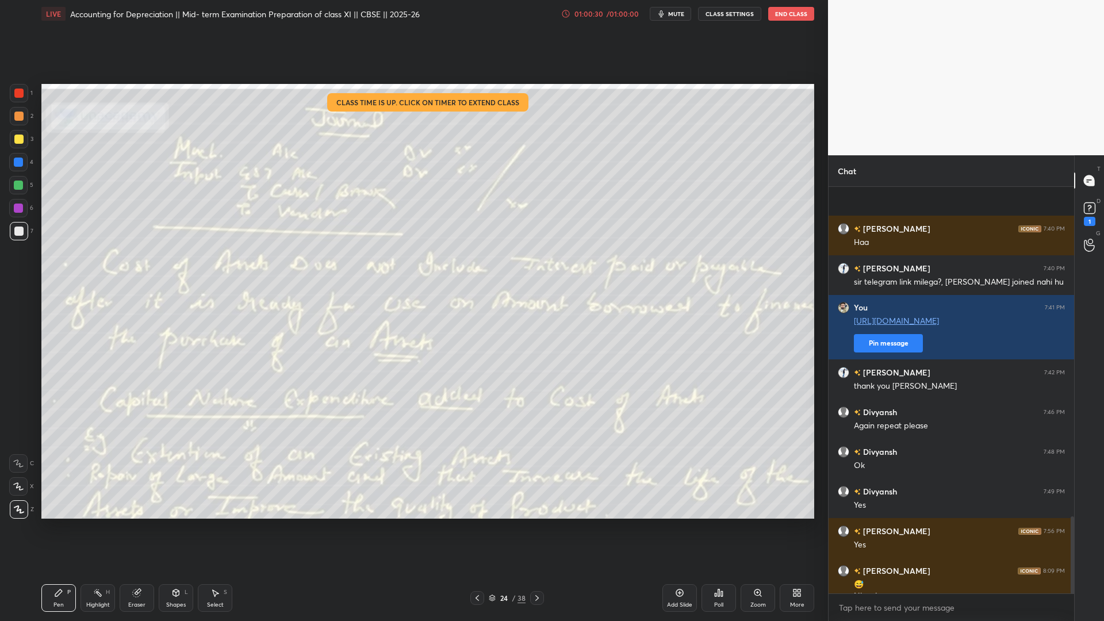
scroll to position [1736, 0]
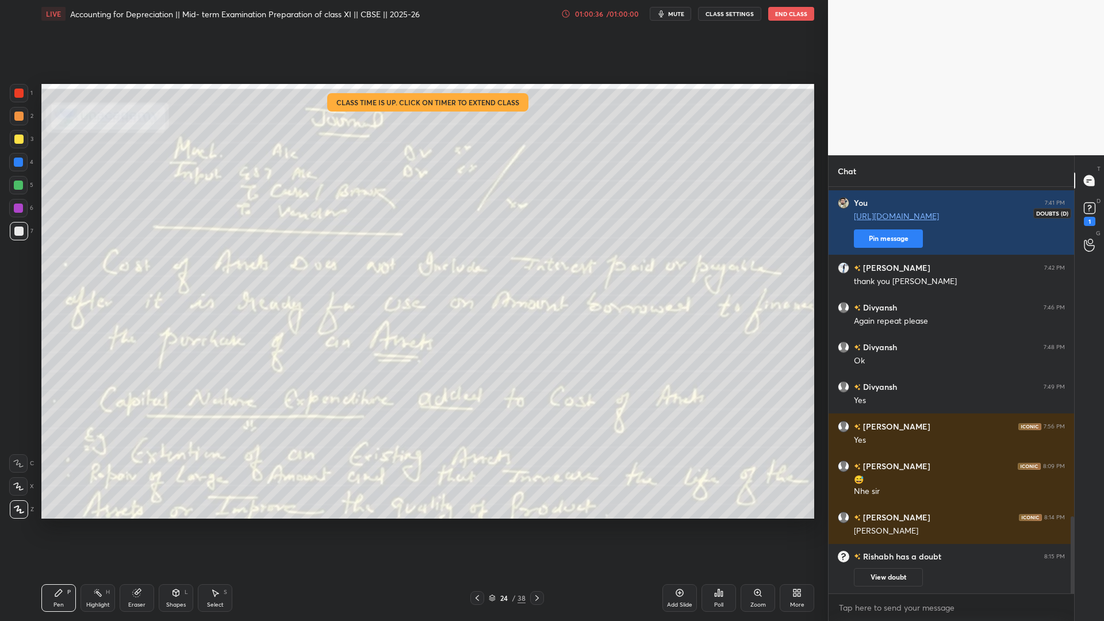
click at [845, 221] on div "1" at bounding box center [1090, 221] width 12 height 9
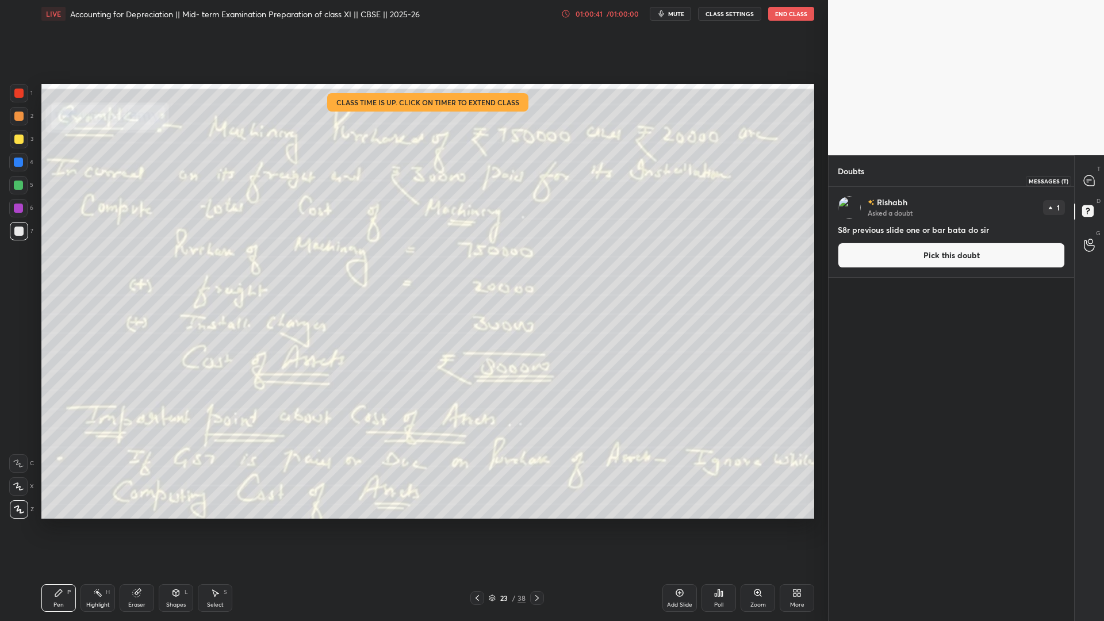
click at [845, 186] on div at bounding box center [1089, 180] width 23 height 21
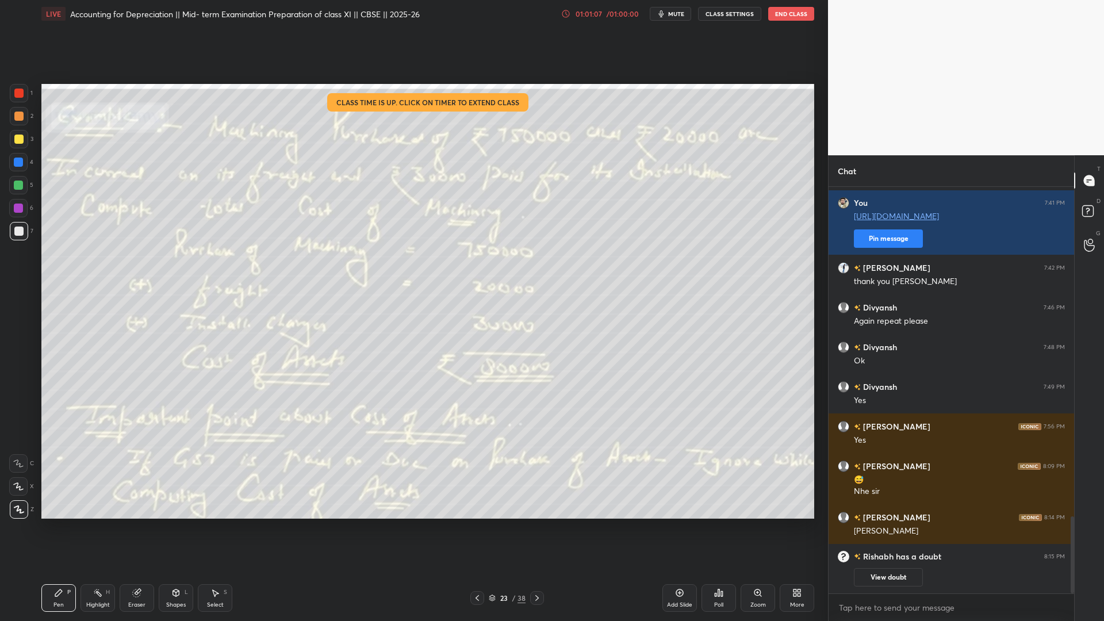
scroll to position [1512, 0]
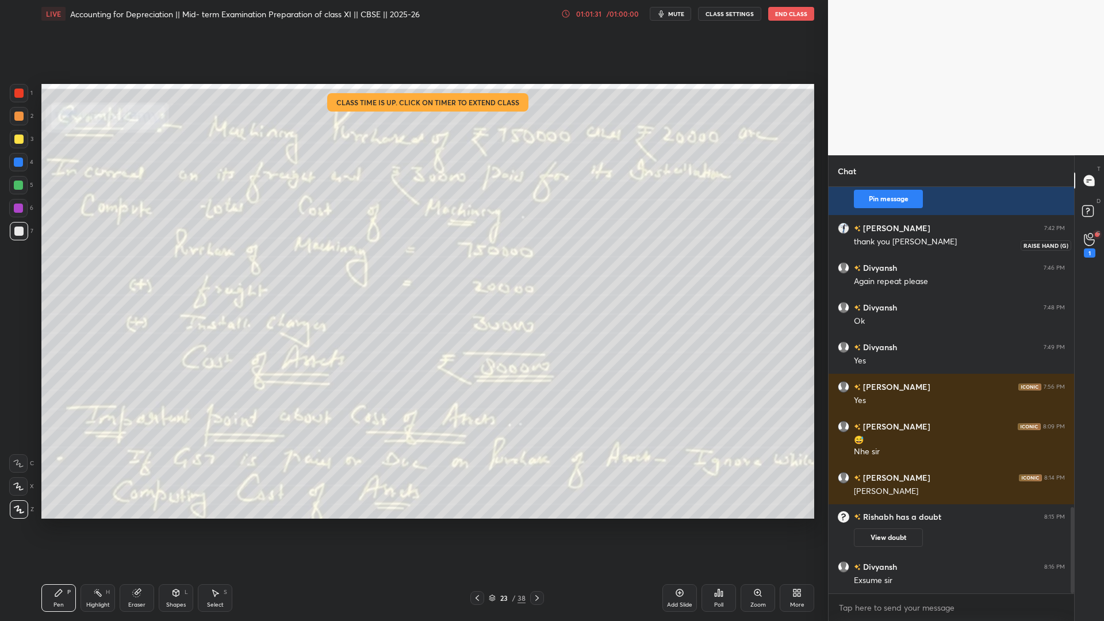
click at [845, 251] on div "1" at bounding box center [1089, 245] width 23 height 21
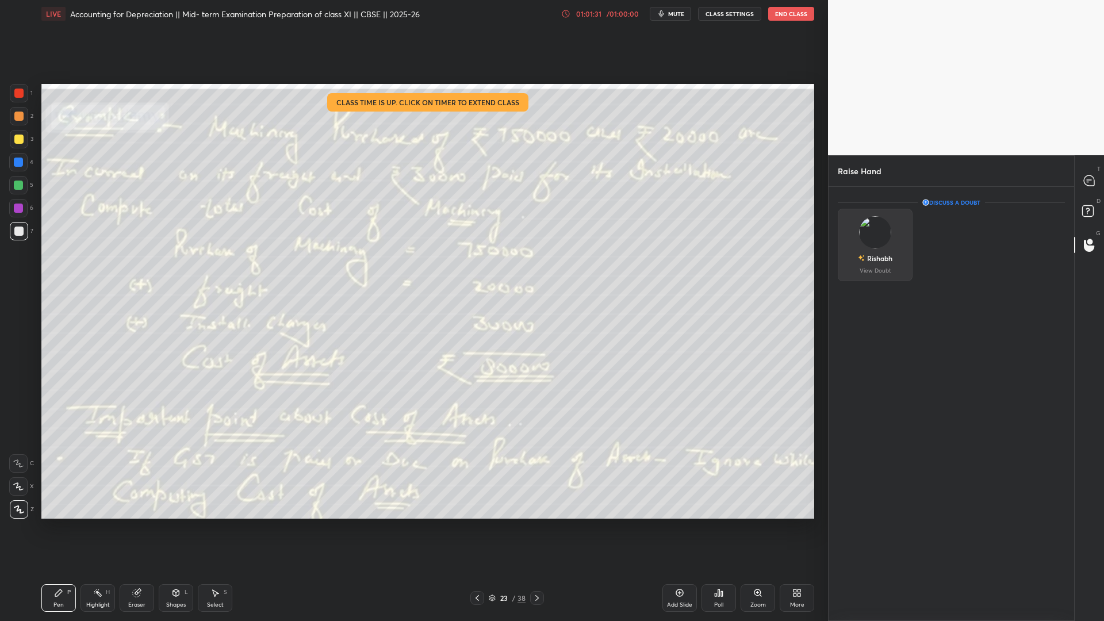
click at [845, 255] on div "[PERSON_NAME] View Doubt" at bounding box center [875, 245] width 75 height 72
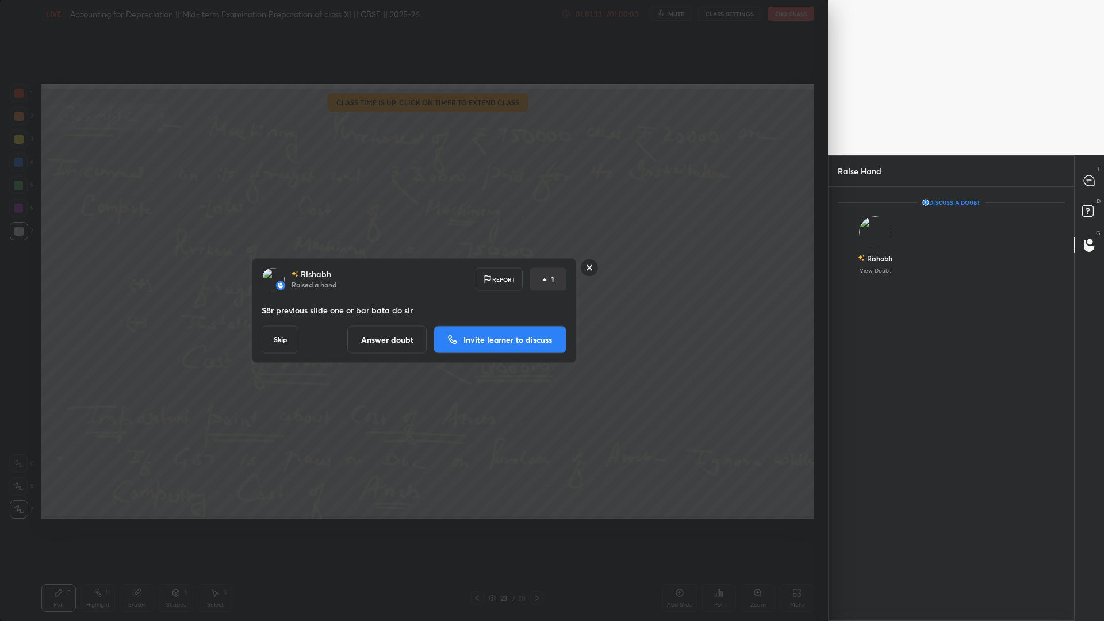
click at [476, 339] on p "Invite learner to discuss" at bounding box center [508, 340] width 89 height 8
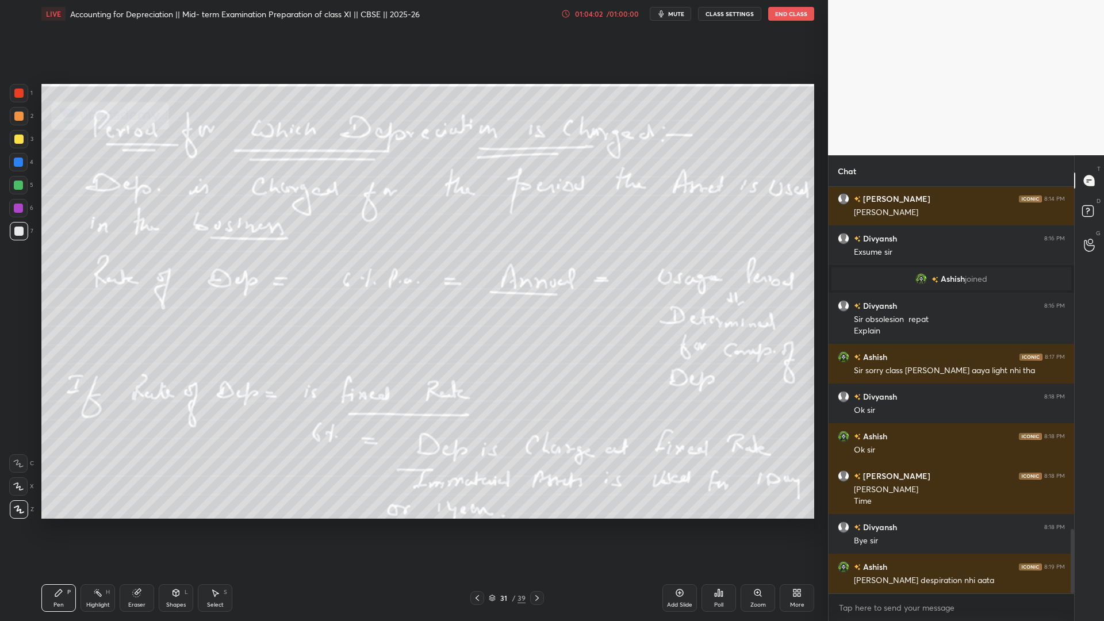
scroll to position [2160, 0]
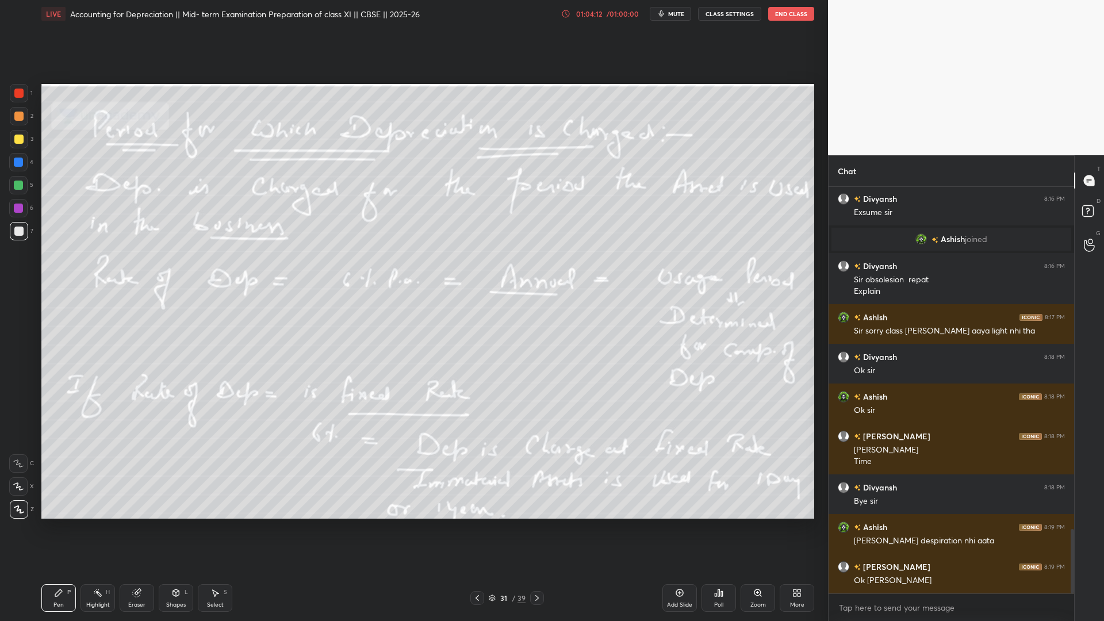
click at [787, 17] on button "End Class" at bounding box center [791, 14] width 46 height 14
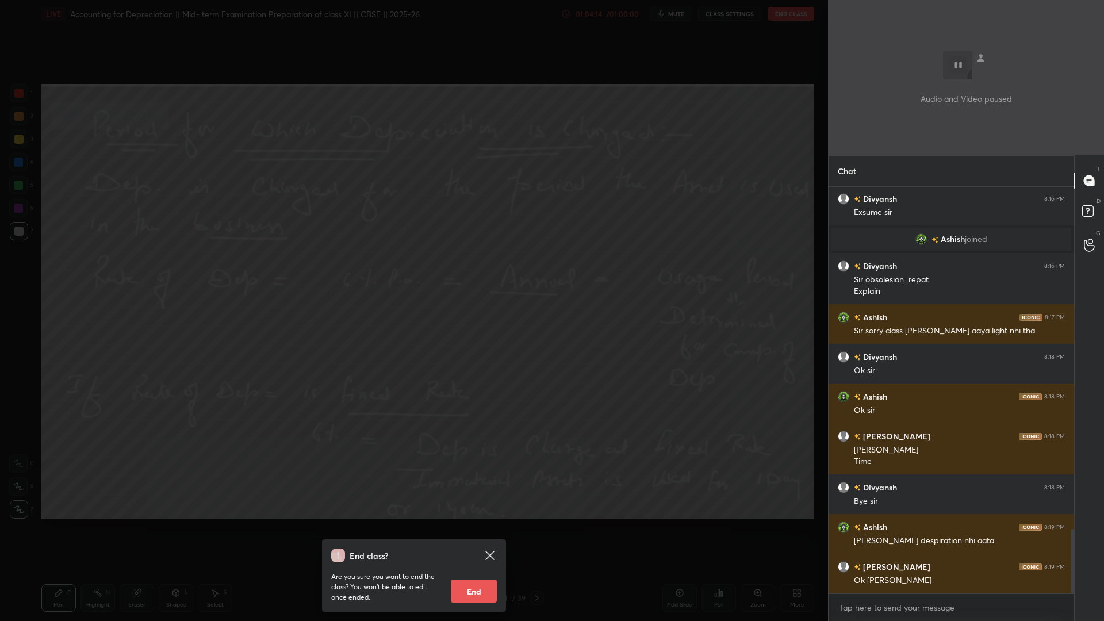
click at [474, 474] on button "End" at bounding box center [474, 591] width 46 height 23
type textarea "x"
drag, startPoint x: 474, startPoint y: 584, endPoint x: 472, endPoint y: 566, distance: 18.6
click at [442, 474] on p "Are you sure you want to end the class? You won’t be able to edit once ended." at bounding box center [386, 587] width 110 height 31
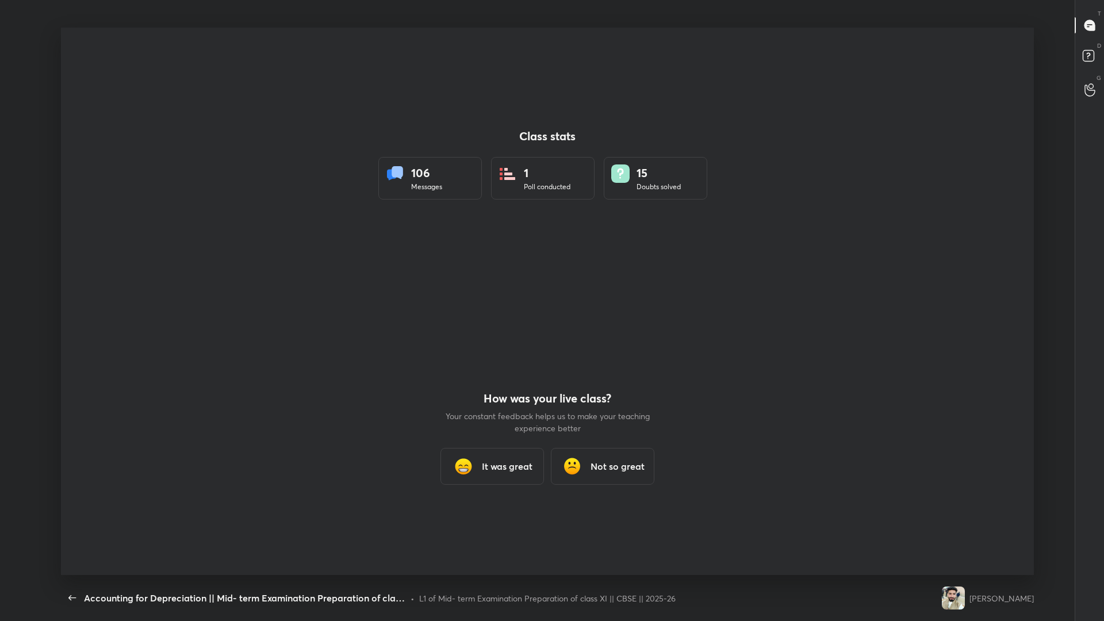
scroll to position [56963, 56415]
click at [68, 474] on icon "button" at bounding box center [73, 598] width 14 height 14
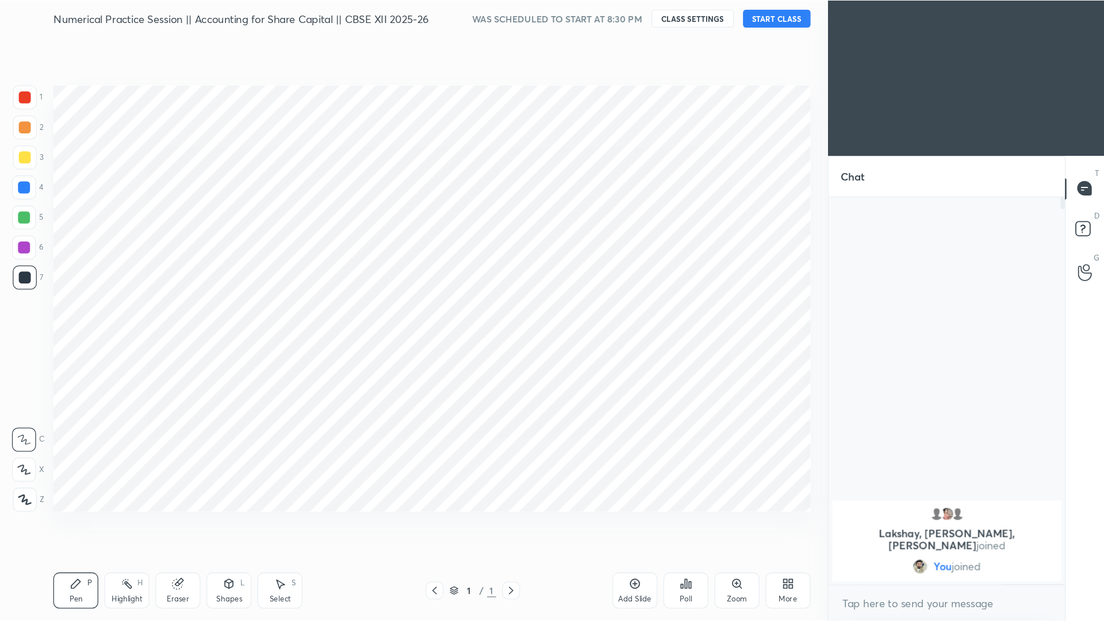
scroll to position [57109, 56922]
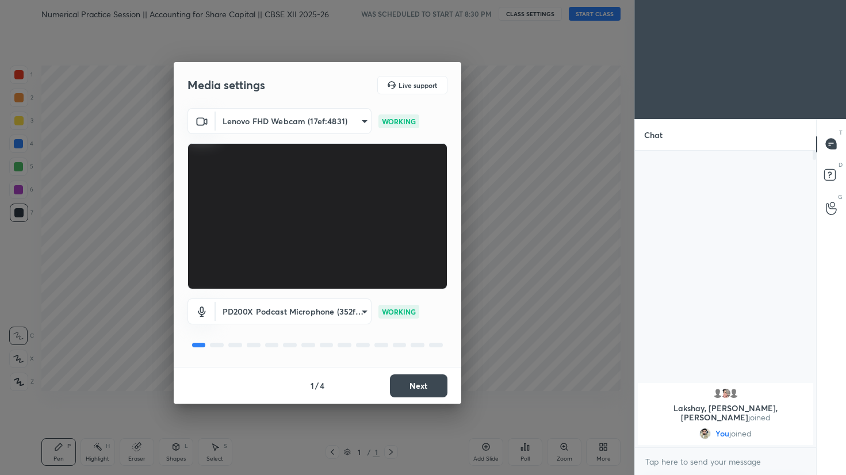
click at [441, 393] on button "Next" at bounding box center [419, 385] width 58 height 23
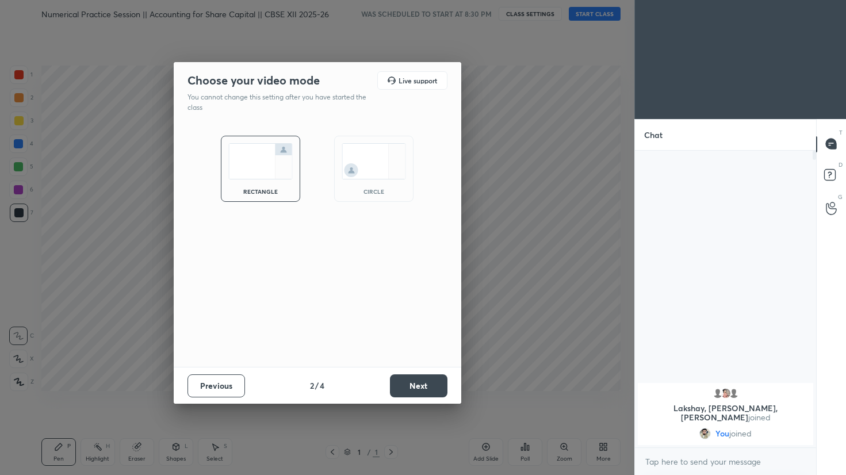
click at [441, 393] on button "Next" at bounding box center [419, 385] width 58 height 23
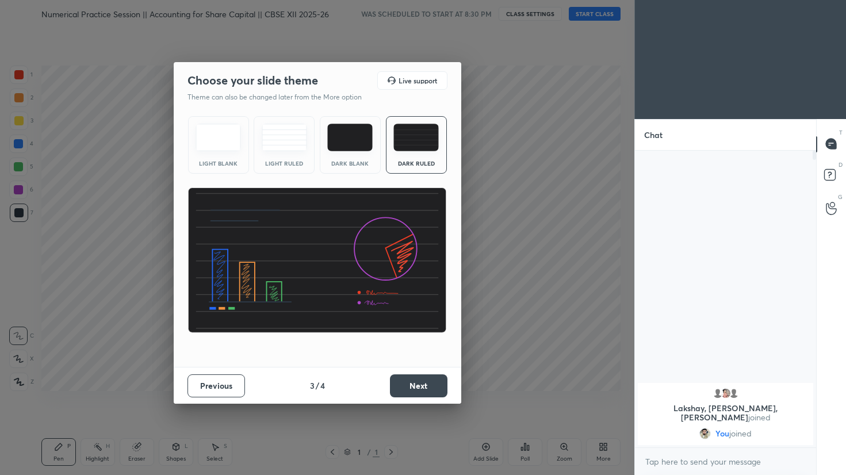
click at [441, 393] on button "Next" at bounding box center [419, 385] width 58 height 23
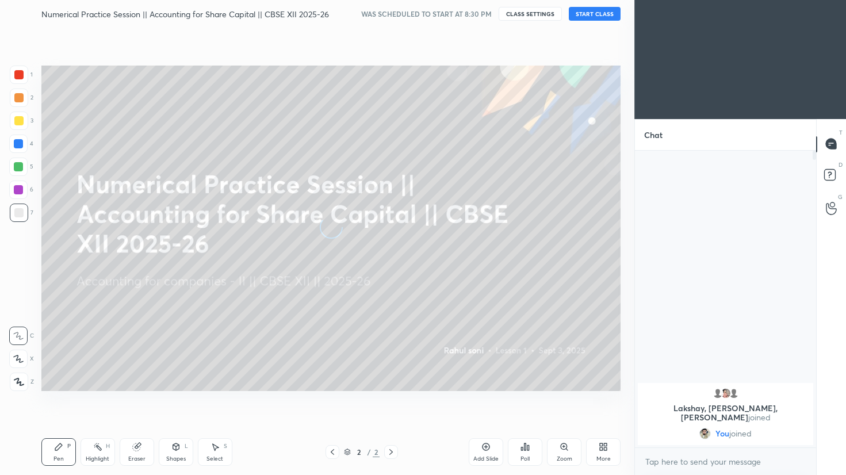
click at [598, 21] on div "Numerical Practice Session || Accounting for Share Capital || CBSE XII 2025-26 …" at bounding box center [330, 14] width 579 height 28
click at [596, 13] on button "START CLASS" at bounding box center [595, 14] width 52 height 14
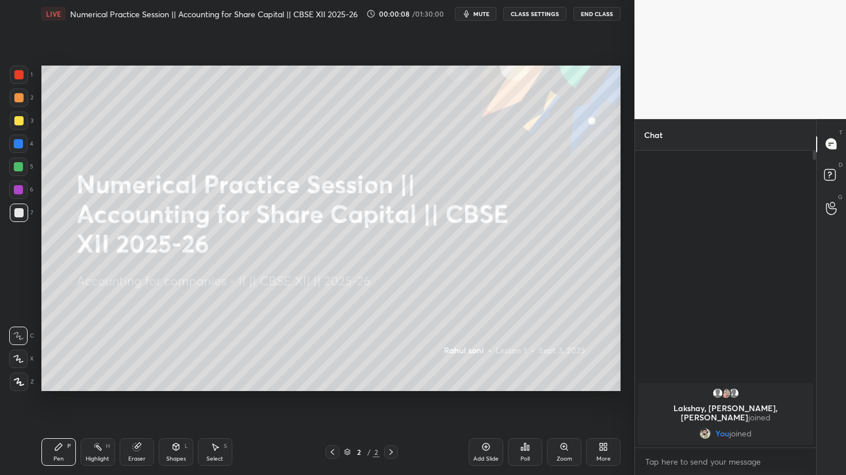
click at [20, 386] on div at bounding box center [19, 382] width 18 height 18
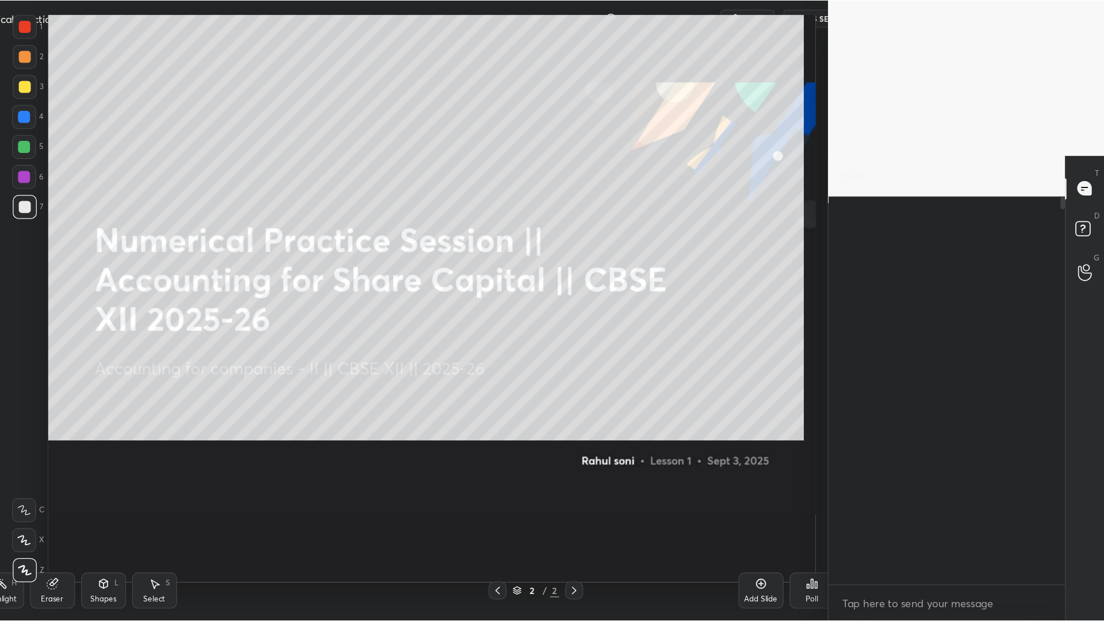
scroll to position [431, 242]
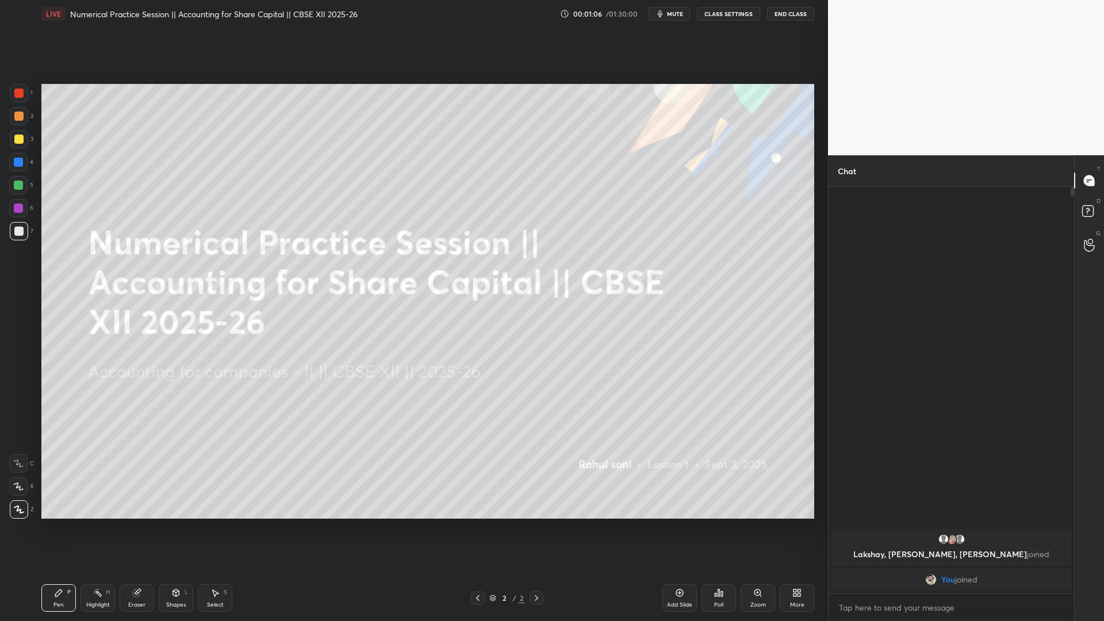
click at [679, 474] on icon at bounding box center [679, 592] width 9 height 9
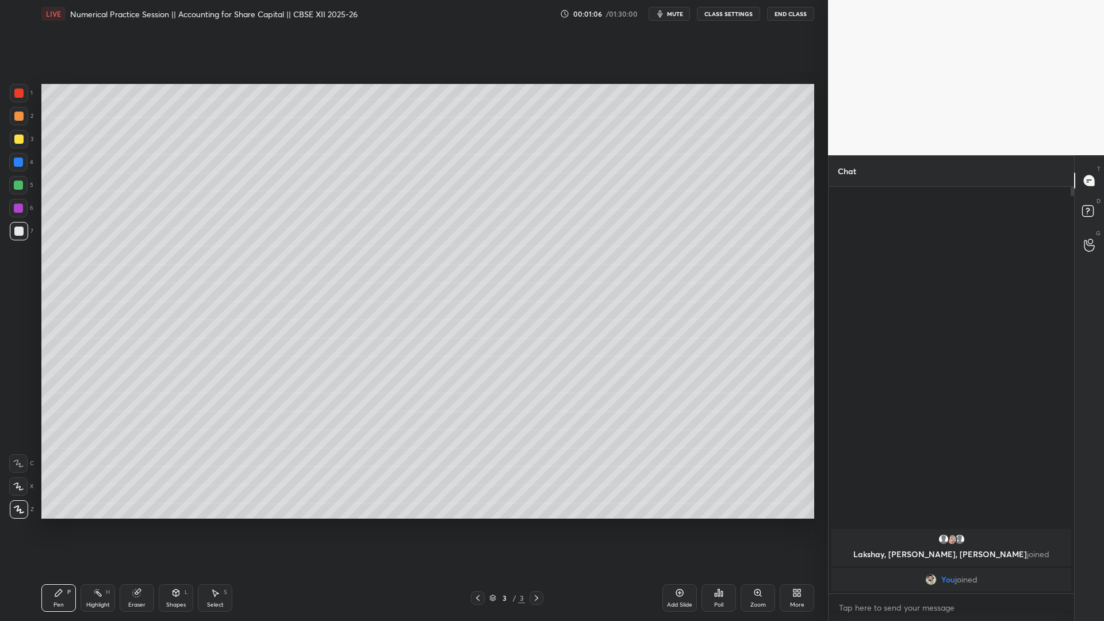
drag, startPoint x: 679, startPoint y: 595, endPoint x: 675, endPoint y: 587, distance: 9.3
click at [679, 474] on icon at bounding box center [679, 592] width 9 height 9
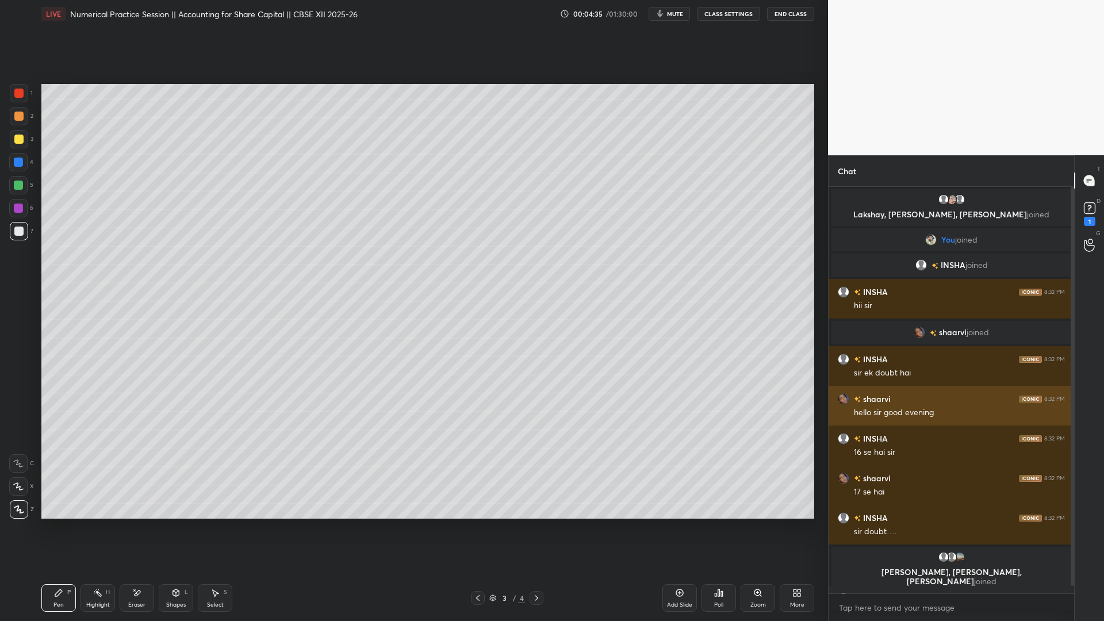
scroll to position [42, 0]
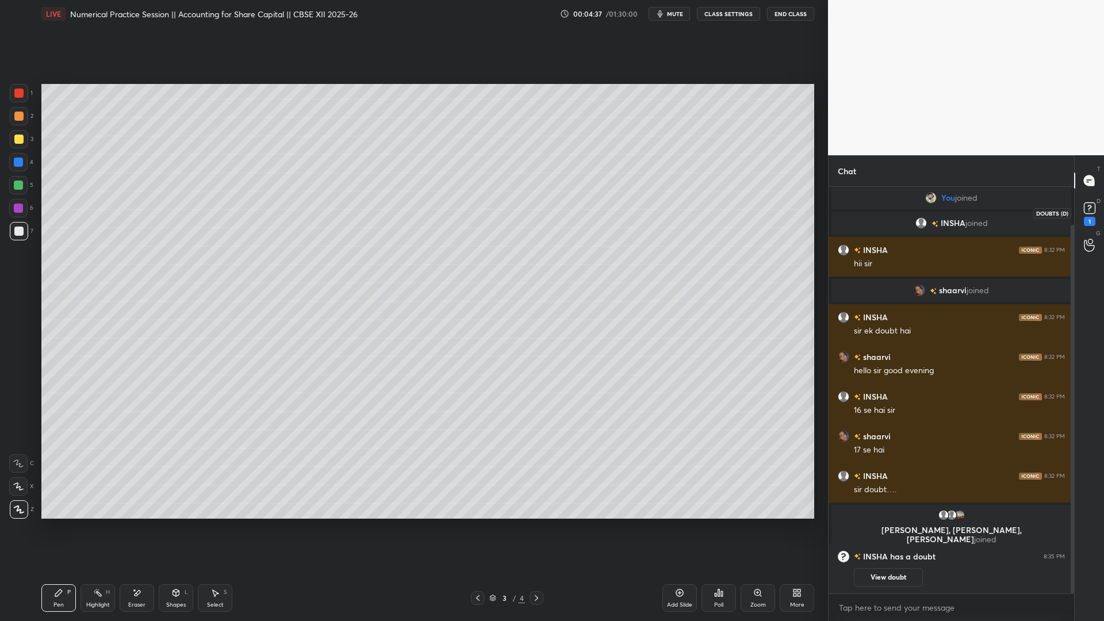
click at [845, 215] on icon at bounding box center [1089, 208] width 17 height 17
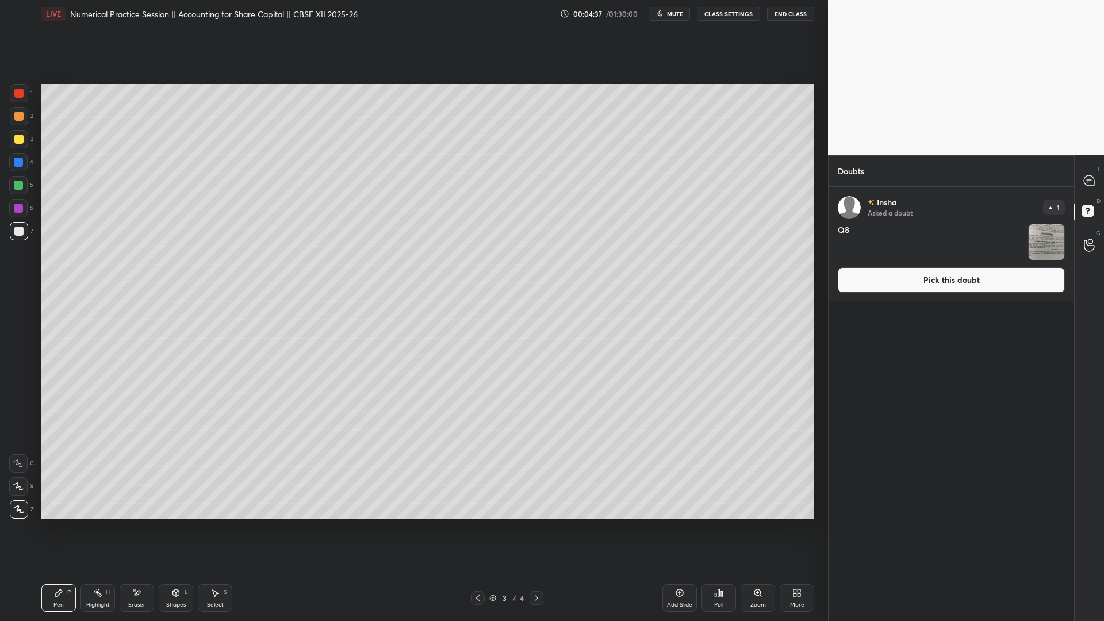
click at [845, 282] on button "Pick this doubt" at bounding box center [951, 279] width 227 height 25
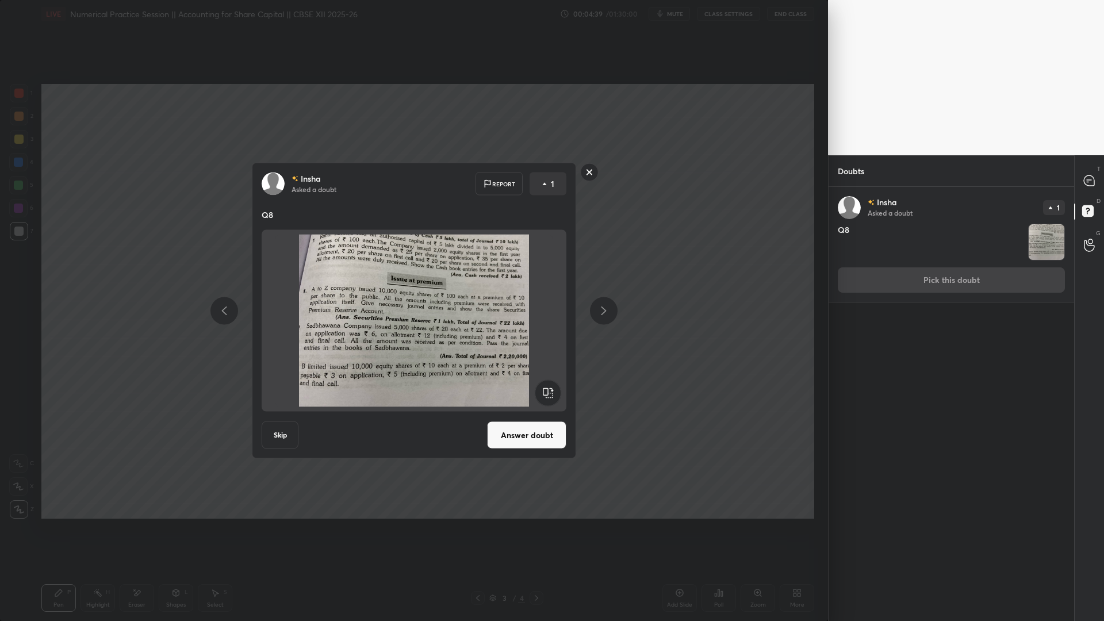
click at [511, 439] on button "Answer doubt" at bounding box center [526, 436] width 79 height 28
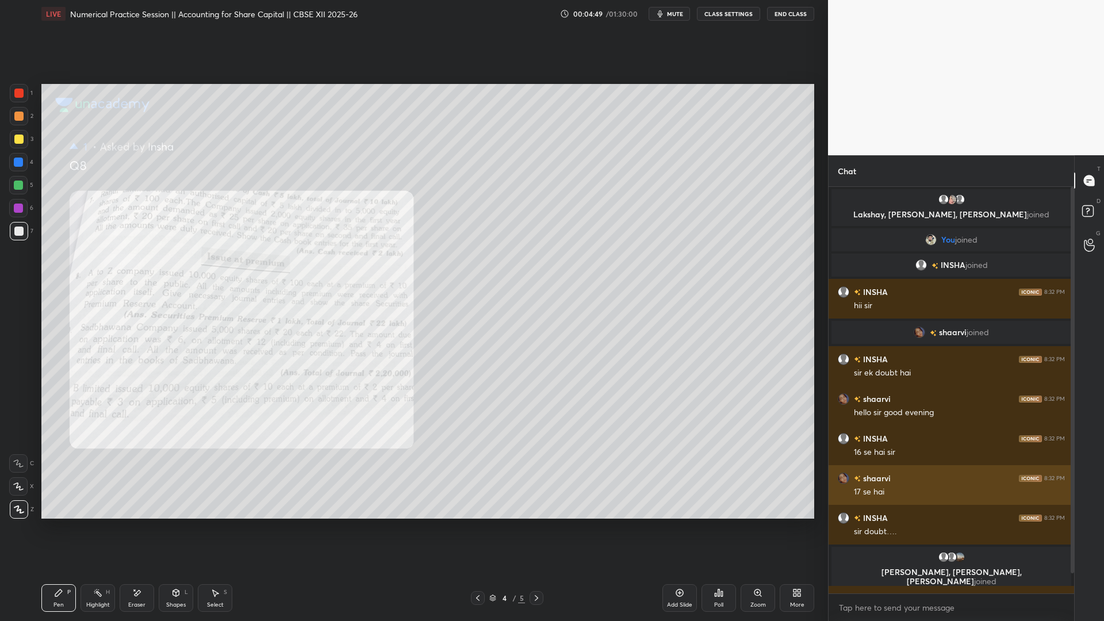
scroll to position [32, 0]
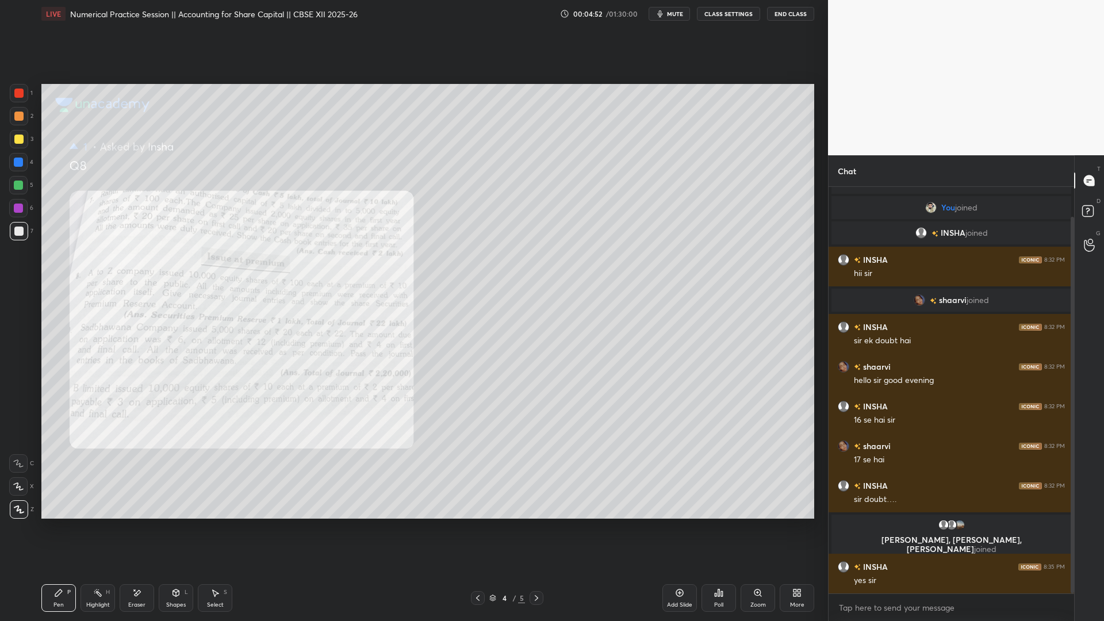
click at [21, 95] on div at bounding box center [18, 93] width 9 height 9
click at [16, 133] on div at bounding box center [19, 139] width 18 height 18
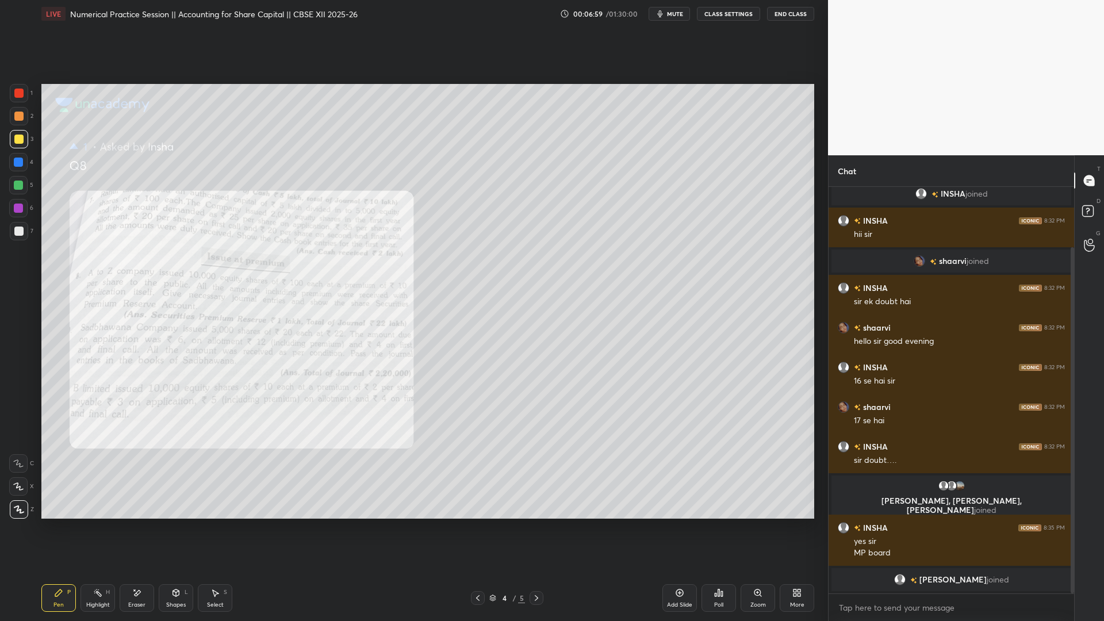
scroll to position [85, 0]
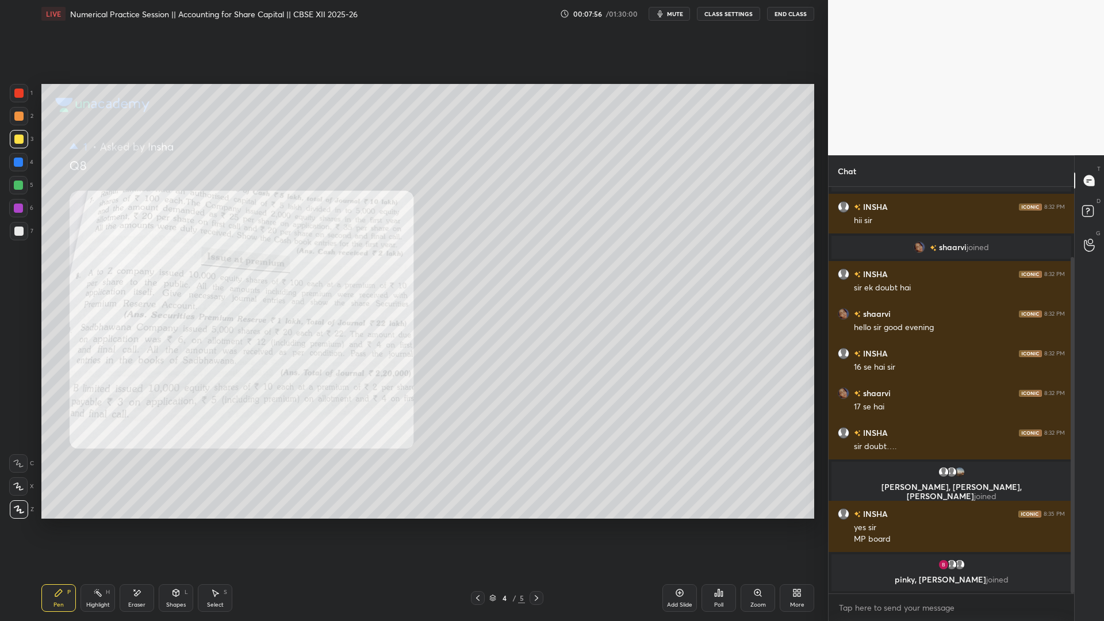
click at [711, 474] on div "Poll" at bounding box center [719, 598] width 35 height 28
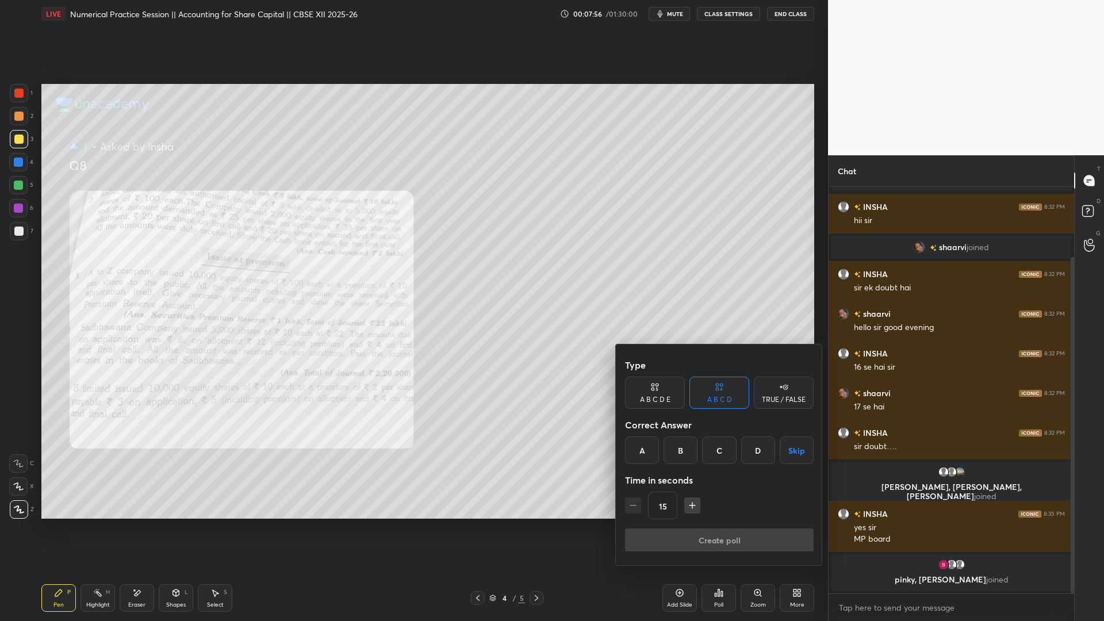
click at [645, 437] on div "A" at bounding box center [642, 451] width 34 height 28
click at [661, 474] on button "Create poll" at bounding box center [719, 540] width 189 height 23
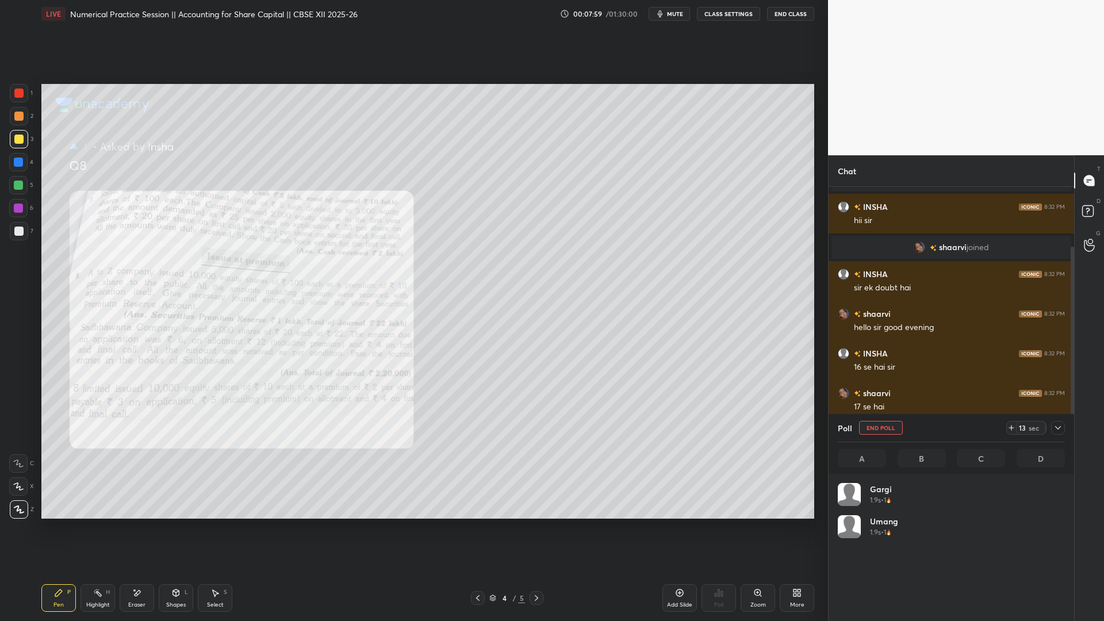
scroll to position [135, 224]
click at [539, 474] on div at bounding box center [537, 598] width 14 height 14
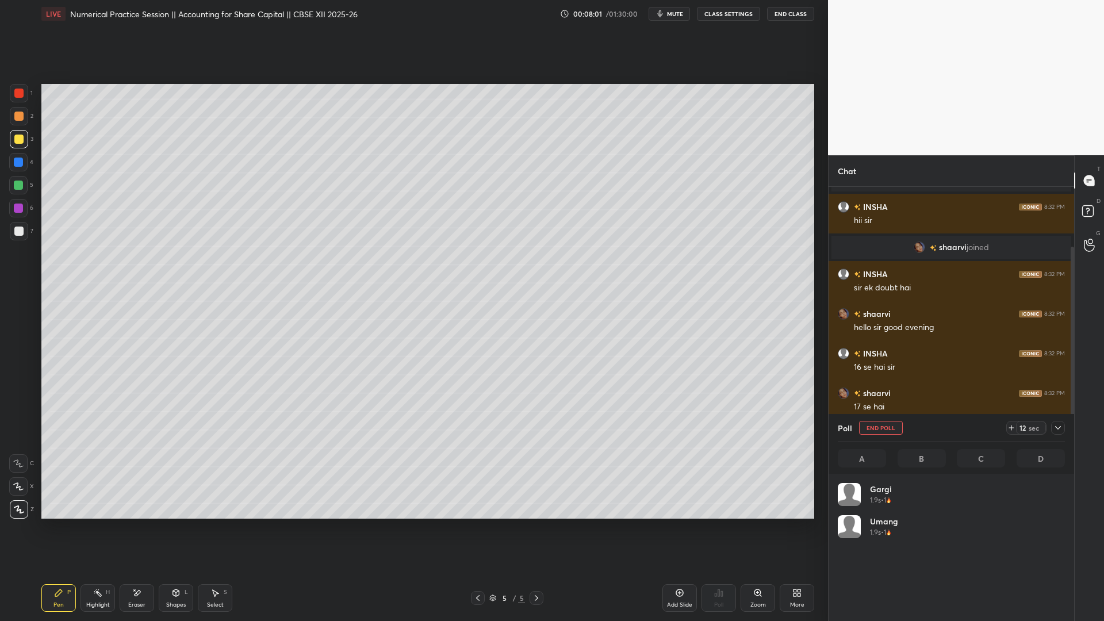
click at [477, 474] on icon at bounding box center [477, 598] width 9 height 9
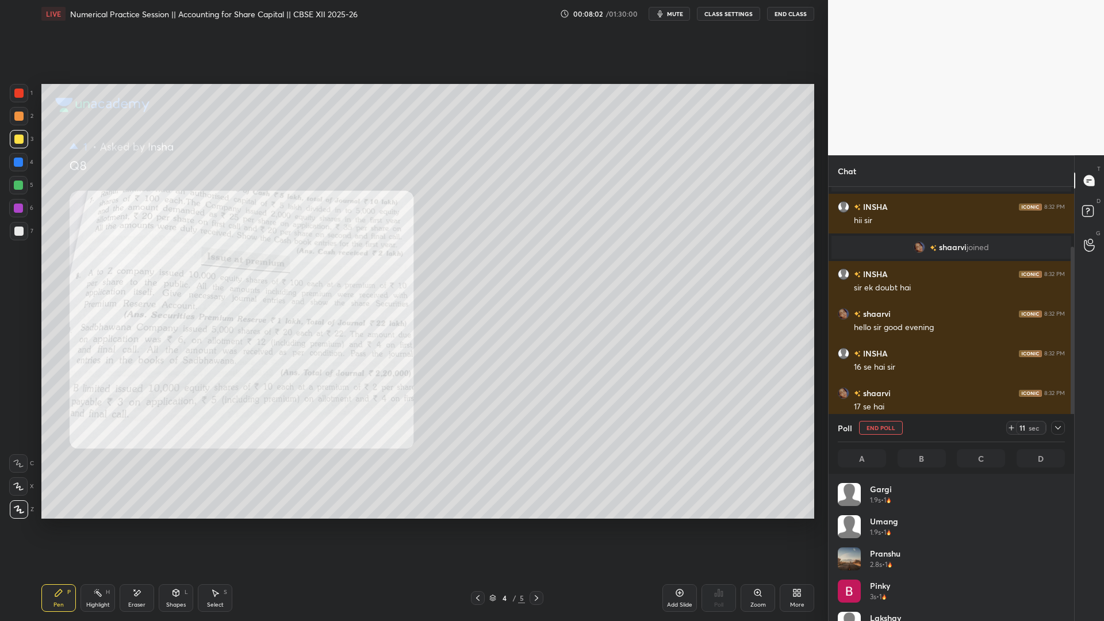
click at [531, 474] on div at bounding box center [537, 598] width 14 height 14
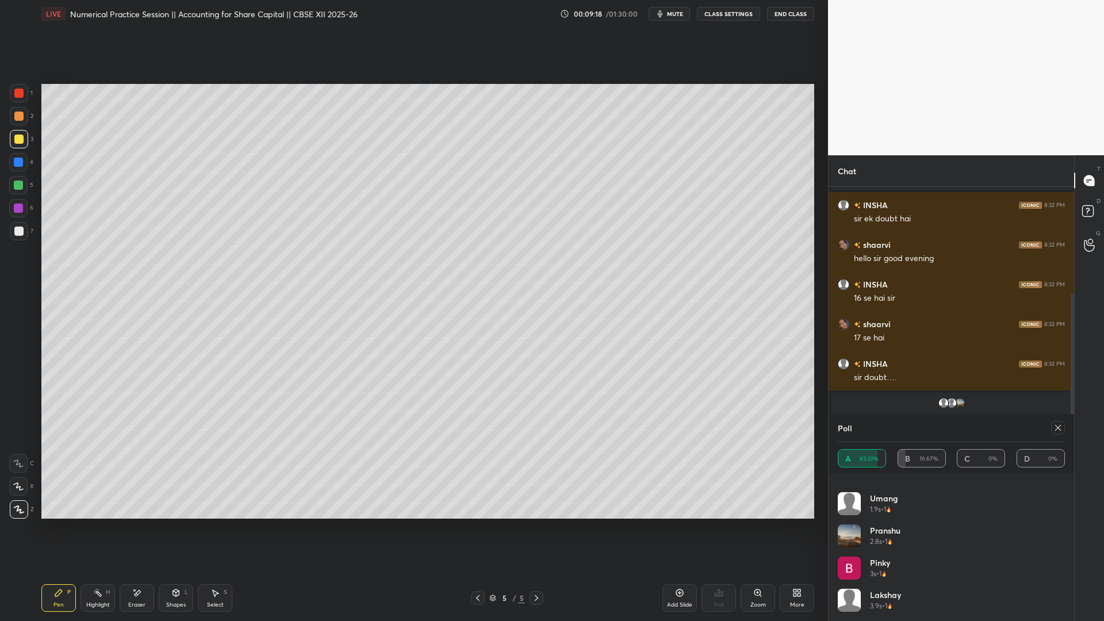
scroll to position [0, 0]
click at [845, 427] on icon at bounding box center [1058, 427] width 9 height 9
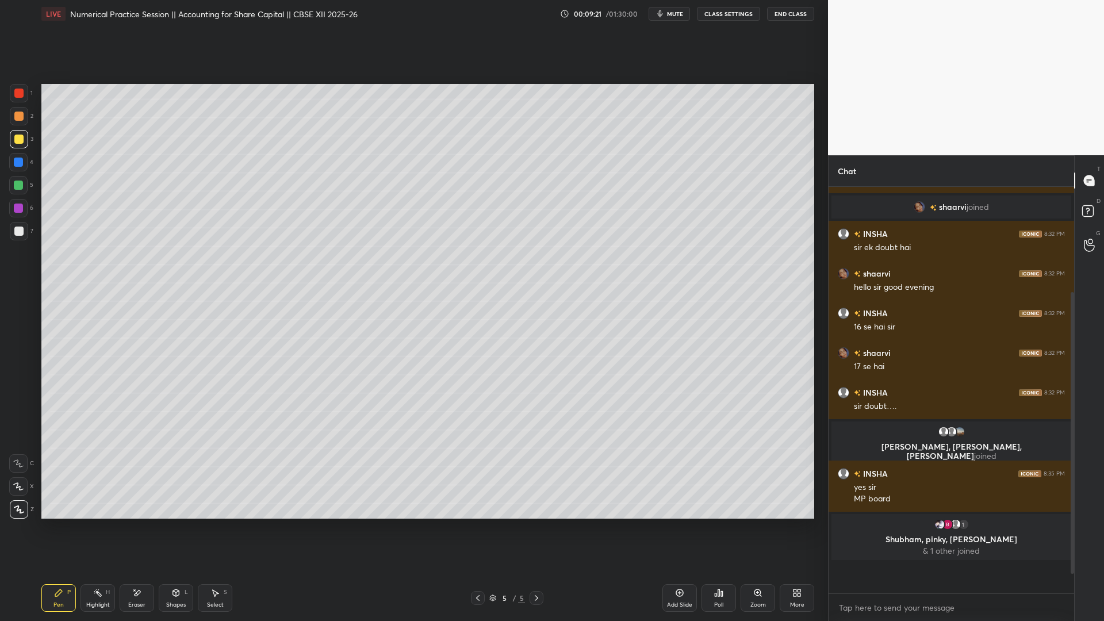
scroll to position [95, 0]
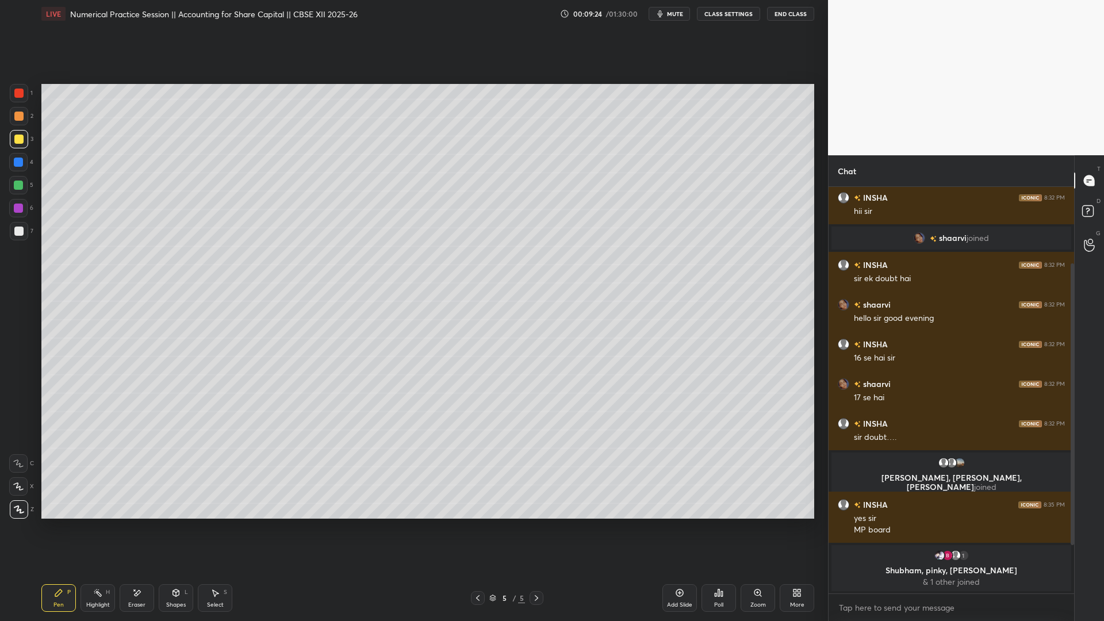
click at [798, 474] on div "More" at bounding box center [797, 598] width 35 height 28
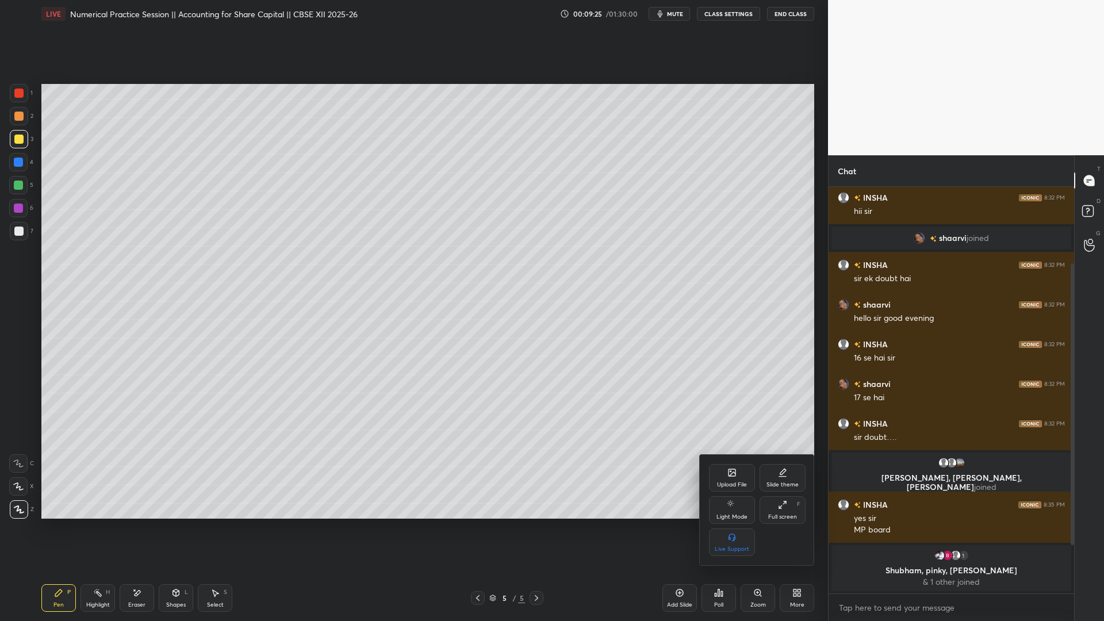
click at [722, 474] on div "Upload File" at bounding box center [732, 485] width 30 height 6
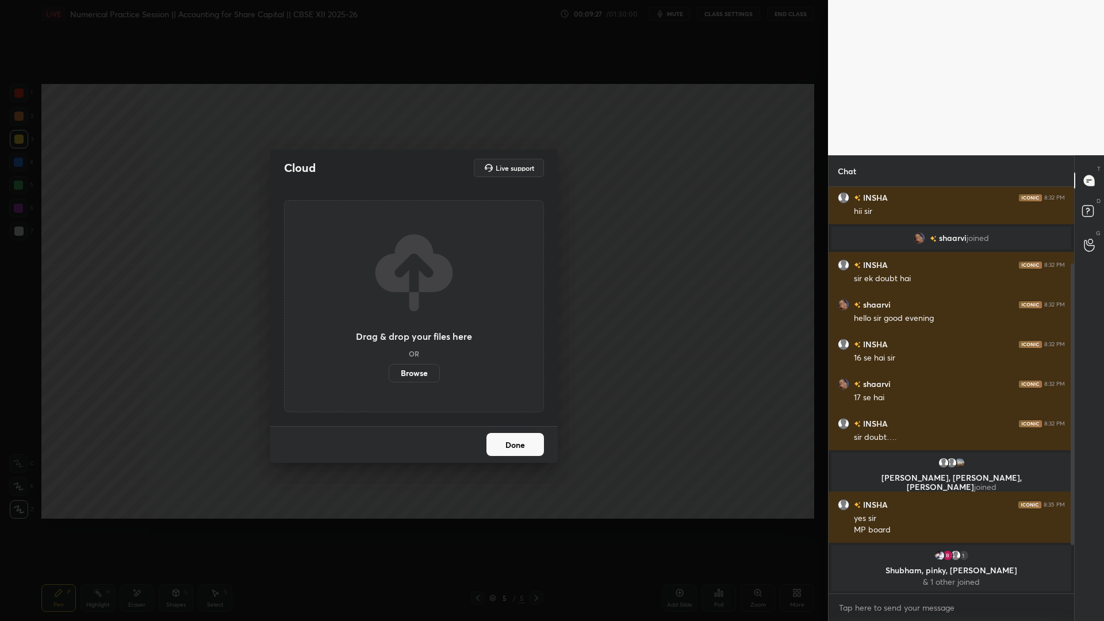
click at [398, 372] on label "Browse" at bounding box center [414, 373] width 51 height 18
click at [389, 372] on input "Browse" at bounding box center [389, 373] width 0 height 18
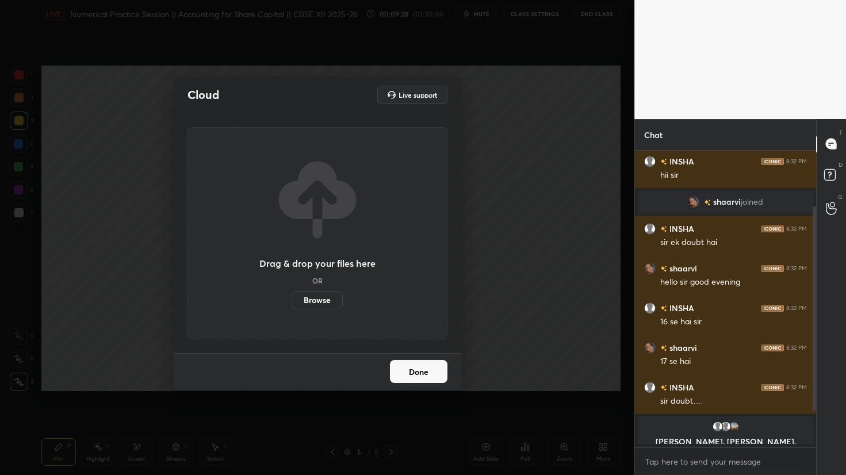
scroll to position [77, 0]
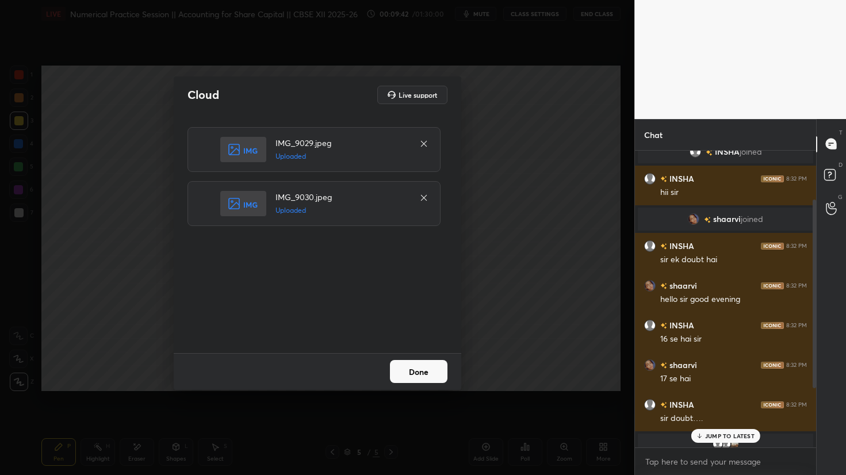
click at [419, 374] on button "Done" at bounding box center [419, 371] width 58 height 23
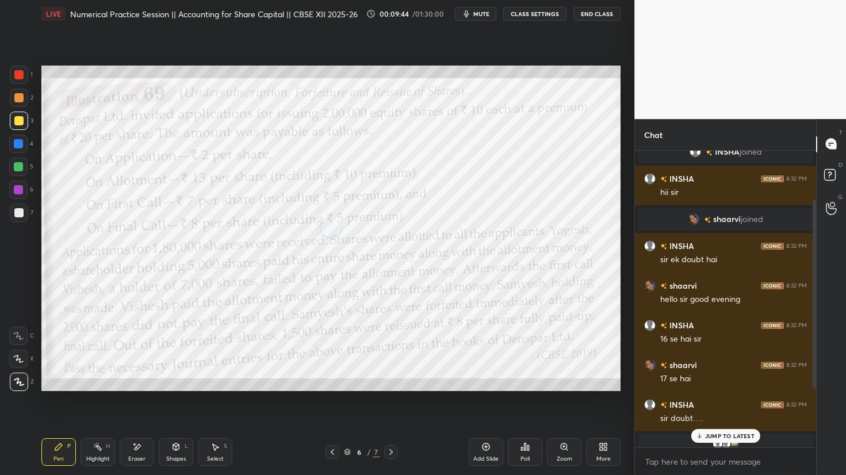
click at [726, 437] on p "JUMP TO LATEST" at bounding box center [729, 435] width 49 height 7
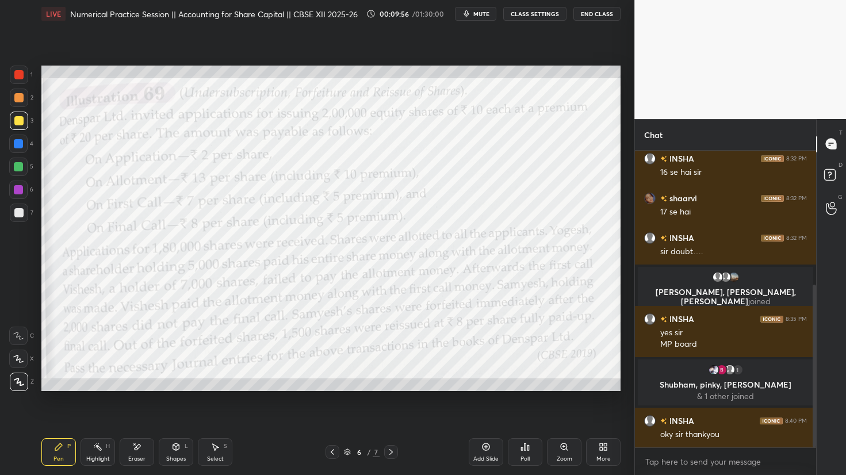
click at [16, 76] on div at bounding box center [18, 74] width 9 height 9
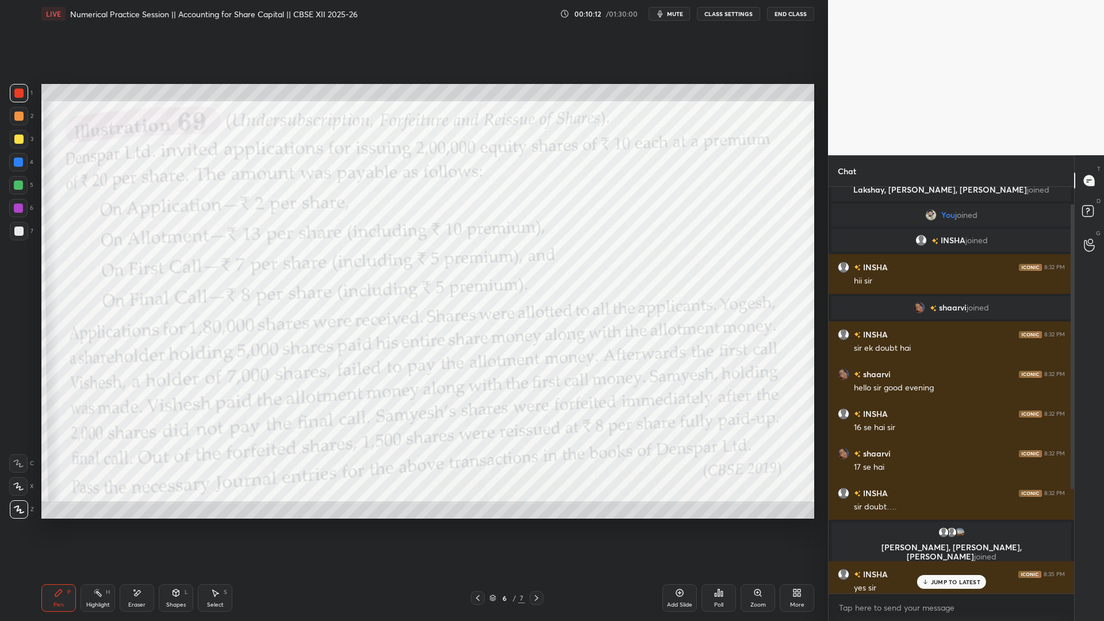
click at [845, 474] on p "JUMP TO LATEST" at bounding box center [955, 582] width 49 height 7
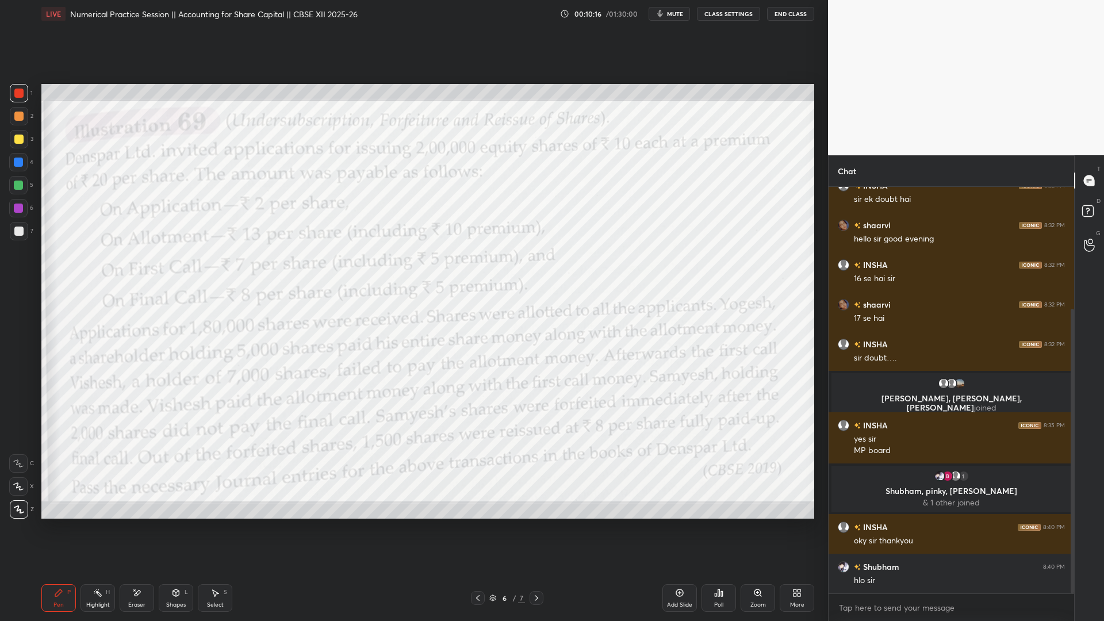
click at [538, 474] on icon at bounding box center [536, 598] width 9 height 9
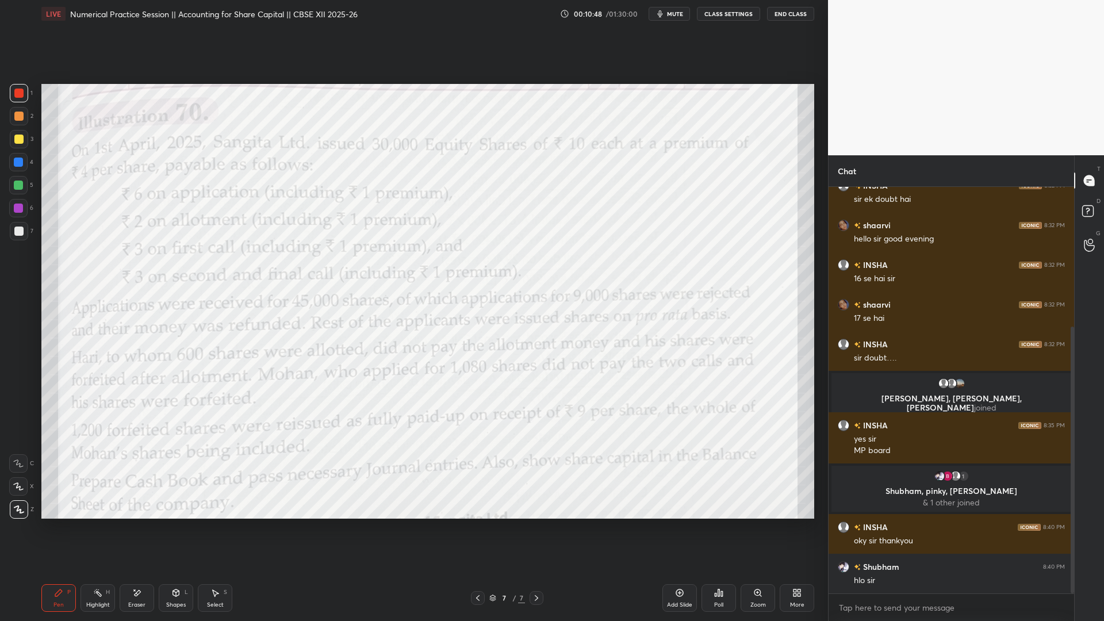
scroll to position [213, 0]
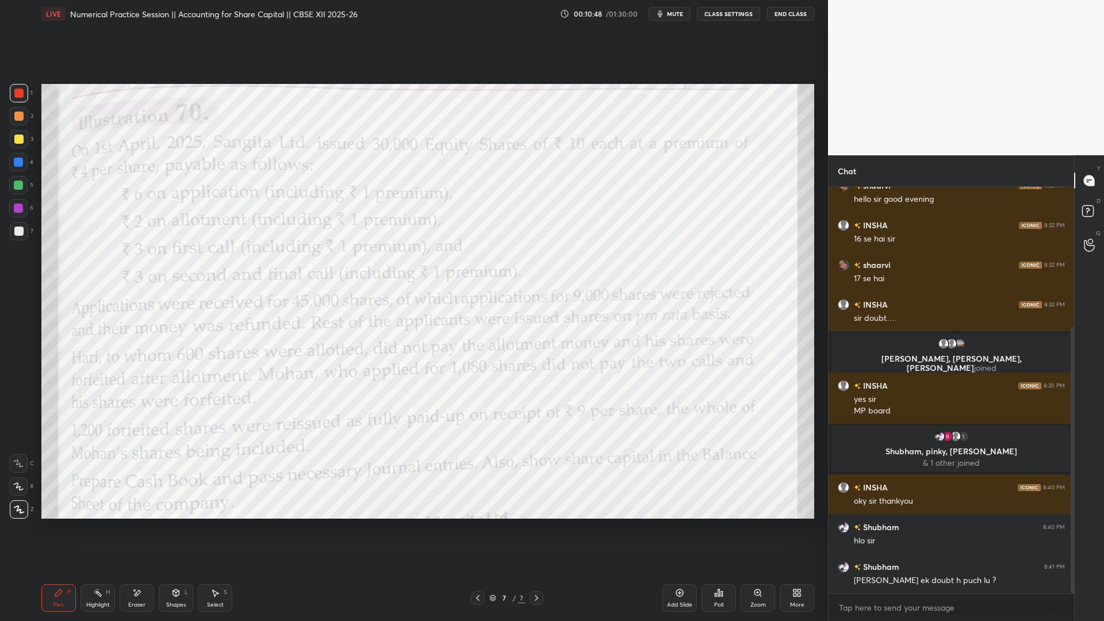
click at [685, 474] on div "Add Slide" at bounding box center [680, 598] width 35 height 28
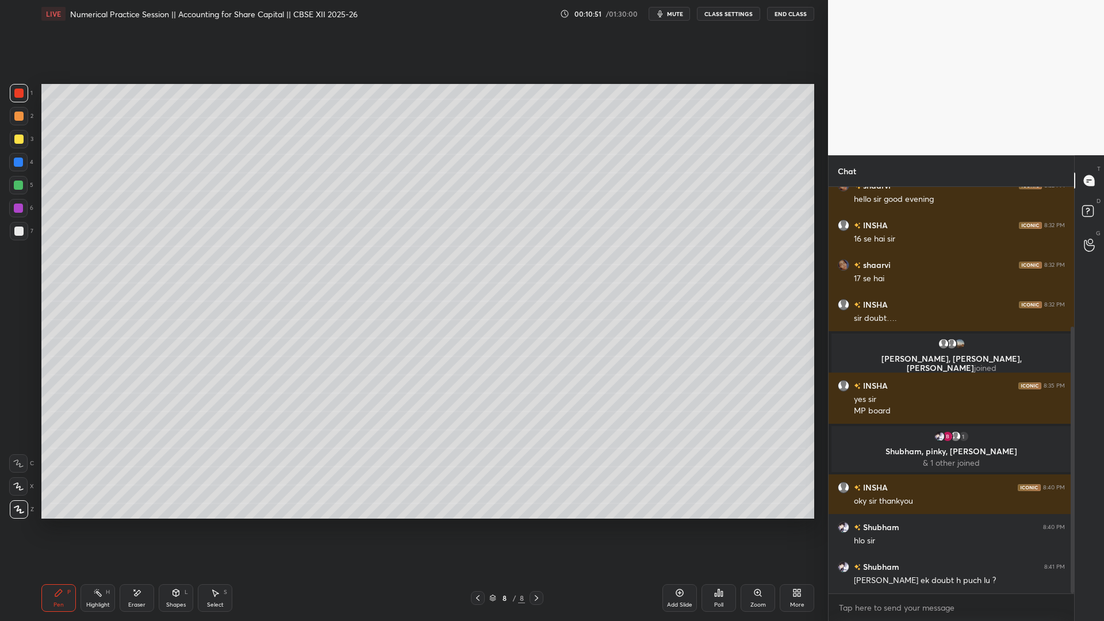
click at [16, 141] on div at bounding box center [18, 139] width 9 height 9
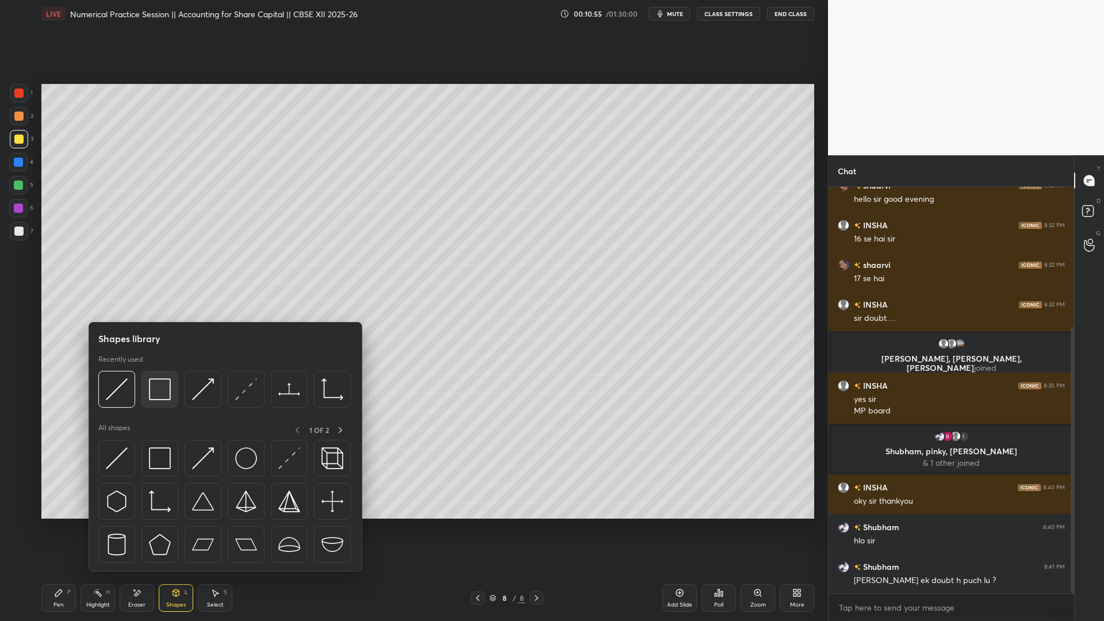
click at [158, 403] on div at bounding box center [159, 389] width 37 height 37
click at [155, 391] on img at bounding box center [160, 389] width 22 height 22
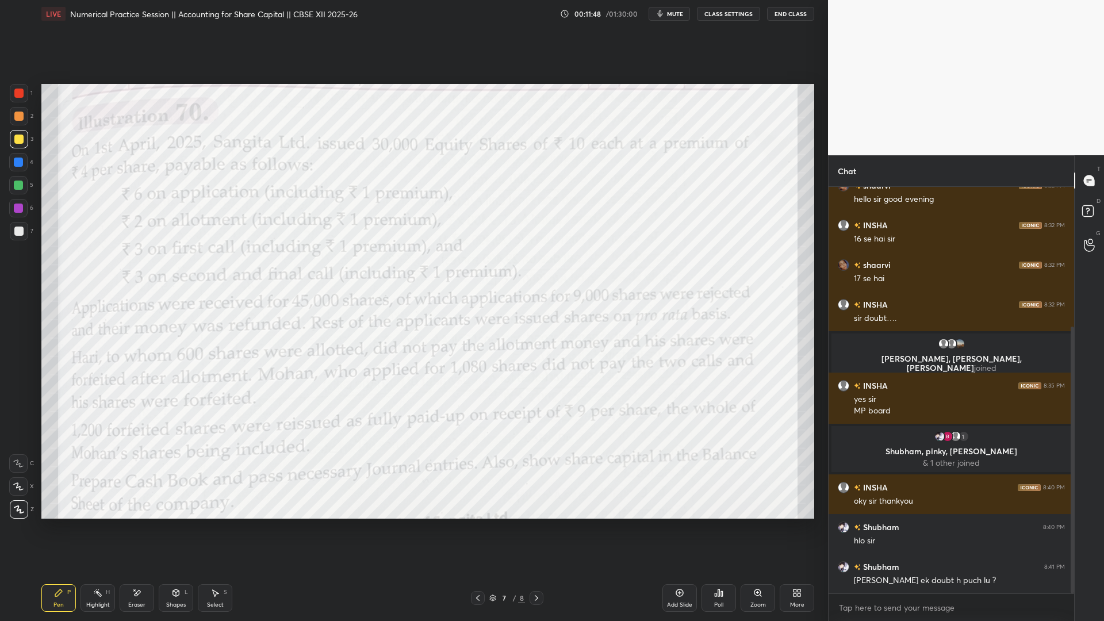
click at [679, 474] on icon at bounding box center [679, 592] width 9 height 9
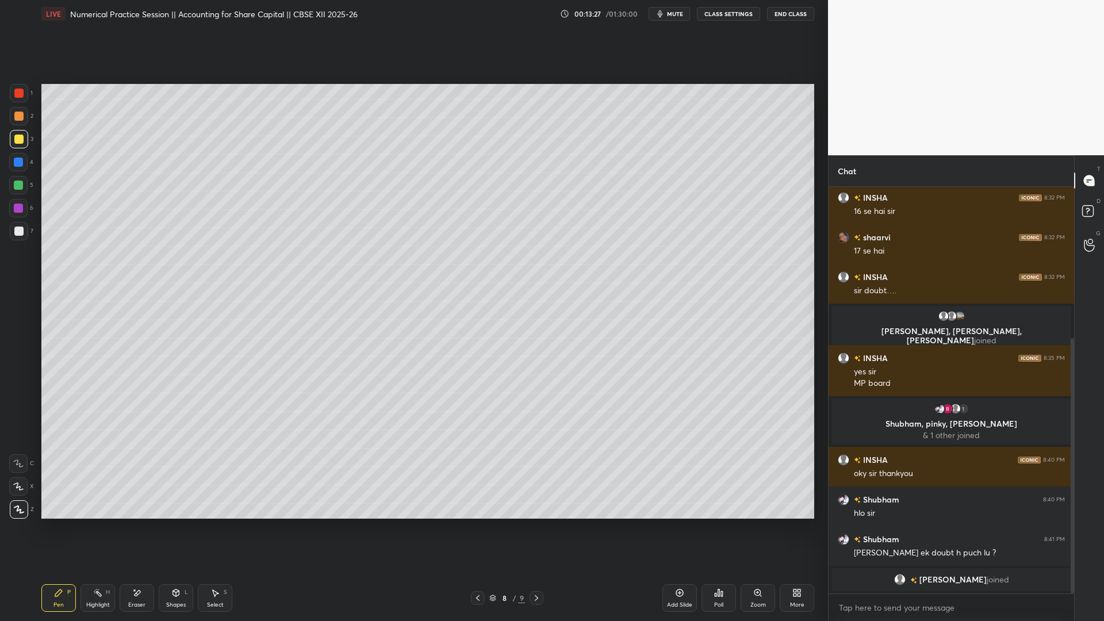
scroll to position [275, 0]
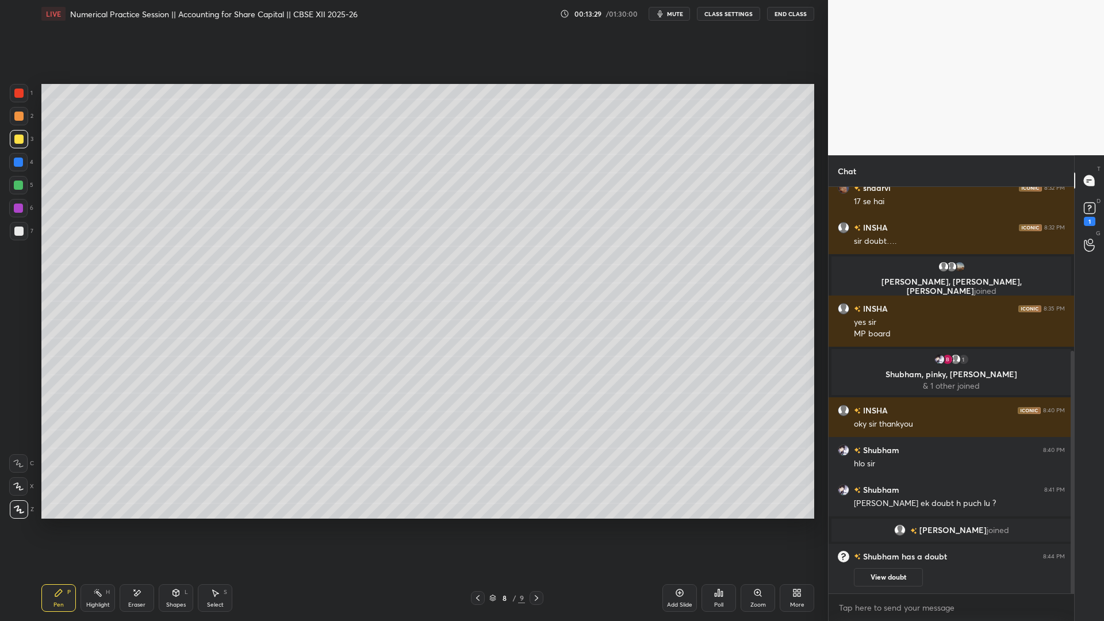
click at [845, 474] on button "View doubt" at bounding box center [888, 577] width 69 height 18
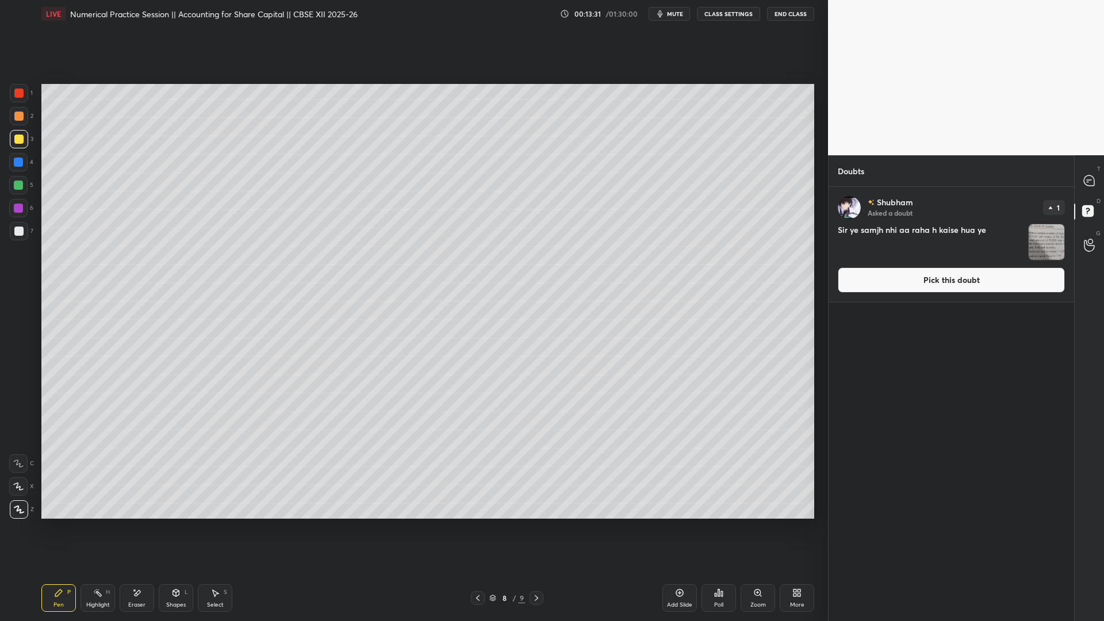
click at [845, 263] on div "Shubham Asked a doubt 1 Sir ye samjh nhi aa raha h kaise hua ye Pick this doubt" at bounding box center [952, 244] width 246 height 115
click at [845, 269] on button "Pick this doubt" at bounding box center [951, 279] width 227 height 25
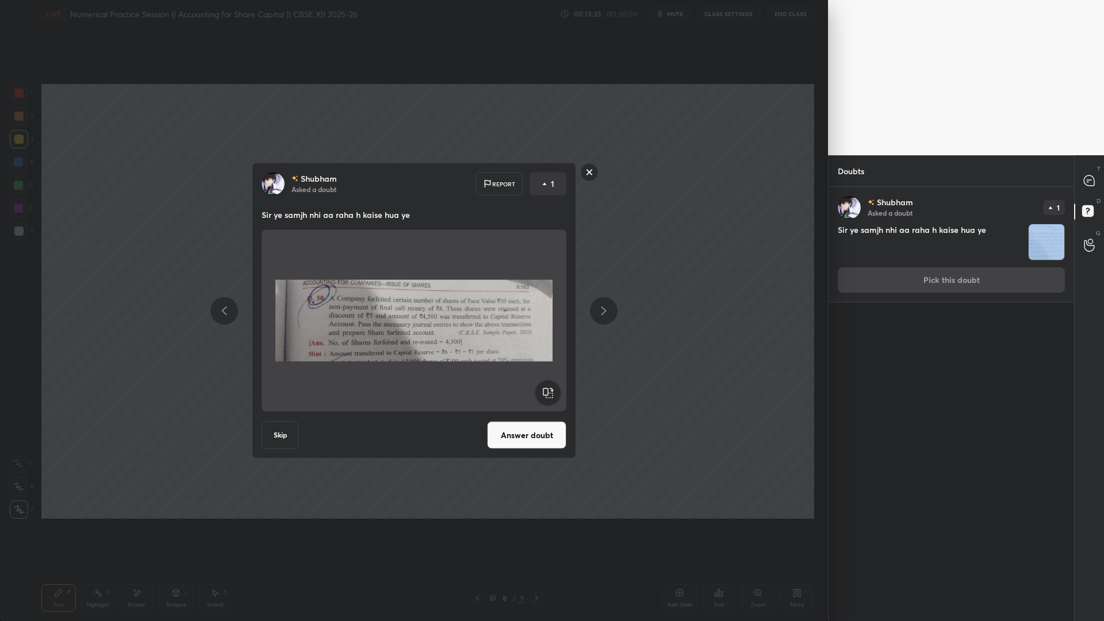
click at [590, 171] on rect at bounding box center [590, 172] width 18 height 18
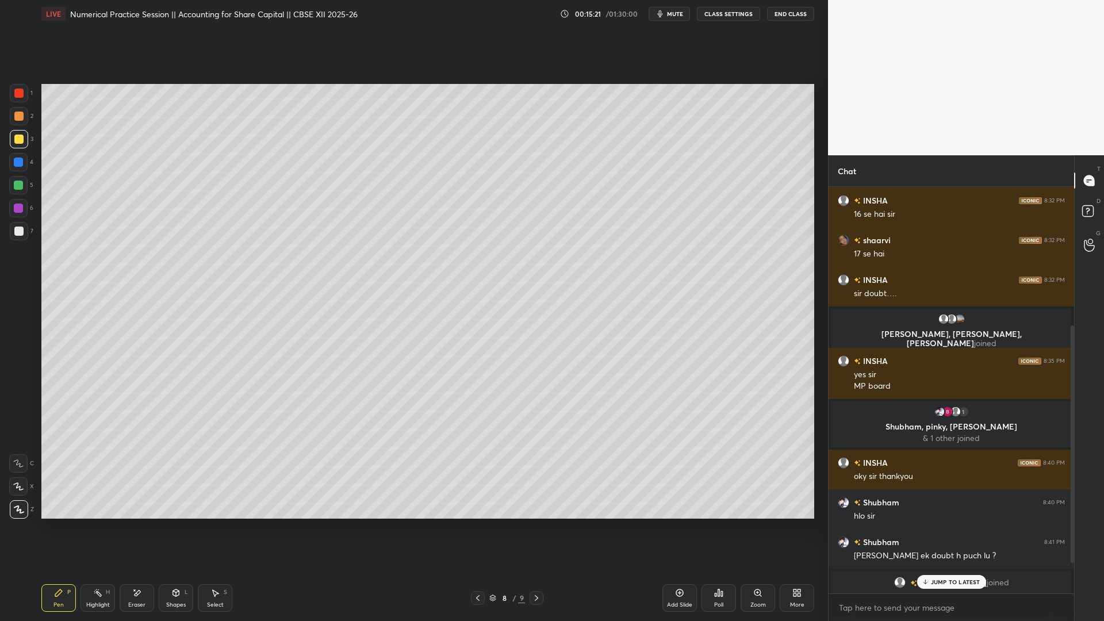
scroll to position [290, 0]
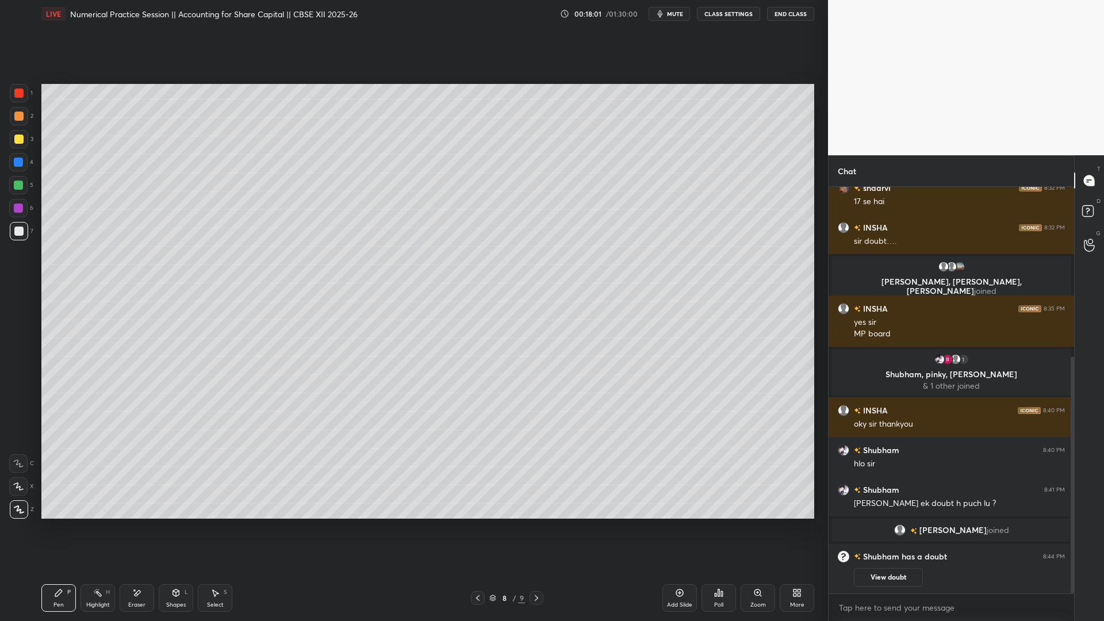
click at [677, 474] on icon at bounding box center [679, 592] width 9 height 9
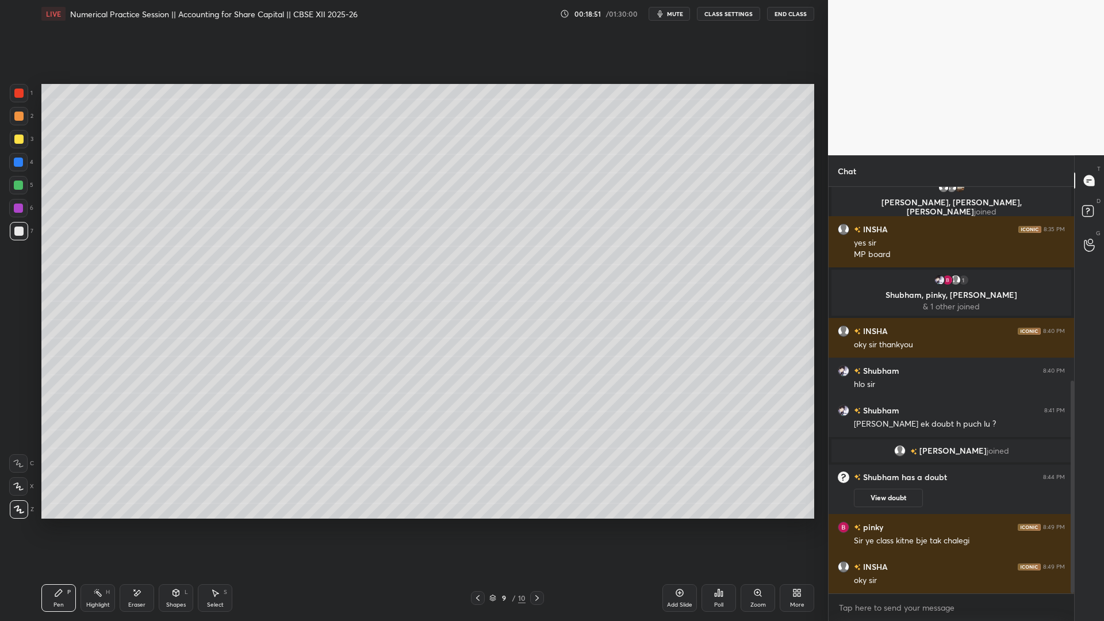
scroll to position [409, 0]
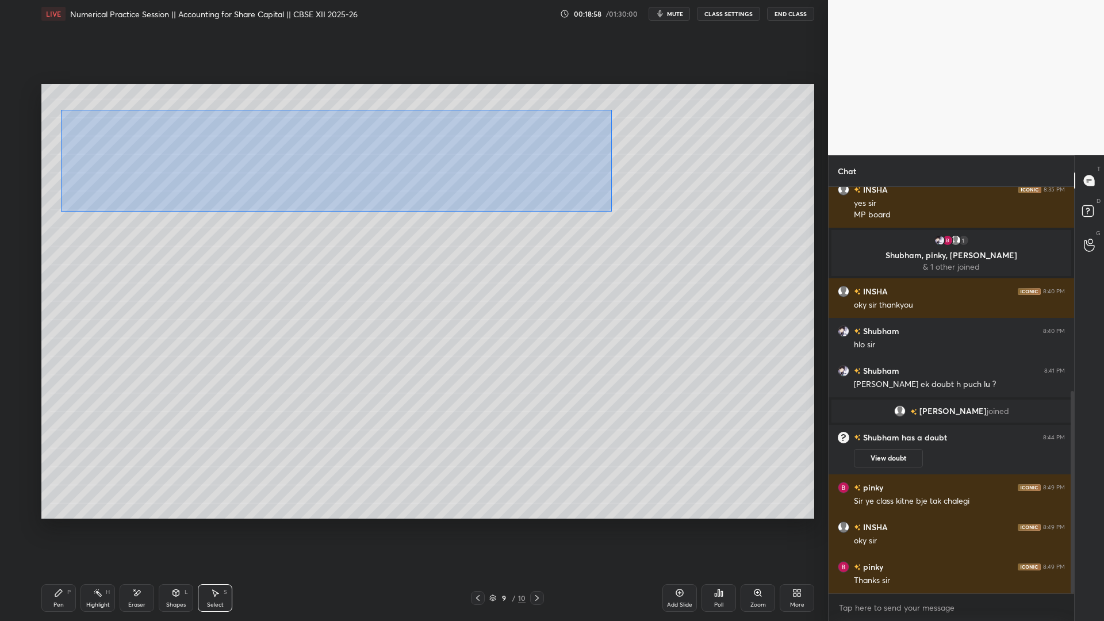
drag, startPoint x: 59, startPoint y: 112, endPoint x: 641, endPoint y: 231, distance: 594.5
click at [642, 232] on div "0 ° Undo Copy Duplicate Duplicate to new slide Delete" at bounding box center [427, 301] width 773 height 435
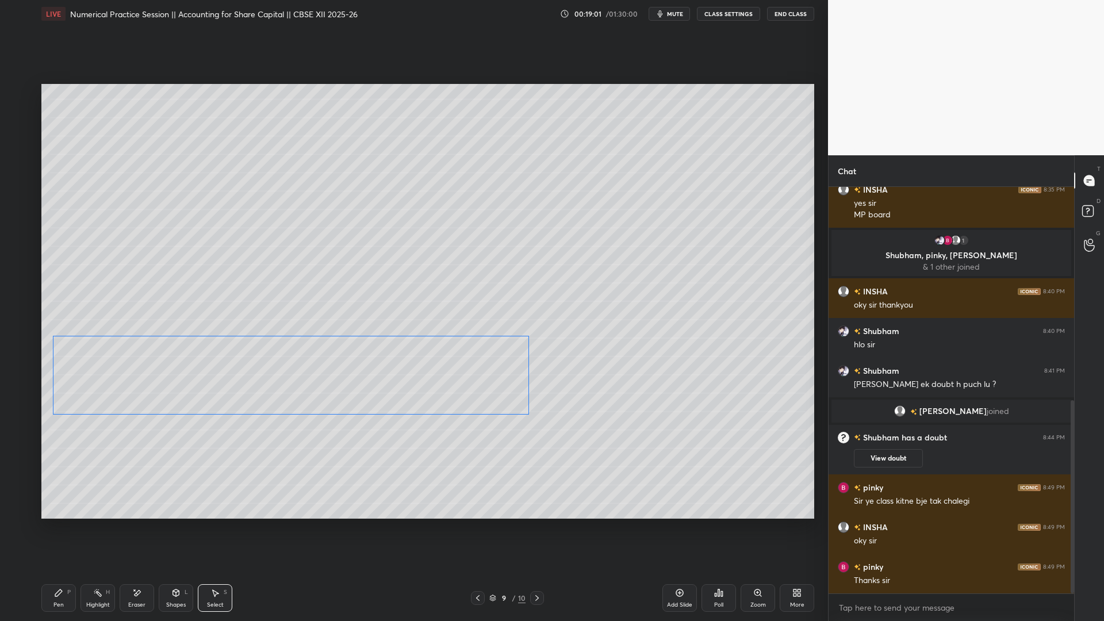
scroll to position [449, 0]
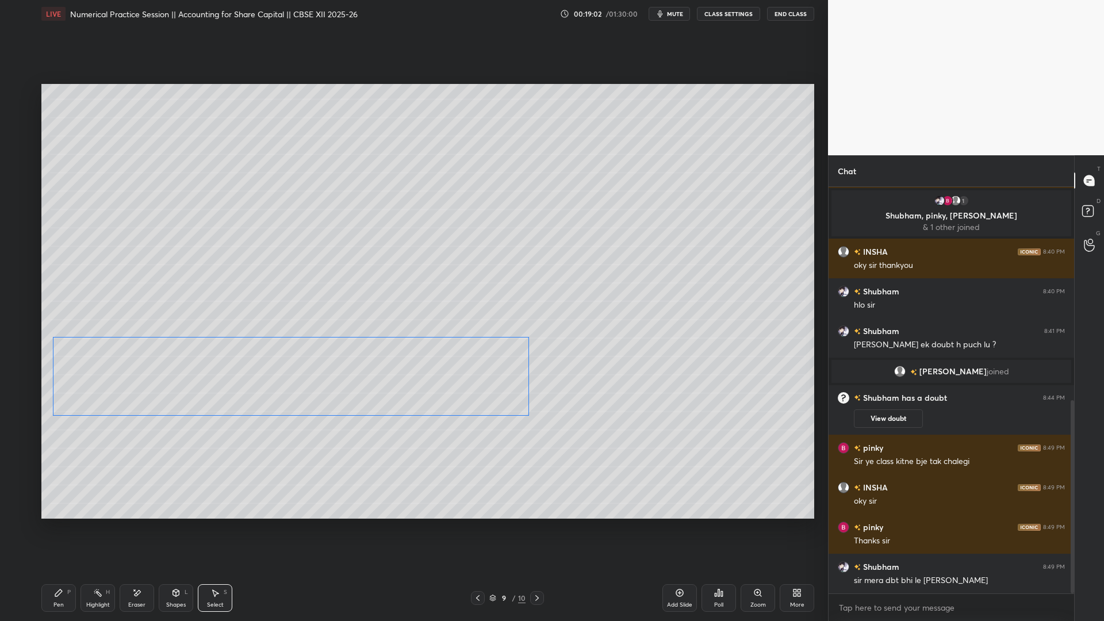
drag, startPoint x: 439, startPoint y: 147, endPoint x: 430, endPoint y: 371, distance: 223.9
click at [430, 371] on div "0 ° Undo Copy Duplicate Duplicate to new slide Delete" at bounding box center [427, 301] width 773 height 435
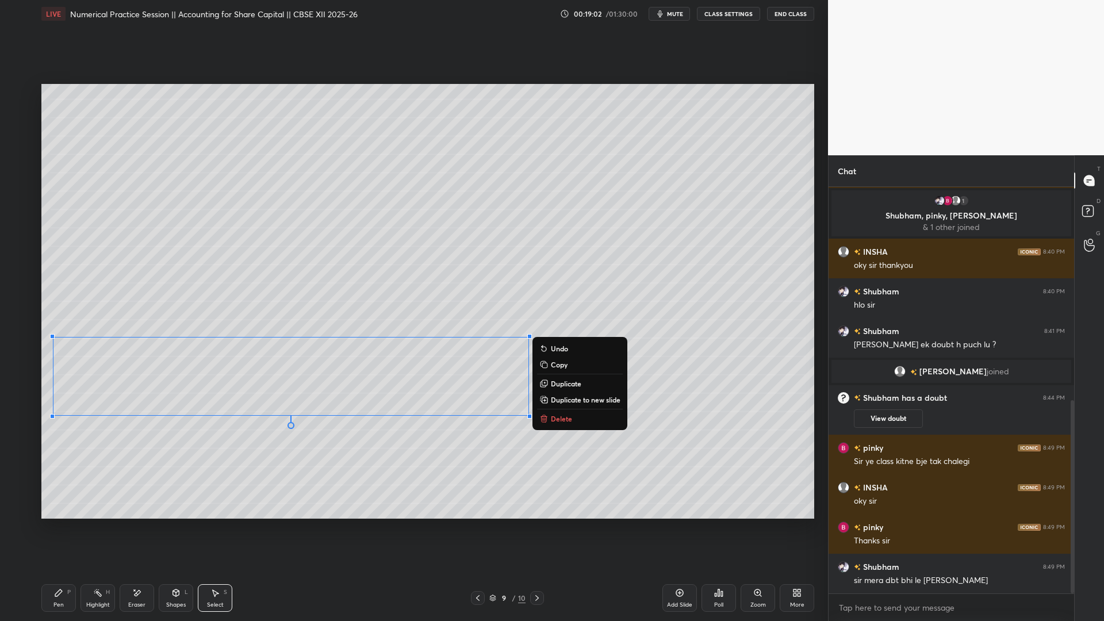
click at [704, 324] on div "0 ° Undo Copy Duplicate Duplicate to new slide Delete" at bounding box center [427, 301] width 773 height 435
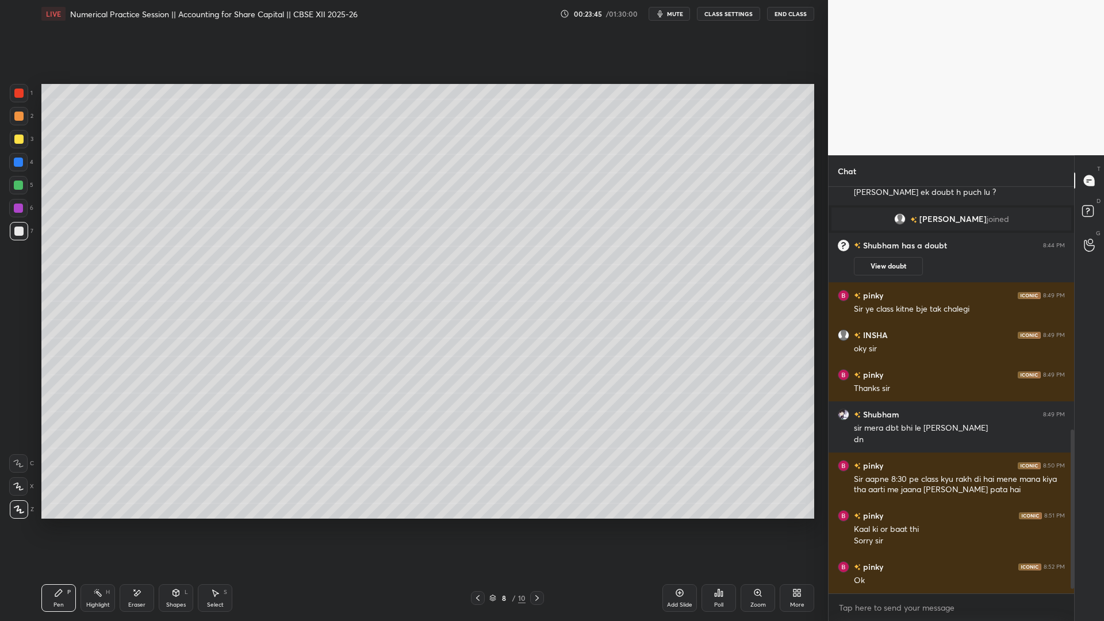
scroll to position [641, 0]
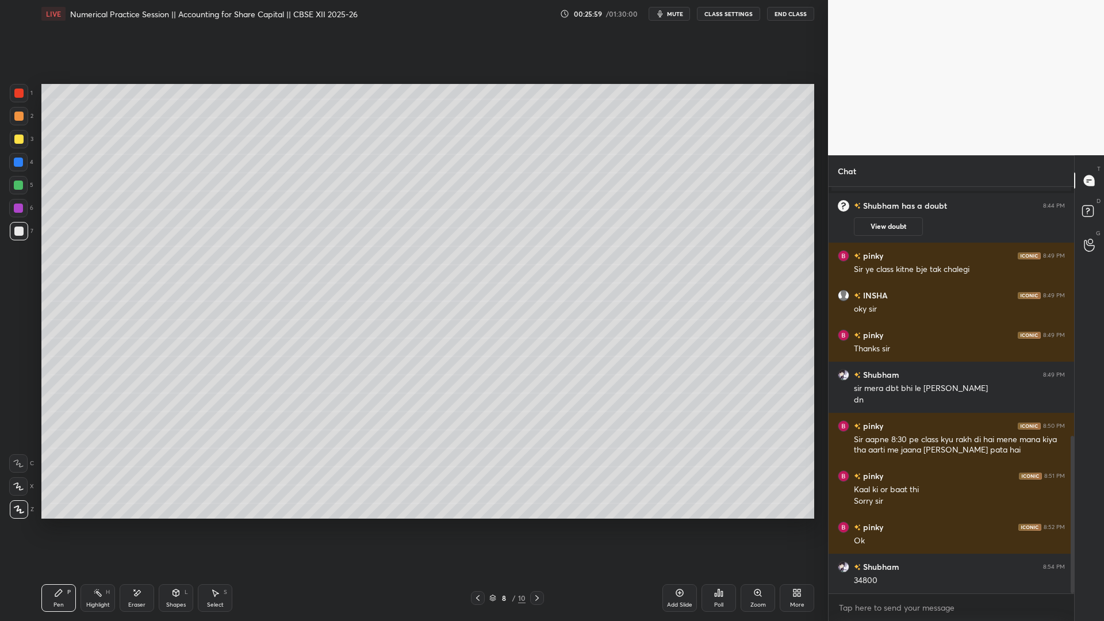
click at [529, 474] on div "8 / 10" at bounding box center [507, 598] width 73 height 14
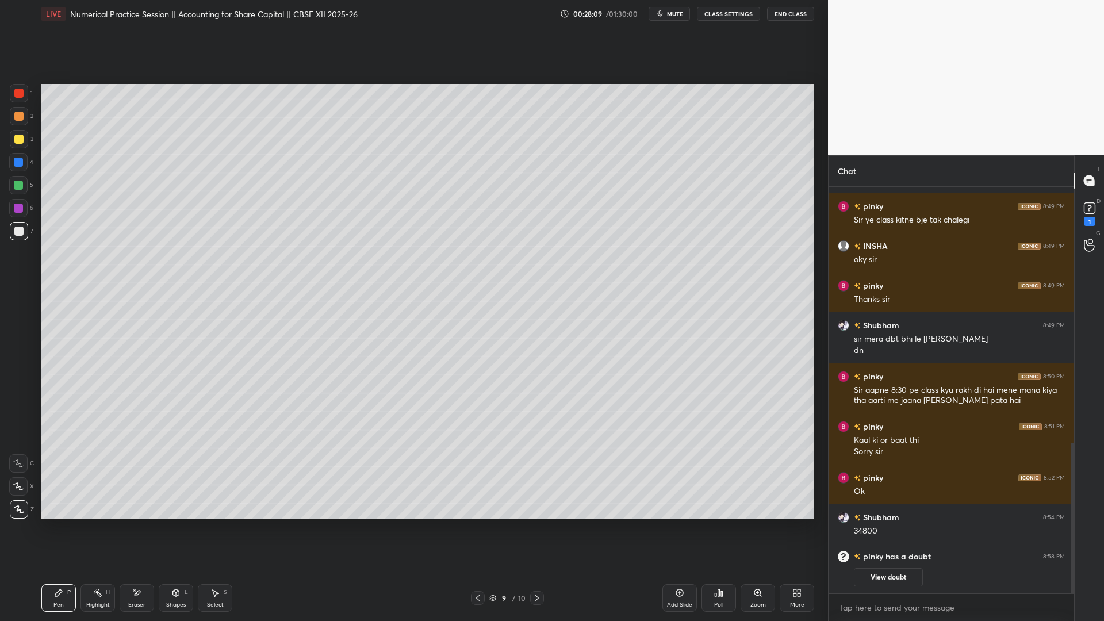
click at [677, 474] on icon at bounding box center [679, 592] width 9 height 9
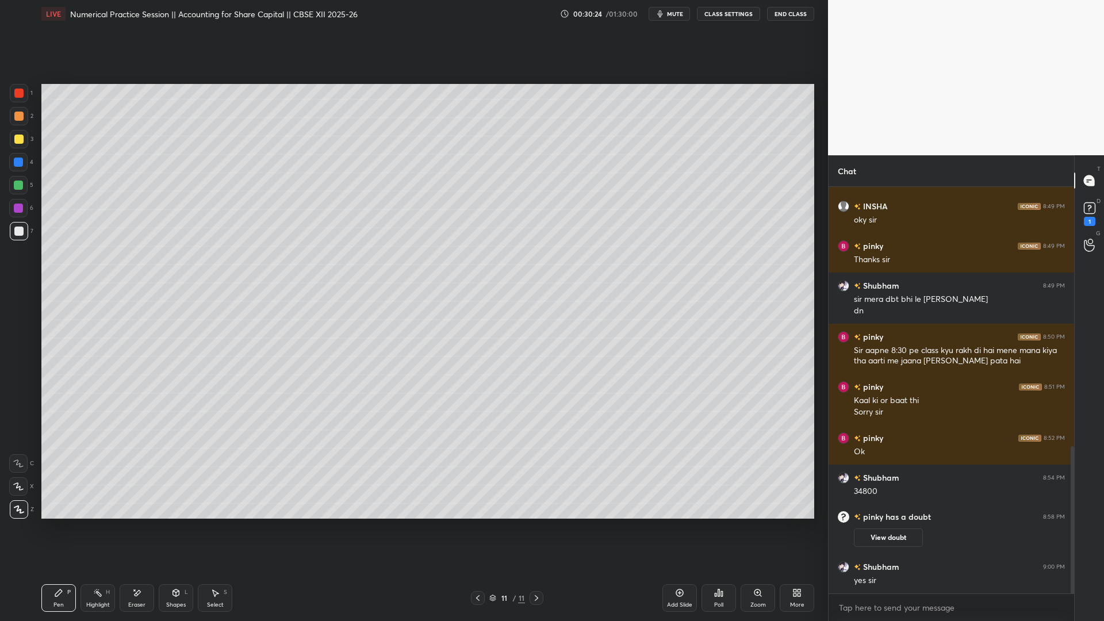
click at [686, 474] on div "Add Slide" at bounding box center [680, 598] width 35 height 28
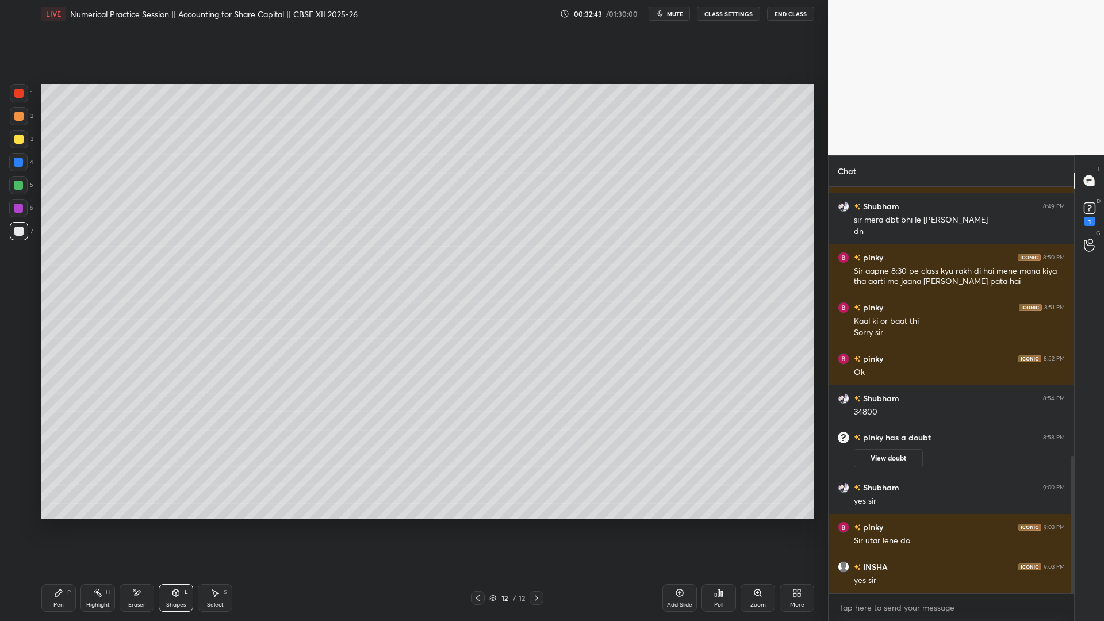
scroll to position [834, 0]
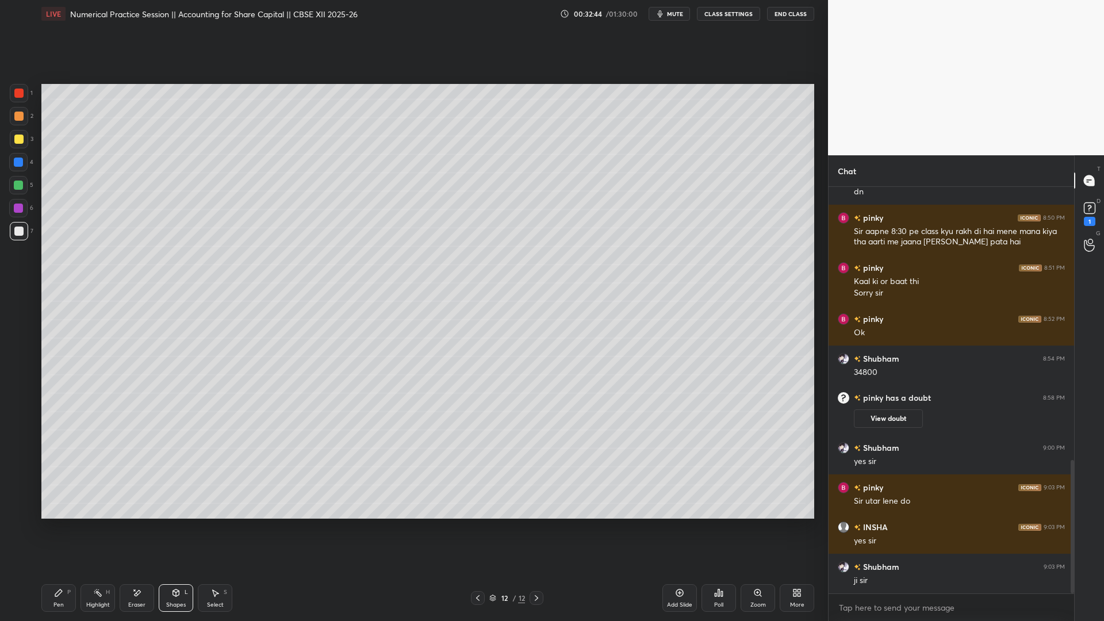
click at [560, 474] on div "Setting up your live class Poll for secs No correct answer Start poll" at bounding box center [428, 301] width 782 height 547
click at [653, 220] on div "0 ° Undo Copy Duplicate Duplicate to new slide Delete" at bounding box center [427, 301] width 773 height 435
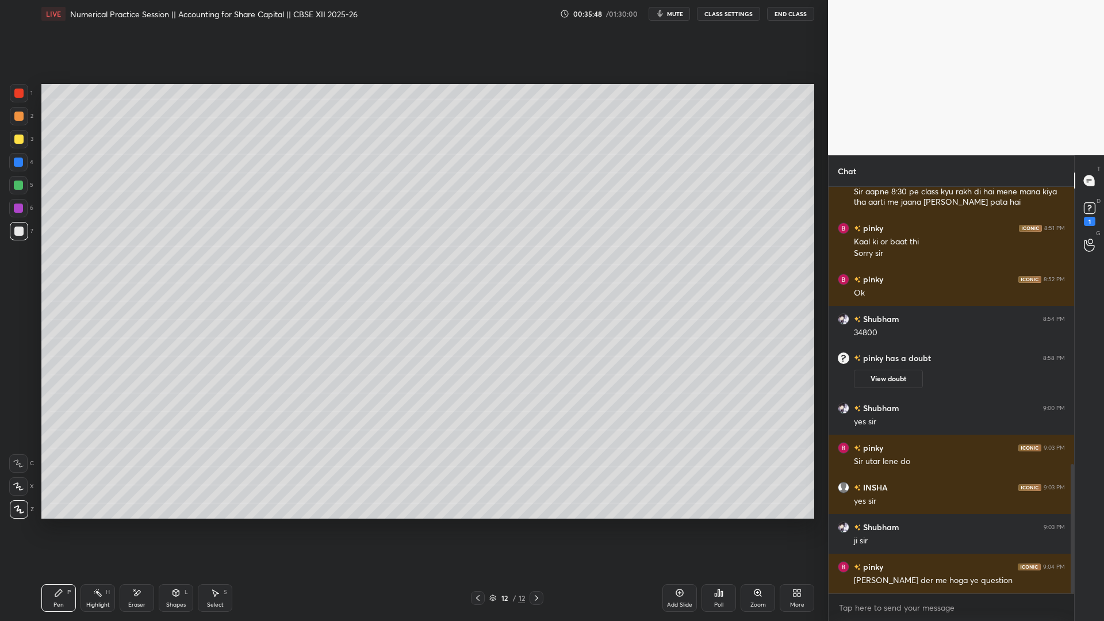
drag, startPoint x: 684, startPoint y: 595, endPoint x: 692, endPoint y: 593, distance: 8.8
click at [683, 474] on icon at bounding box center [679, 592] width 9 height 9
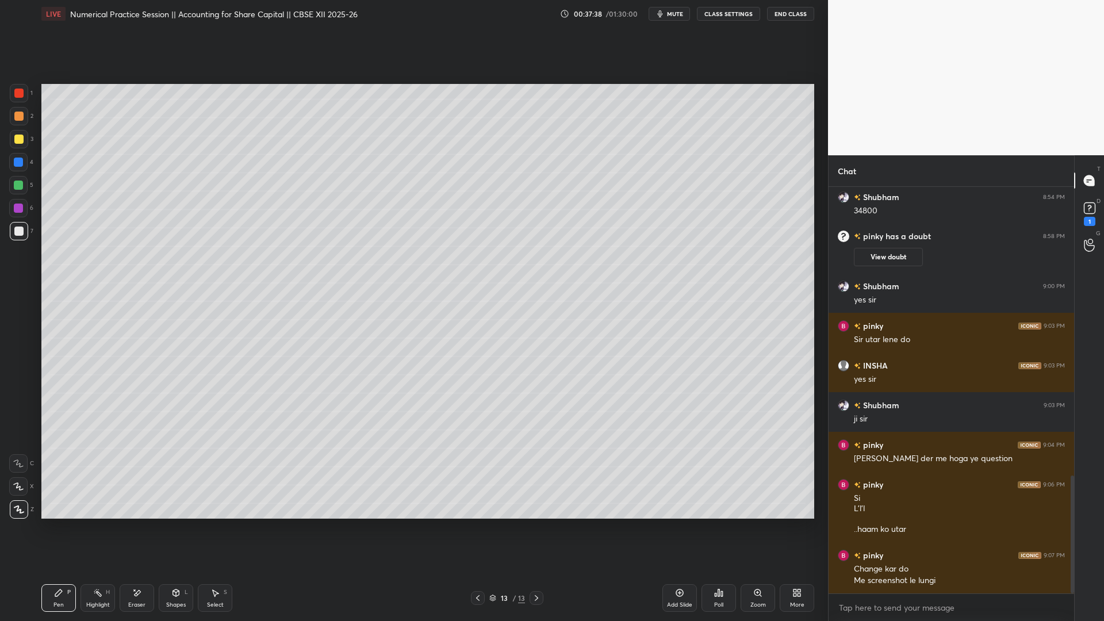
scroll to position [1045, 0]
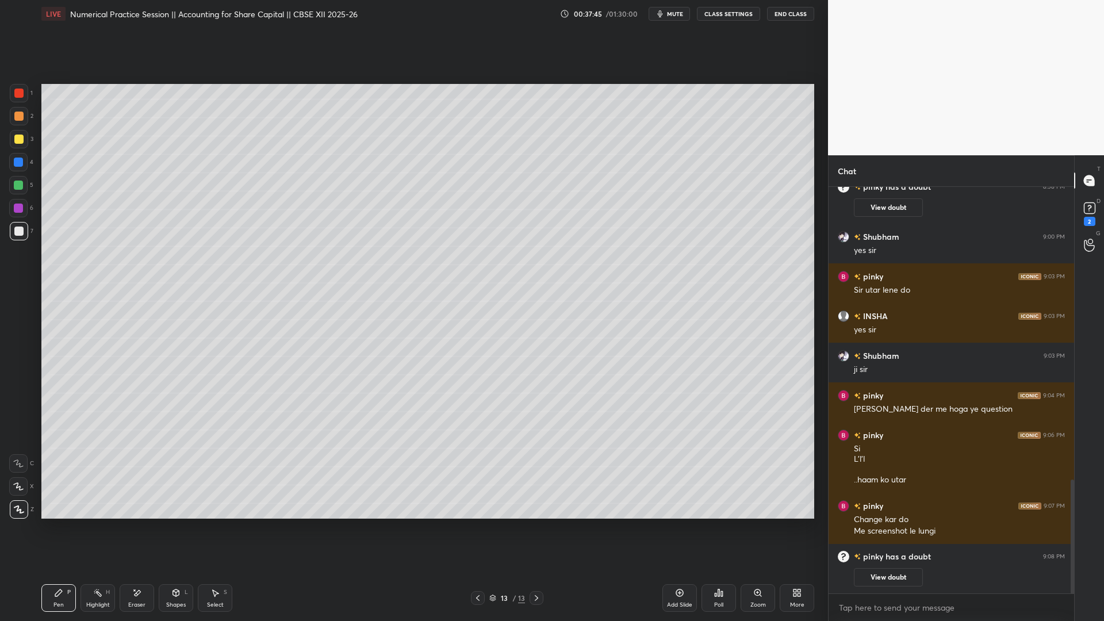
click at [845, 201] on div at bounding box center [1070, 390] width 7 height 407
click at [845, 208] on div "2" at bounding box center [1089, 212] width 23 height 21
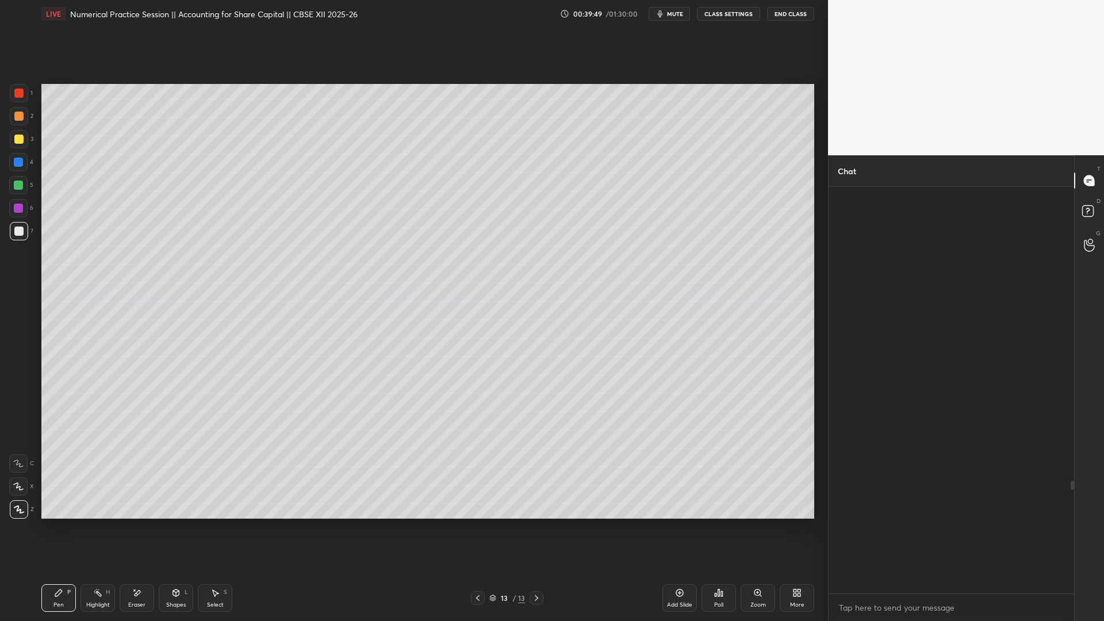
scroll to position [403, 242]
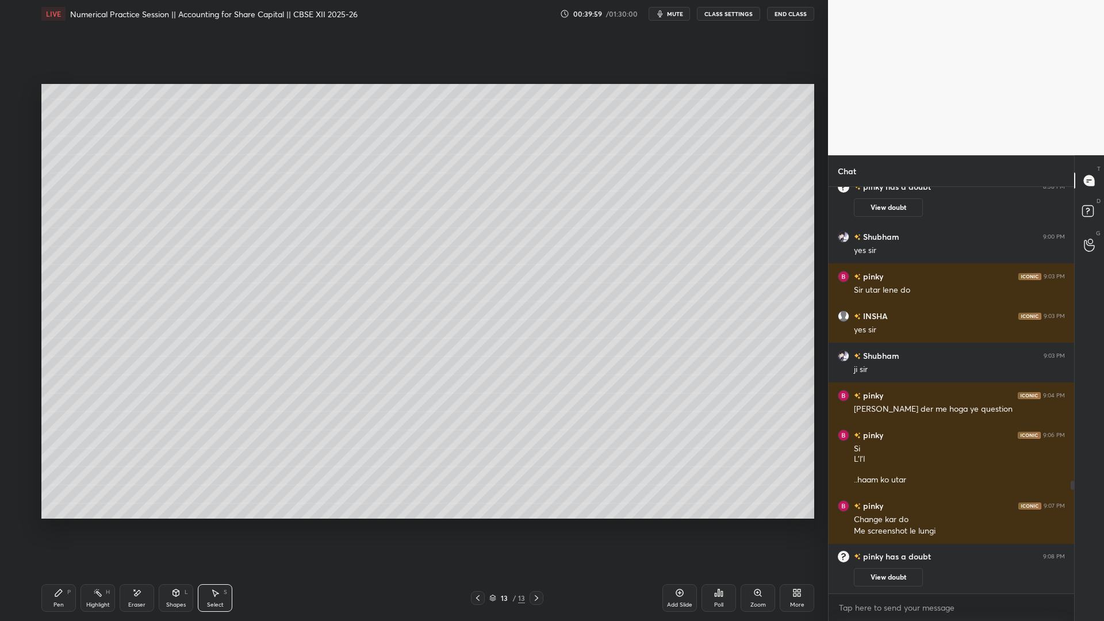
drag, startPoint x: 43, startPoint y: 272, endPoint x: 453, endPoint y: 495, distance: 466.8
click at [454, 474] on div "0 ° Undo Copy Duplicate Duplicate to new slide Delete" at bounding box center [427, 301] width 773 height 435
click at [102, 261] on div "0 ° Undo Copy Duplicate Duplicate to new slide Delete" at bounding box center [427, 301] width 773 height 435
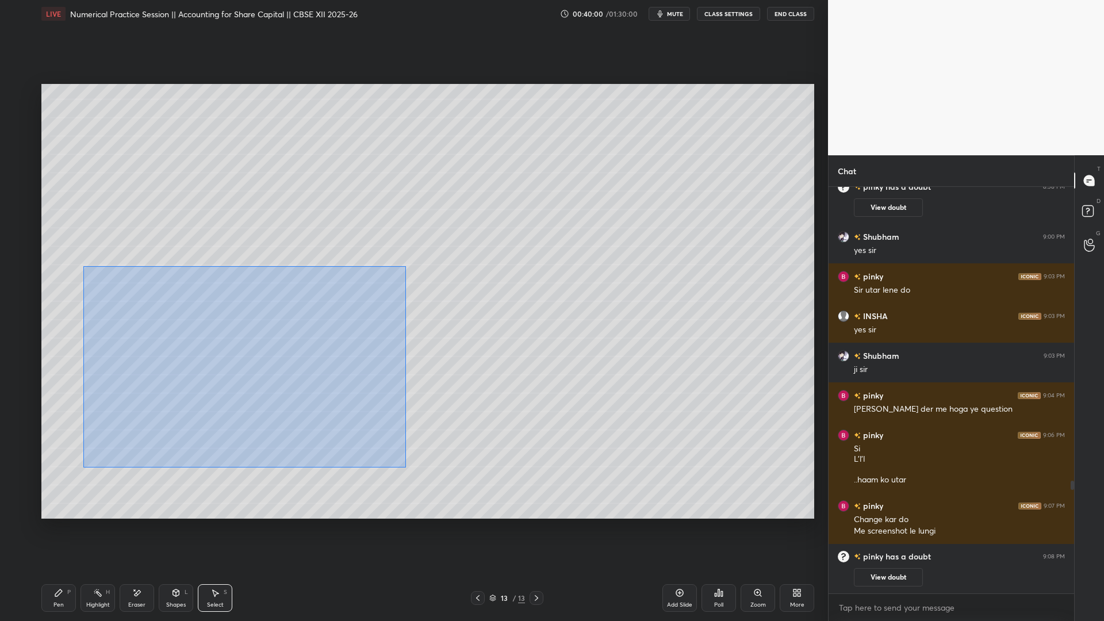
drag, startPoint x: 54, startPoint y: 294, endPoint x: 407, endPoint y: 460, distance: 390.3
click at [408, 465] on div "0 ° Undo Copy Duplicate Duplicate to new slide Delete" at bounding box center [427, 301] width 773 height 435
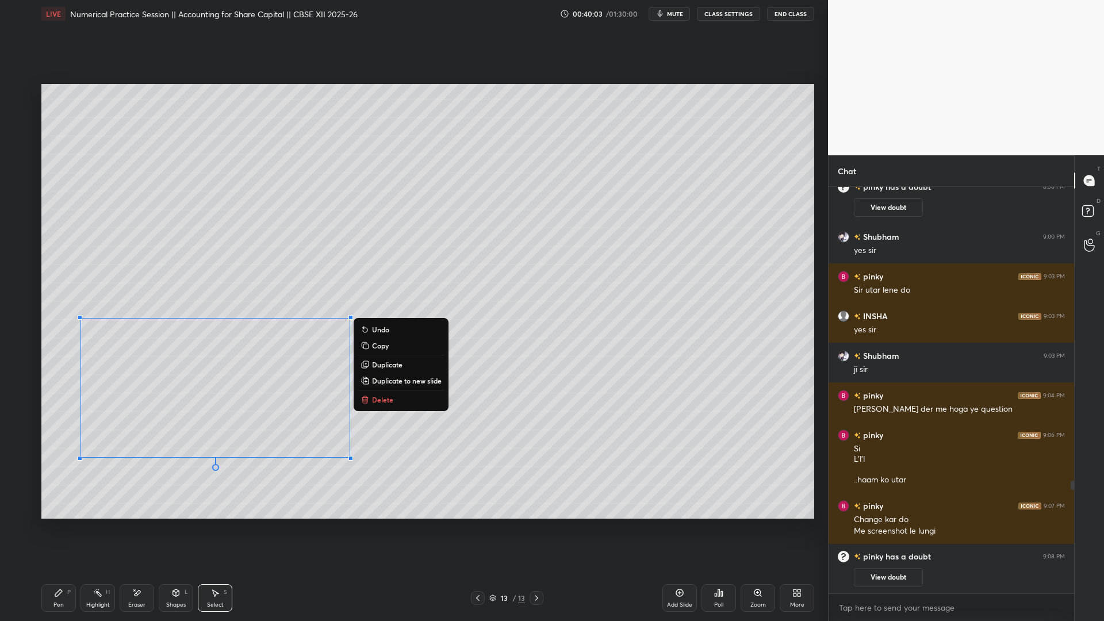
click at [66, 262] on div "0 ° Undo Copy Duplicate Duplicate to new slide Delete" at bounding box center [427, 301] width 773 height 435
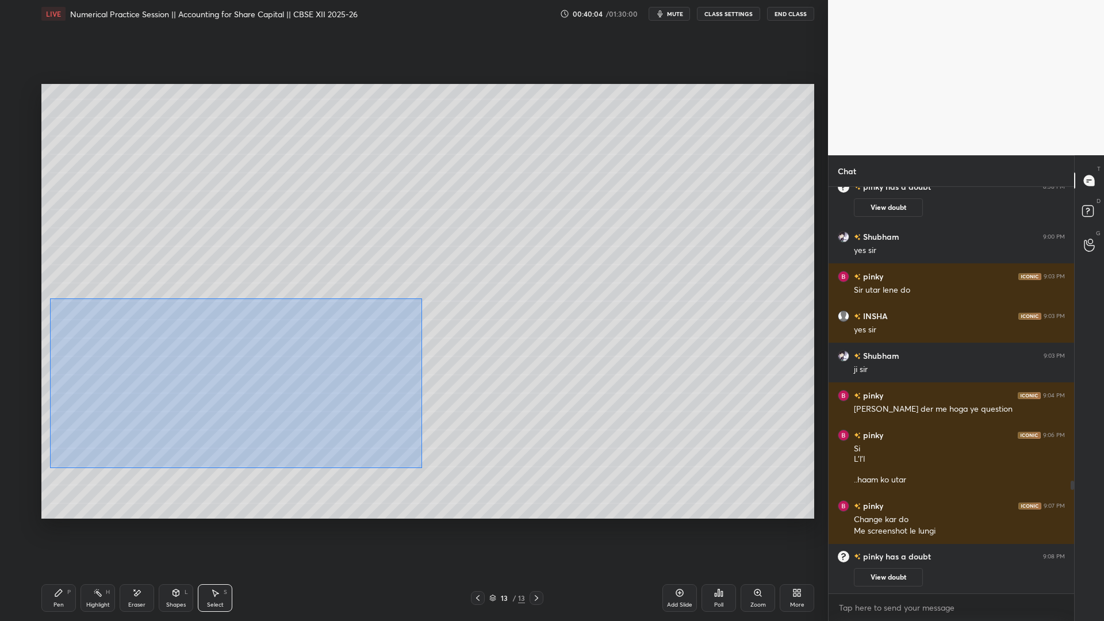
drag, startPoint x: 413, startPoint y: 462, endPoint x: 49, endPoint y: 286, distance: 404.3
click at [49, 297] on div "0 ° Undo Copy Duplicate Duplicate to new slide Delete" at bounding box center [427, 301] width 773 height 435
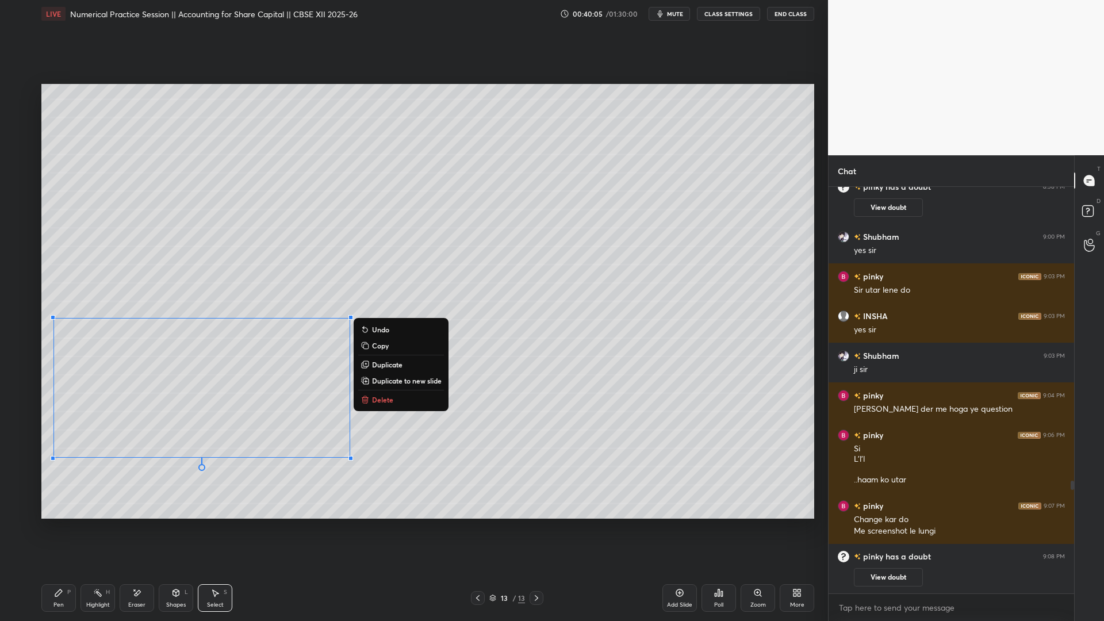
click at [222, 382] on div "0 ° Undo Copy Duplicate Duplicate to new slide Delete" at bounding box center [427, 301] width 773 height 435
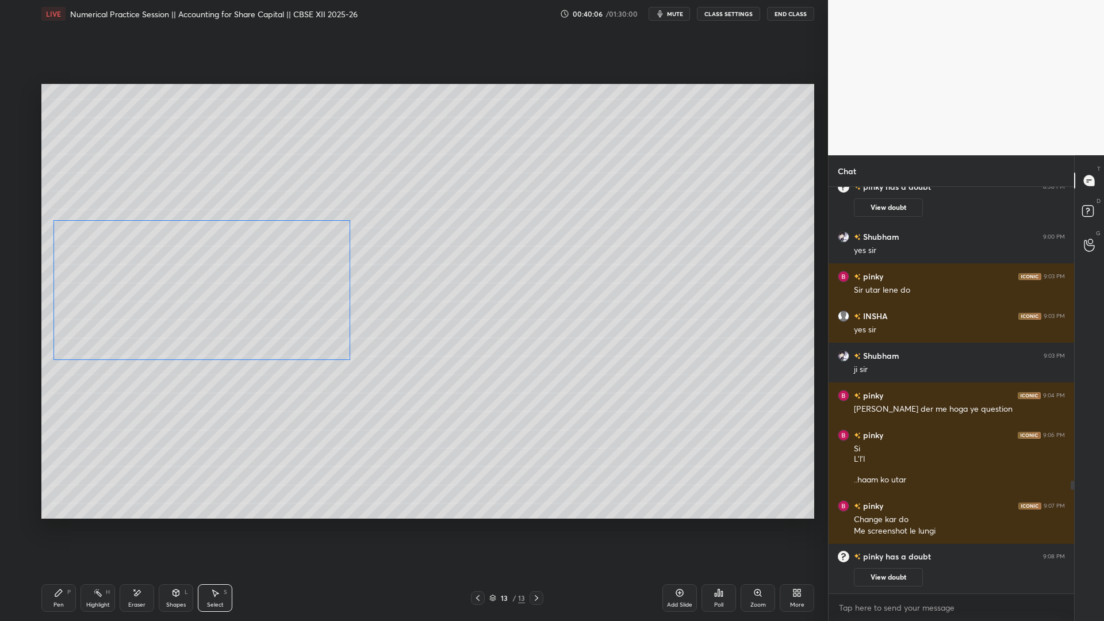
drag, startPoint x: 227, startPoint y: 338, endPoint x: 222, endPoint y: 285, distance: 53.7
click at [222, 285] on div "0 ° Undo Copy Duplicate Duplicate to new slide Delete" at bounding box center [427, 301] width 773 height 435
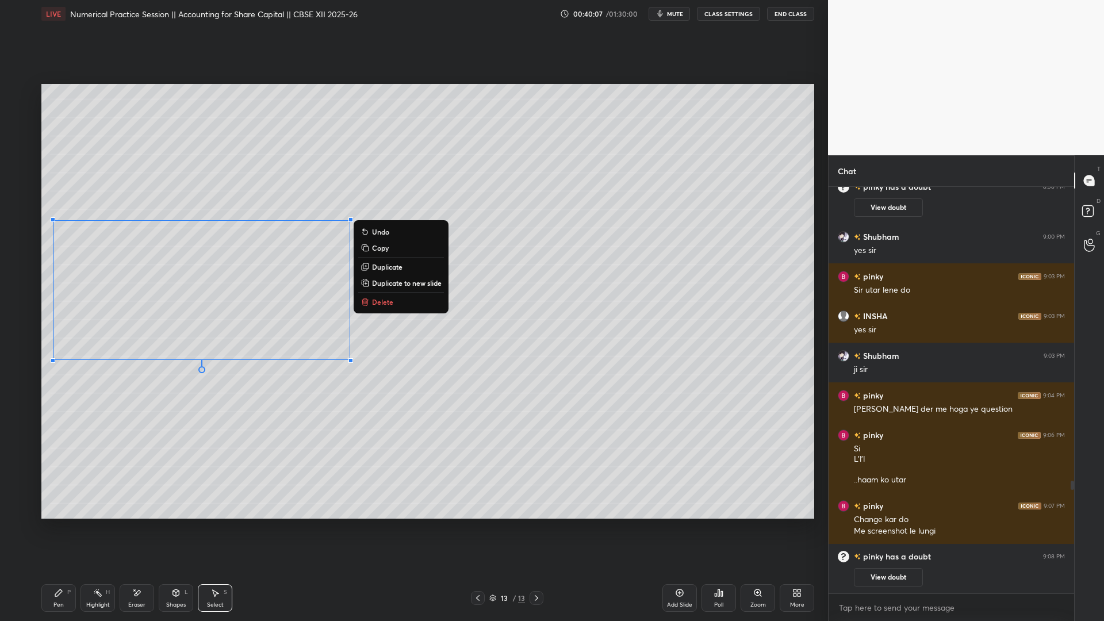
click at [497, 297] on div "0 ° Undo Copy Duplicate Duplicate to new slide Delete" at bounding box center [427, 301] width 773 height 435
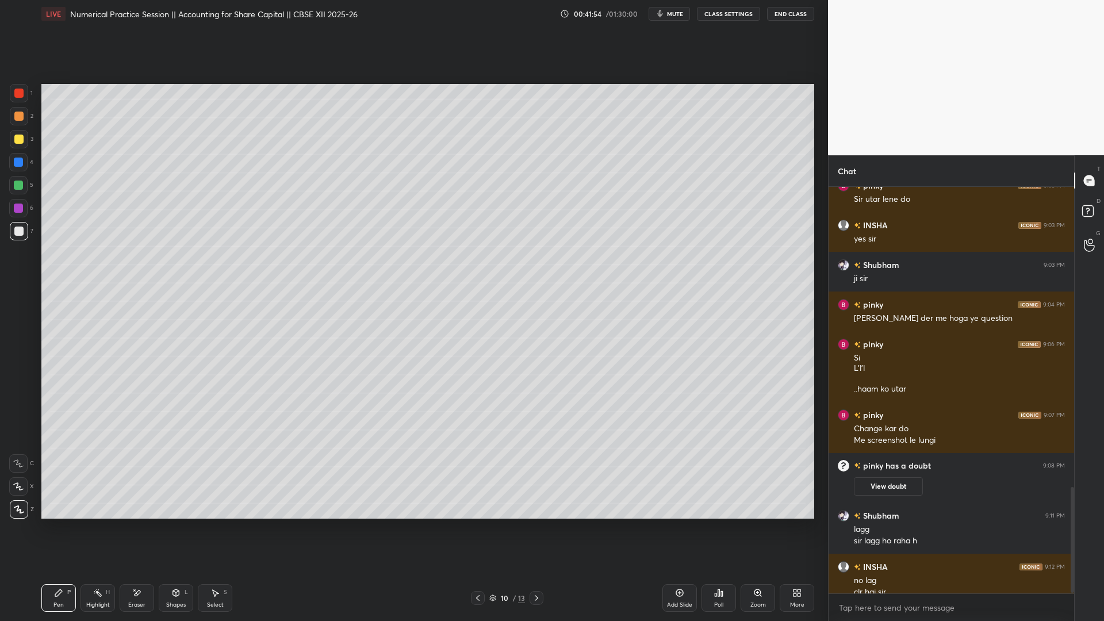
scroll to position [1163, 0]
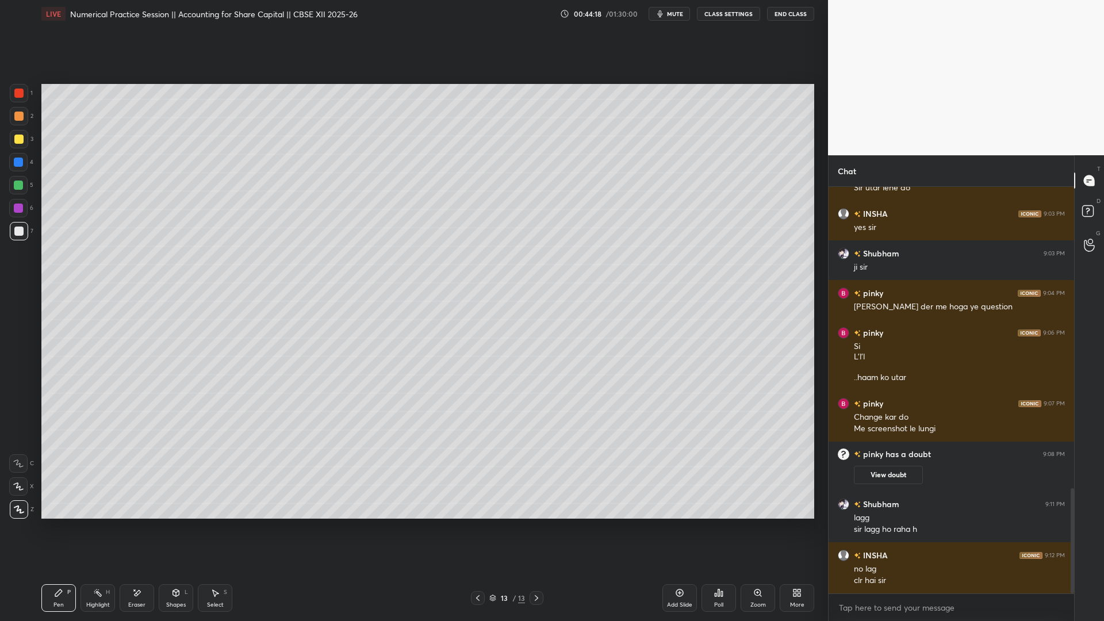
click at [688, 474] on div "Add Slide" at bounding box center [679, 605] width 25 height 6
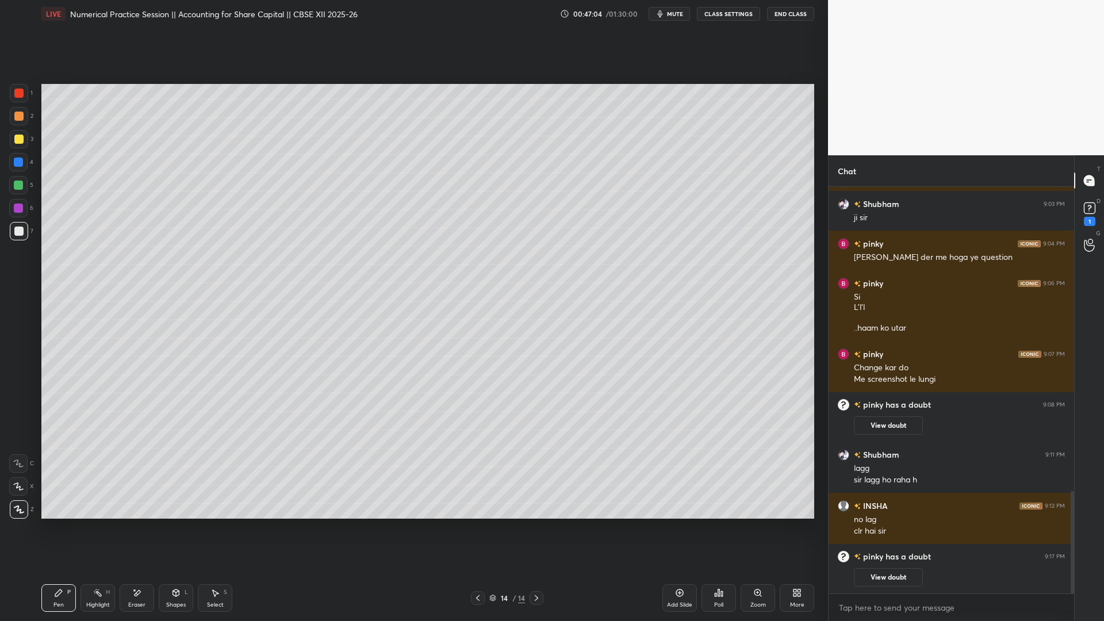
click at [845, 212] on icon at bounding box center [1089, 208] width 17 height 17
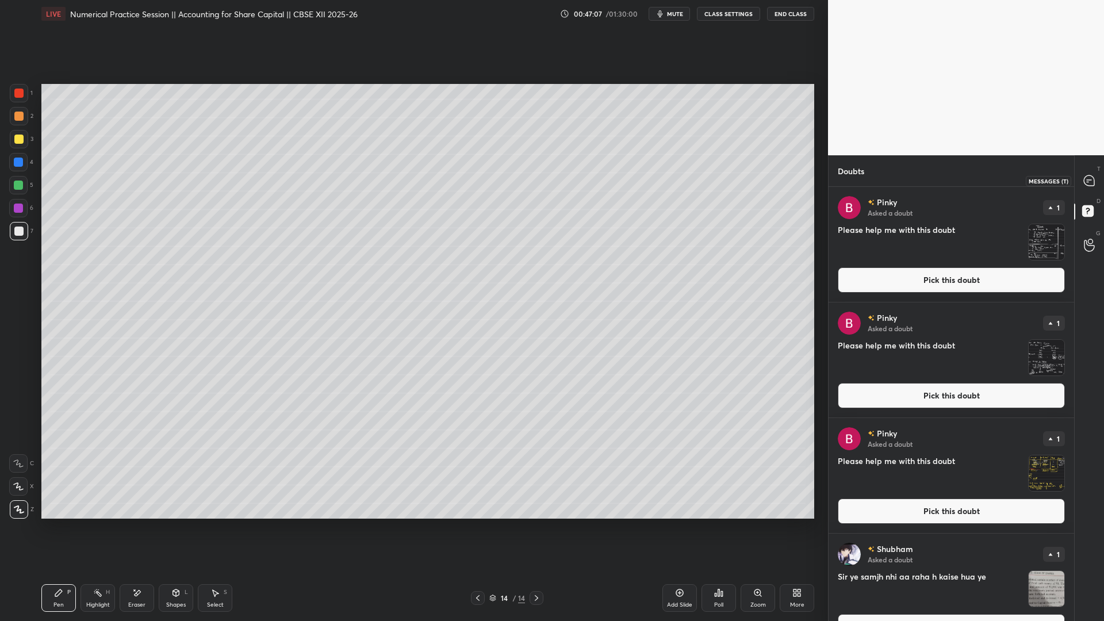
click at [845, 186] on icon at bounding box center [1089, 181] width 12 height 12
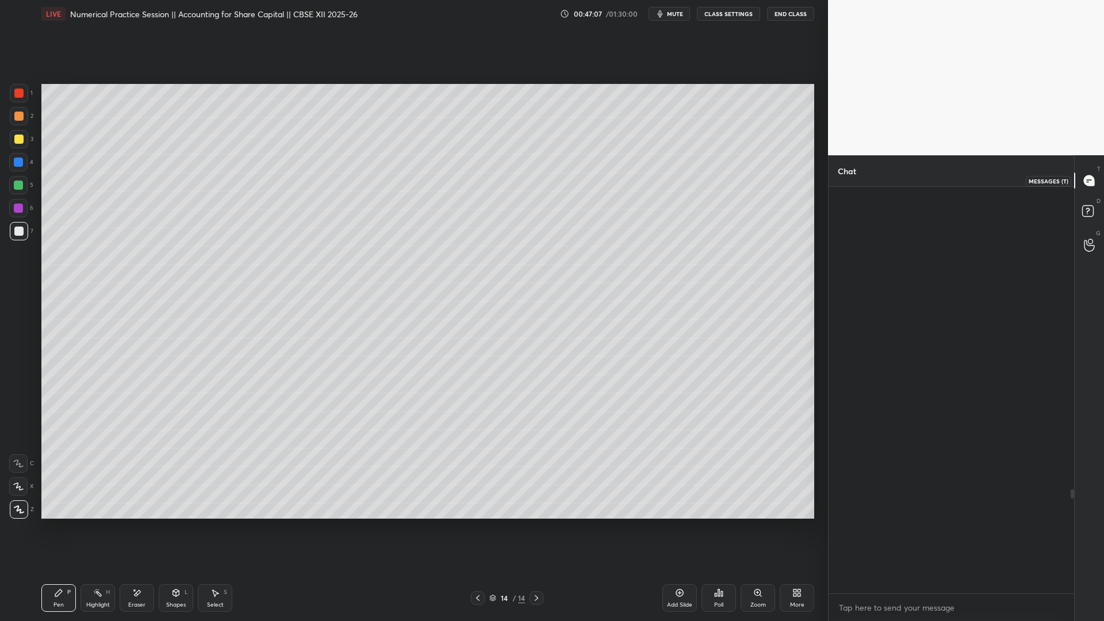
scroll to position [403, 242]
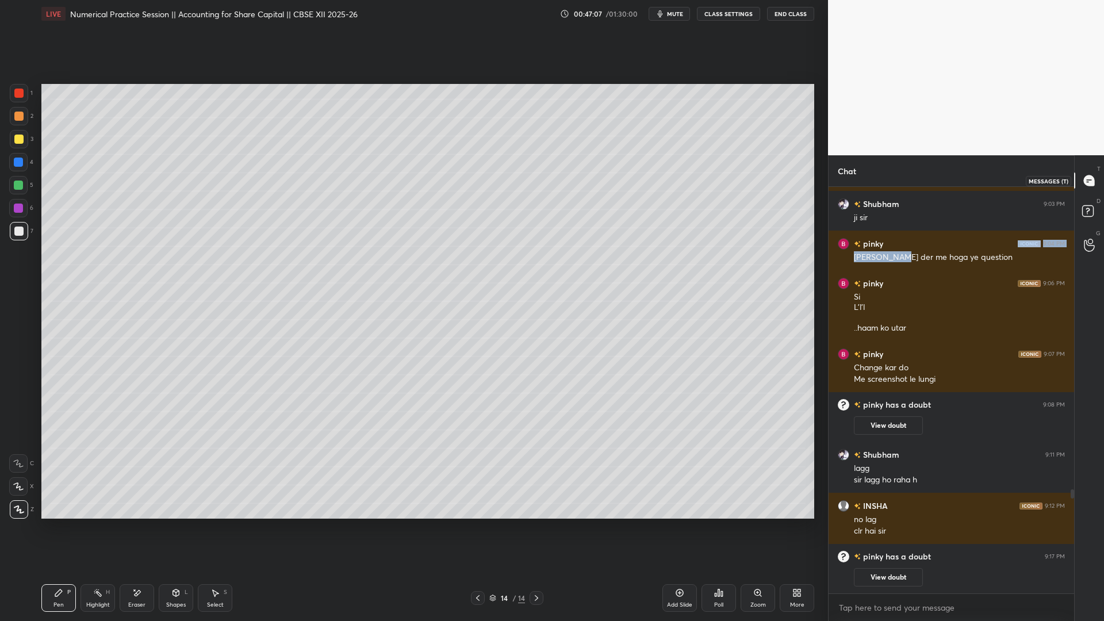
click at [845, 262] on div "pinky 9:04 PM Sir kitni der me hoga ye question" at bounding box center [952, 251] width 246 height 40
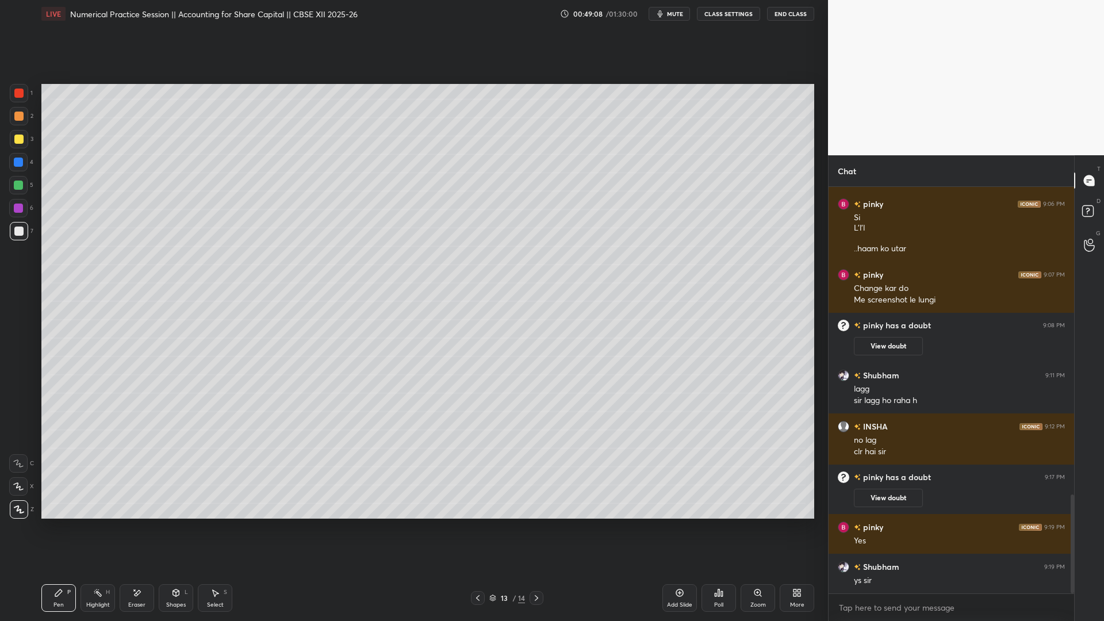
scroll to position [1272, 0]
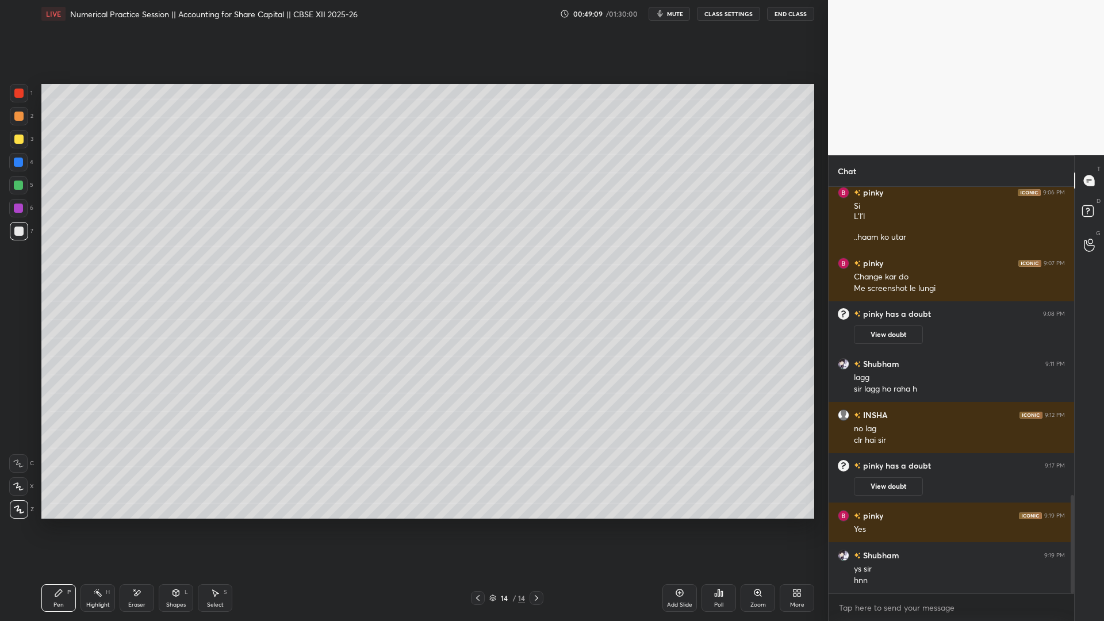
click at [677, 474] on div "Add Slide" at bounding box center [680, 598] width 35 height 28
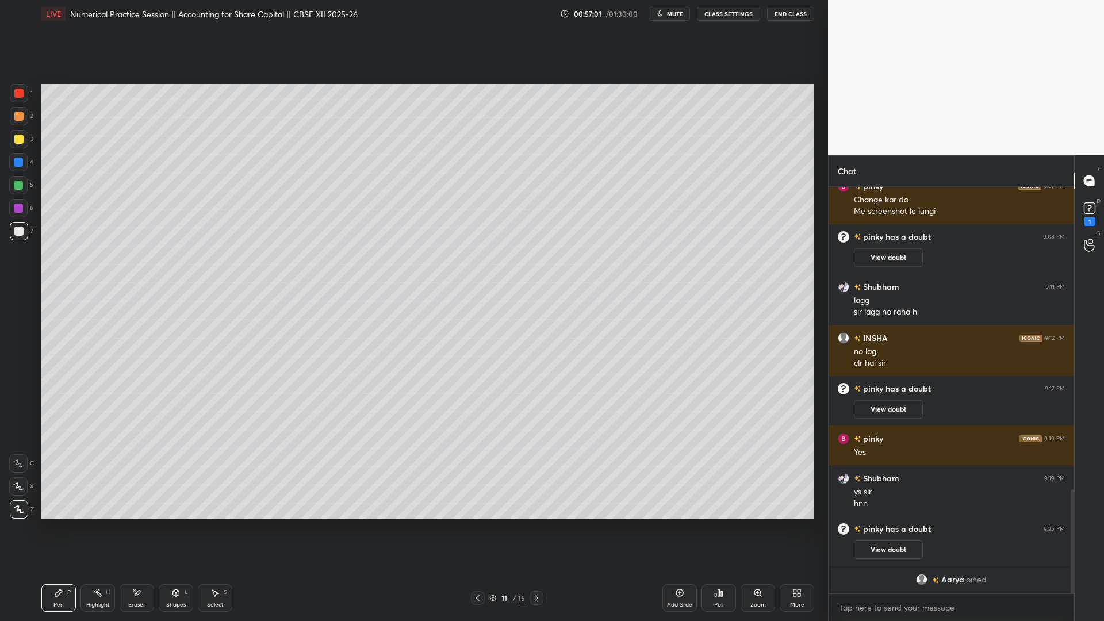
scroll to position [1179, 0]
click at [845, 213] on rect at bounding box center [1089, 208] width 11 height 11
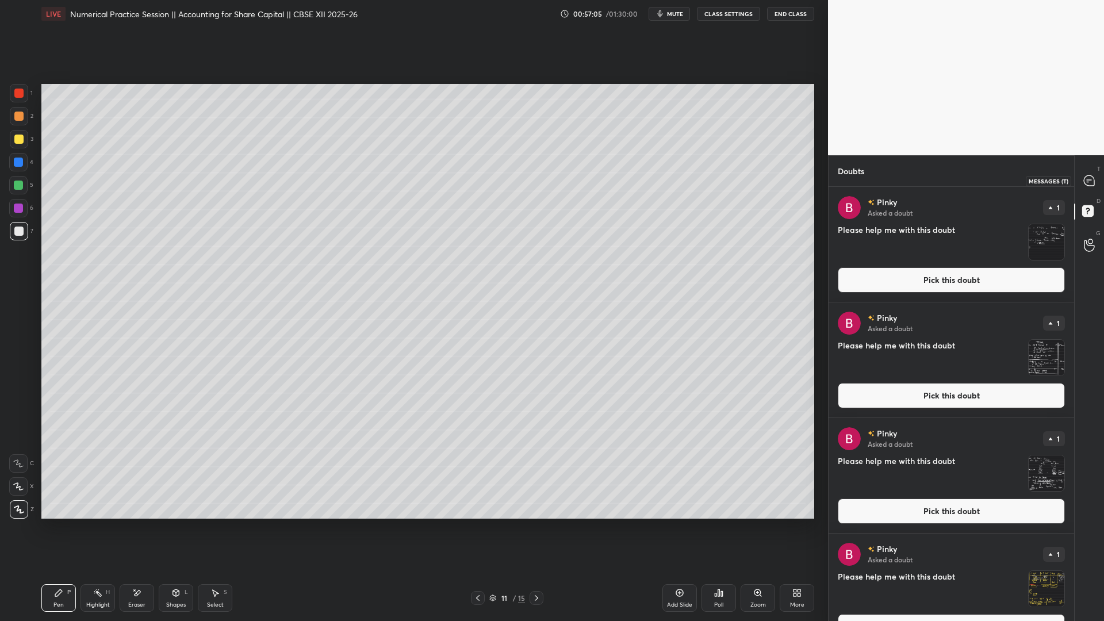
click at [845, 185] on icon at bounding box center [1089, 180] width 10 height 10
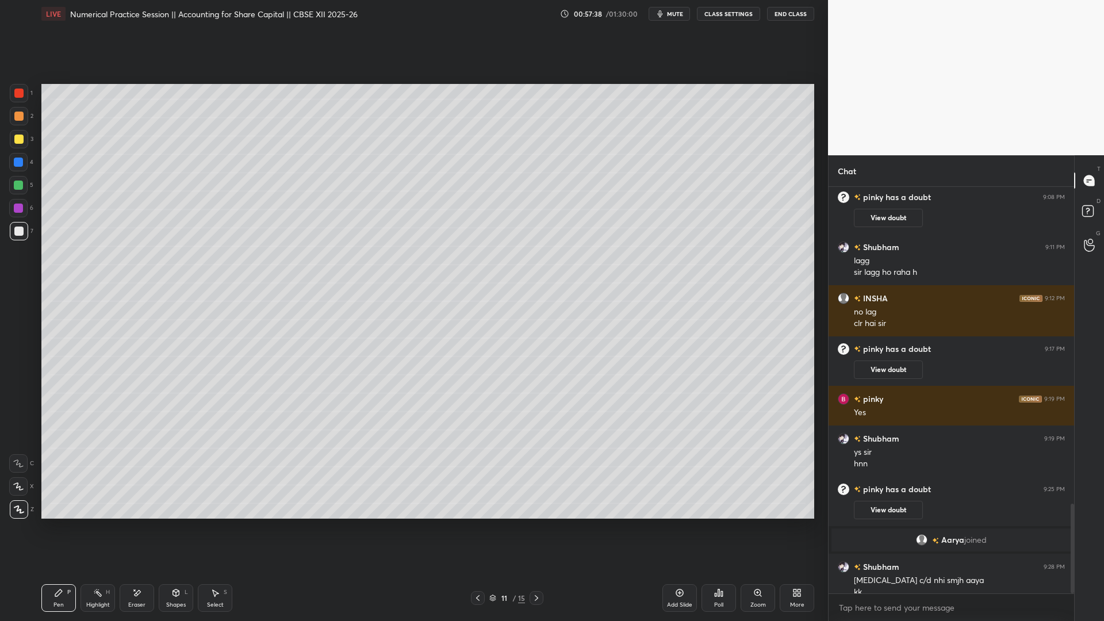
scroll to position [1431, 0]
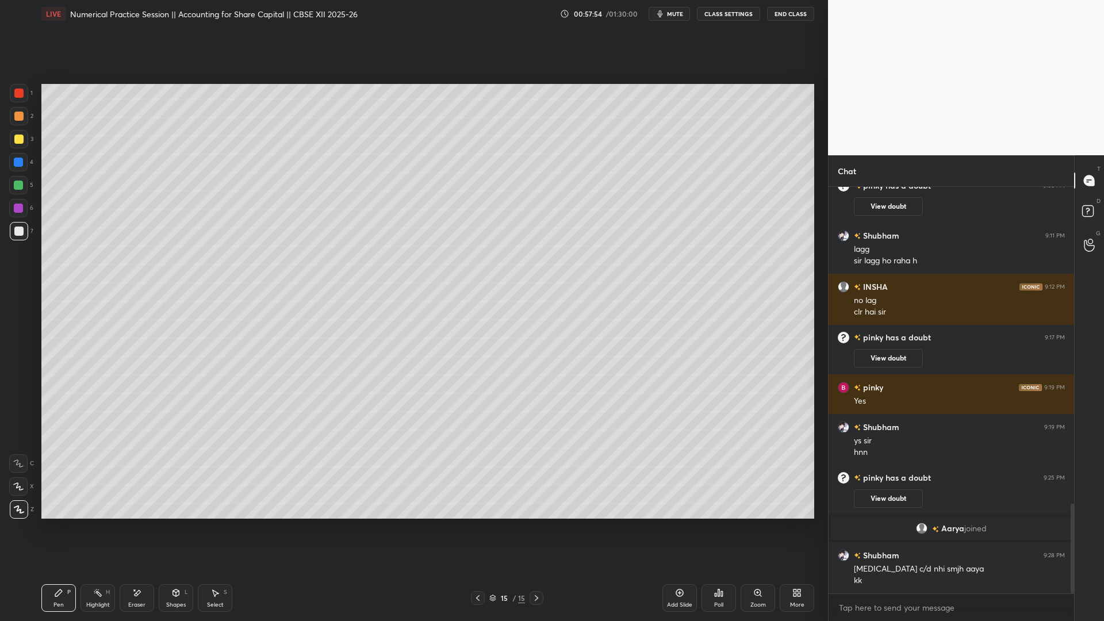
click at [680, 474] on icon at bounding box center [679, 592] width 3 height 3
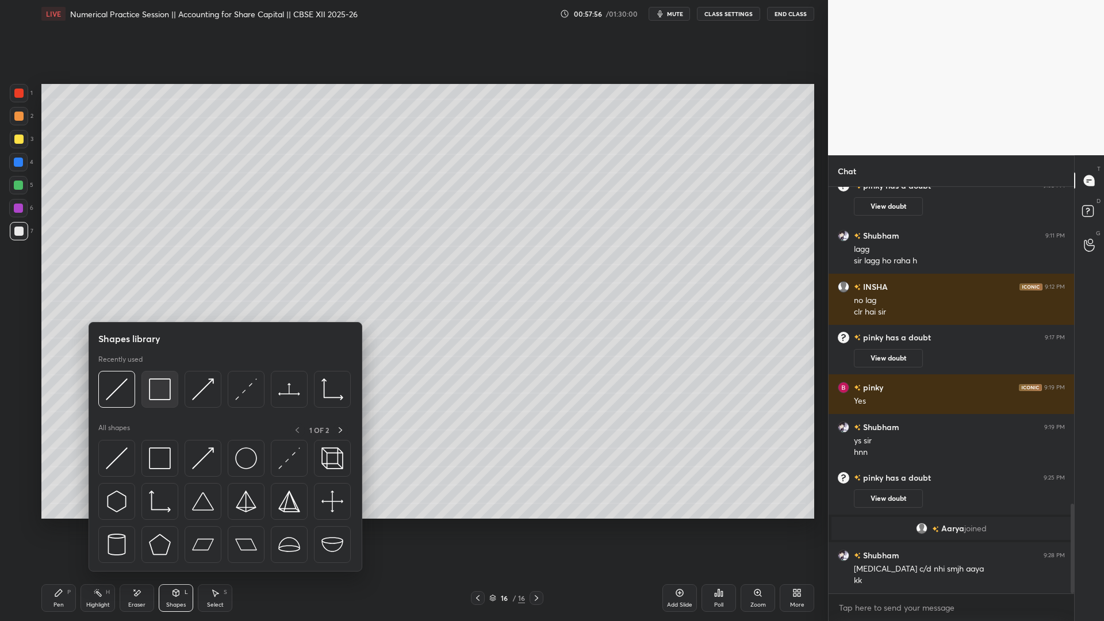
click at [154, 392] on img at bounding box center [160, 389] width 22 height 22
click at [165, 388] on img at bounding box center [160, 389] width 22 height 22
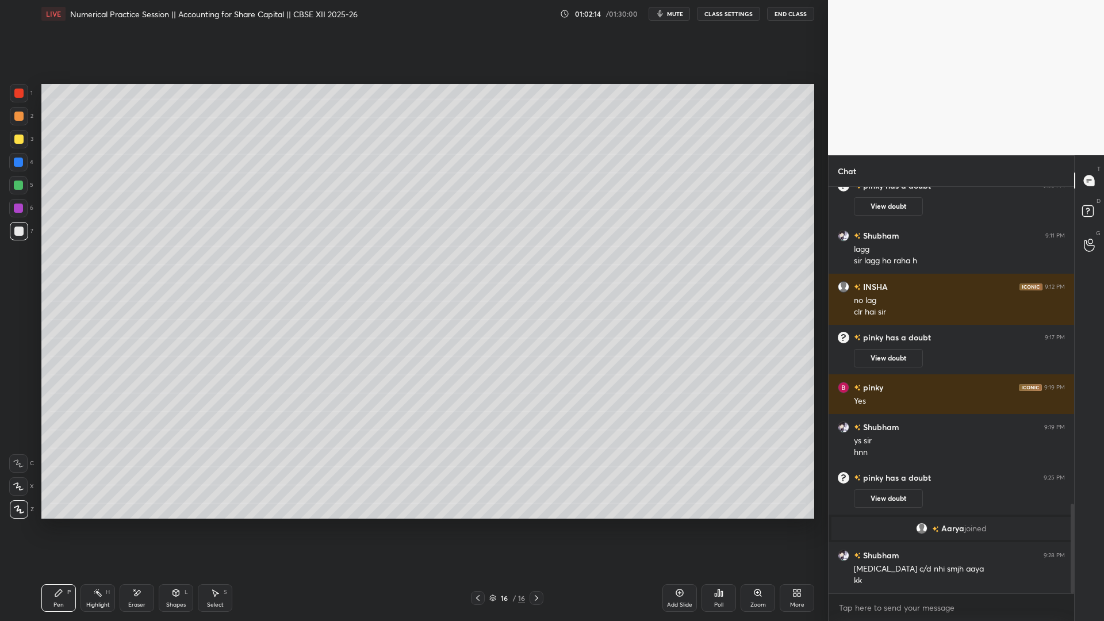
drag, startPoint x: 686, startPoint y: 608, endPoint x: 677, endPoint y: 599, distance: 13.0
click at [686, 474] on div "Add Slide" at bounding box center [680, 598] width 35 height 28
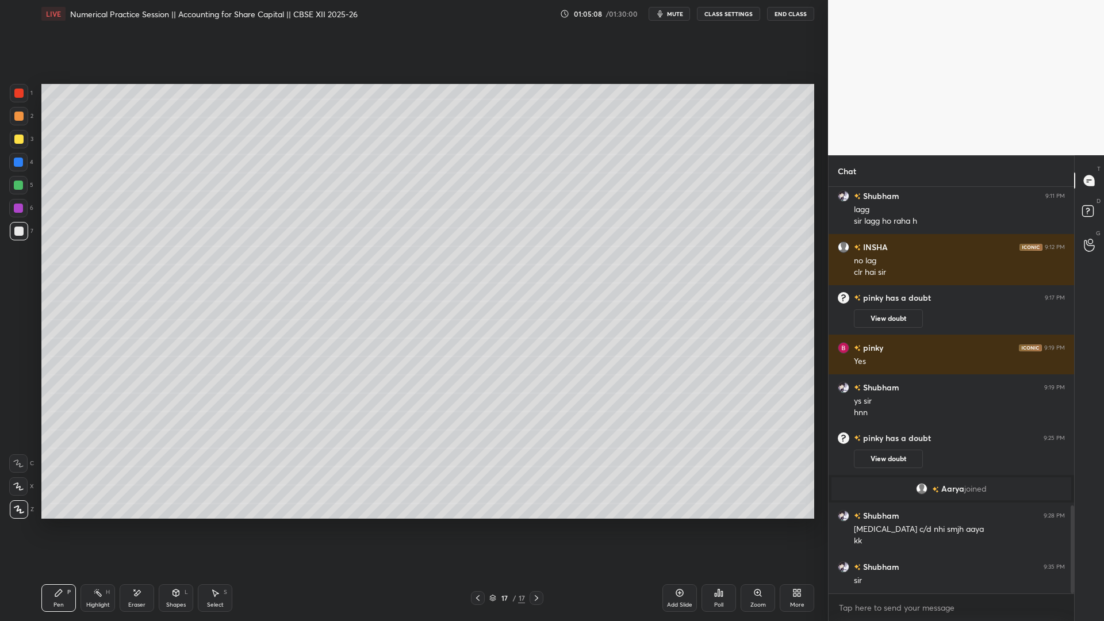
drag, startPoint x: 792, startPoint y: 10, endPoint x: 792, endPoint y: 563, distance: 552.7
click at [792, 10] on button "End Class" at bounding box center [790, 14] width 47 height 14
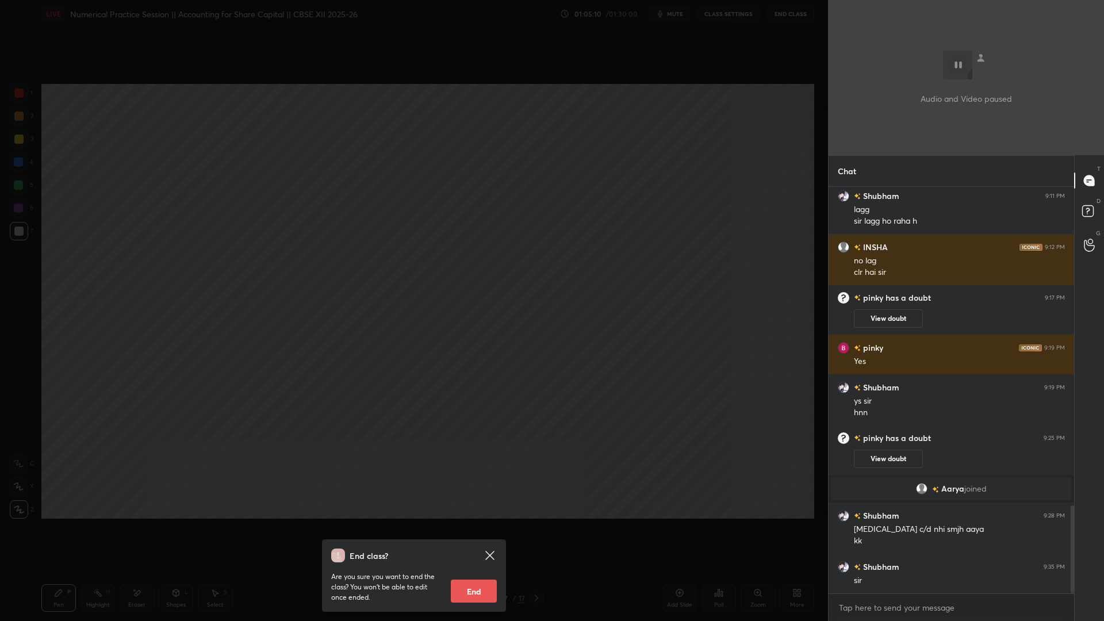
click at [434, 474] on p "Are you sure you want to end the class? You won’t be able to edit once ended." at bounding box center [386, 587] width 110 height 31
click at [457, 474] on button "End" at bounding box center [474, 591] width 46 height 23
type textarea "x"
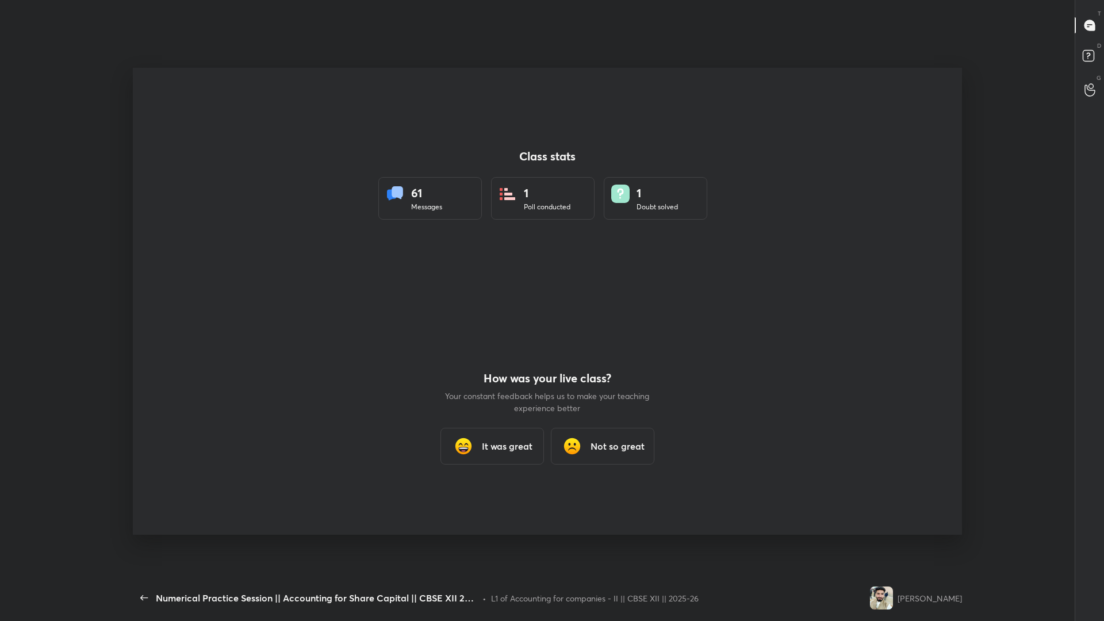
scroll to position [0, 0]
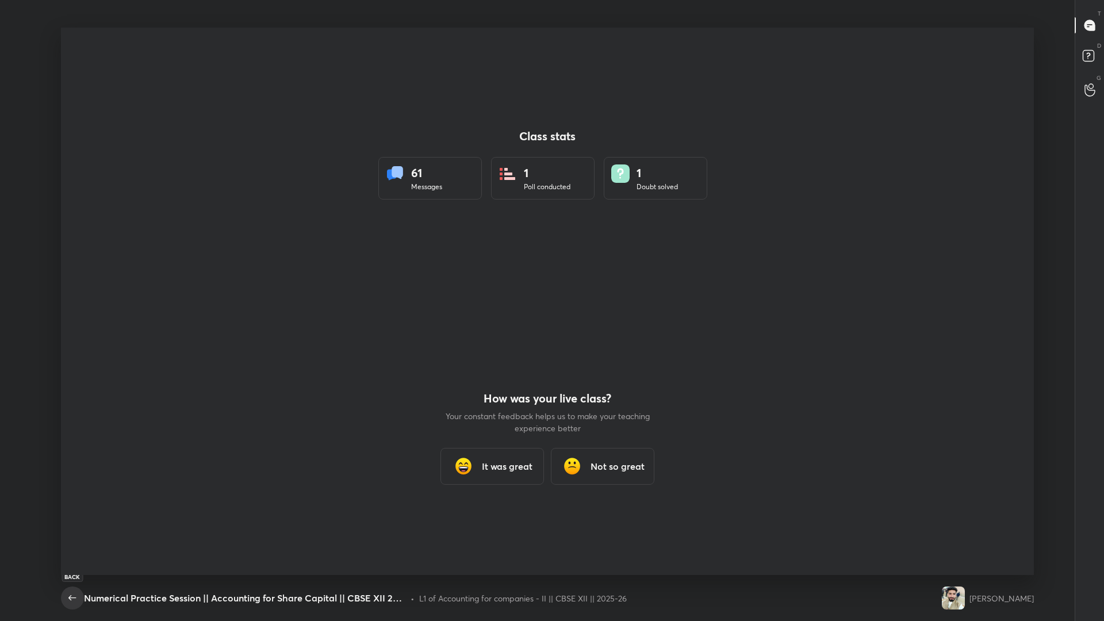
click at [72, 474] on icon "button" at bounding box center [73, 598] width 14 height 14
